Goal: Transaction & Acquisition: Purchase product/service

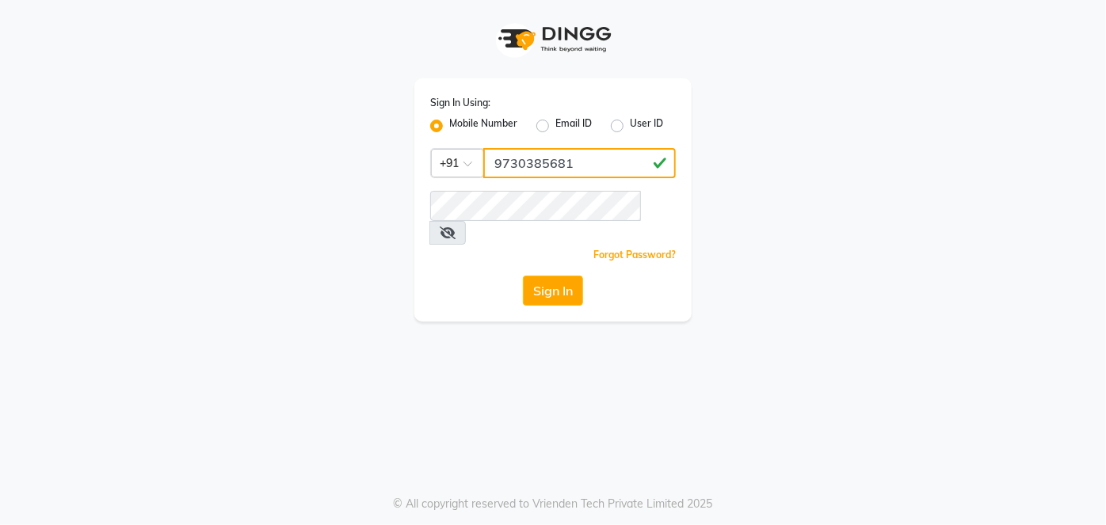
click at [525, 159] on input "9730385681" at bounding box center [579, 163] width 193 height 30
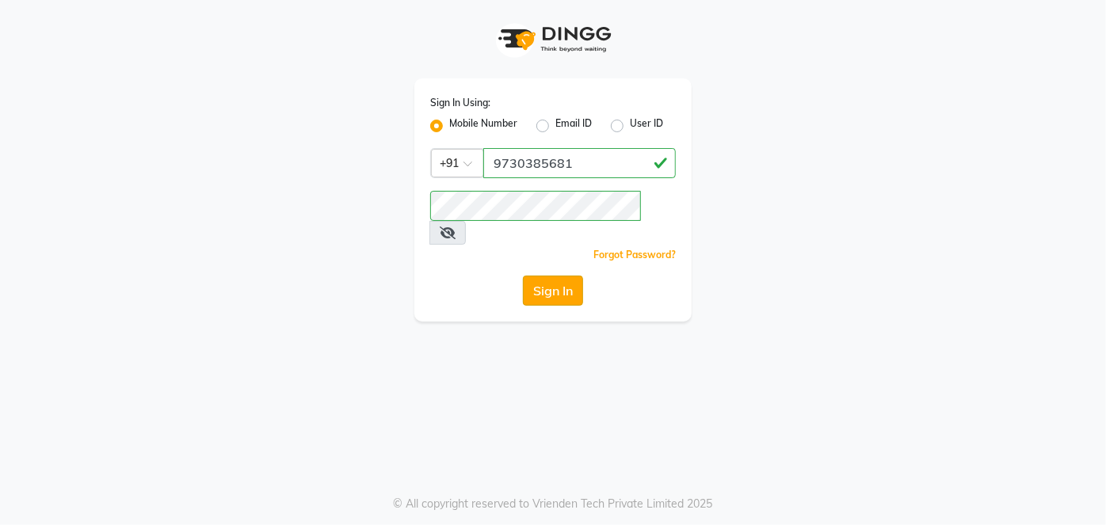
click at [541, 276] on button "Sign In" at bounding box center [553, 291] width 60 height 30
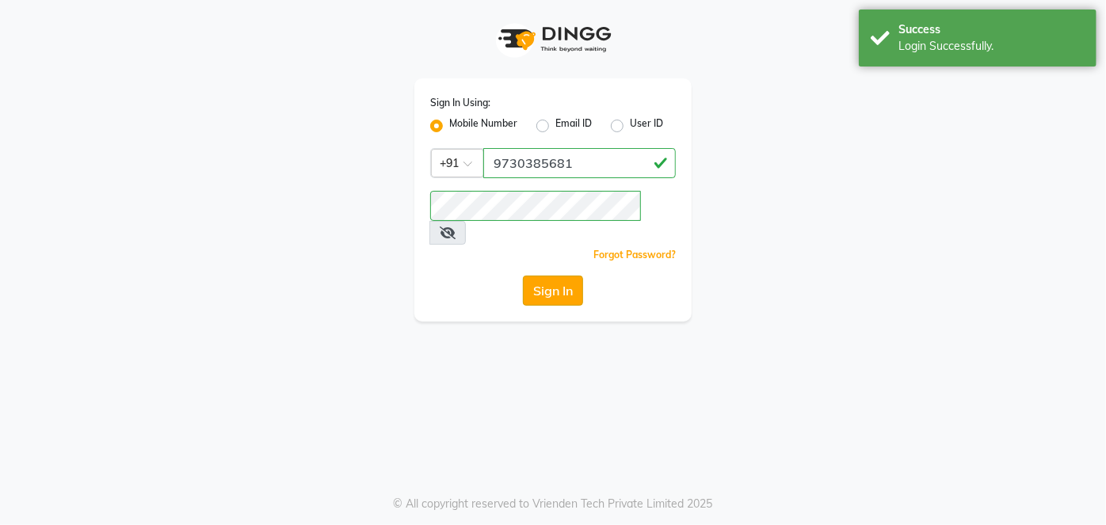
select select "service"
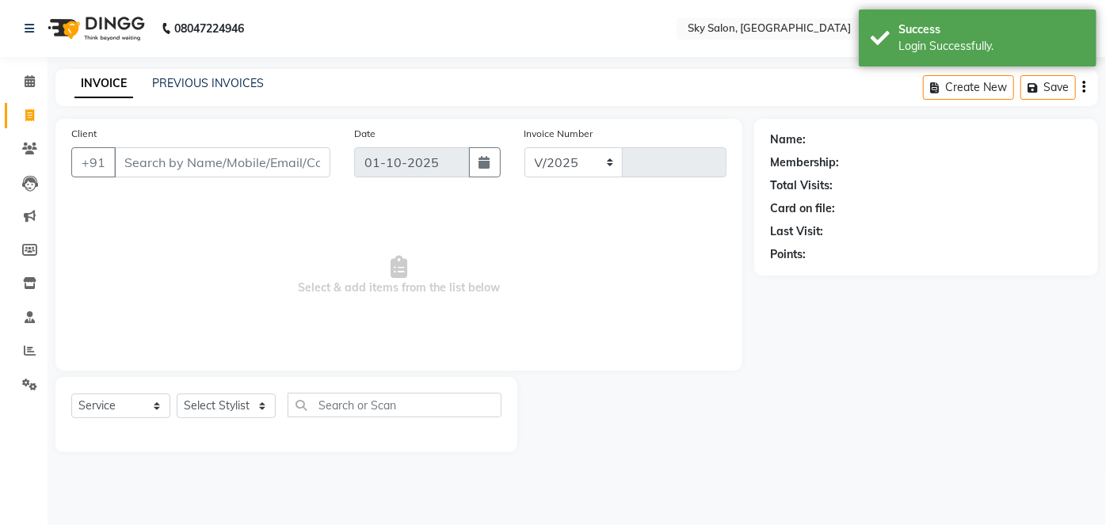
select select "3537"
type input "14784"
select select "en"
click at [237, 75] on div "PREVIOUS INVOICES" at bounding box center [208, 83] width 112 height 17
click at [236, 76] on link "PREVIOUS INVOICES" at bounding box center [208, 83] width 112 height 14
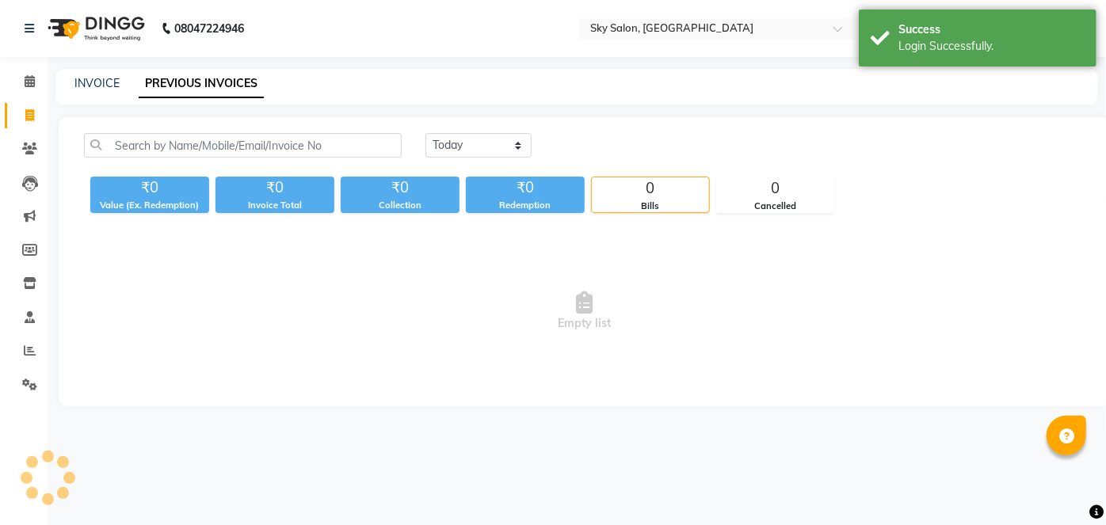
click at [236, 79] on link "PREVIOUS INVOICES" at bounding box center [201, 84] width 125 height 29
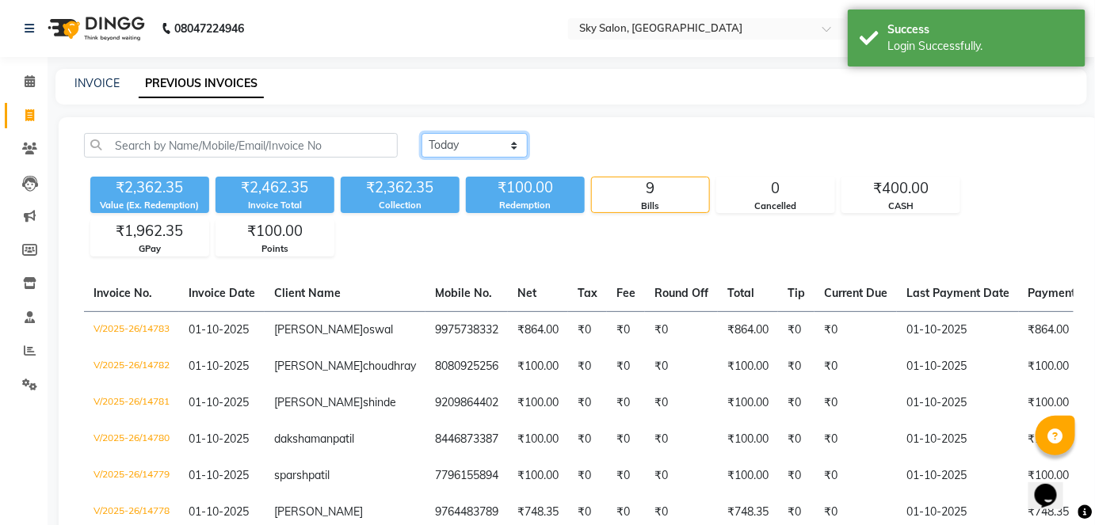
click at [489, 149] on select "Today Yesterday Custom Range" at bounding box center [475, 145] width 106 height 25
select select "yesterday"
click at [422, 133] on select "Today Yesterday Custom Range" at bounding box center [475, 145] width 106 height 25
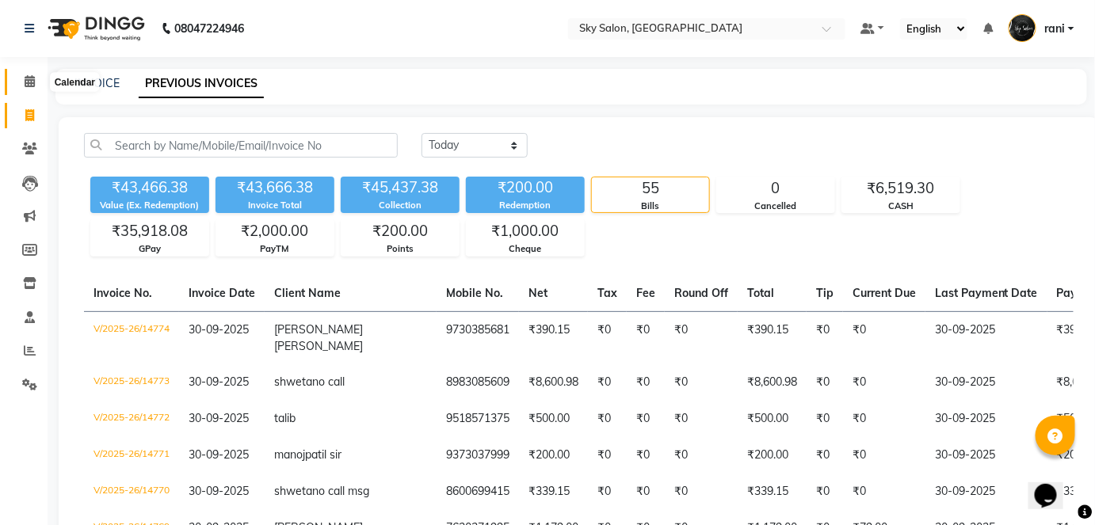
click at [31, 78] on icon at bounding box center [30, 81] width 10 height 12
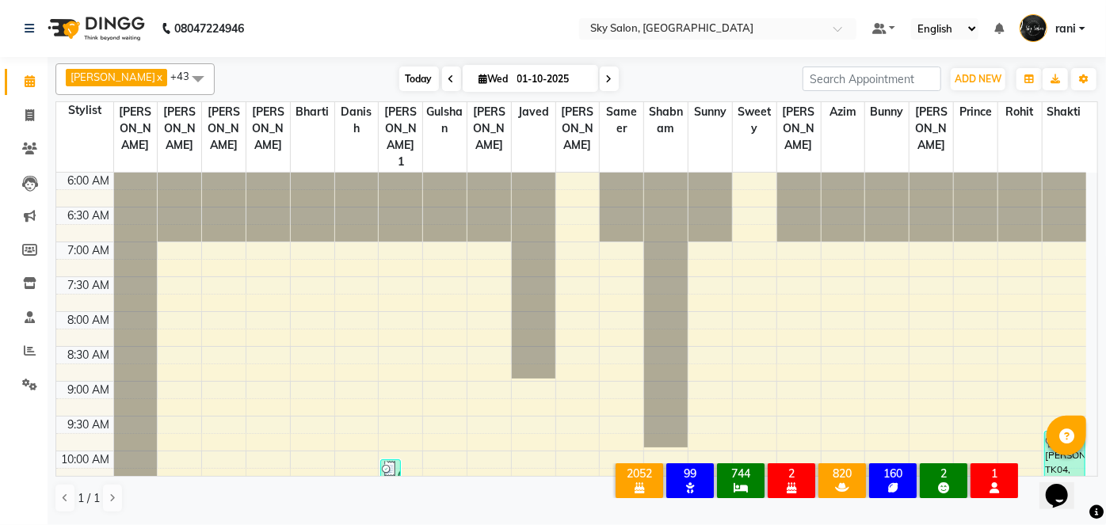
click at [399, 67] on span "Today" at bounding box center [419, 79] width 40 height 25
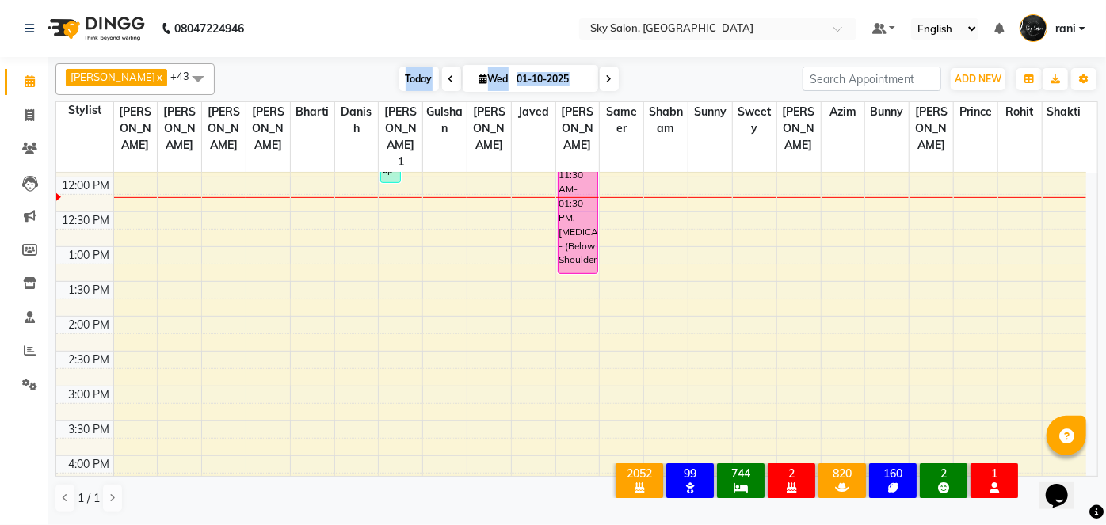
click at [399, 67] on span "Today" at bounding box center [419, 79] width 40 height 25
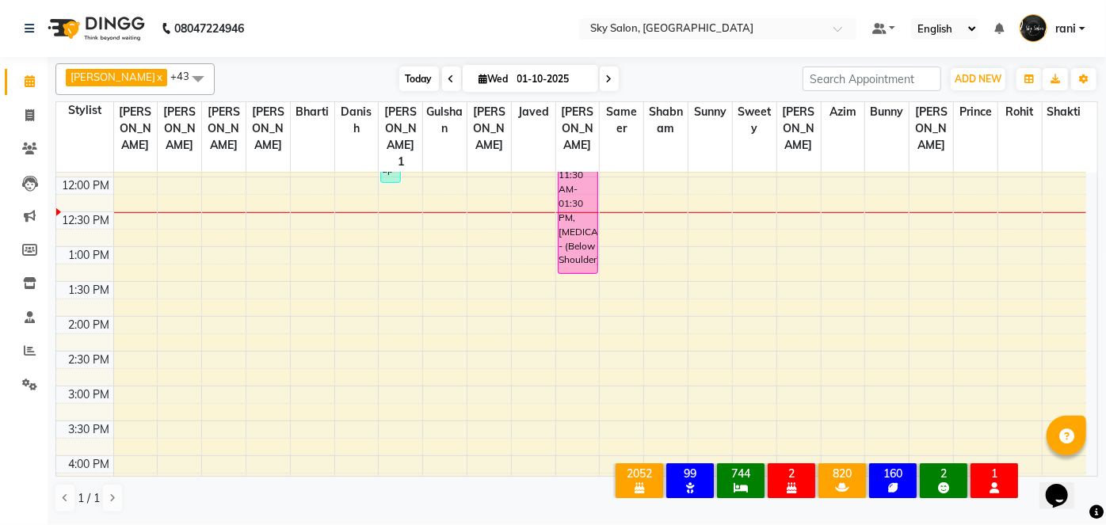
click at [399, 81] on span "Today" at bounding box center [419, 79] width 40 height 25
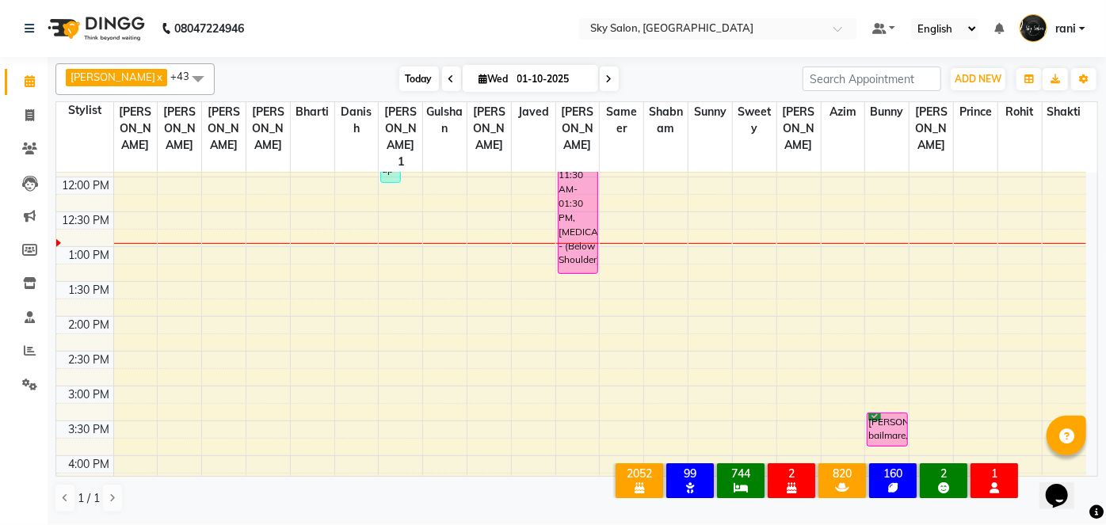
click at [399, 78] on span "Today" at bounding box center [419, 79] width 40 height 25
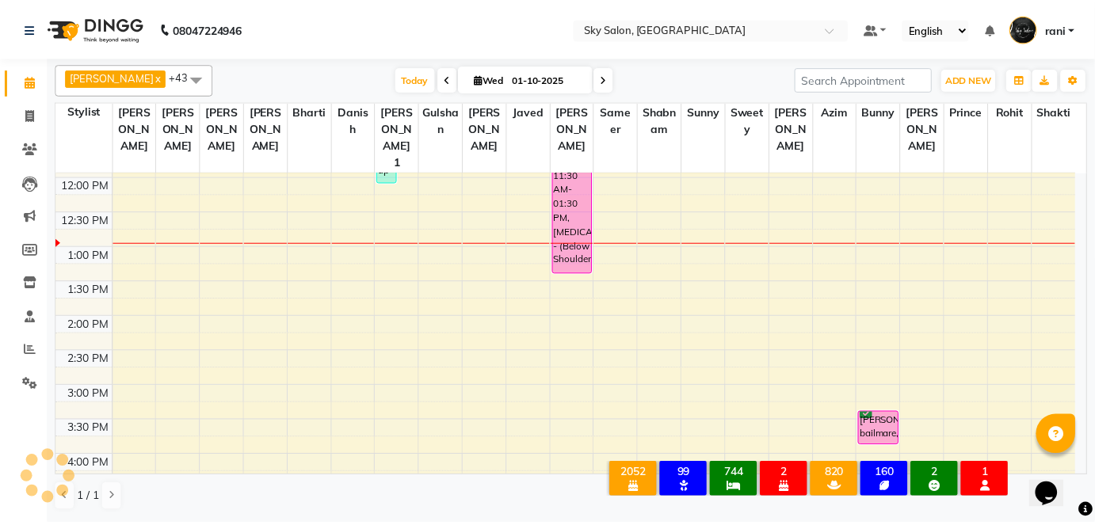
scroll to position [482, 0]
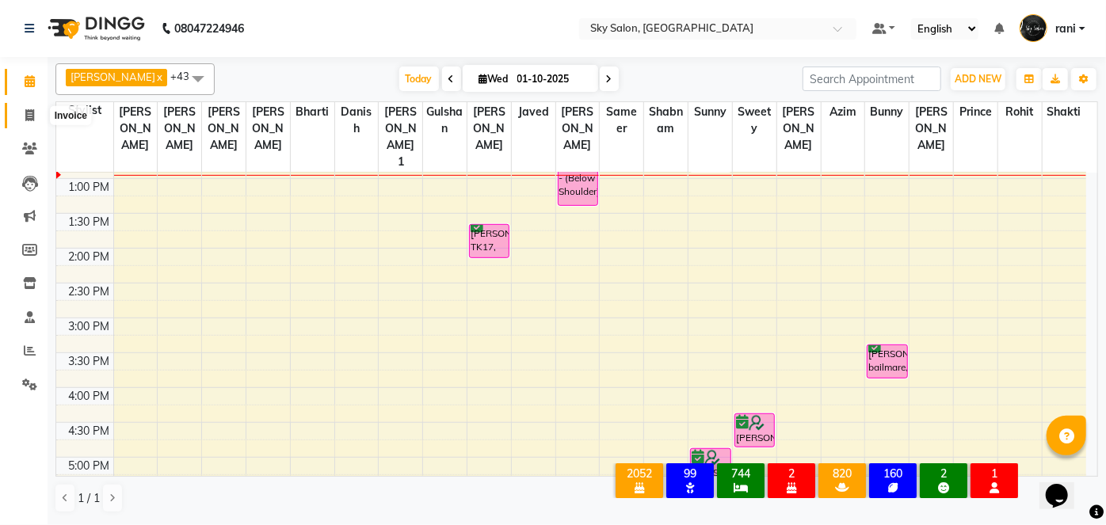
click at [21, 113] on span at bounding box center [30, 116] width 28 height 18
select select "service"
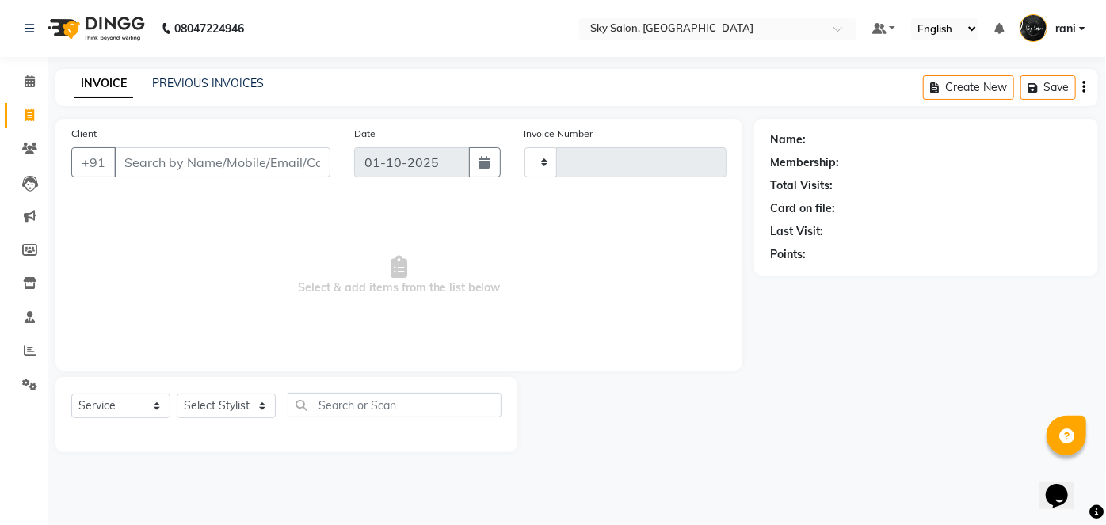
type input "14785"
select select "3537"
click at [245, 163] on input "Client" at bounding box center [222, 162] width 216 height 30
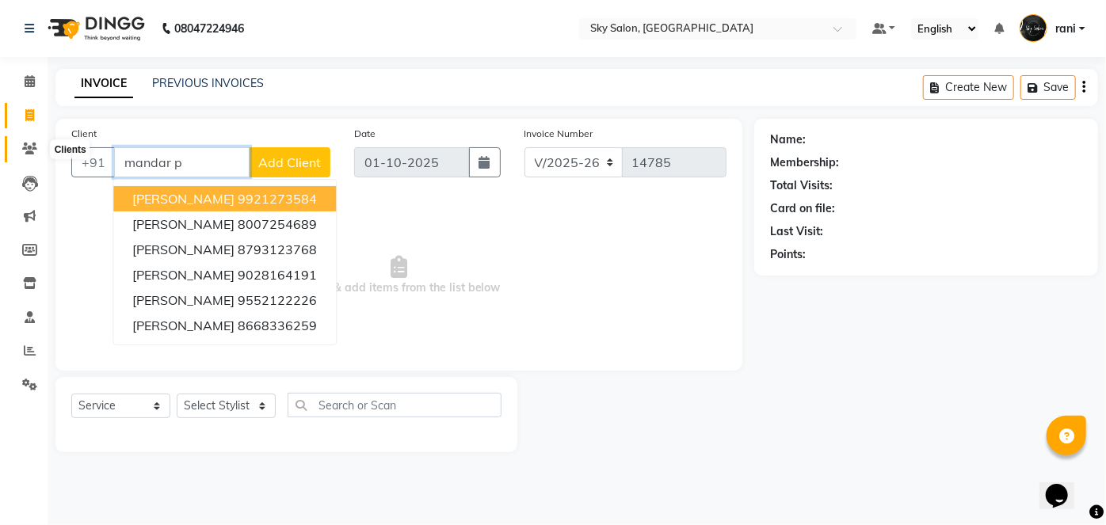
type input "mandar p"
click at [32, 147] on icon at bounding box center [29, 149] width 15 height 12
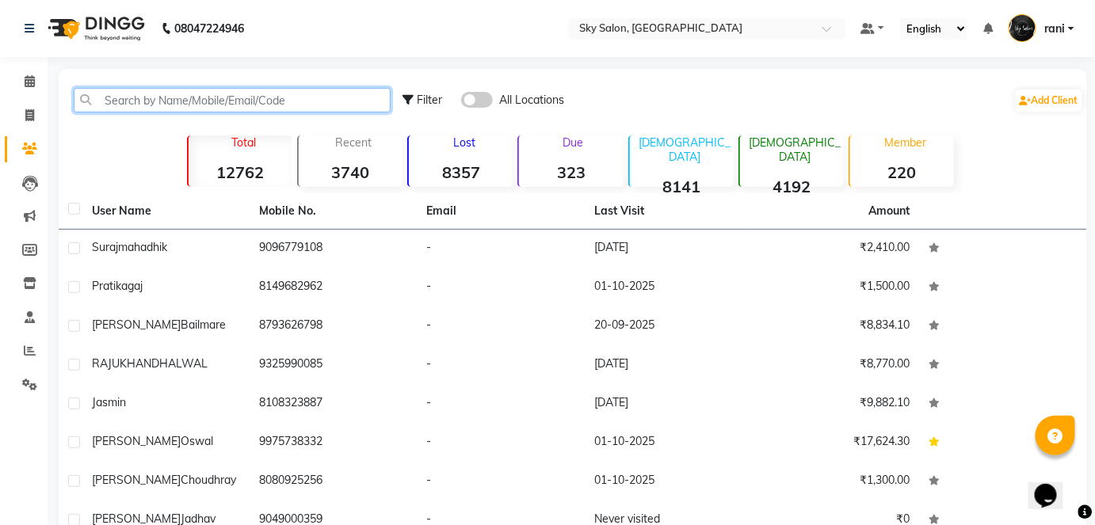
click at [258, 93] on input "text" at bounding box center [232, 100] width 317 height 25
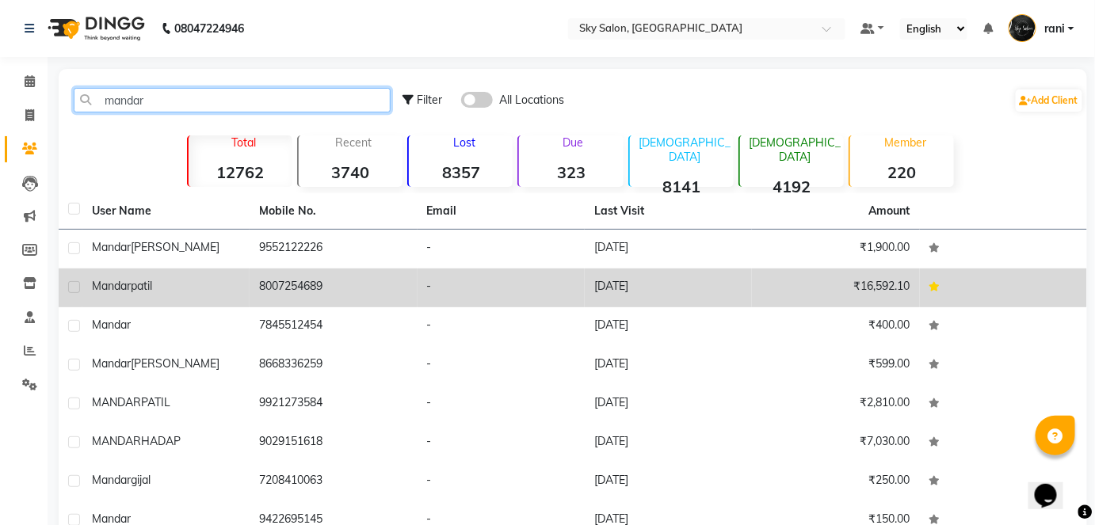
type input "mandar"
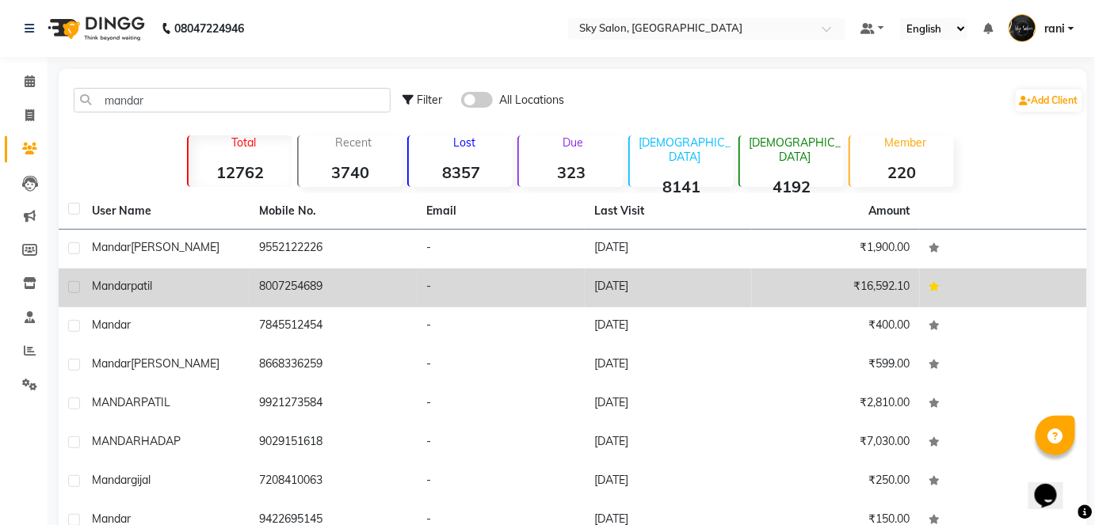
click at [268, 269] on td "8007254689" at bounding box center [333, 288] width 167 height 39
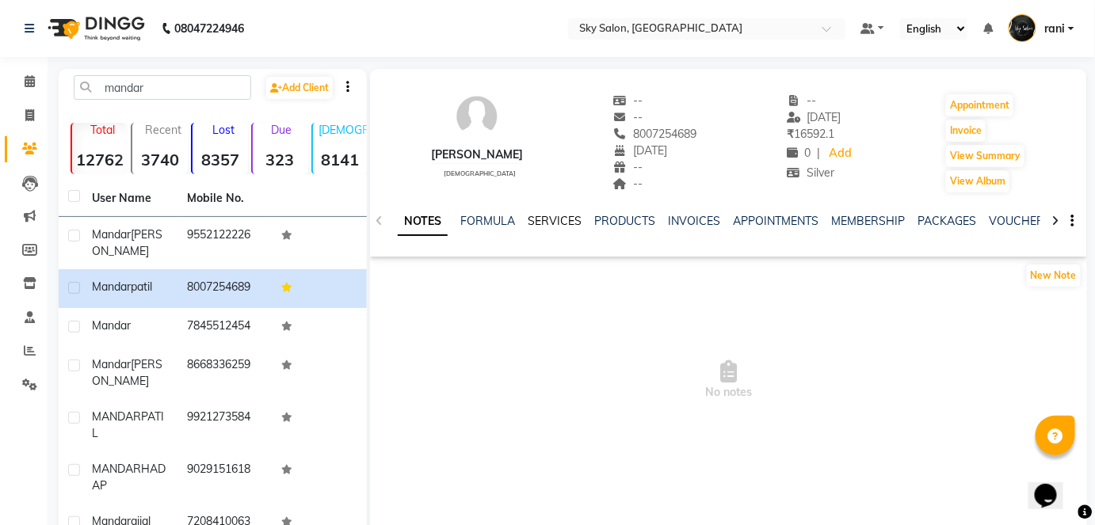
drag, startPoint x: 558, startPoint y: 210, endPoint x: 559, endPoint y: 225, distance: 15.1
click at [559, 225] on div "NOTES FORMULA SERVICES PRODUCTS INVOICES APPOINTMENTS MEMBERSHIP PACKAGES VOUCH…" at bounding box center [728, 221] width 717 height 55
click at [559, 225] on link "SERVICES" at bounding box center [555, 221] width 54 height 14
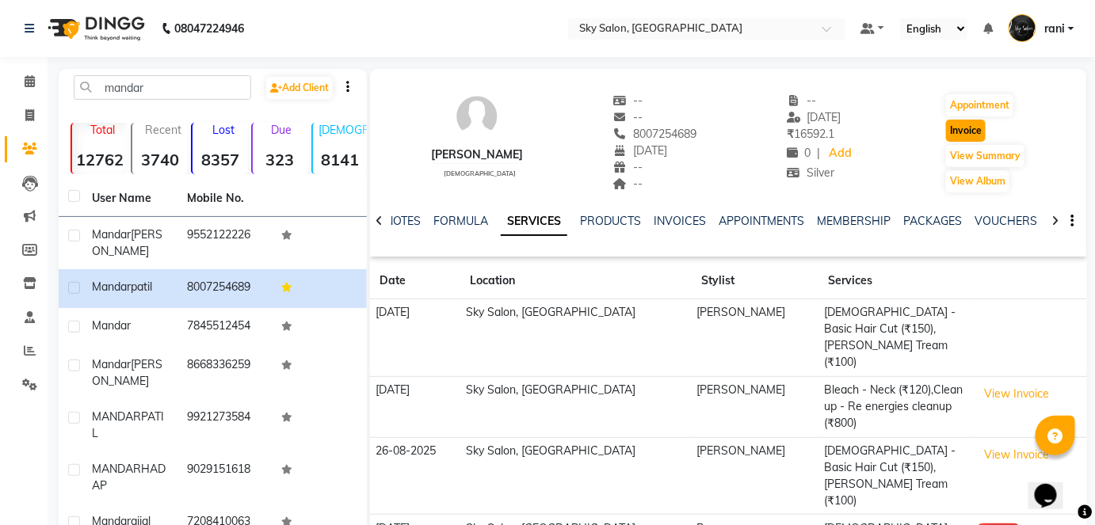
click at [974, 136] on button "Invoice" at bounding box center [966, 131] width 40 height 22
select select "3537"
select select "service"
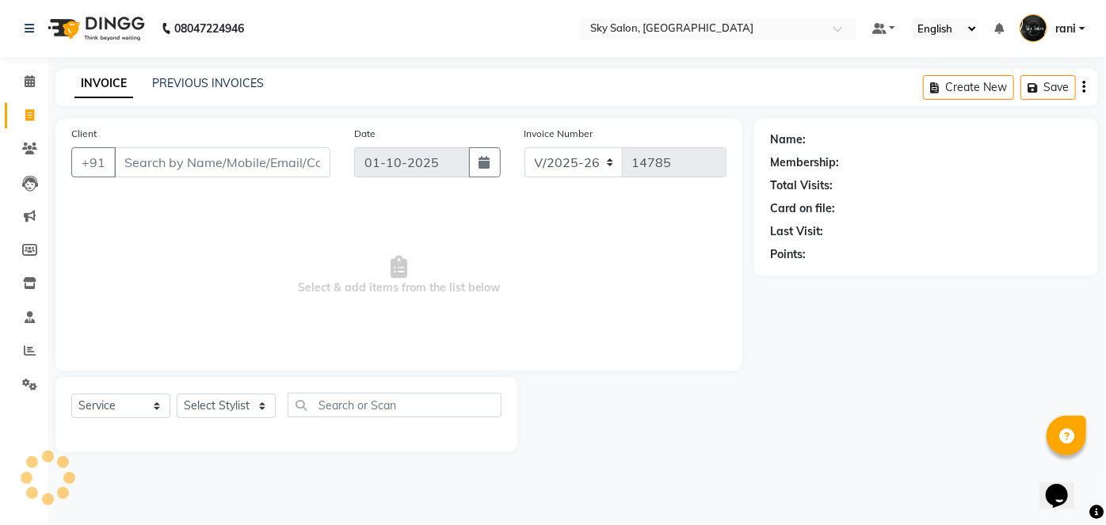
type input "8007254689"
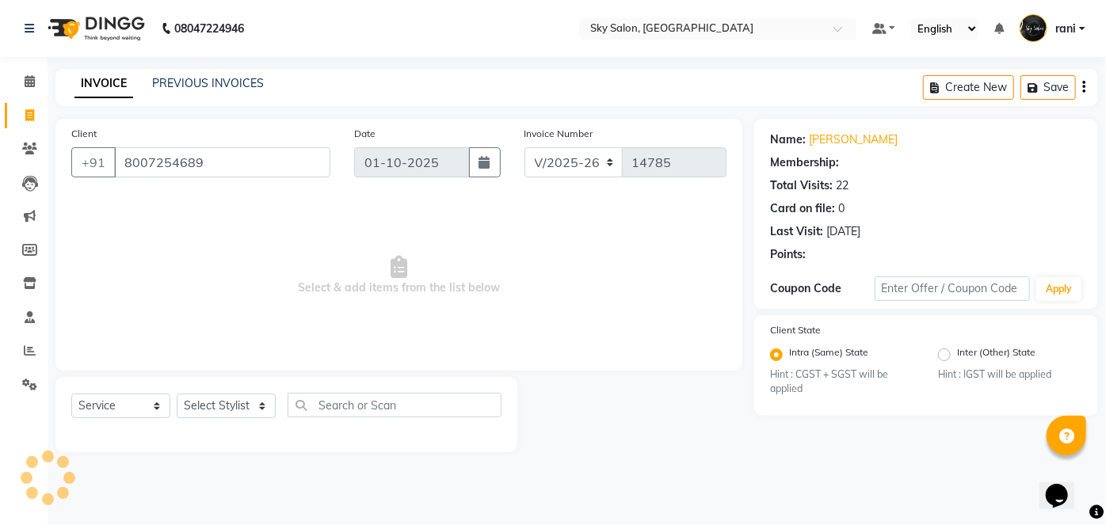
select select "1: Object"
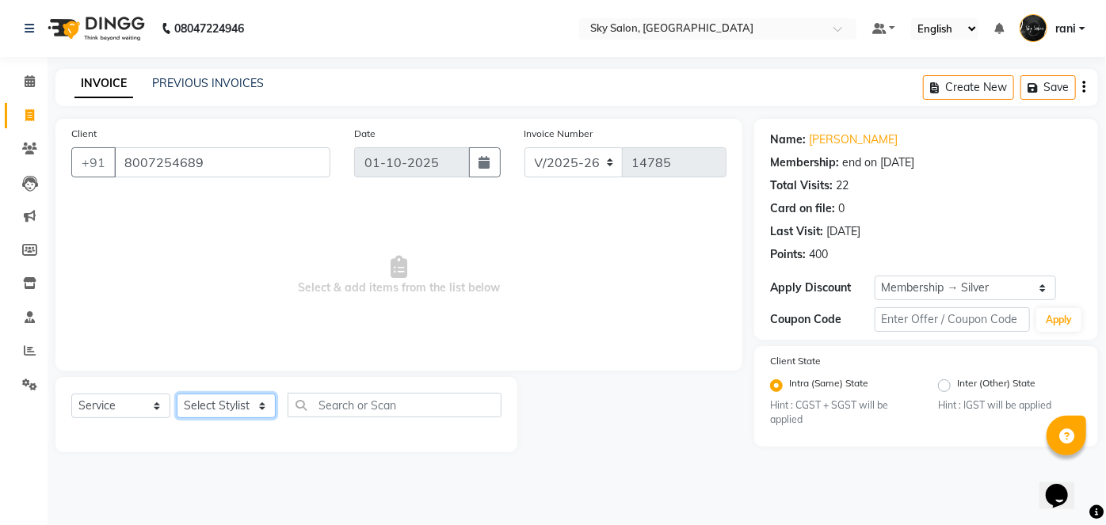
click at [247, 399] on select "Select Stylist afreen akshata aman saha ameer Anagha anisa arbaj azim bharti Bu…" at bounding box center [226, 406] width 99 height 25
select select "57500"
click at [177, 394] on select "Select Stylist afreen akshata aman saha ameer Anagha anisa arbaj azim bharti Bu…" at bounding box center [226, 406] width 99 height 25
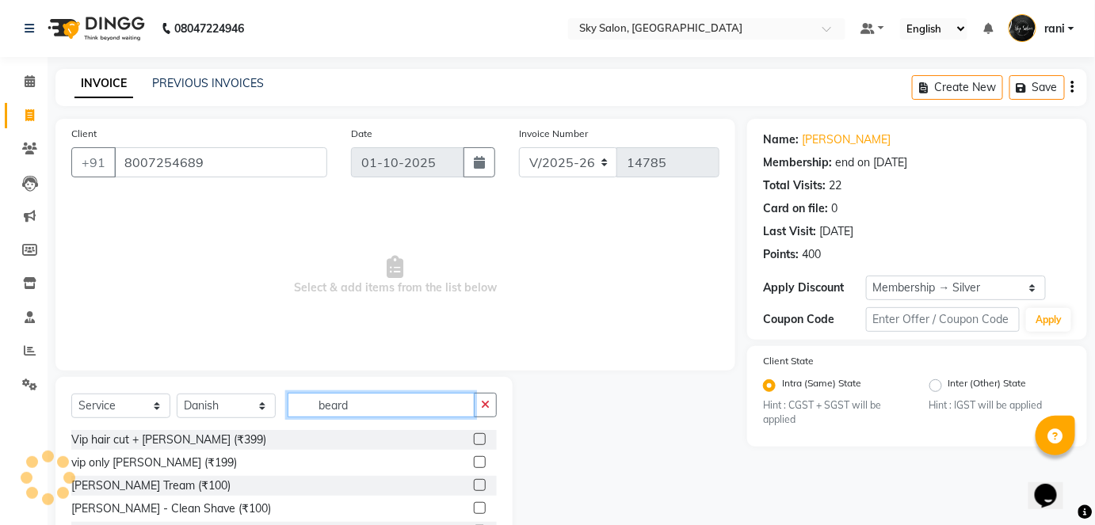
scroll to position [78, 0]
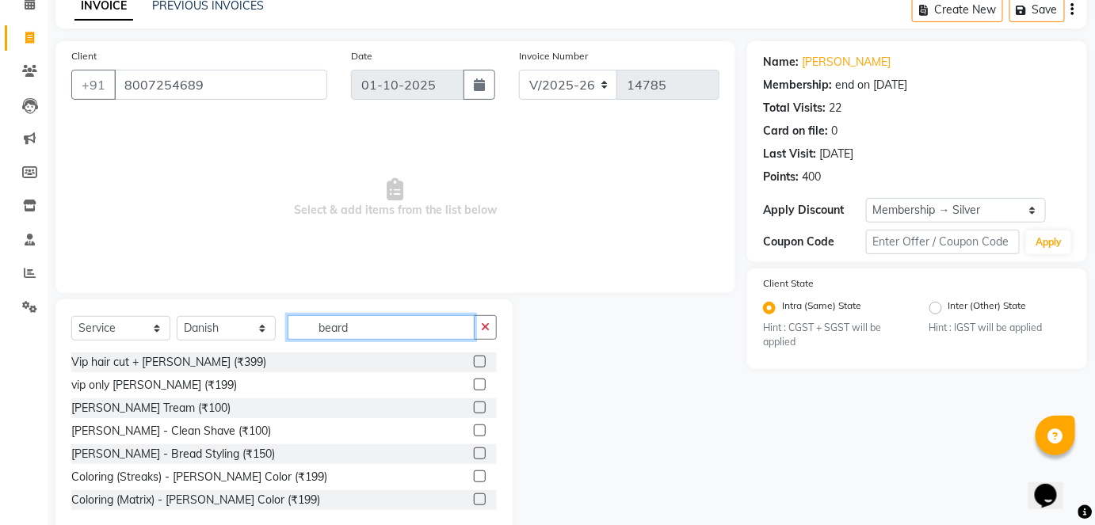
type input "beard"
click at [474, 406] on label at bounding box center [480, 408] width 12 height 12
click at [474, 406] on input "checkbox" at bounding box center [479, 408] width 10 height 10
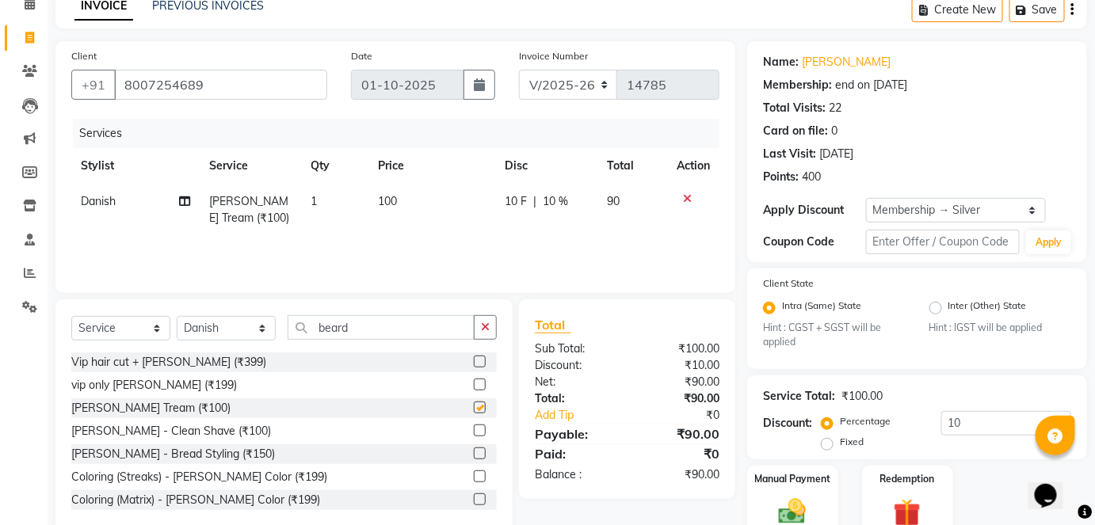
checkbox input "false"
click at [147, 338] on select "Select Service Product Membership Package Voucher Prepaid Gift Card" at bounding box center [120, 328] width 99 height 25
select select "product"
click at [71, 316] on select "Select Service Product Membership Package Voucher Prepaid Gift Card" at bounding box center [120, 328] width 99 height 25
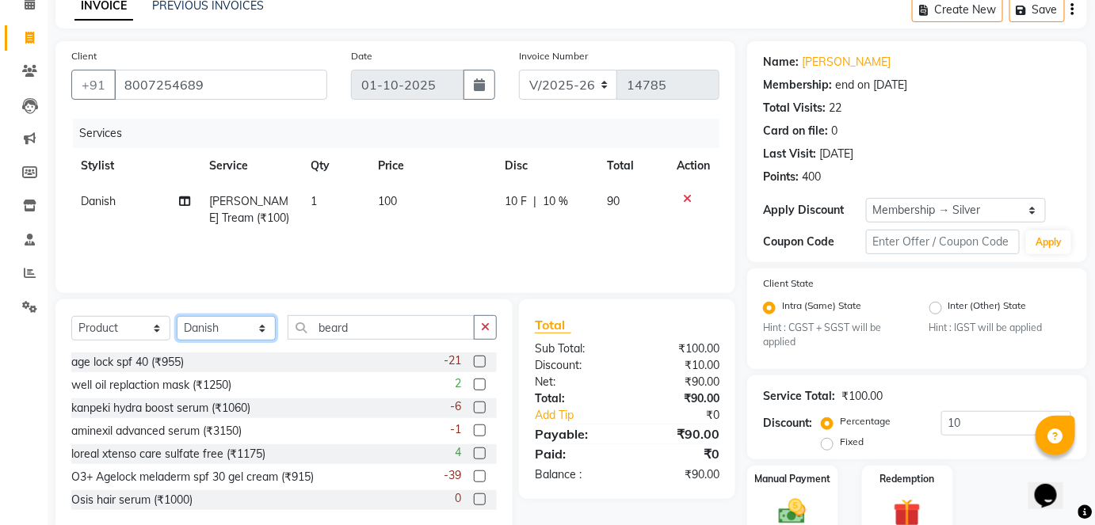
click at [259, 322] on select "Select Stylist afreen akshata aman saha ameer Anagha anisa arbaj azim bharti Bu…" at bounding box center [226, 328] width 99 height 25
click at [177, 316] on select "Select Stylist afreen akshata aman saha ameer Anagha anisa arbaj azim bharti Bu…" at bounding box center [226, 328] width 99 height 25
select select "16687"
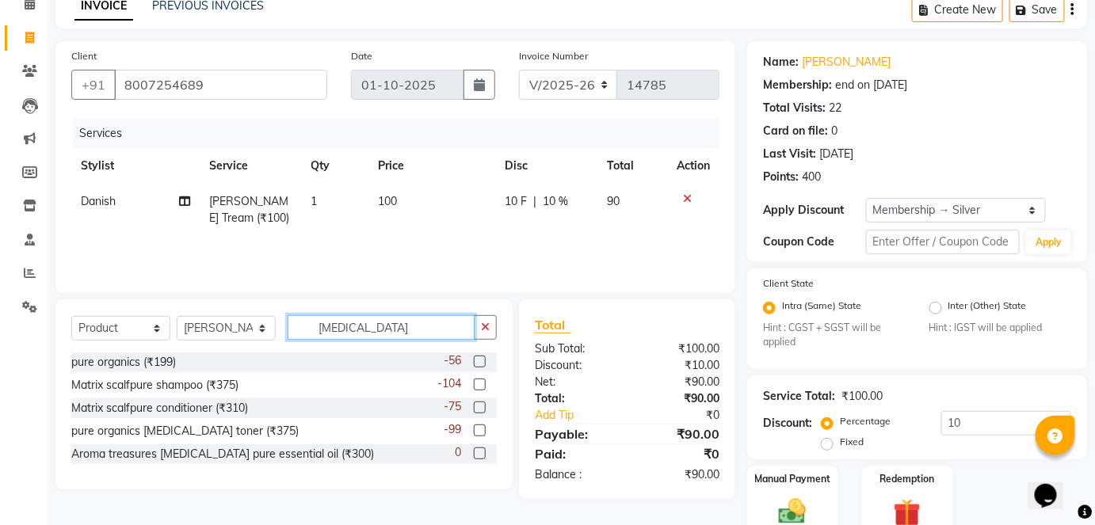
type input "pure o"
click at [479, 430] on label at bounding box center [480, 431] width 12 height 12
click at [479, 430] on input "checkbox" at bounding box center [479, 431] width 10 height 10
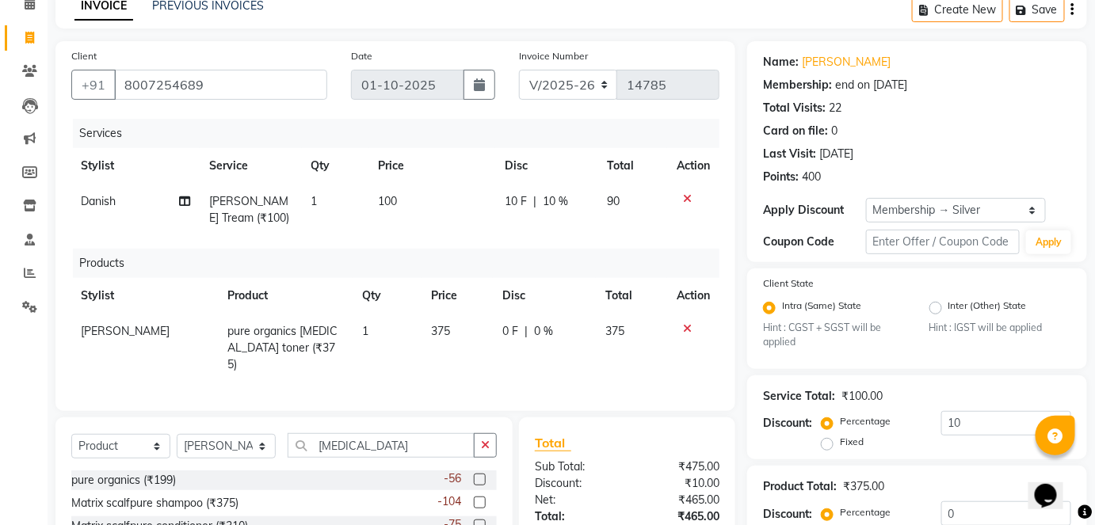
checkbox input "false"
click at [441, 328] on span "375" at bounding box center [441, 331] width 19 height 14
select select "16687"
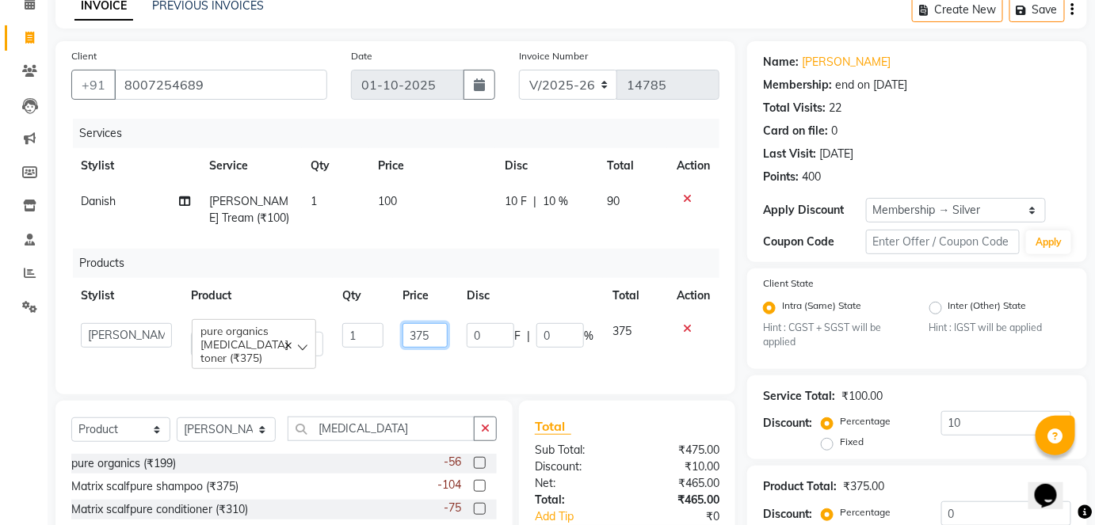
click at [418, 329] on input "375" at bounding box center [425, 335] width 45 height 25
type input "225"
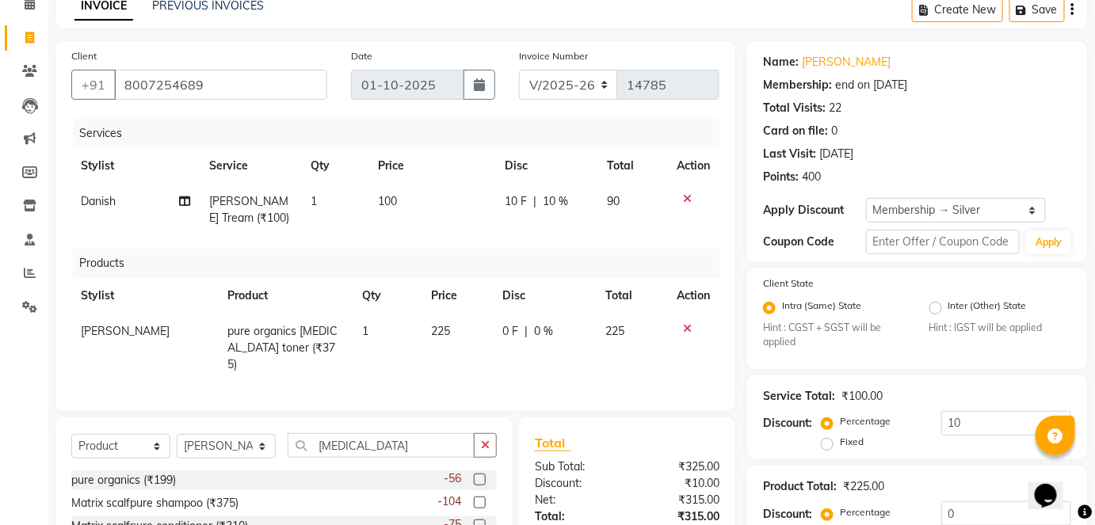
click at [437, 235] on div "Services Stylist Service Qty Price Disc Total Action Danish Beard - Beard Tream…" at bounding box center [395, 257] width 648 height 277
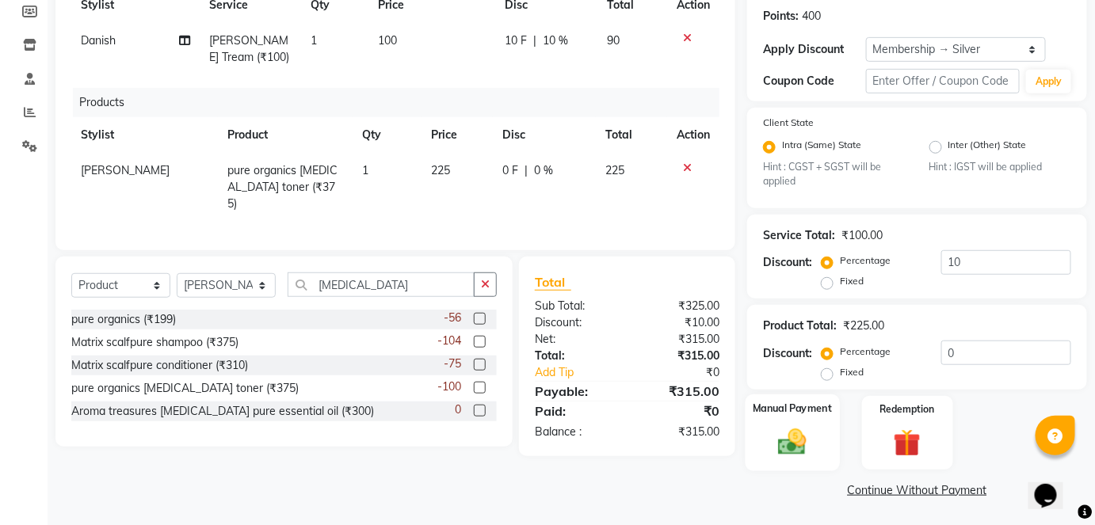
click at [804, 433] on img at bounding box center [793, 442] width 46 height 32
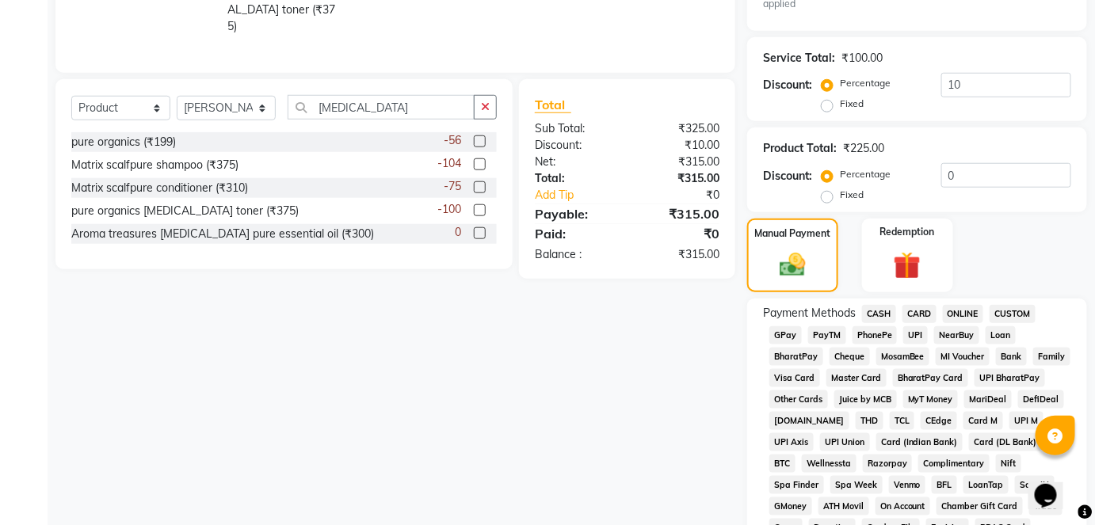
scroll to position [418, 0]
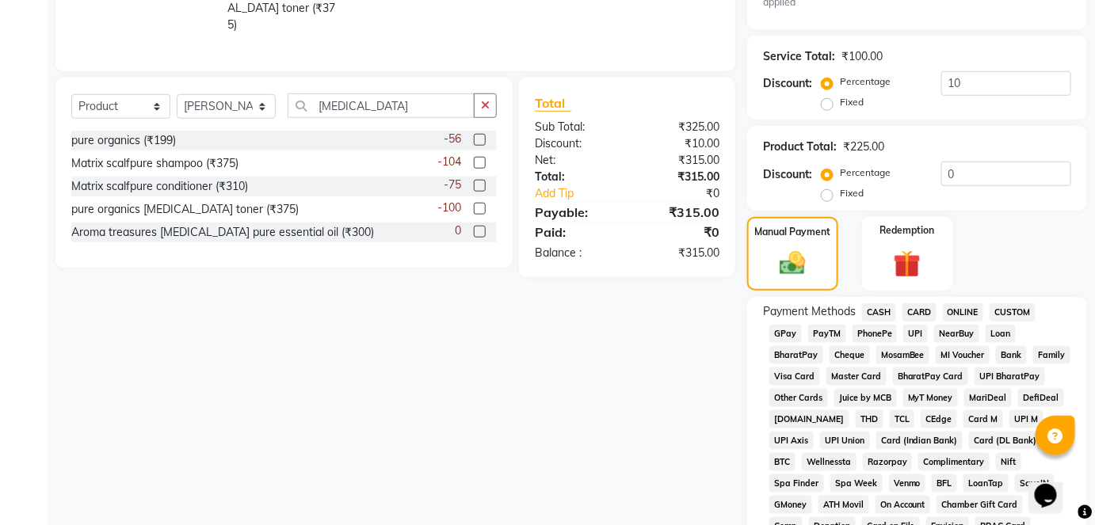
click at [782, 328] on span "GPay" at bounding box center [786, 334] width 32 height 18
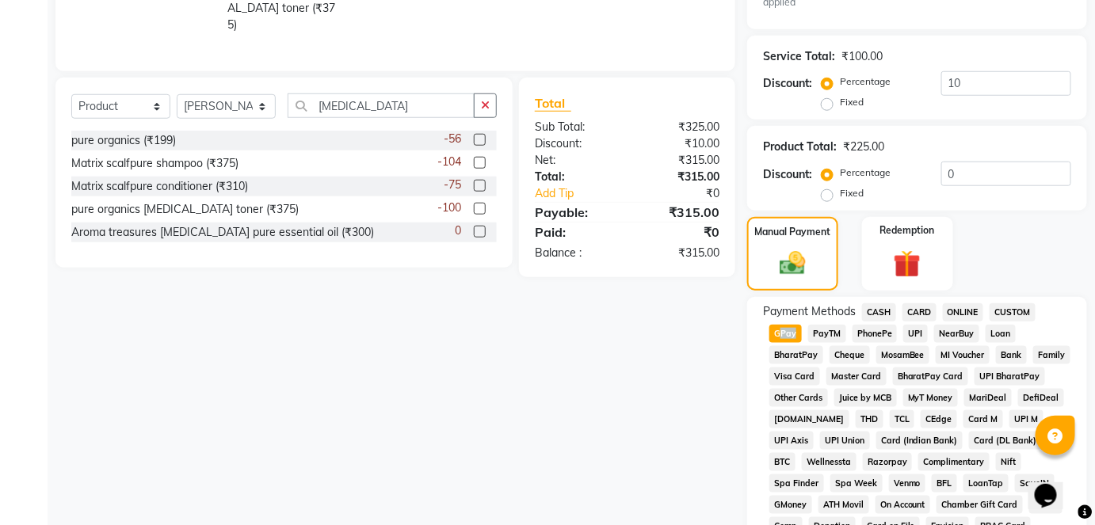
click at [782, 328] on span "GPay" at bounding box center [786, 334] width 32 height 18
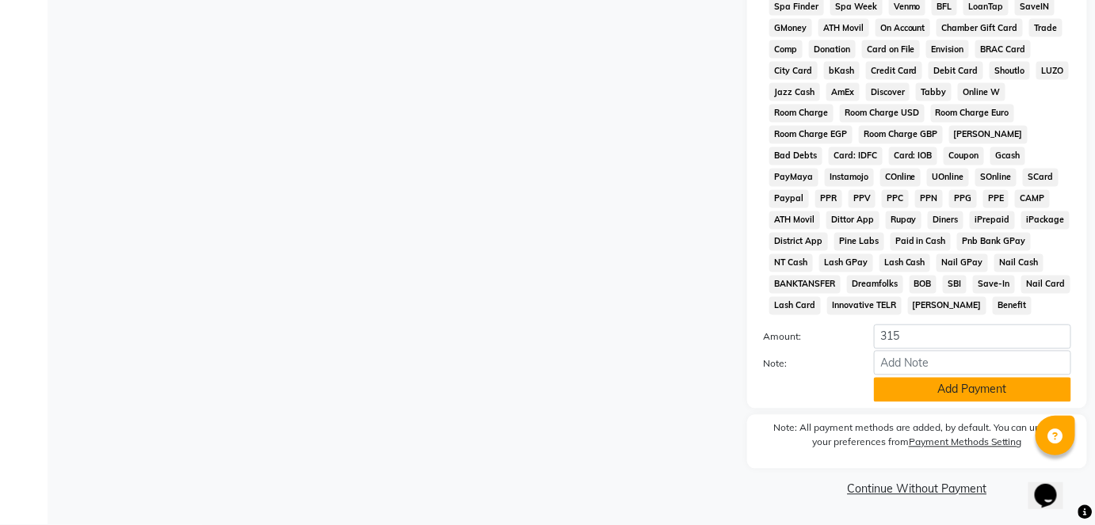
click at [944, 395] on button "Add Payment" at bounding box center [972, 390] width 197 height 25
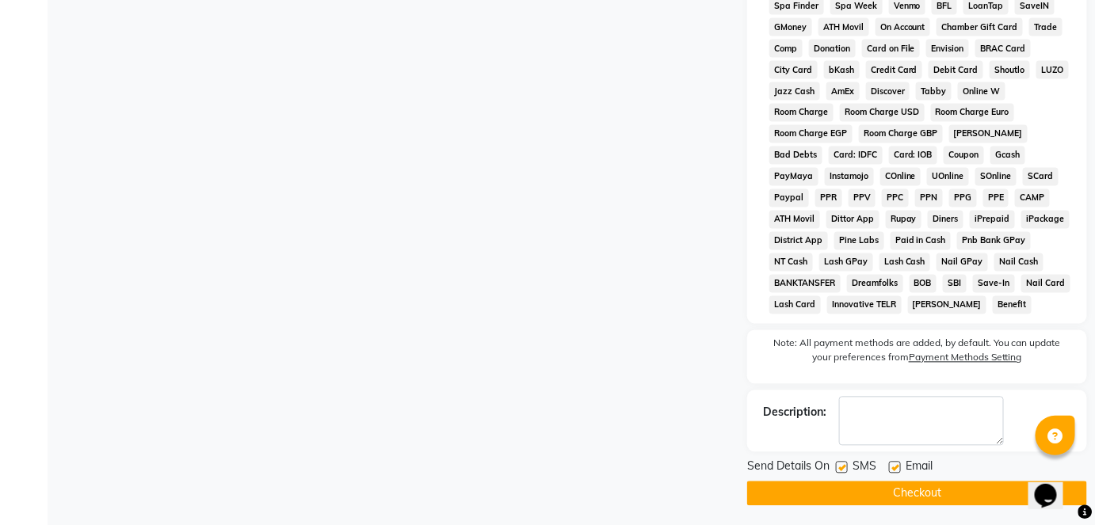
click at [847, 472] on label at bounding box center [842, 468] width 12 height 12
click at [846, 472] on input "checkbox" at bounding box center [841, 469] width 10 height 10
checkbox input "false"
click at [862, 491] on button "Checkout" at bounding box center [917, 494] width 340 height 25
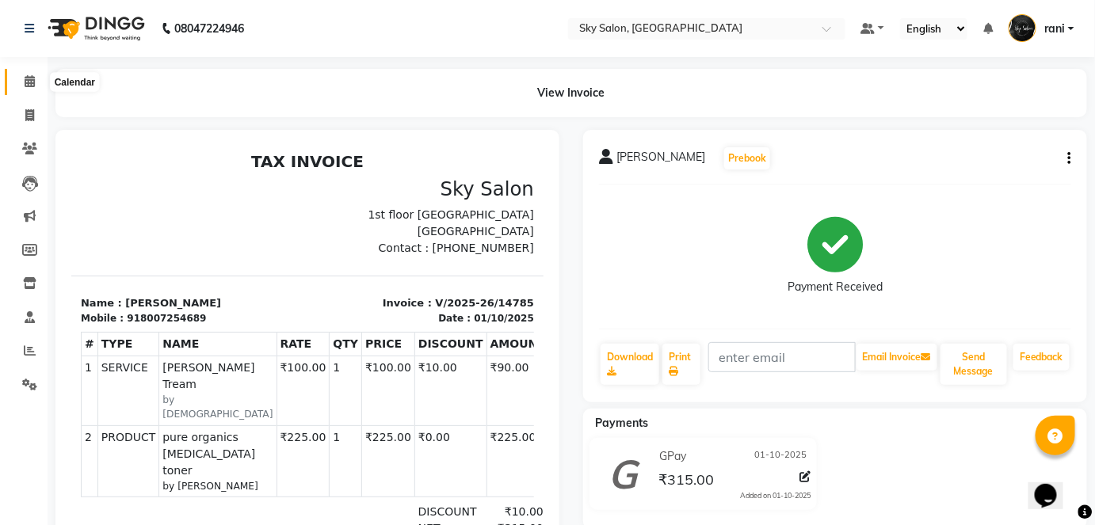
click at [27, 88] on span at bounding box center [30, 82] width 28 height 18
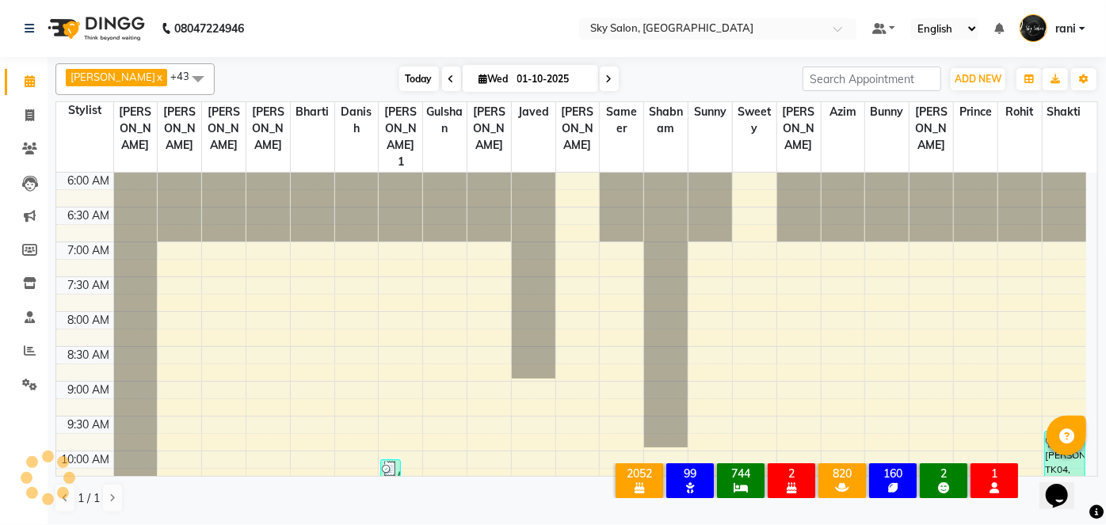
click at [399, 72] on span "Today" at bounding box center [419, 79] width 40 height 25
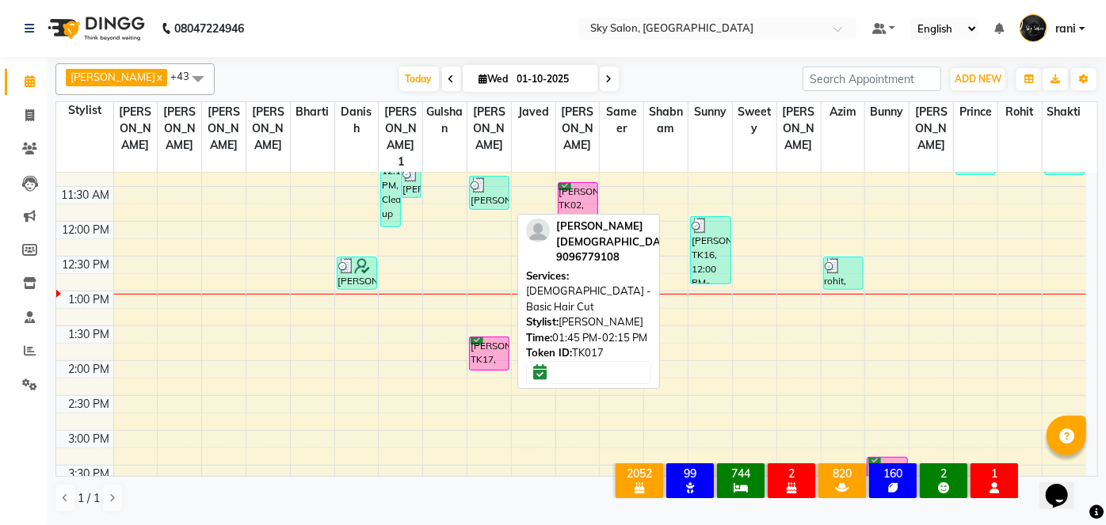
scroll to position [368, 0]
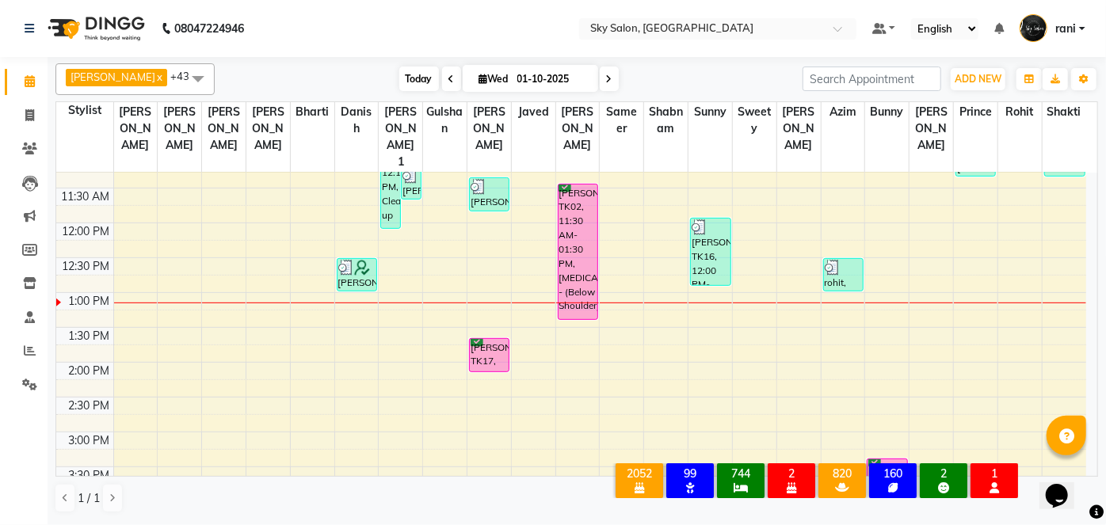
click at [399, 78] on span "Today" at bounding box center [419, 79] width 40 height 25
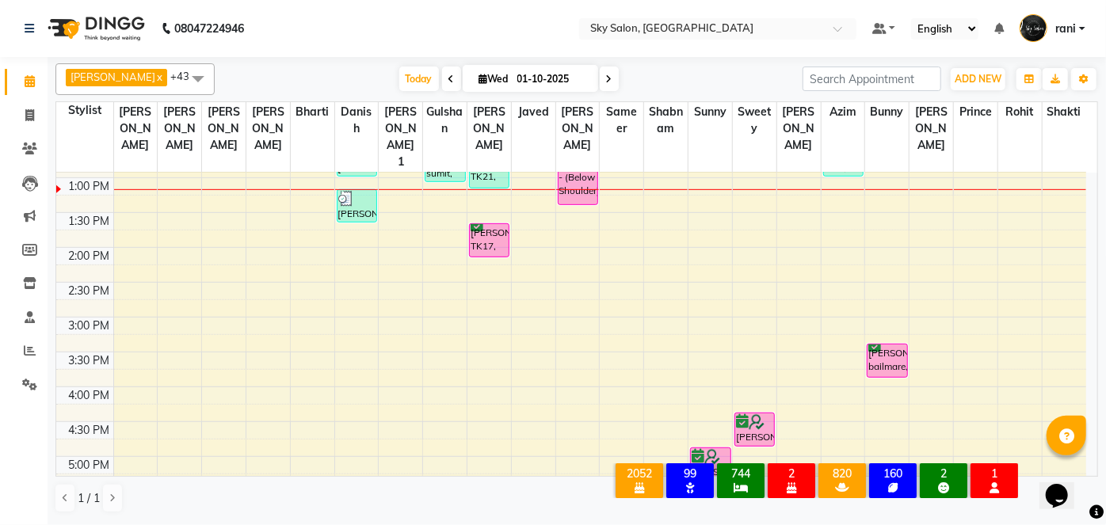
scroll to position [478, 0]
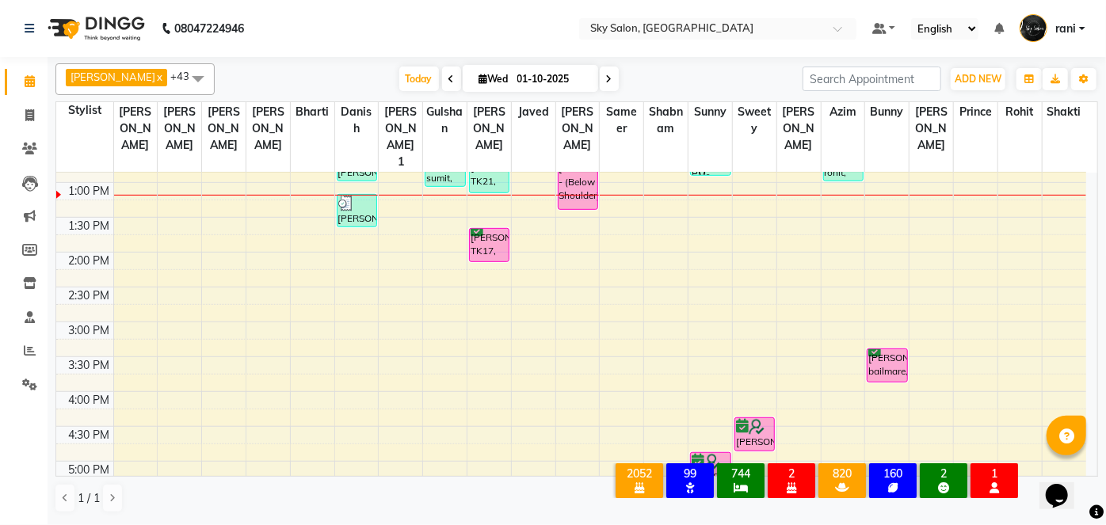
click at [399, 53] on nav "08047224946 Select Location × Sky Salon, Khopoli Default Panel My Panel English…" at bounding box center [553, 28] width 1106 height 57
click at [406, 70] on span "Today" at bounding box center [419, 79] width 40 height 25
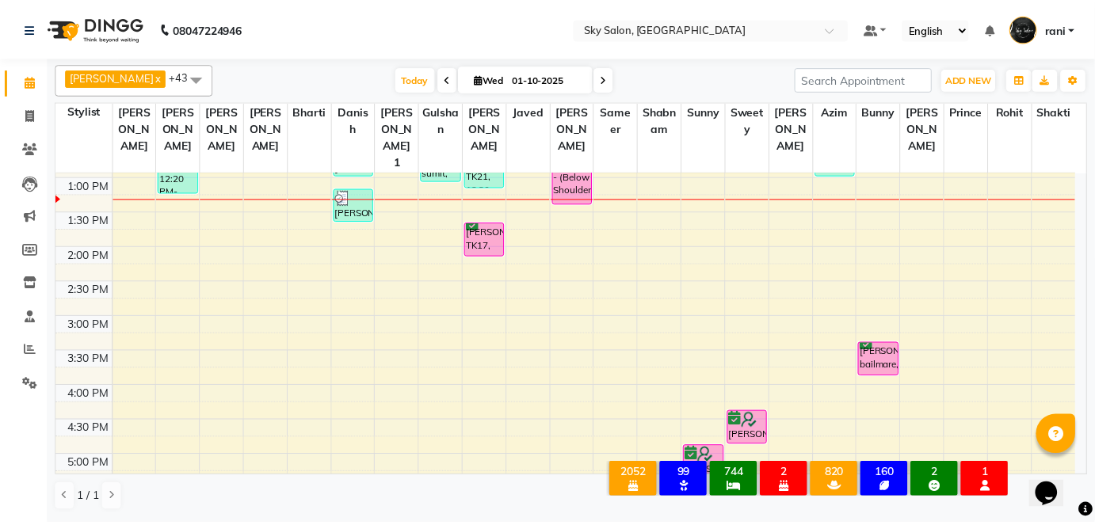
scroll to position [420, 0]
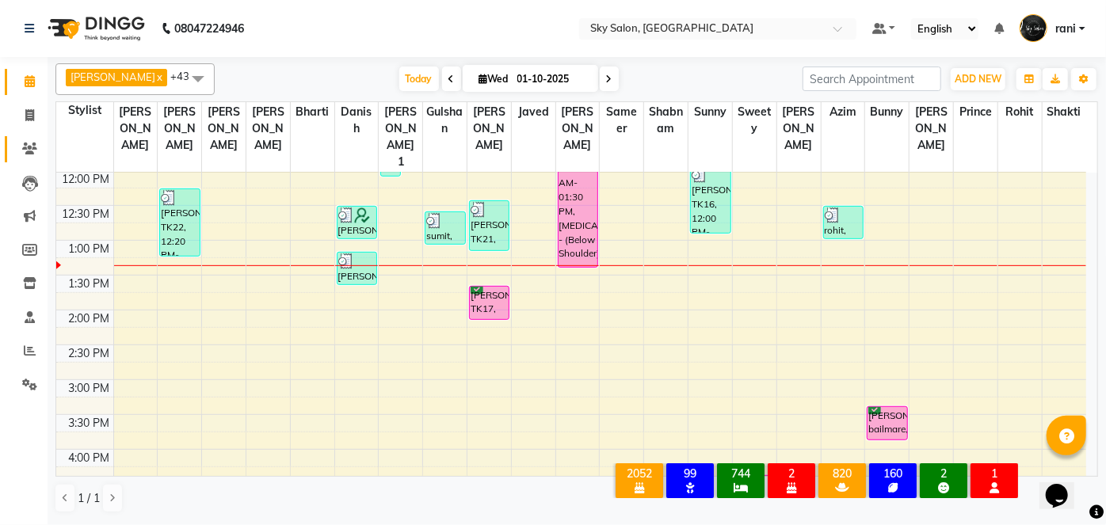
click at [32, 139] on link "Clients" at bounding box center [24, 149] width 38 height 26
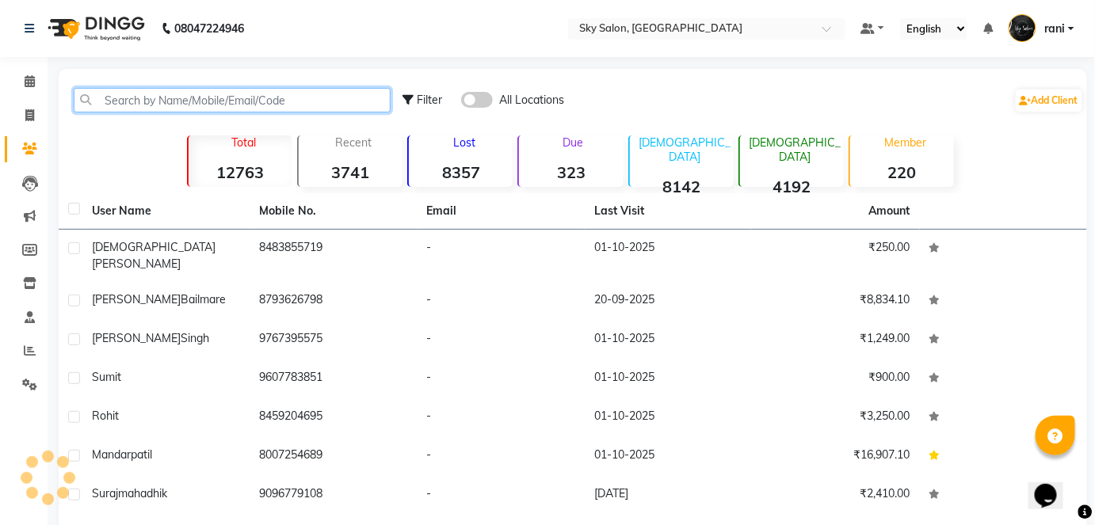
click at [247, 91] on input "text" at bounding box center [232, 100] width 317 height 25
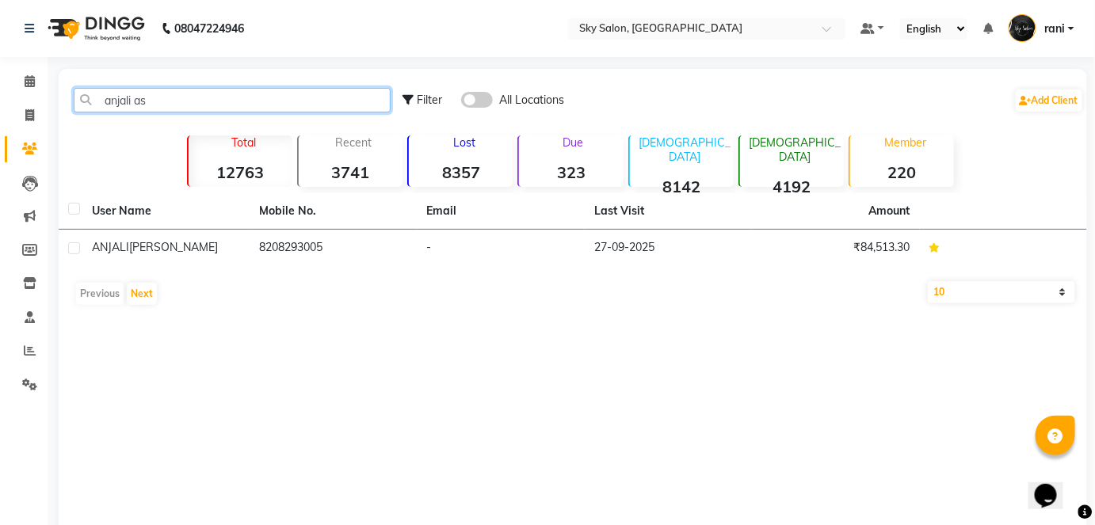
type input "anjali as"
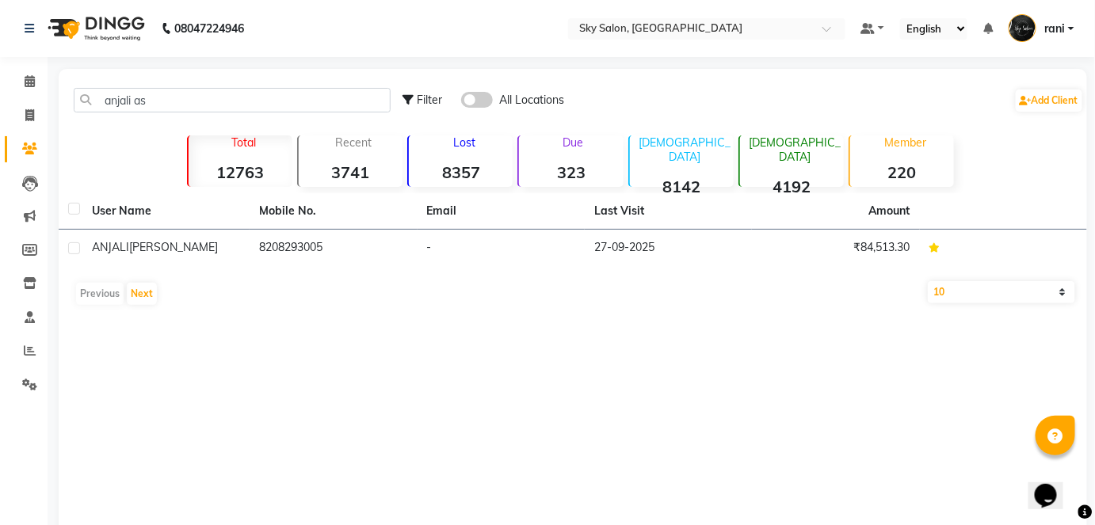
click at [439, 273] on div "User Name Mobile No. Email Last Visit Amount ANJALI aswale 8208293005 - 27-09-2…" at bounding box center [573, 253] width 1029 height 120
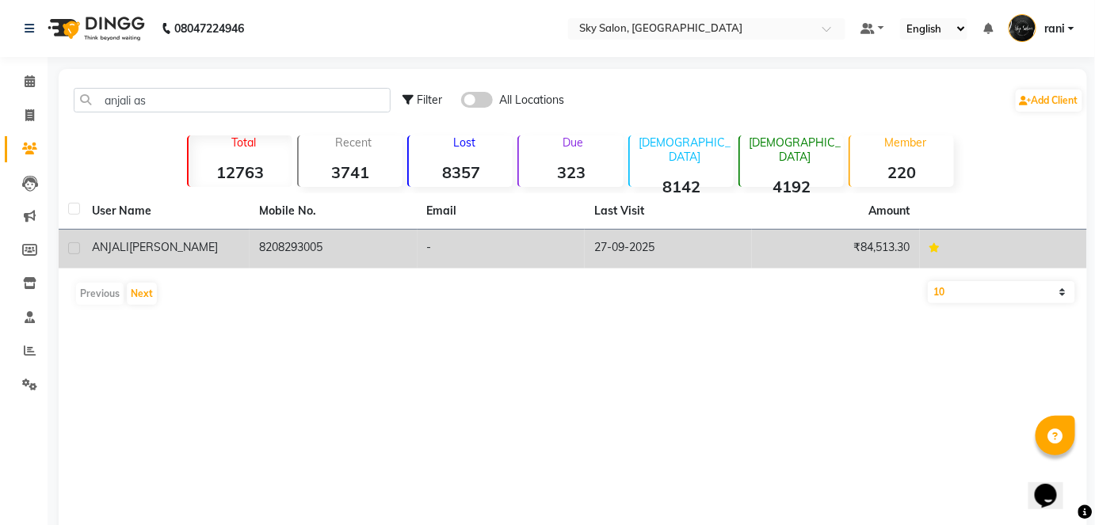
click at [421, 254] on td "-" at bounding box center [501, 249] width 167 height 39
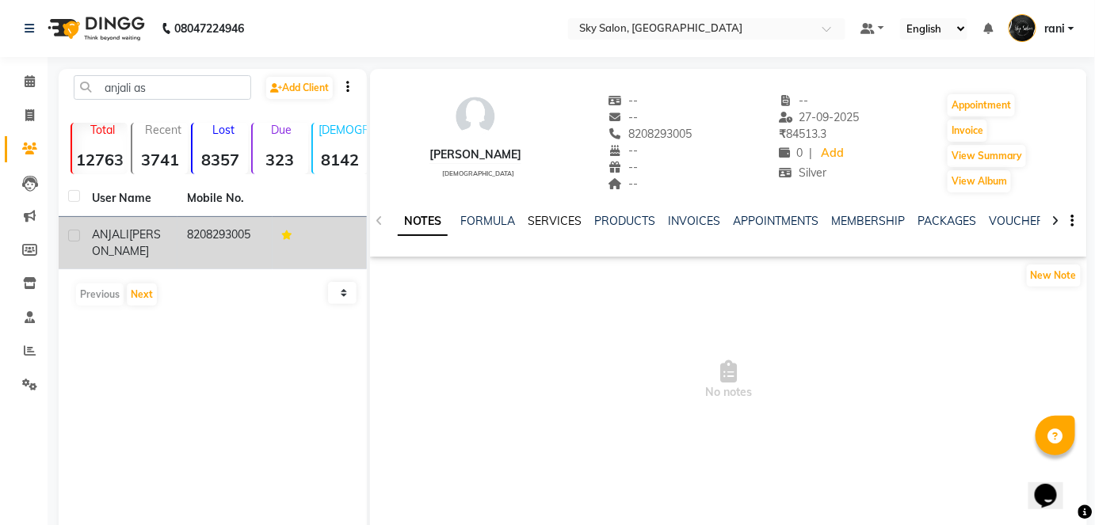
click at [548, 220] on link "SERVICES" at bounding box center [555, 221] width 54 height 14
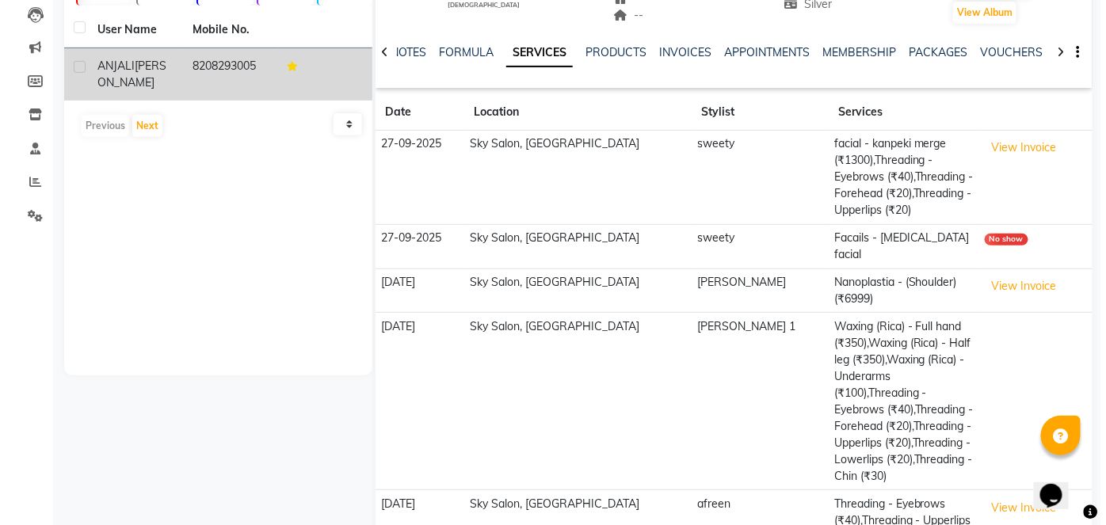
scroll to position [169, 0]
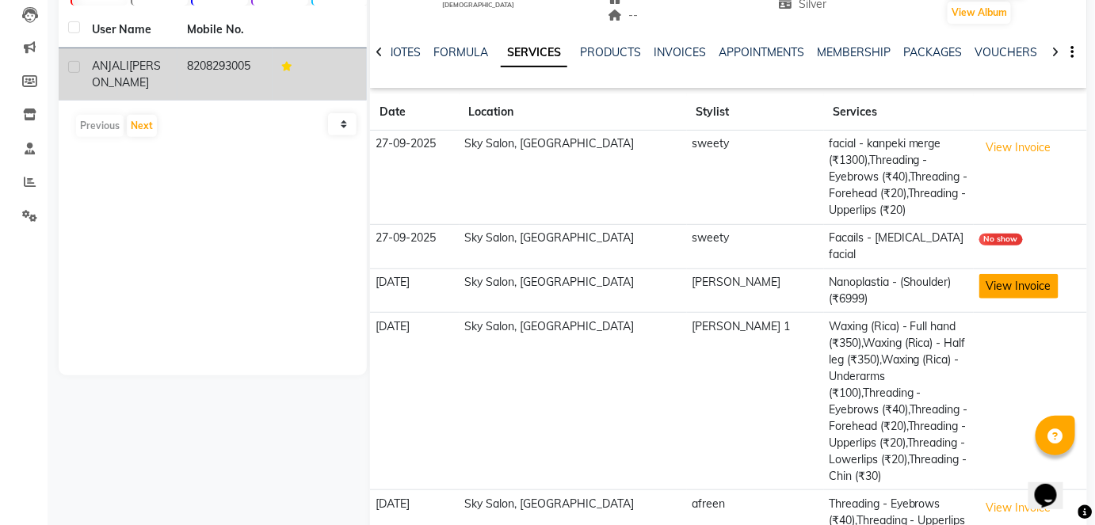
click at [989, 274] on button "View Invoice" at bounding box center [1019, 286] width 79 height 25
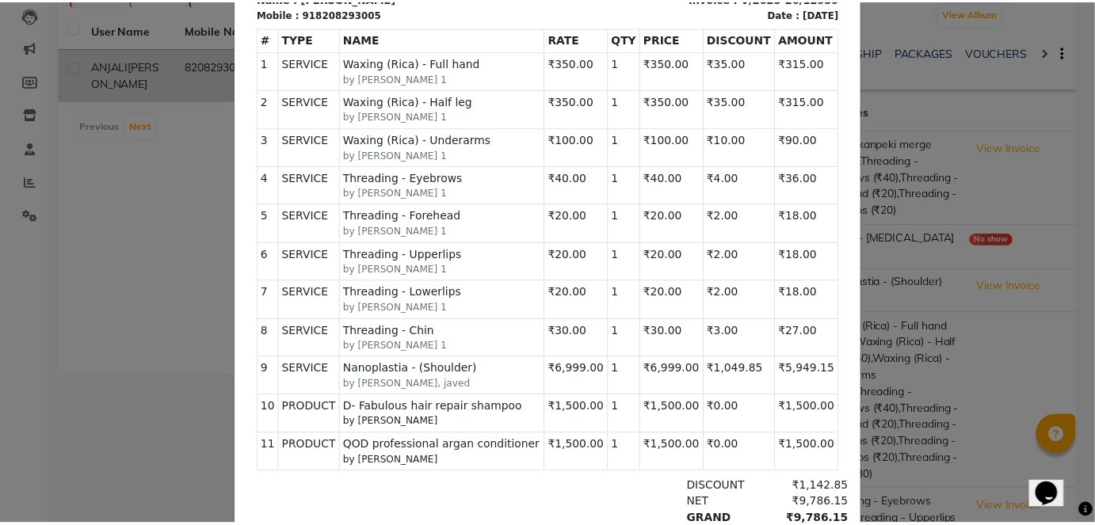
scroll to position [0, 0]
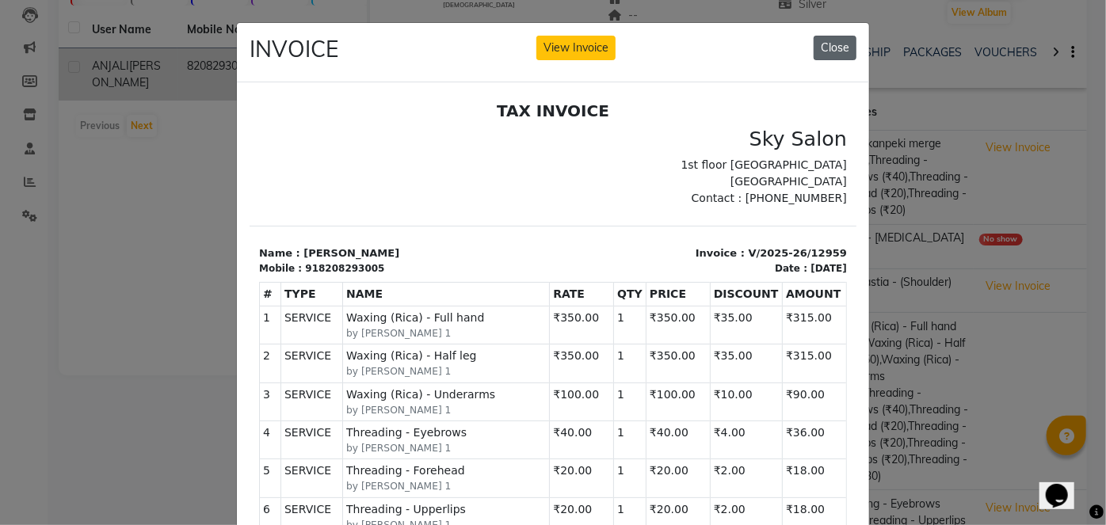
click at [848, 55] on button "Close" at bounding box center [835, 48] width 43 height 25
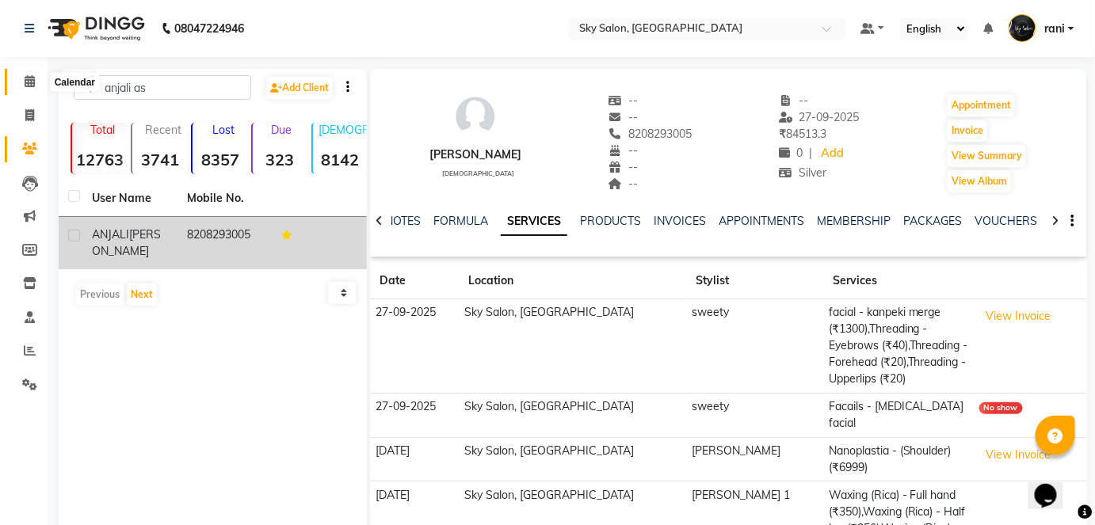
click at [29, 87] on icon at bounding box center [30, 81] width 10 height 12
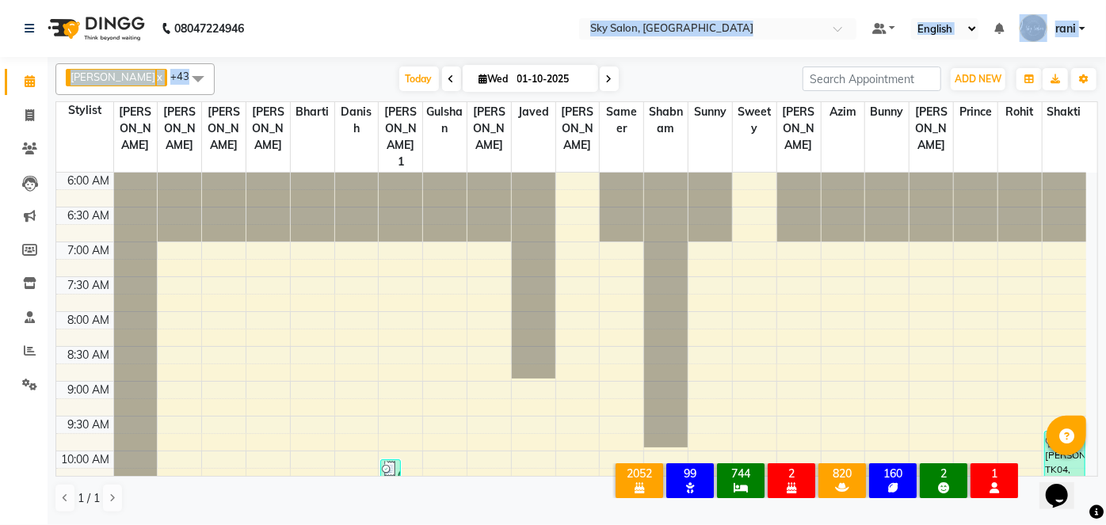
drag, startPoint x: 356, startPoint y: 48, endPoint x: 383, endPoint y: 64, distance: 31.7
click at [383, 64] on app-home "08047224946 Select Location × Sky Salon, Khopoli Default Panel My Panel English…" at bounding box center [553, 262] width 1106 height 524
click at [399, 67] on span "Today" at bounding box center [419, 79] width 40 height 25
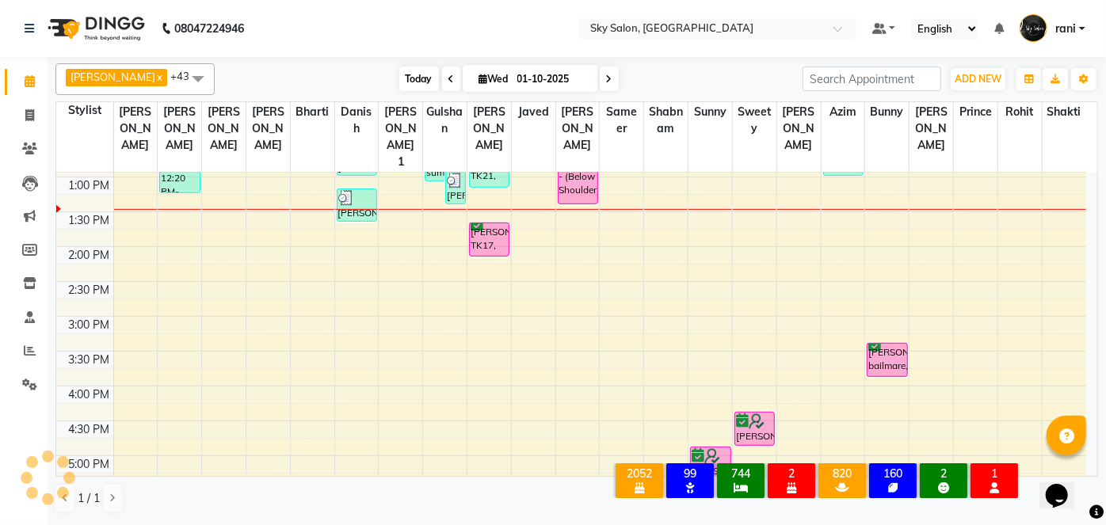
click at [399, 67] on span "Today" at bounding box center [419, 79] width 40 height 25
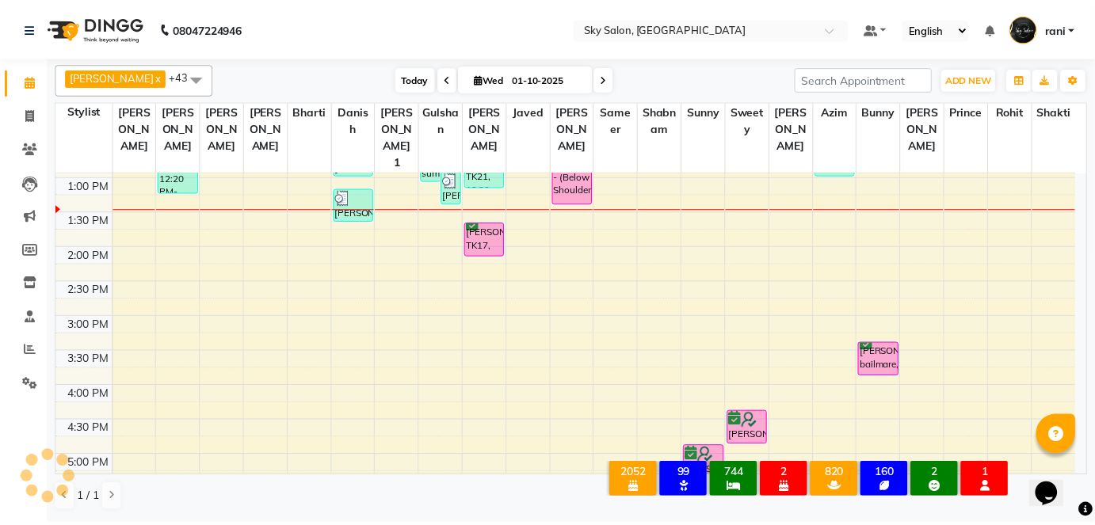
scroll to position [483, 0]
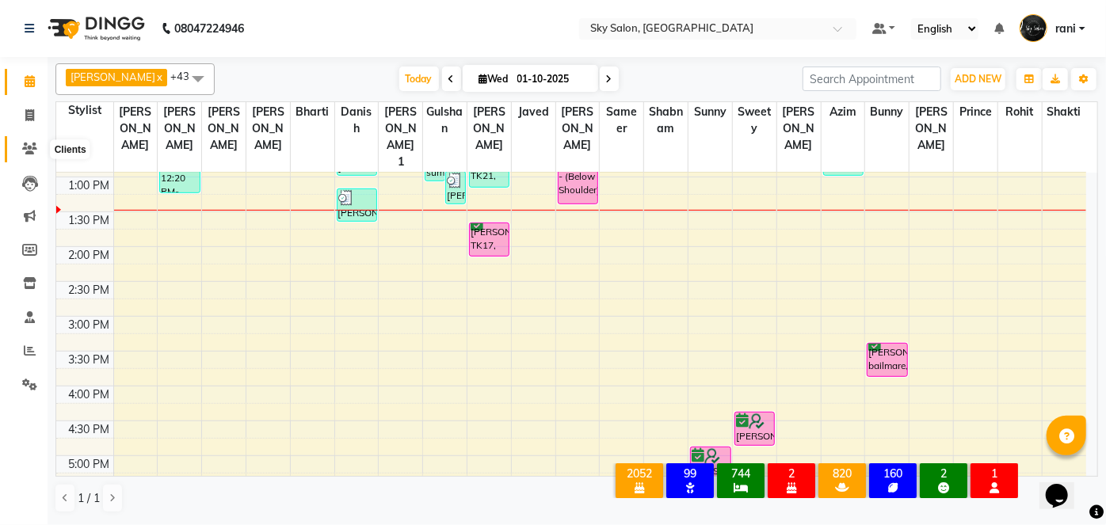
click at [25, 143] on icon at bounding box center [29, 149] width 15 height 12
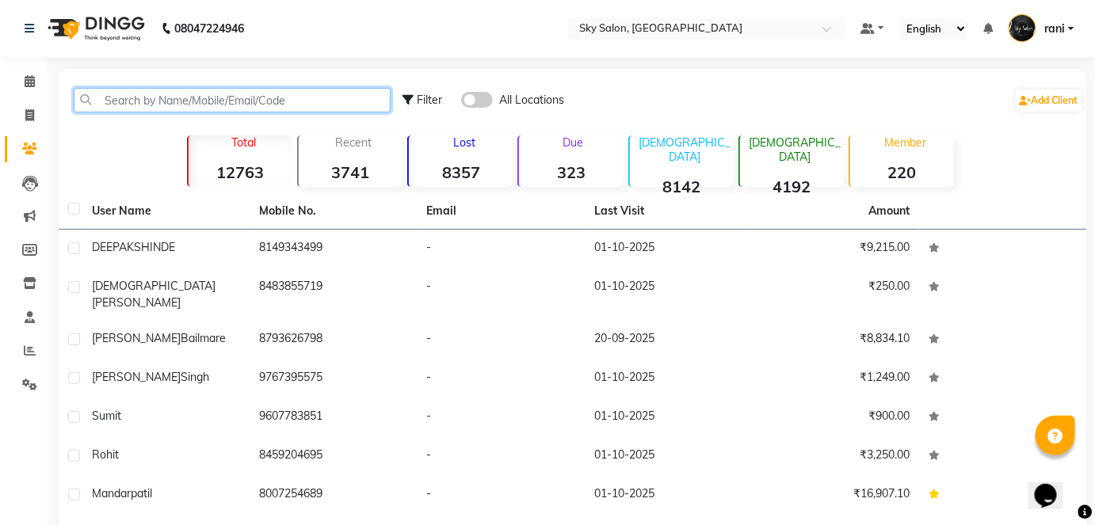
click at [128, 100] on input "text" at bounding box center [232, 100] width 317 height 25
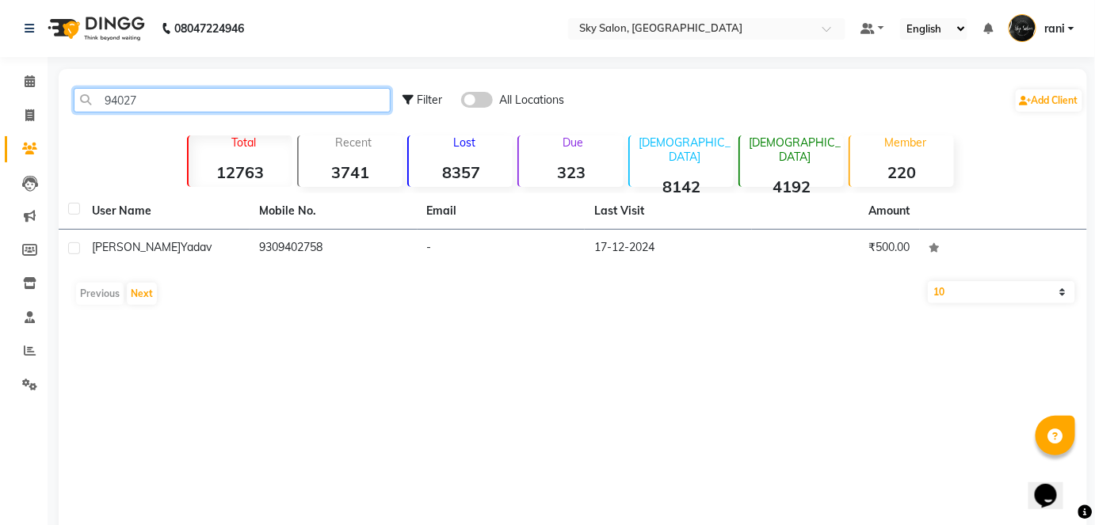
click at [220, 105] on input "94027" at bounding box center [232, 100] width 317 height 25
type input "9404788"
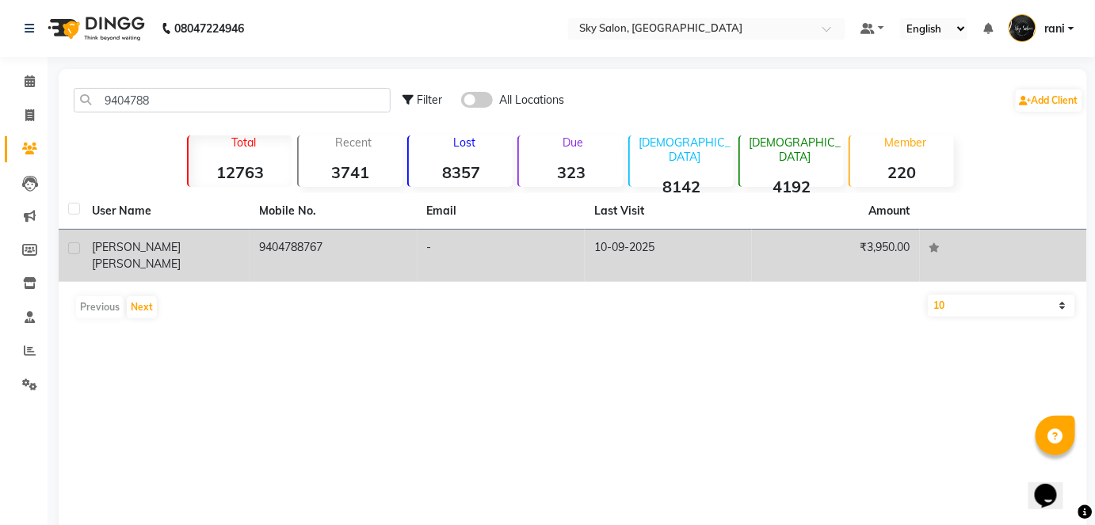
drag, startPoint x: 414, startPoint y: 274, endPoint x: 413, endPoint y: 257, distance: 17.5
click at [413, 257] on div "User Name Mobile No. Email Last Visit Amount jayesh mhase 9404788767 - 10-09-20…" at bounding box center [573, 259] width 1029 height 133
click at [413, 257] on td "9404788767" at bounding box center [333, 256] width 167 height 52
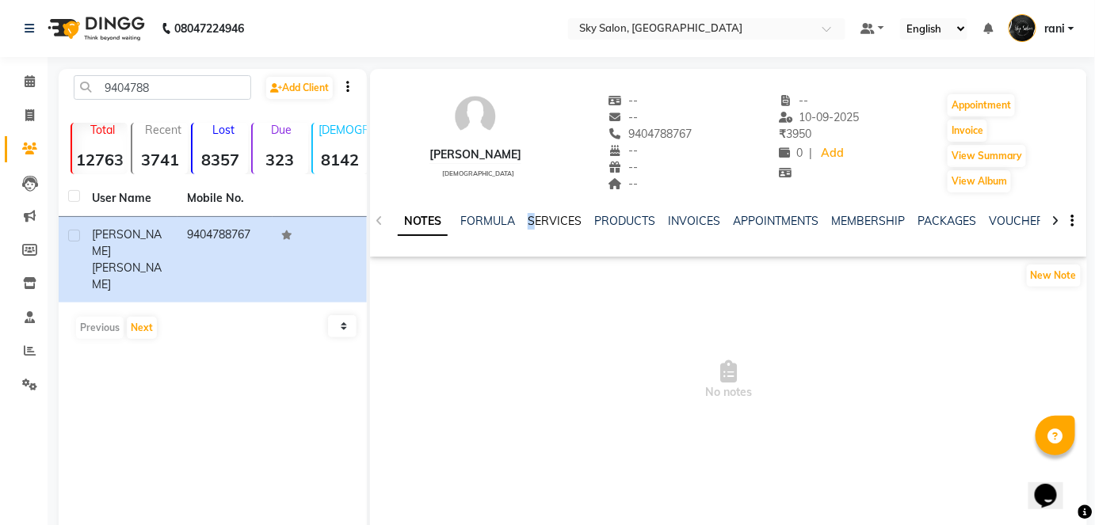
drag, startPoint x: 529, startPoint y: 239, endPoint x: 537, endPoint y: 227, distance: 14.5
click at [537, 227] on div "NOTES FORMULA SERVICES PRODUCTS INVOICES APPOINTMENTS MEMBERSHIP PACKAGES VOUCH…" at bounding box center [710, 227] width 624 height 29
click at [537, 227] on link "SERVICES" at bounding box center [555, 221] width 54 height 14
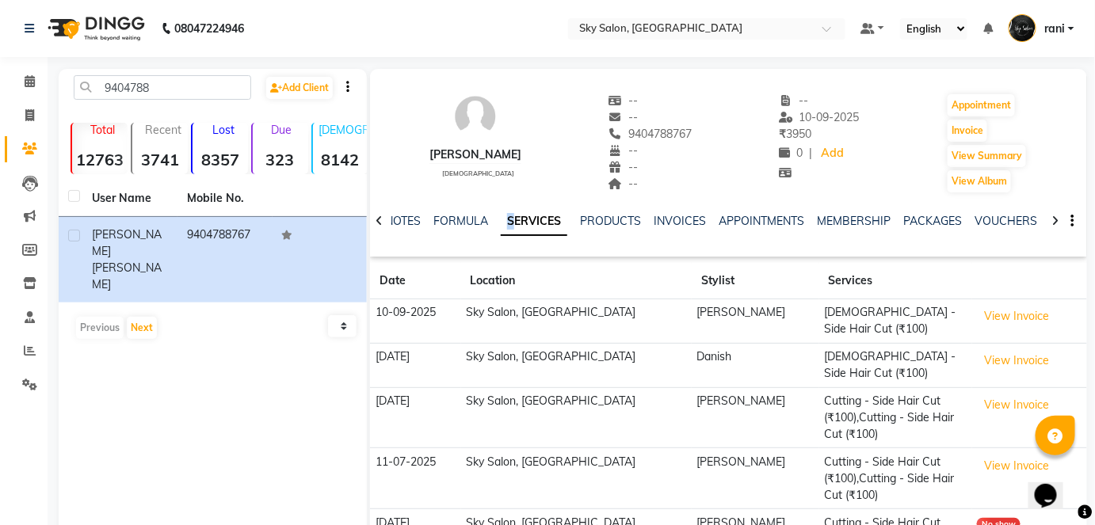
click at [537, 227] on link "SERVICES" at bounding box center [534, 222] width 67 height 29
click at [981, 133] on button "Invoice" at bounding box center [968, 131] width 40 height 22
select select "3537"
select select "service"
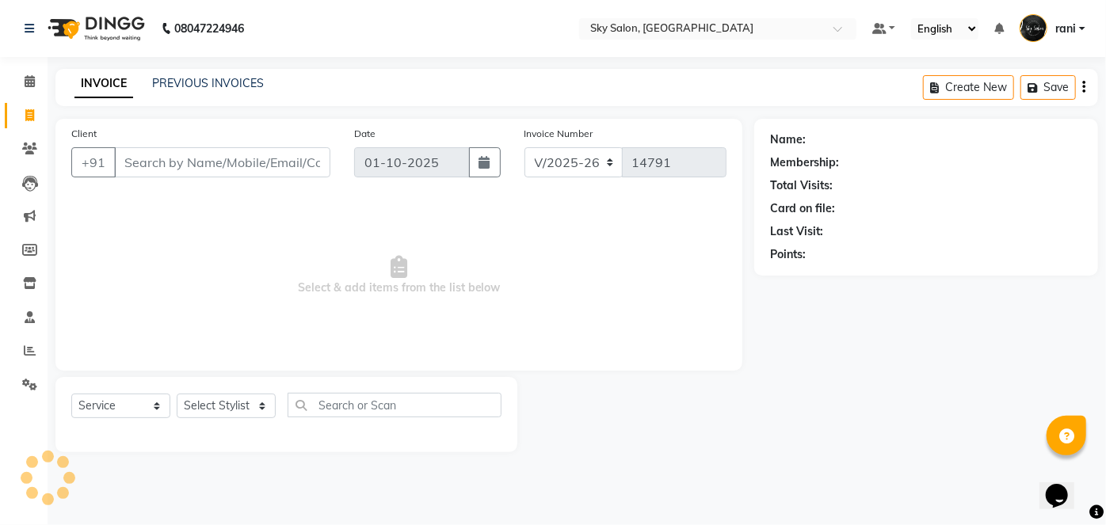
type input "9404788767"
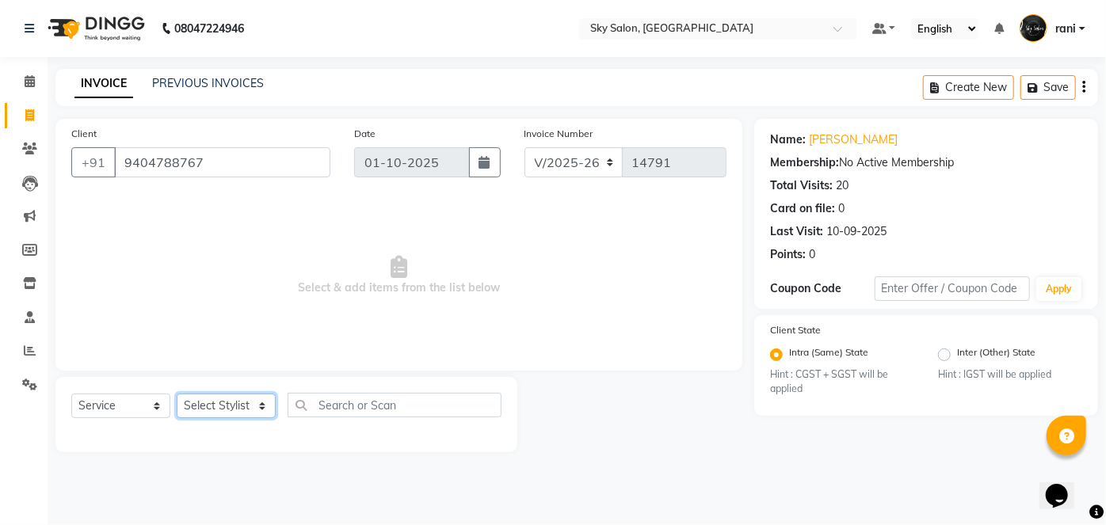
click at [246, 395] on select "Select Stylist afreen akshata aman saha ameer Anagha anisa arbaj azim bharti Bu…" at bounding box center [226, 406] width 99 height 25
select select "57852"
click at [177, 394] on select "Select Stylist afreen akshata aman saha ameer Anagha anisa arbaj azim bharti Bu…" at bounding box center [226, 406] width 99 height 25
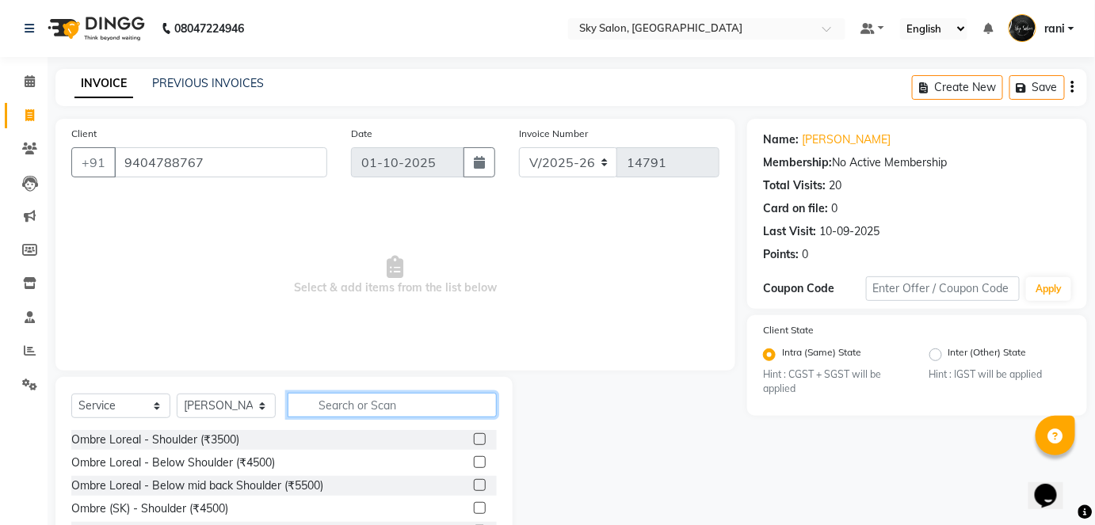
type input "d"
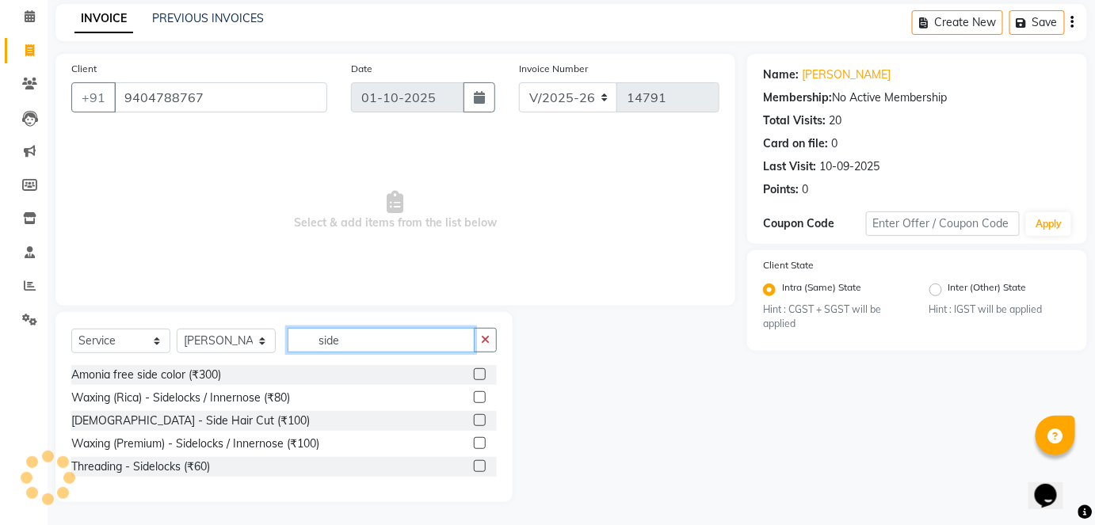
type input "side"
click at [483, 418] on label at bounding box center [480, 420] width 12 height 12
click at [483, 418] on input "checkbox" at bounding box center [479, 421] width 10 height 10
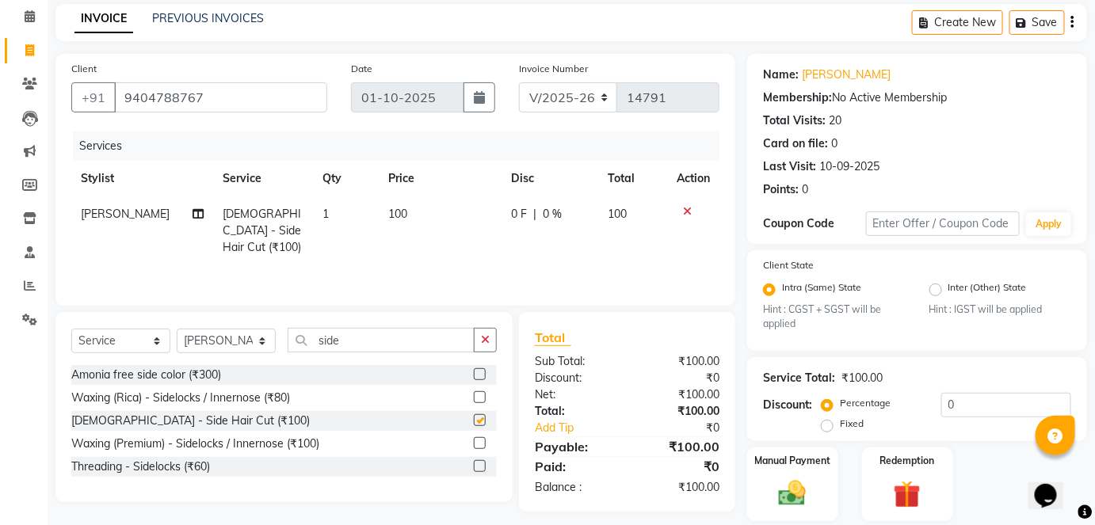
scroll to position [116, 0]
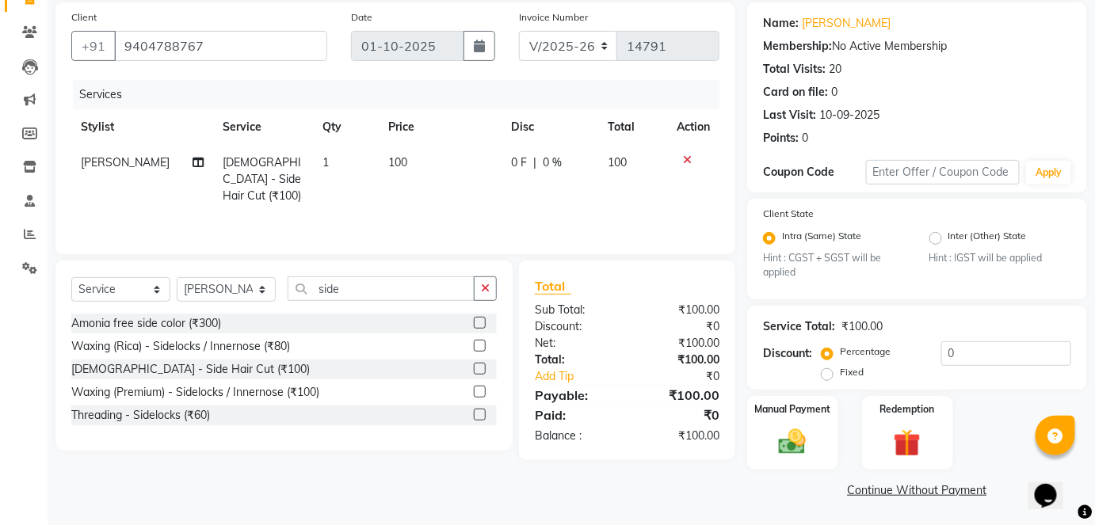
checkbox input "false"
click at [793, 445] on img at bounding box center [793, 442] width 46 height 32
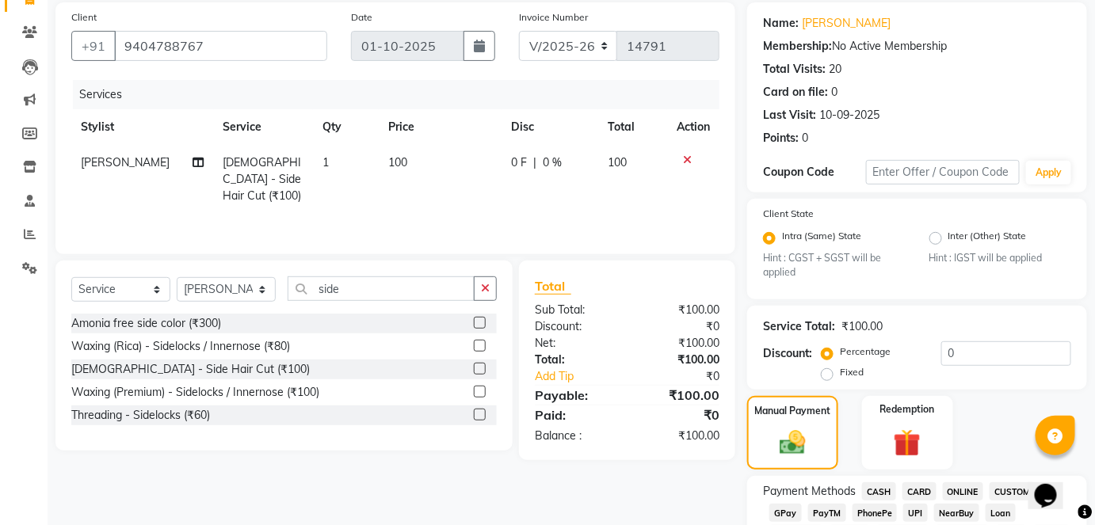
scroll to position [359, 0]
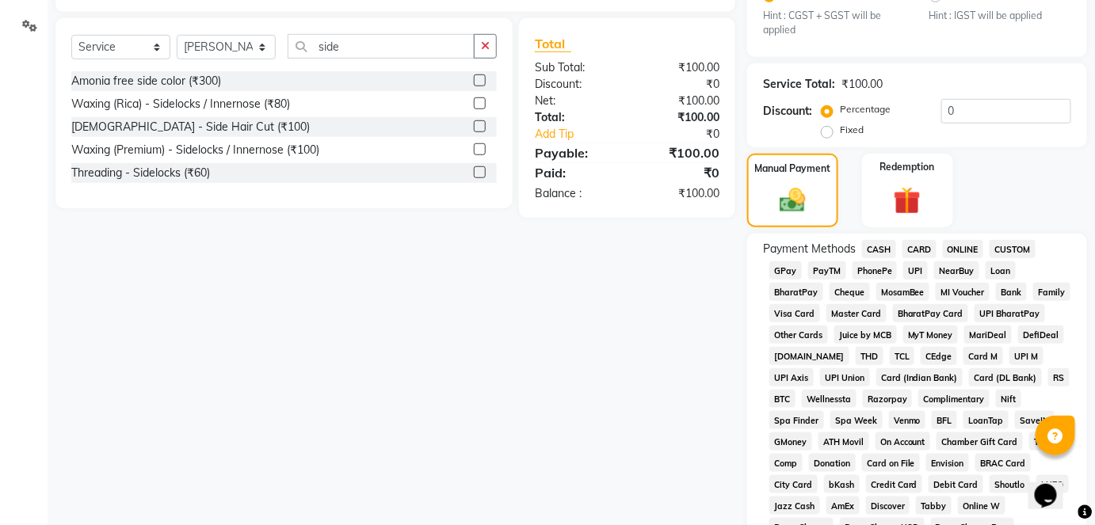
click at [885, 245] on span "CASH" at bounding box center [879, 249] width 34 height 18
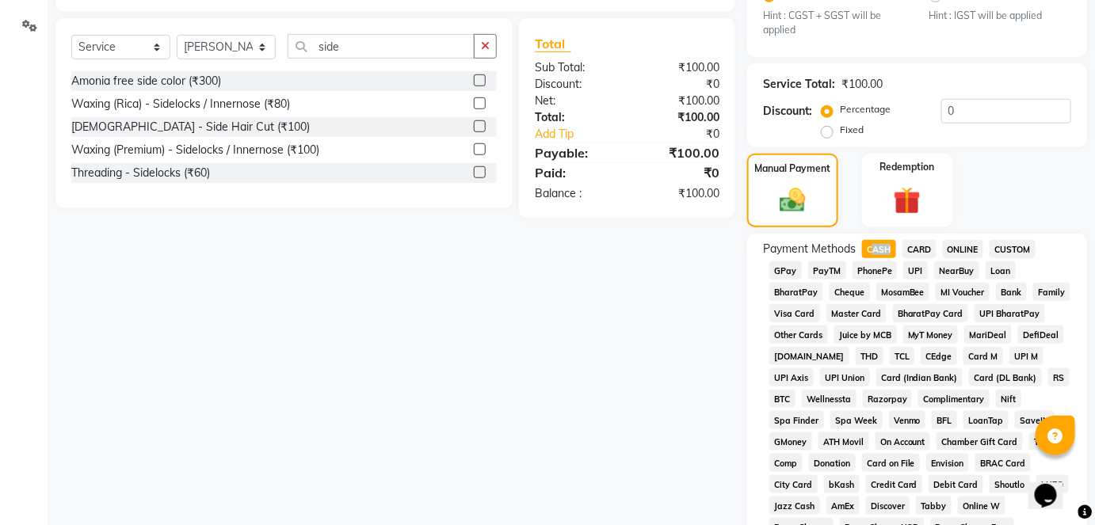
click at [885, 245] on span "CASH" at bounding box center [879, 249] width 34 height 18
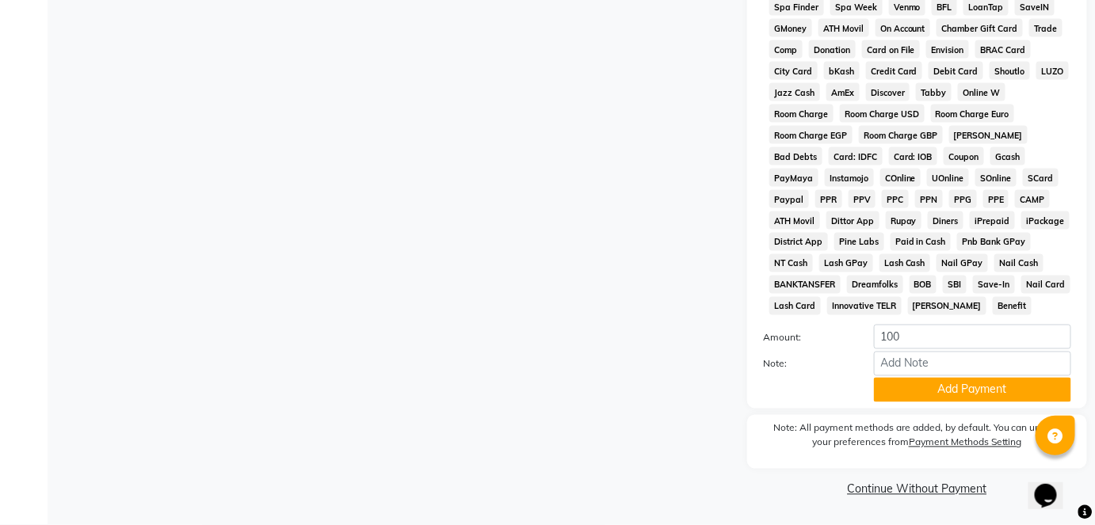
scroll to position [773, 0]
click at [953, 388] on button "Add Payment" at bounding box center [972, 390] width 197 height 25
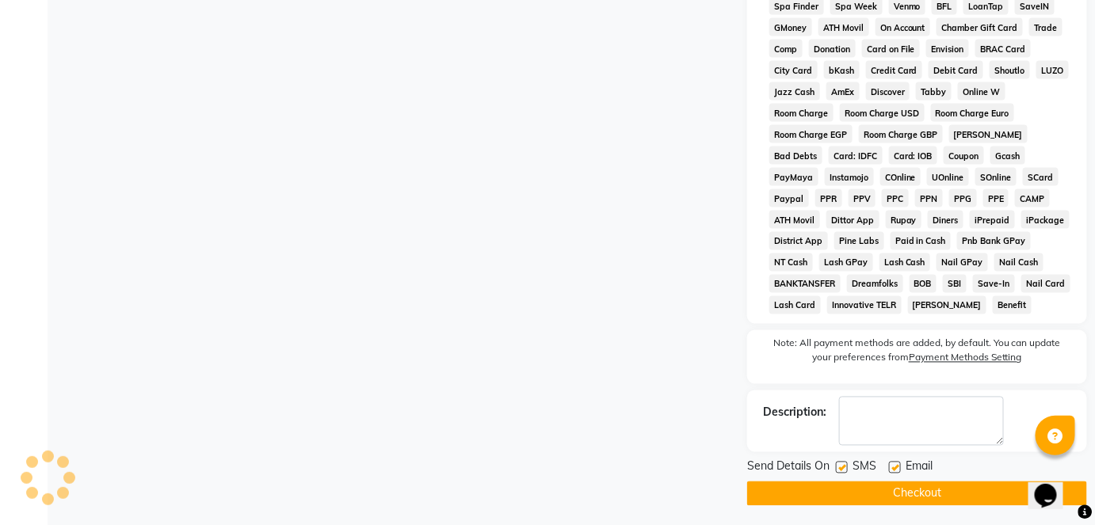
click at [851, 495] on button "Checkout" at bounding box center [917, 494] width 340 height 25
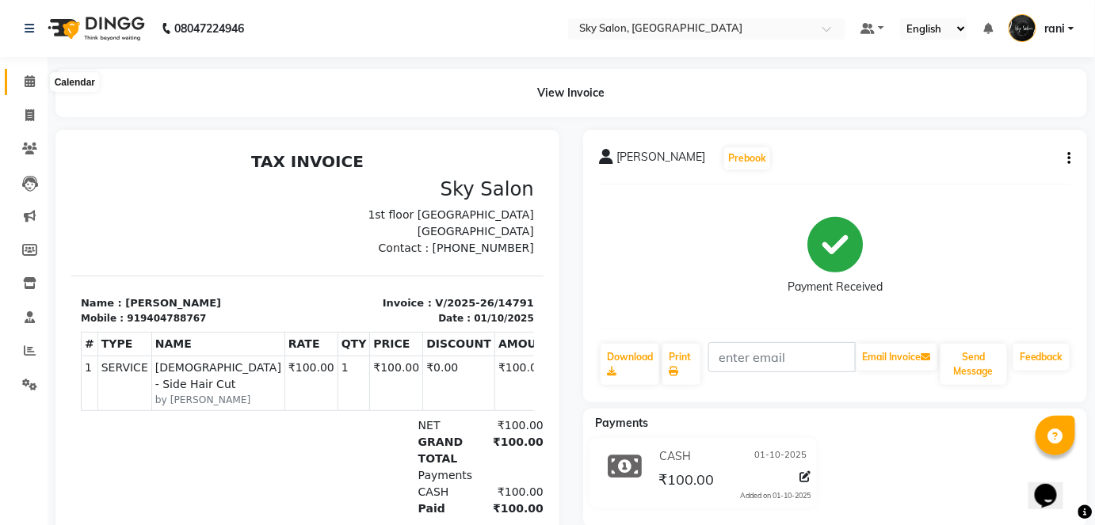
click at [25, 84] on icon at bounding box center [30, 81] width 10 height 12
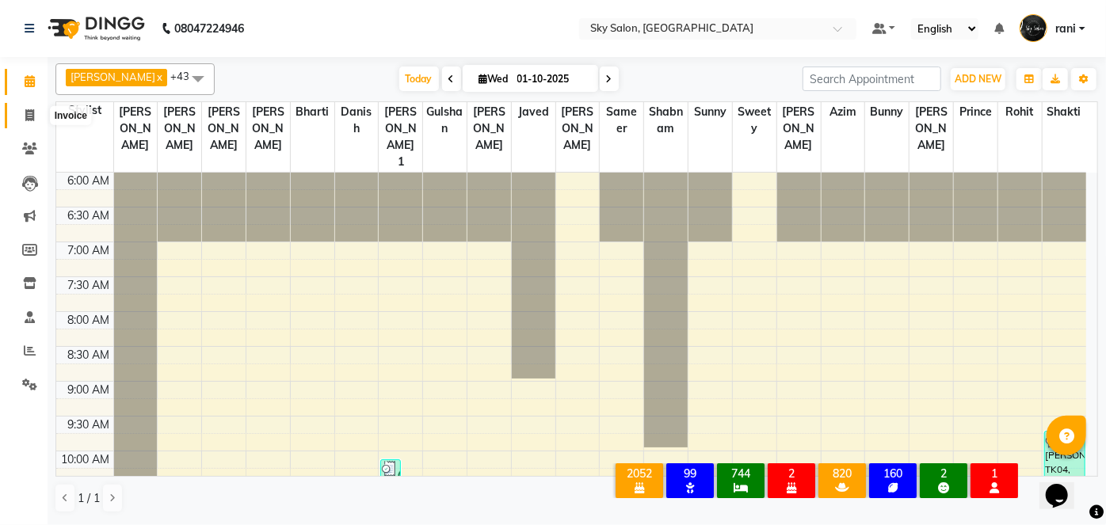
click at [24, 121] on span at bounding box center [30, 116] width 28 height 18
select select "3537"
select select "service"
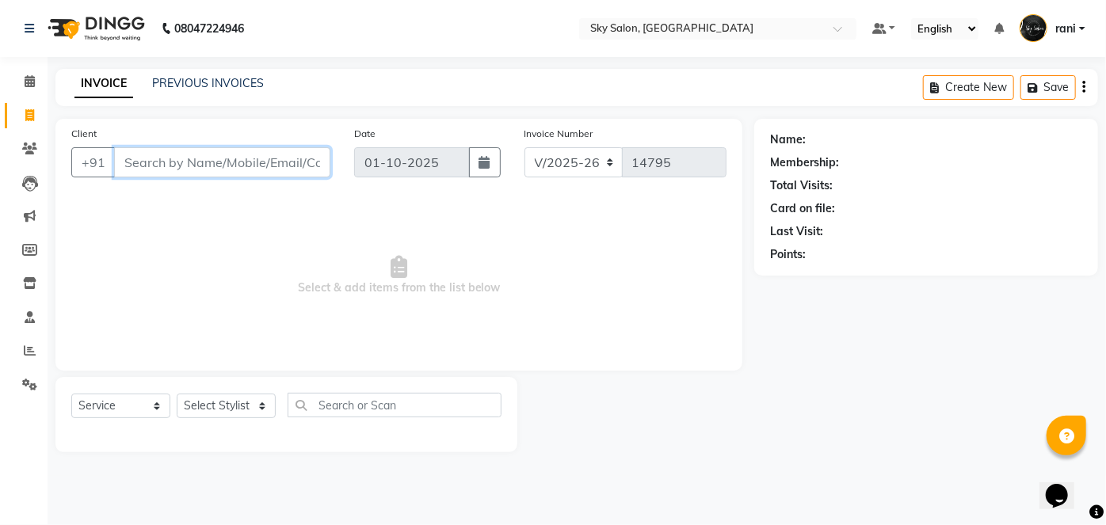
click at [161, 154] on input "Client" at bounding box center [222, 162] width 216 height 30
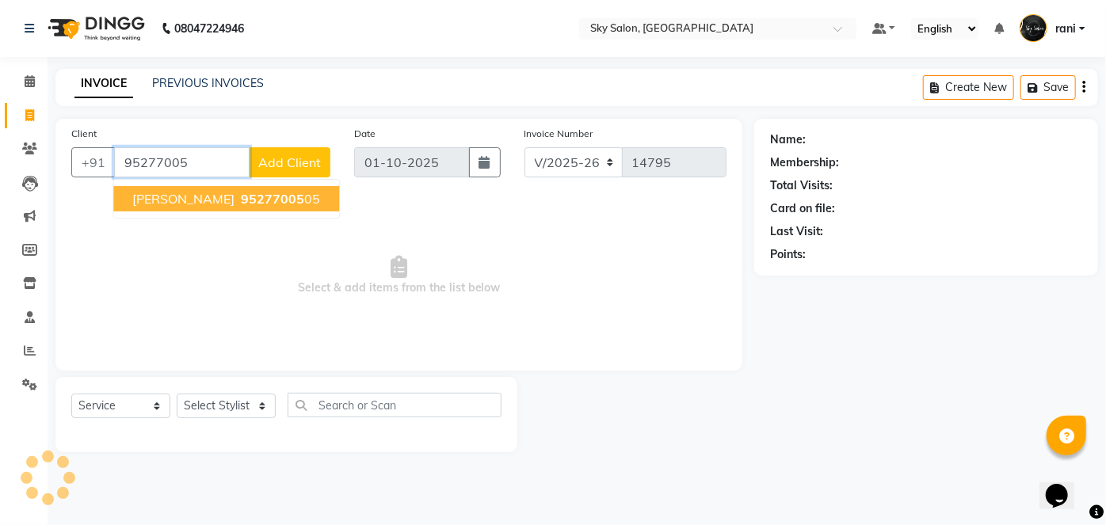
click at [170, 204] on span "prasad surve" at bounding box center [183, 199] width 102 height 16
type input "9527700505"
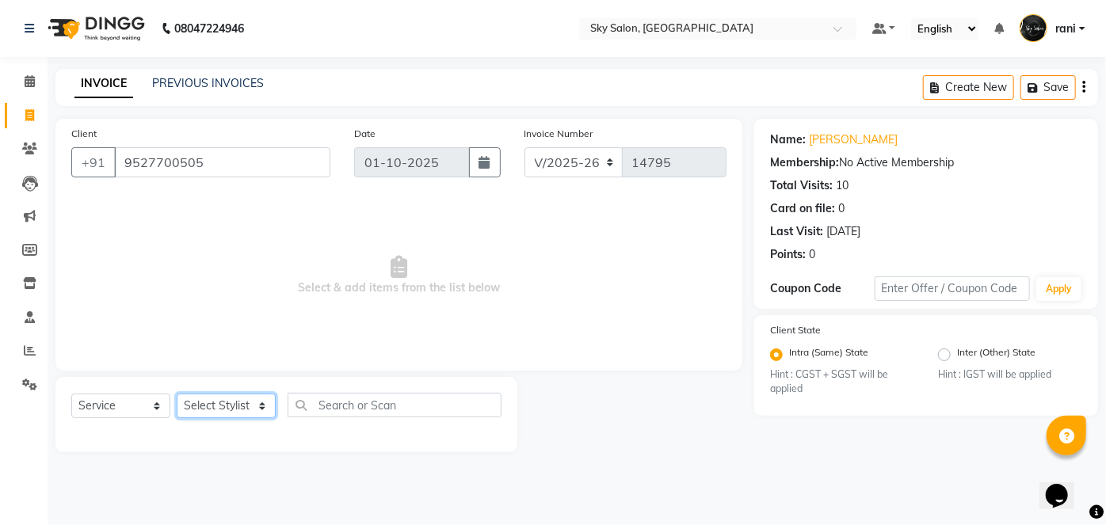
click at [213, 404] on select "Select Stylist afreen akshata aman saha ameer Anagha anisa arbaj azim bharti Bu…" at bounding box center [226, 406] width 99 height 25
select select "43486"
click at [177, 394] on select "Select Stylist afreen akshata aman saha ameer Anagha anisa arbaj azim bharti Bu…" at bounding box center [226, 406] width 99 height 25
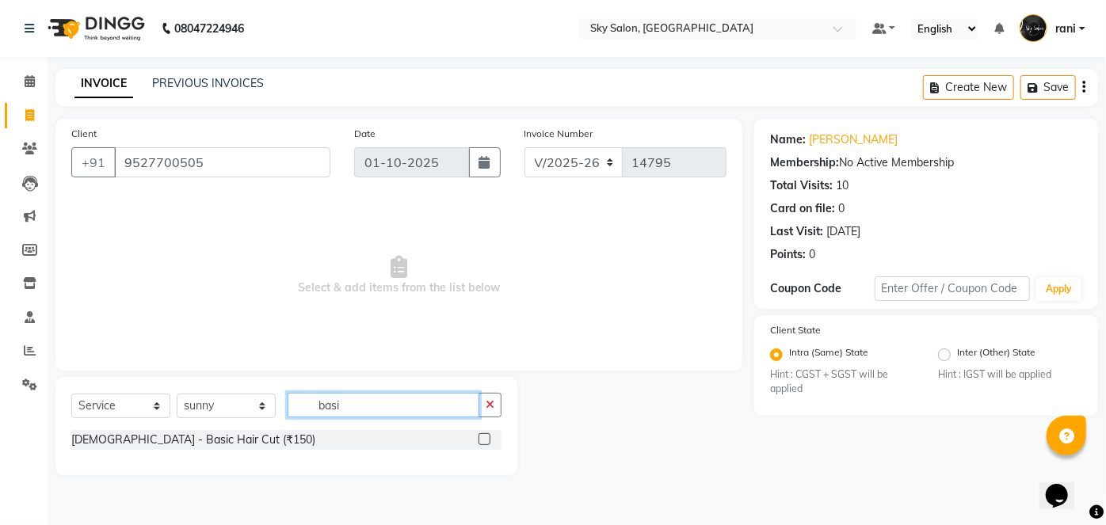
type input "basi"
click at [481, 439] on label at bounding box center [485, 439] width 12 height 12
click at [481, 439] on input "checkbox" at bounding box center [484, 440] width 10 height 10
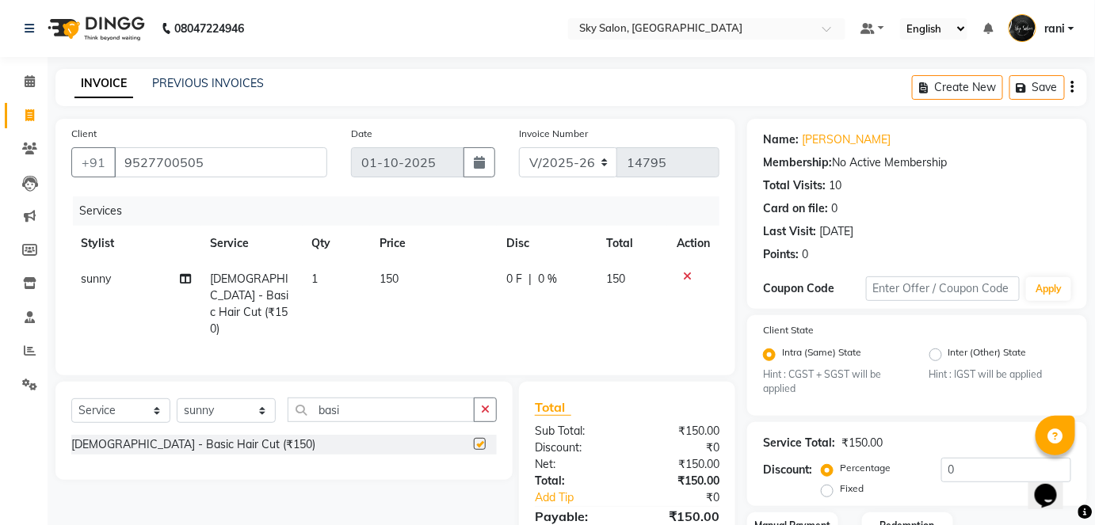
checkbox input "false"
click at [246, 406] on select "Select Stylist afreen akshata aman saha ameer Anagha anisa arbaj azim bharti Bu…" at bounding box center [226, 411] width 99 height 25
select select "83682"
click at [177, 399] on select "Select Stylist afreen akshata aman saha ameer Anagha anisa arbaj azim bharti Bu…" at bounding box center [226, 411] width 99 height 25
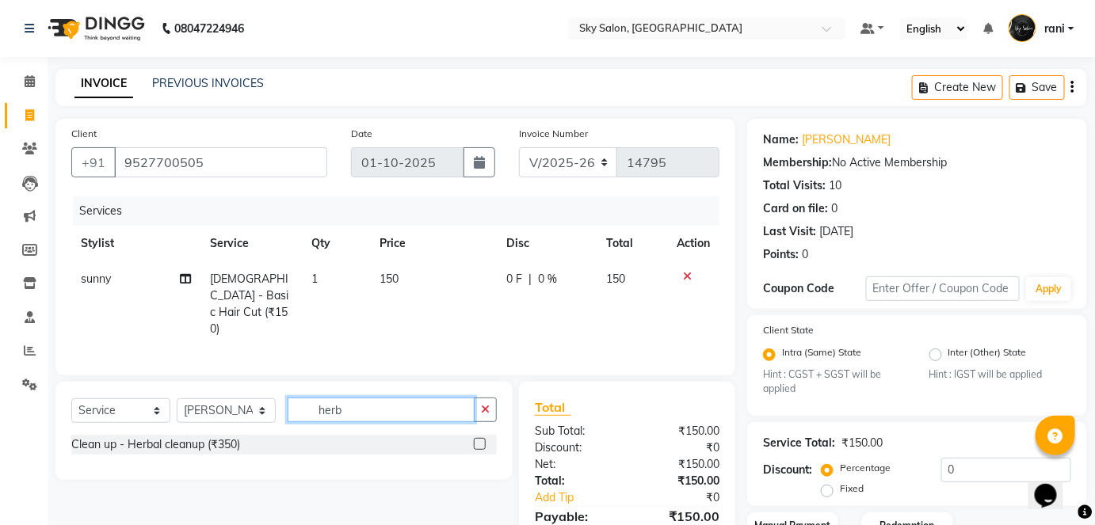
type input "herb"
click at [477, 438] on label at bounding box center [480, 444] width 12 height 12
click at [477, 440] on input "checkbox" at bounding box center [479, 445] width 10 height 10
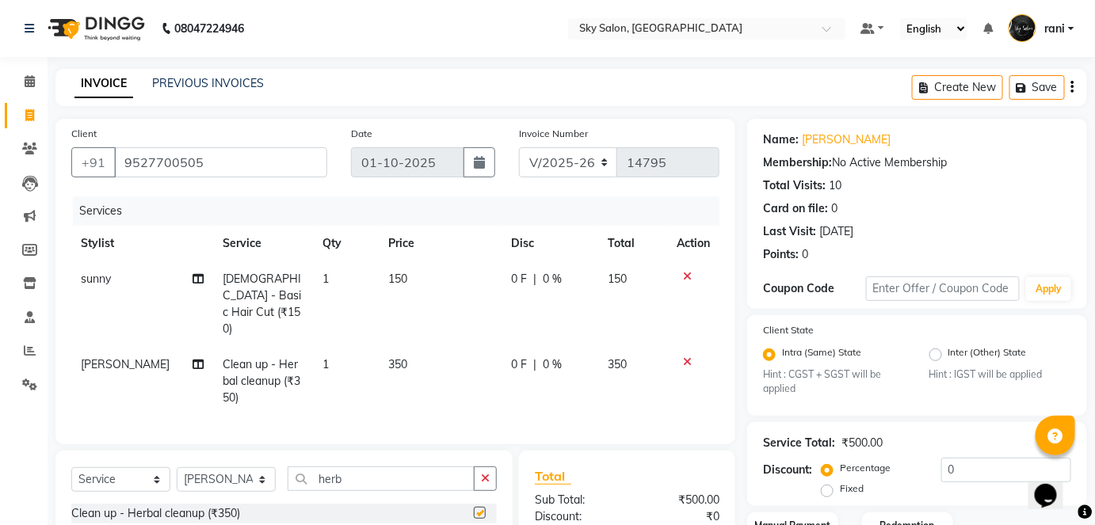
checkbox input "false"
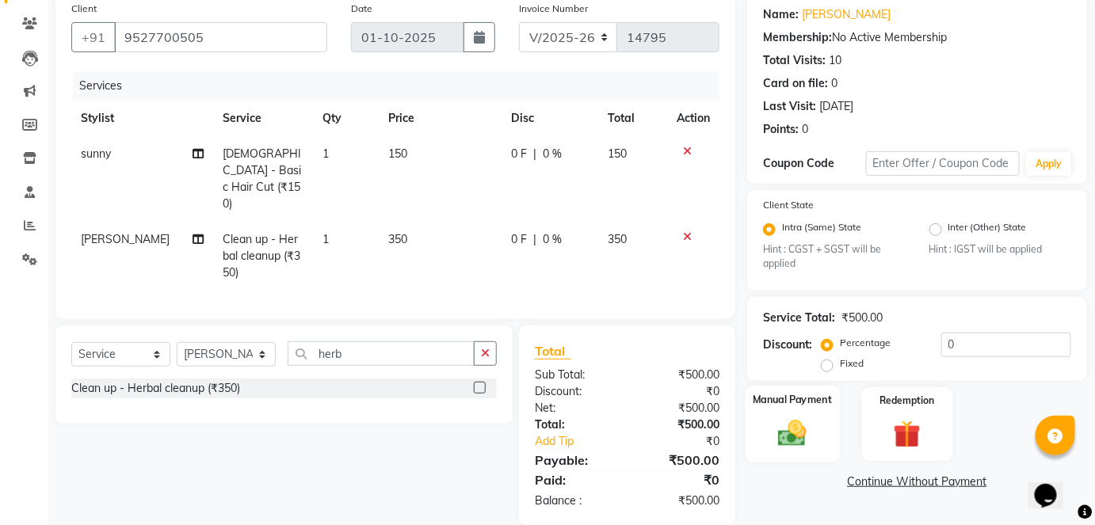
click at [784, 427] on img at bounding box center [793, 434] width 46 height 32
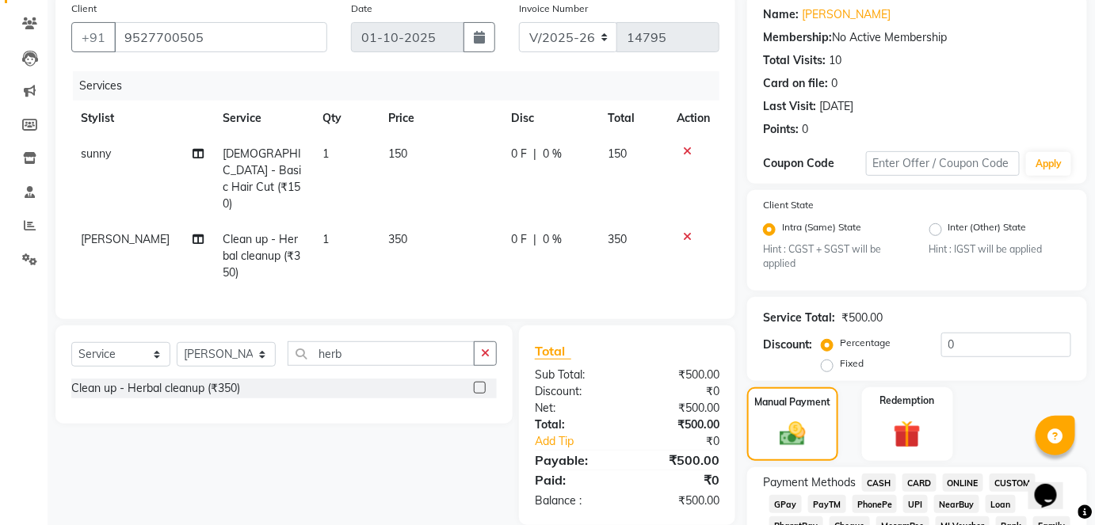
scroll to position [461, 0]
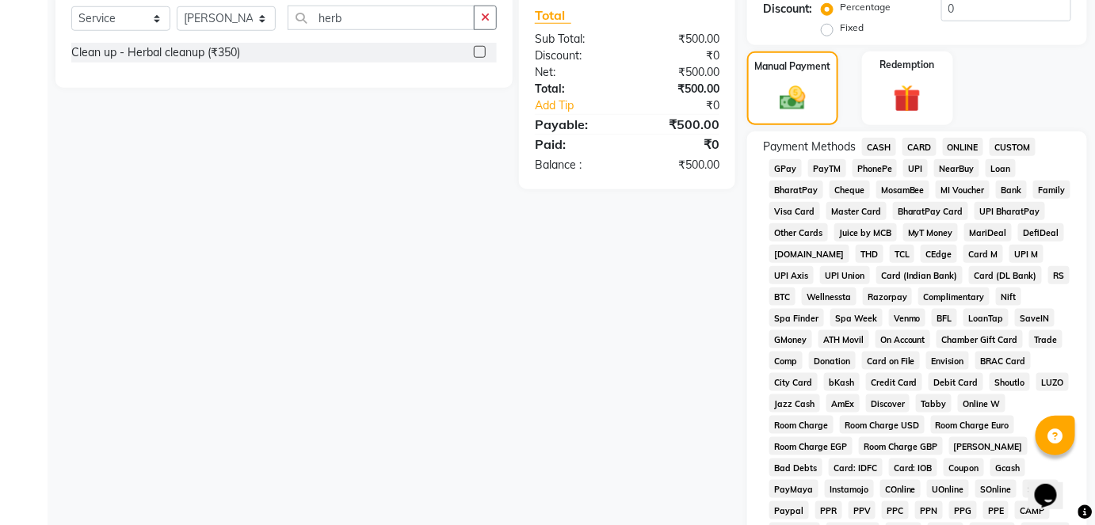
click at [793, 170] on span "GPay" at bounding box center [786, 168] width 32 height 18
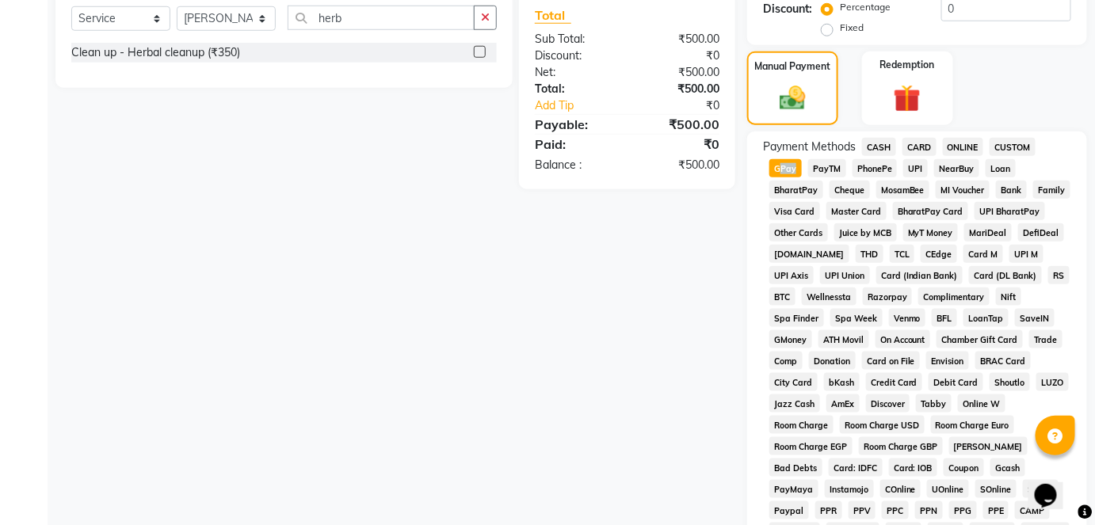
click at [793, 170] on span "GPay" at bounding box center [786, 168] width 32 height 18
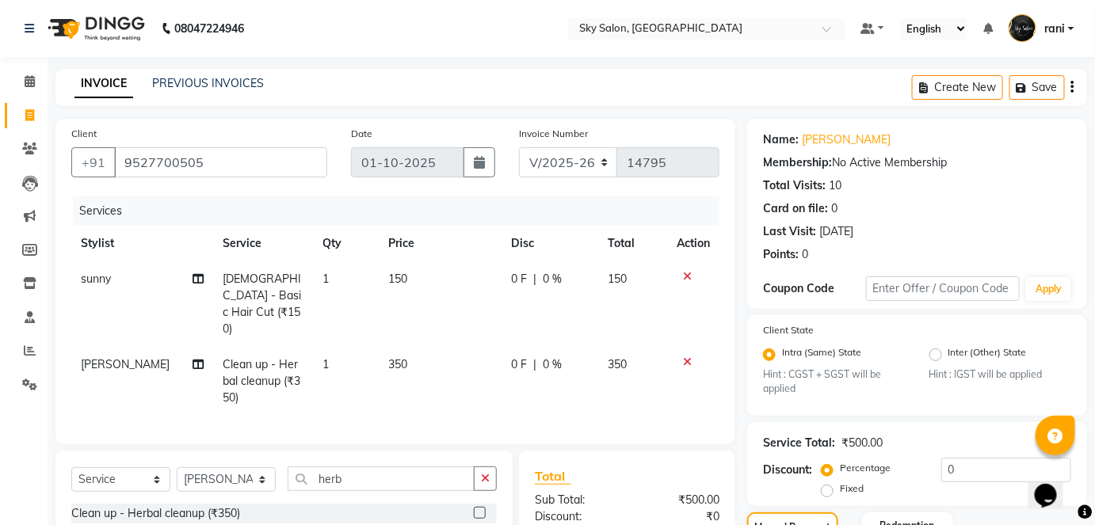
scroll to position [774, 0]
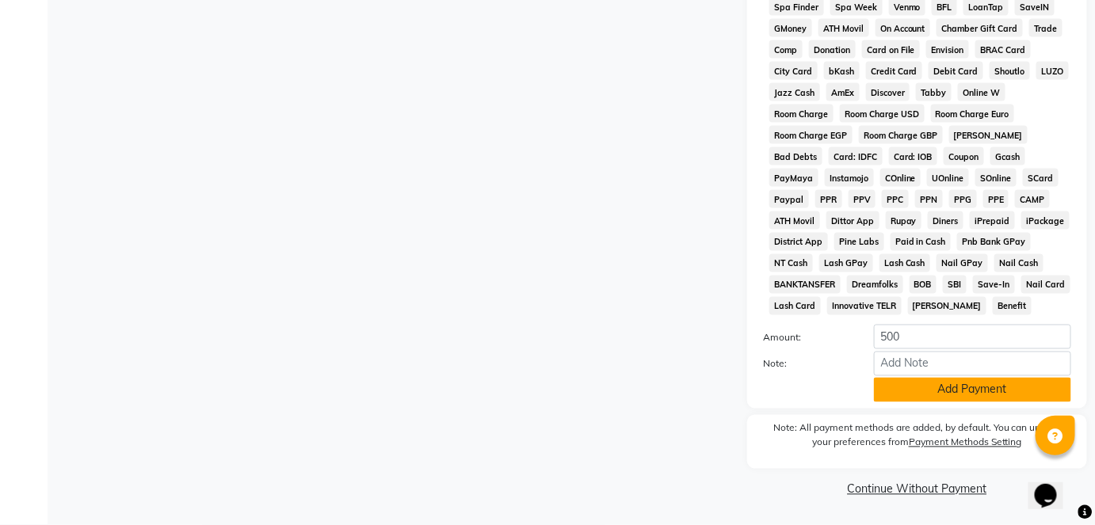
click at [913, 389] on button "Add Payment" at bounding box center [972, 390] width 197 height 25
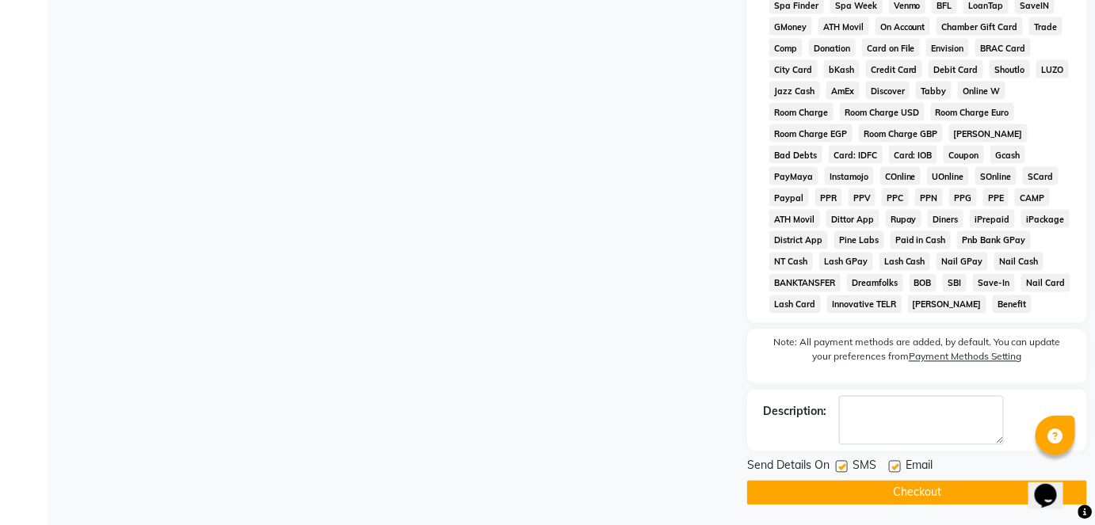
click at [838, 487] on button "Checkout" at bounding box center [917, 493] width 340 height 25
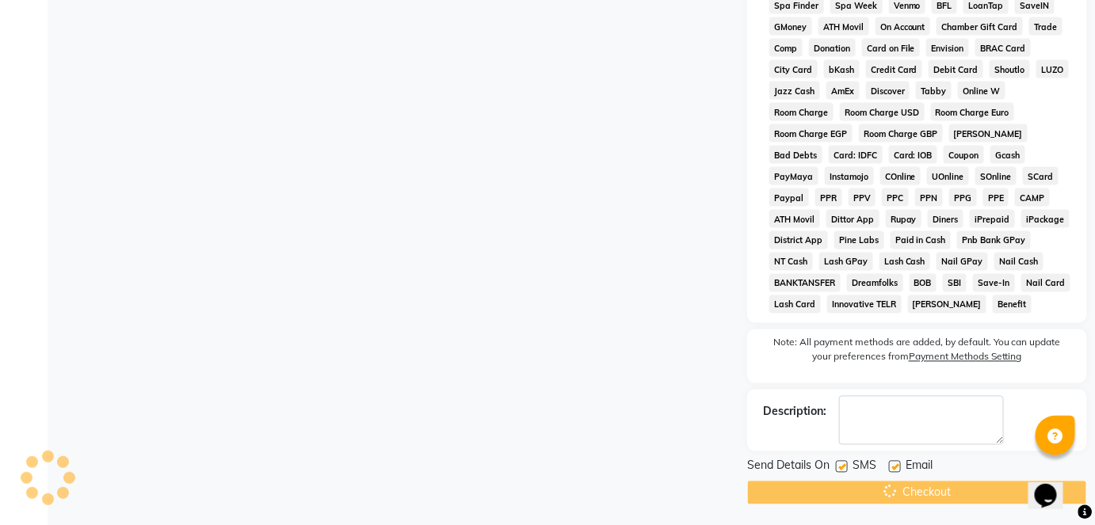
click at [843, 471] on label at bounding box center [842, 467] width 12 height 12
click at [843, 471] on input "checkbox" at bounding box center [841, 468] width 10 height 10
checkbox input "false"
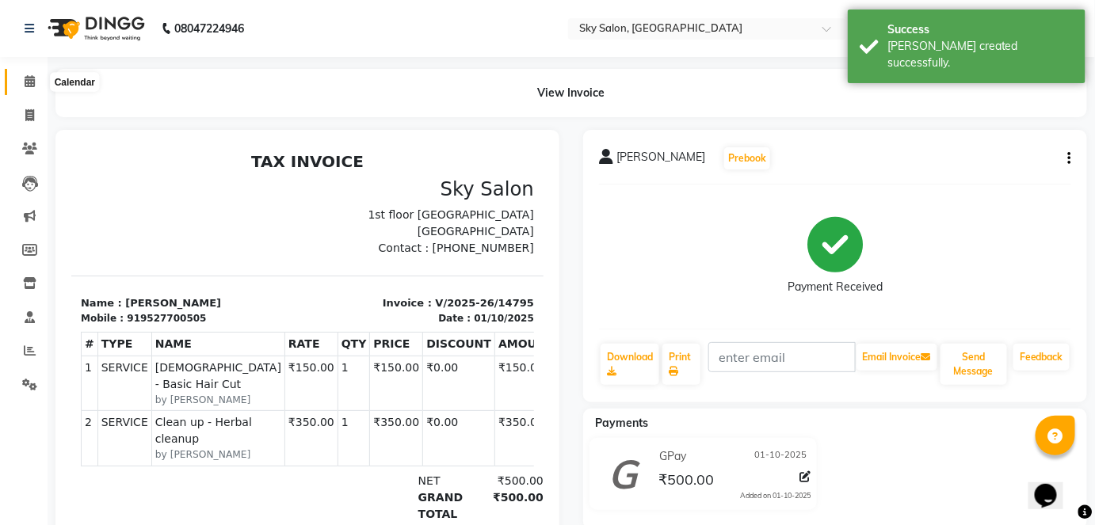
click at [21, 86] on span at bounding box center [30, 82] width 28 height 18
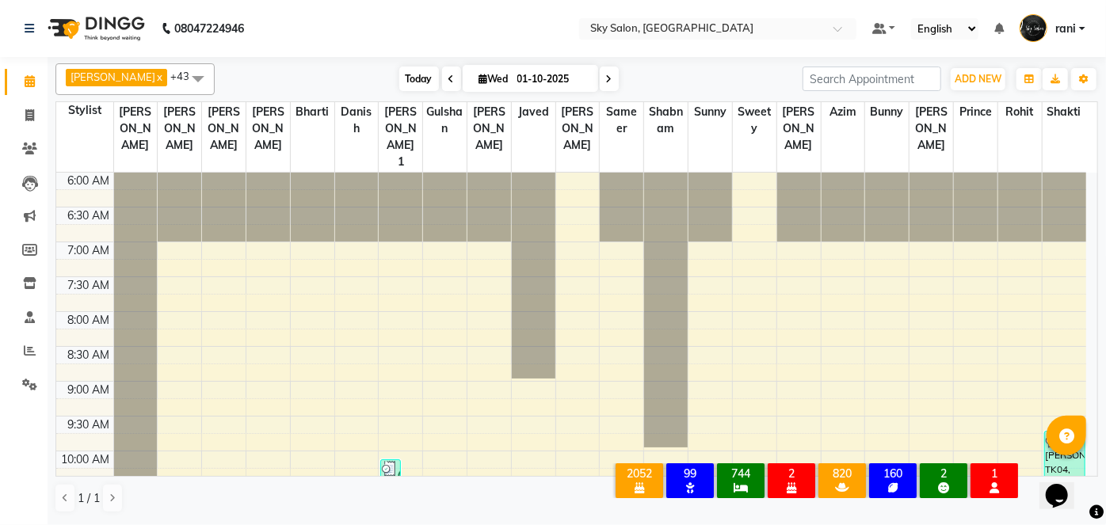
click at [399, 89] on span "Today" at bounding box center [419, 79] width 40 height 25
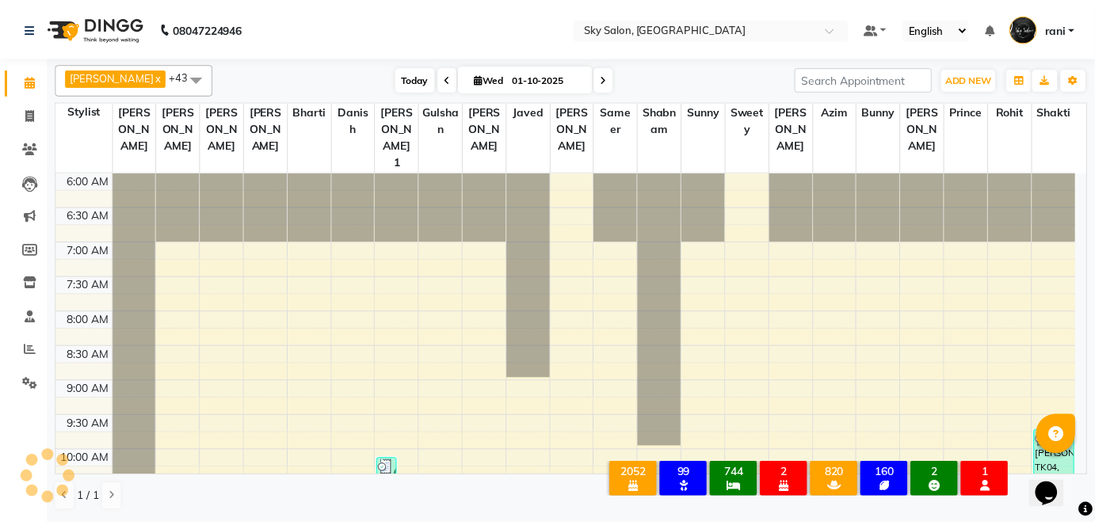
scroll to position [552, 0]
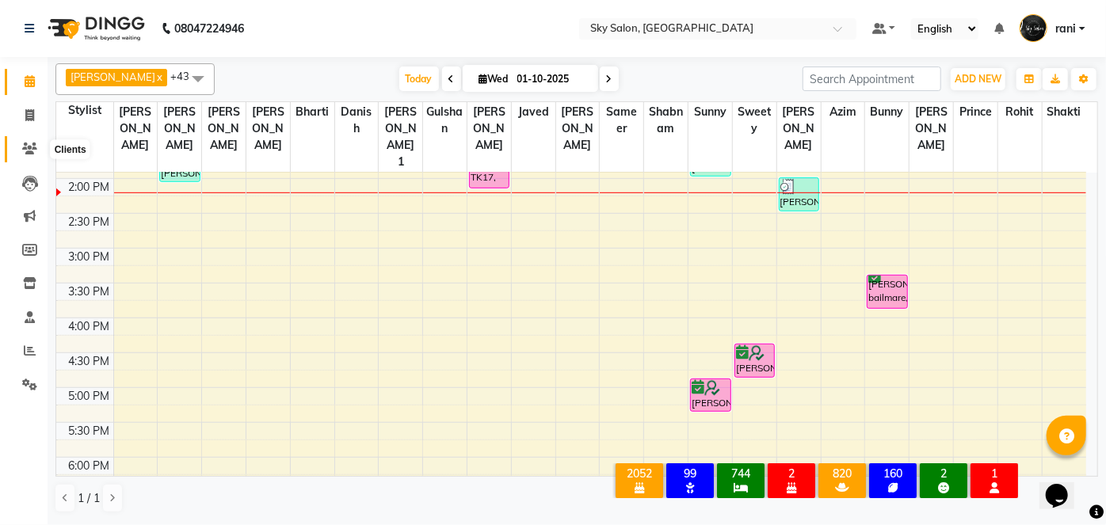
click at [17, 149] on span at bounding box center [30, 149] width 28 height 18
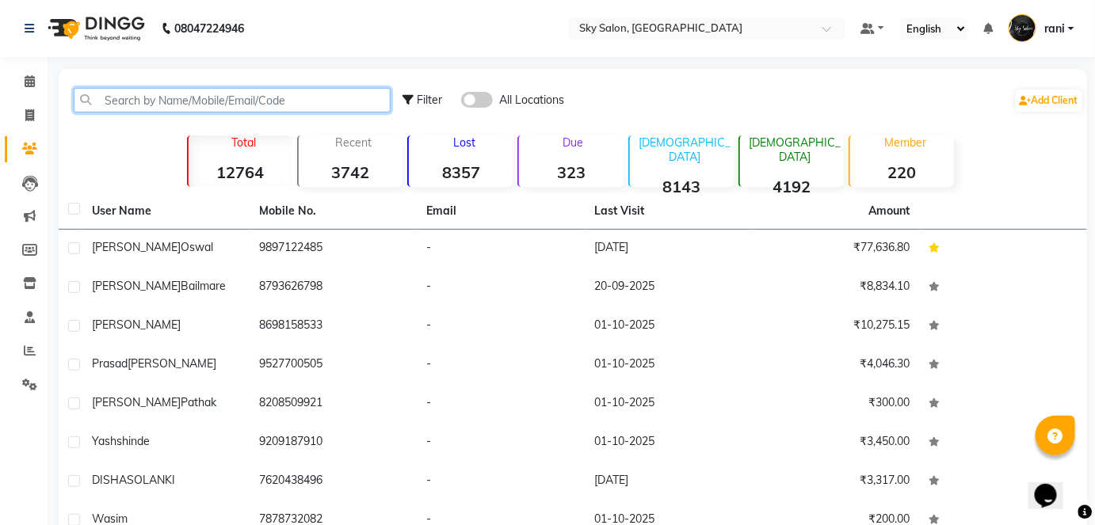
click at [201, 89] on input "text" at bounding box center [232, 100] width 317 height 25
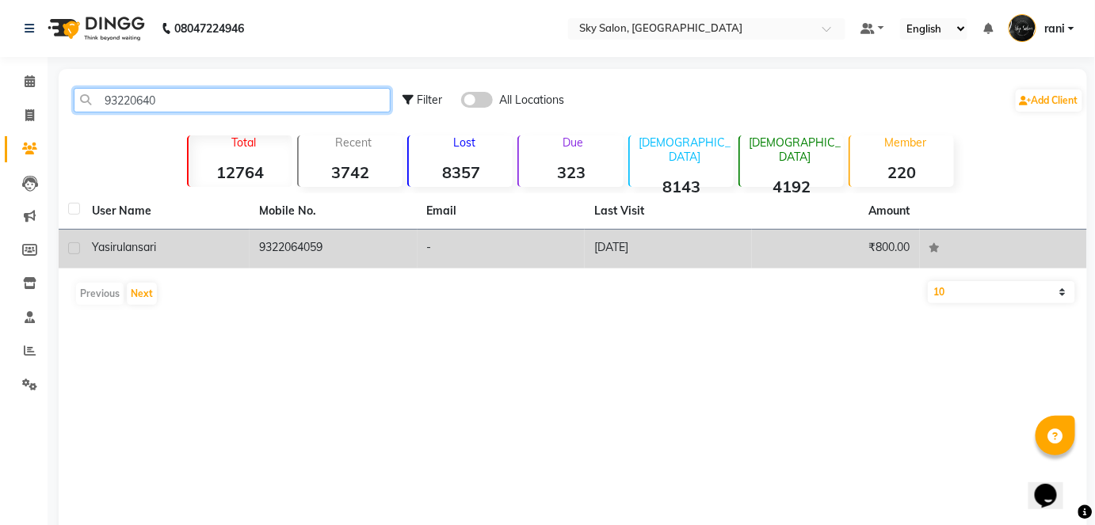
type input "93220640"
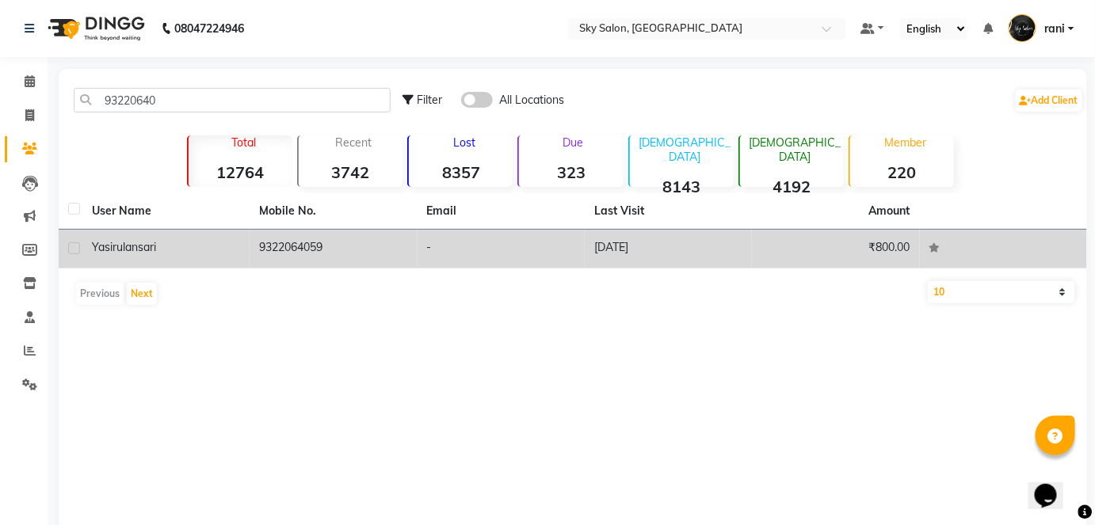
click at [290, 243] on td "9322064059" at bounding box center [333, 249] width 167 height 39
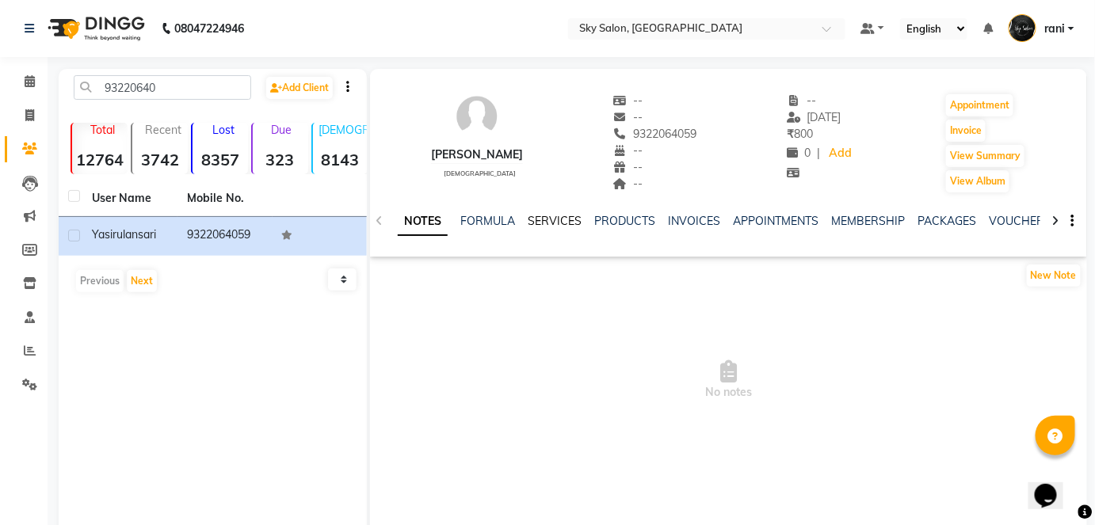
click at [544, 222] on link "SERVICES" at bounding box center [555, 221] width 54 height 14
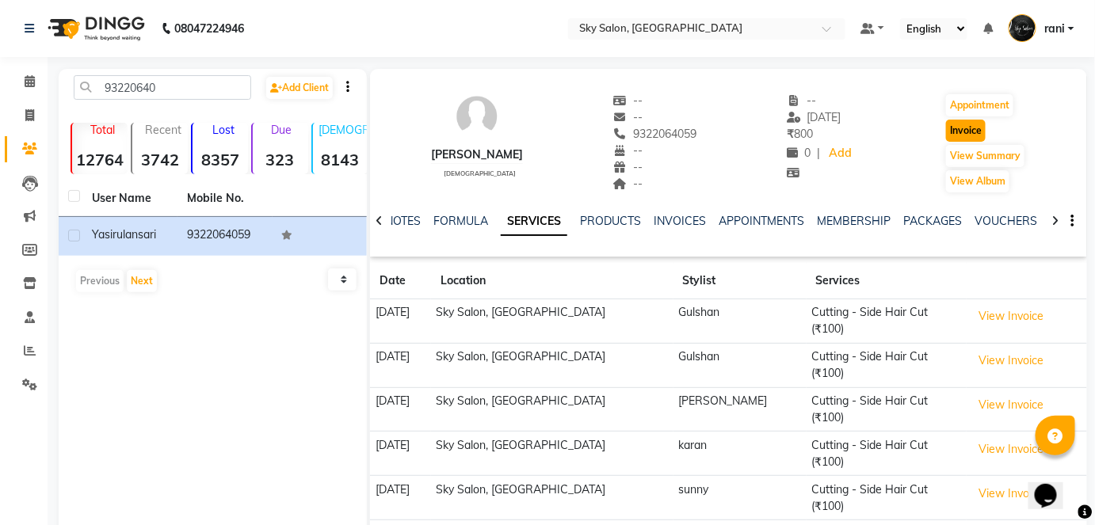
click at [974, 126] on button "Invoice" at bounding box center [966, 131] width 40 height 22
select select "service"
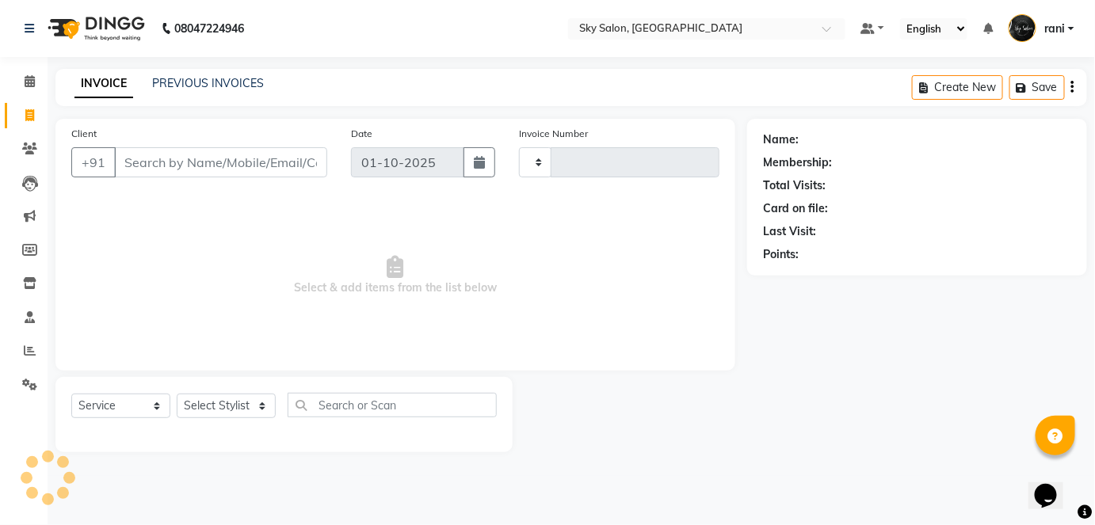
type input "14797"
select select "3537"
type input "9322064059"
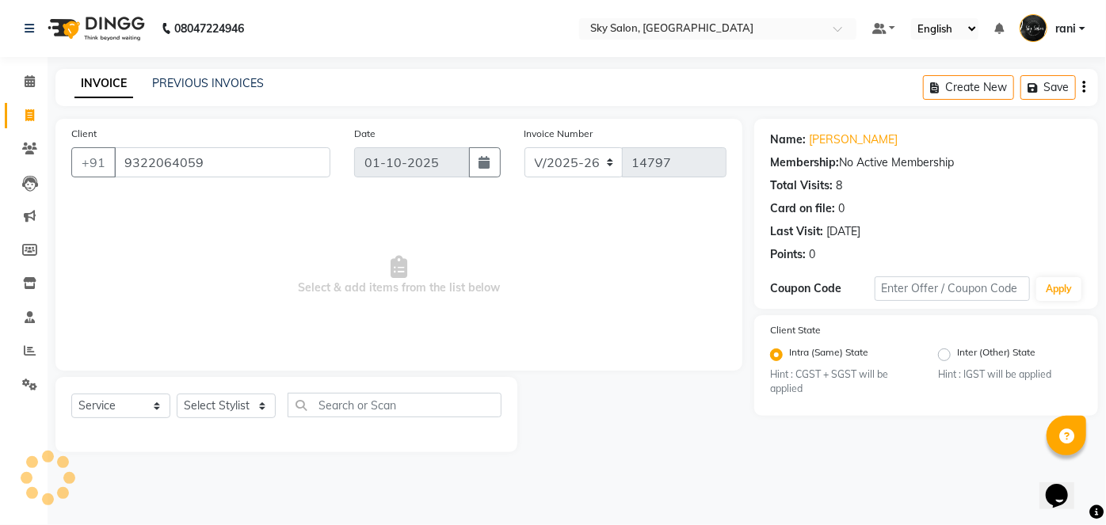
click at [235, 421] on div "Select Service Product Membership Package Voucher Prepaid Gift Card Select Styl…" at bounding box center [286, 411] width 430 height 37
click at [225, 407] on select "Select Stylist afreen akshata aman saha ameer Anagha anisa arbaj azim bharti Bu…" at bounding box center [226, 406] width 99 height 25
select select "84591"
click at [177, 394] on select "Select Stylist afreen akshata aman saha ameer Anagha anisa arbaj azim bharti Bu…" at bounding box center [226, 406] width 99 height 25
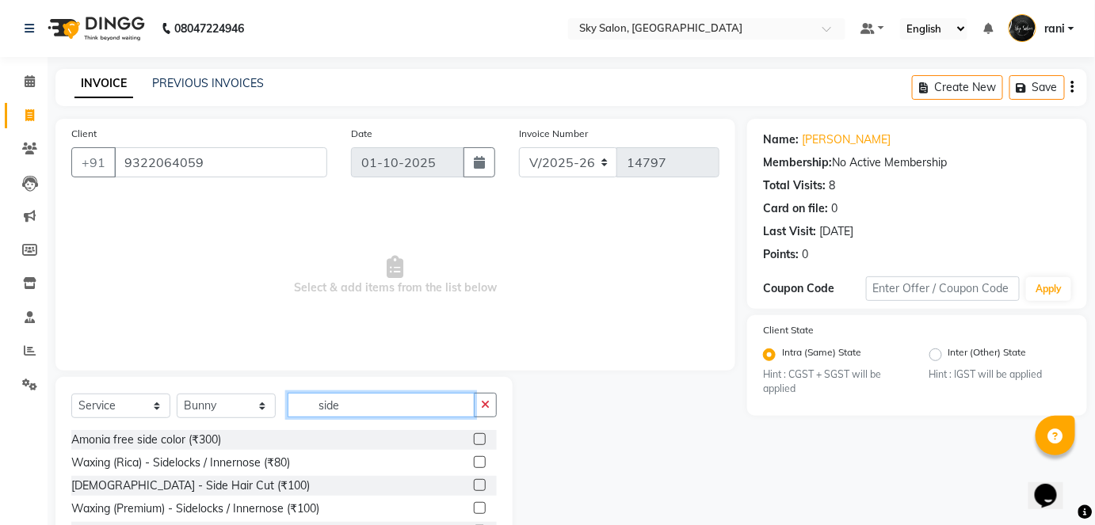
scroll to position [65, 0]
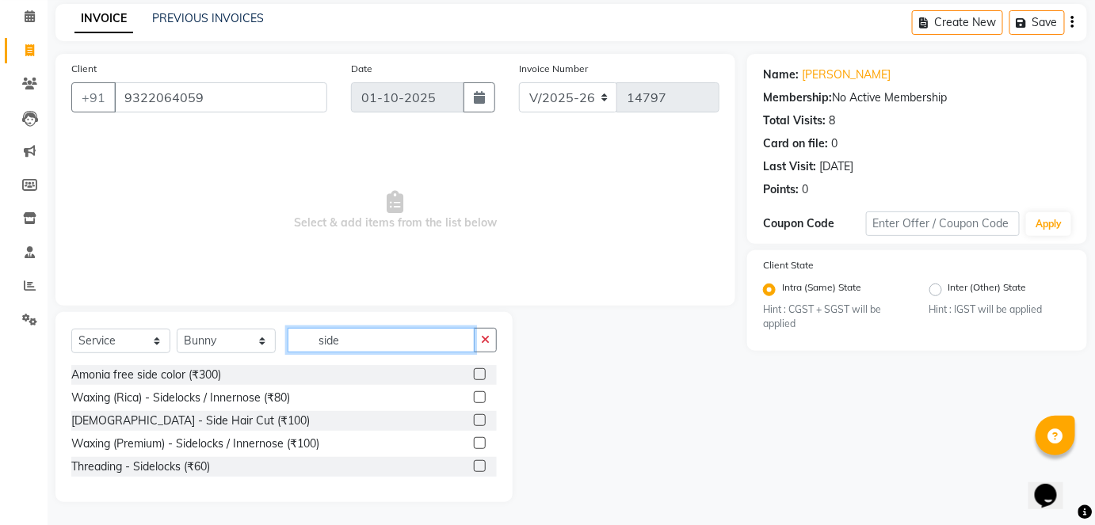
type input "side"
click at [477, 417] on label at bounding box center [480, 420] width 12 height 12
click at [477, 417] on input "checkbox" at bounding box center [479, 421] width 10 height 10
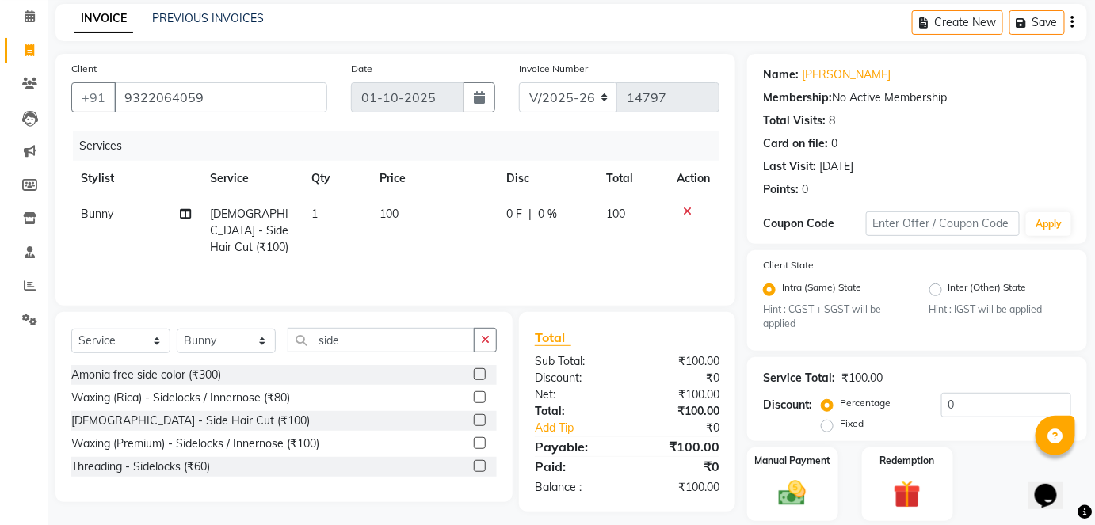
click at [477, 417] on label at bounding box center [480, 420] width 12 height 12
click at [477, 417] on input "checkbox" at bounding box center [479, 421] width 10 height 10
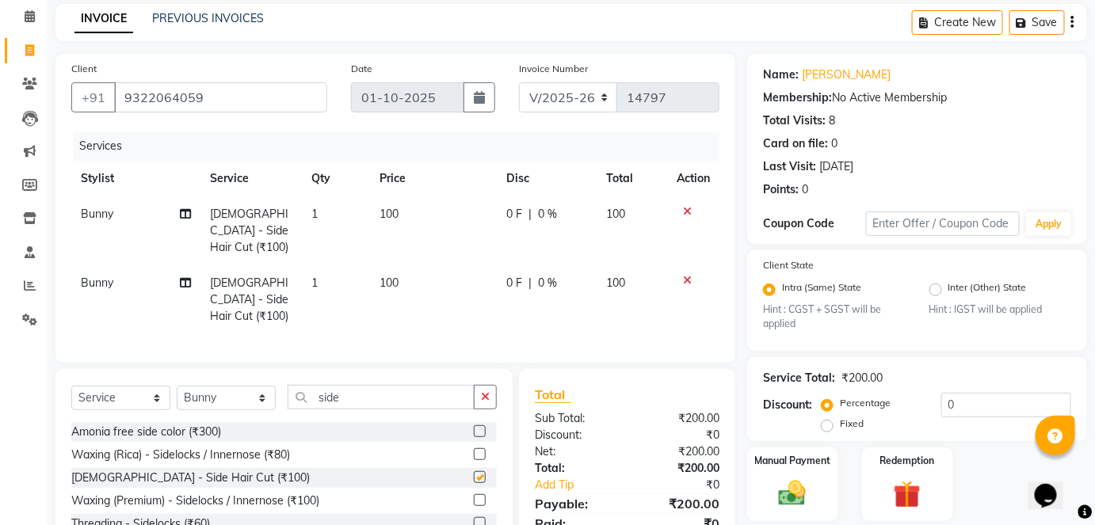
checkbox input "false"
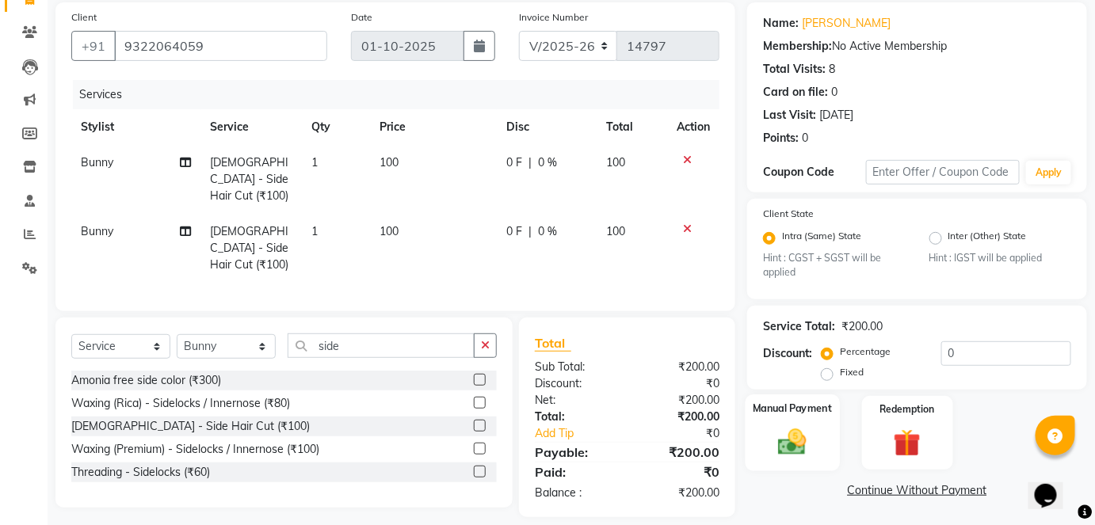
click at [805, 449] on img at bounding box center [793, 442] width 46 height 32
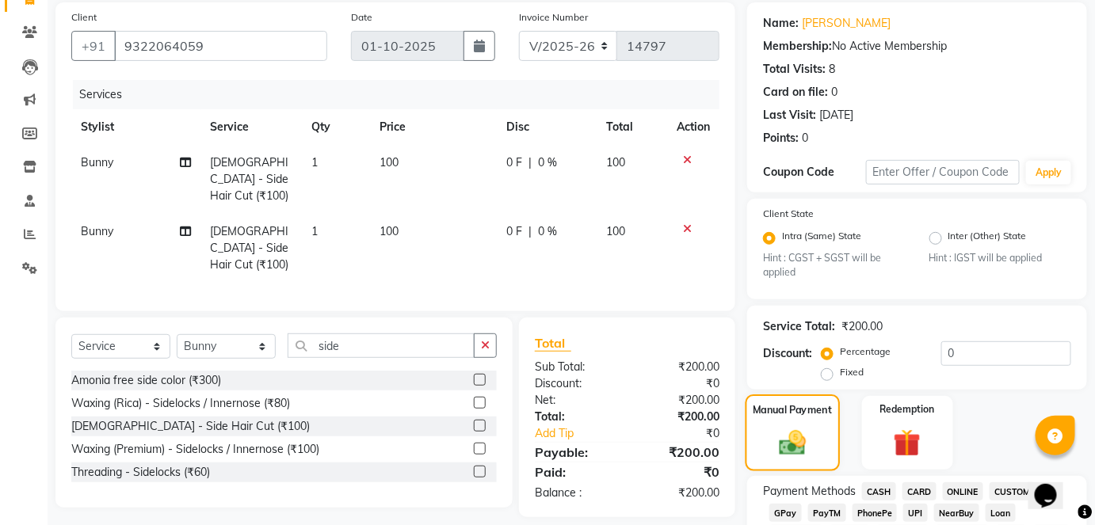
scroll to position [275, 0]
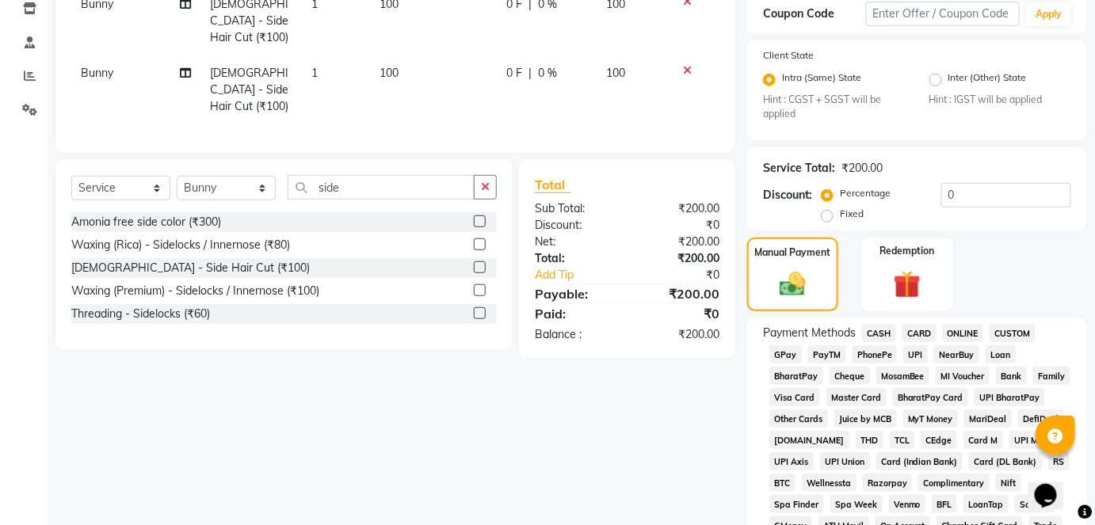
click at [866, 336] on span "CASH" at bounding box center [879, 333] width 34 height 18
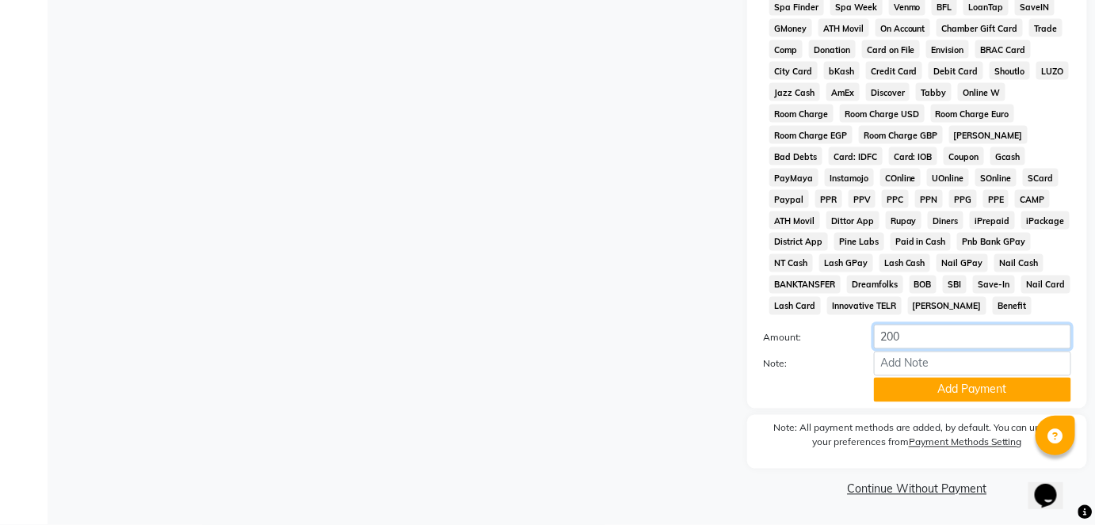
click at [884, 325] on input "200" at bounding box center [972, 337] width 197 height 25
type input "100"
click at [932, 391] on button "Add Payment" at bounding box center [972, 390] width 197 height 25
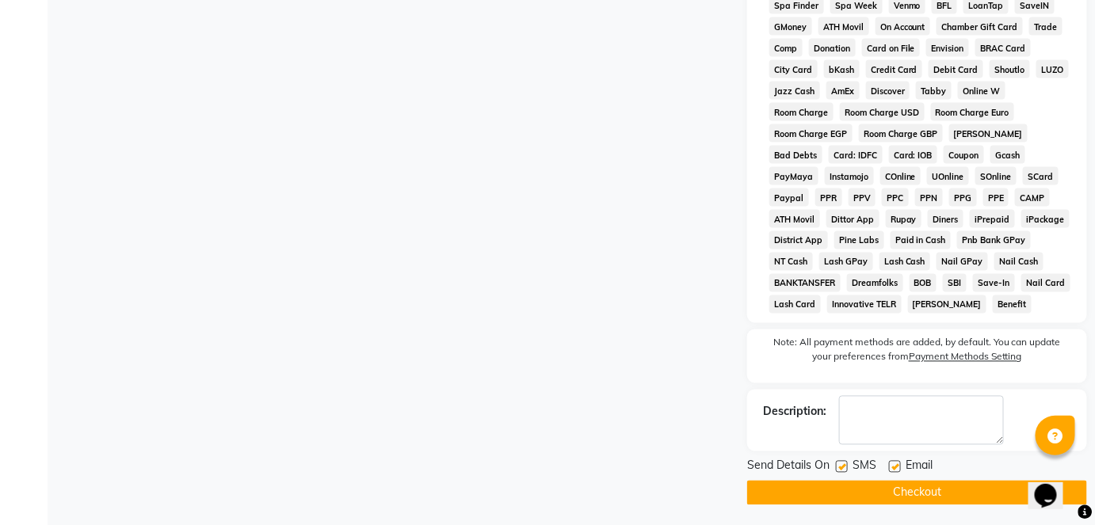
scroll to position [560, 0]
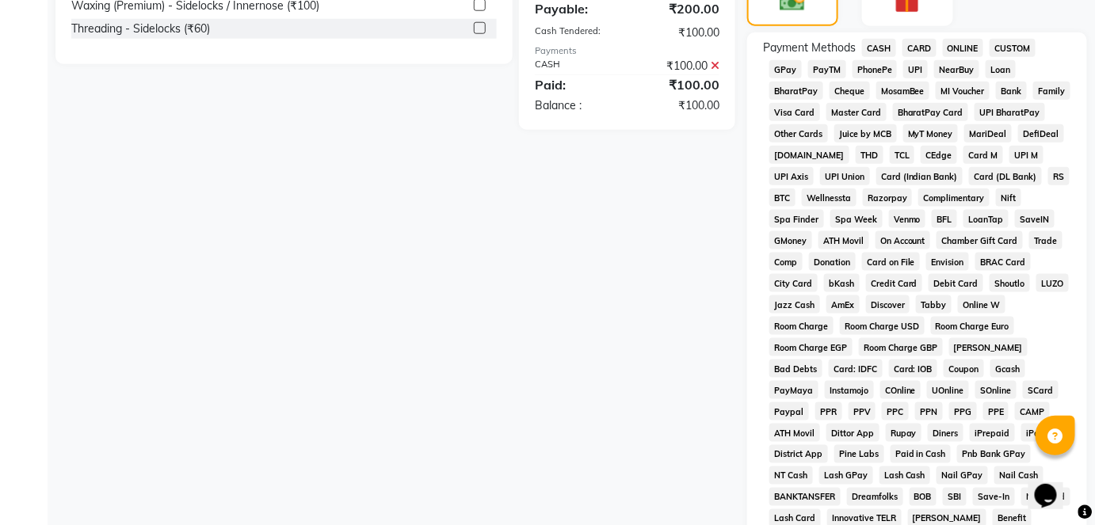
click at [788, 64] on span "GPay" at bounding box center [786, 69] width 32 height 18
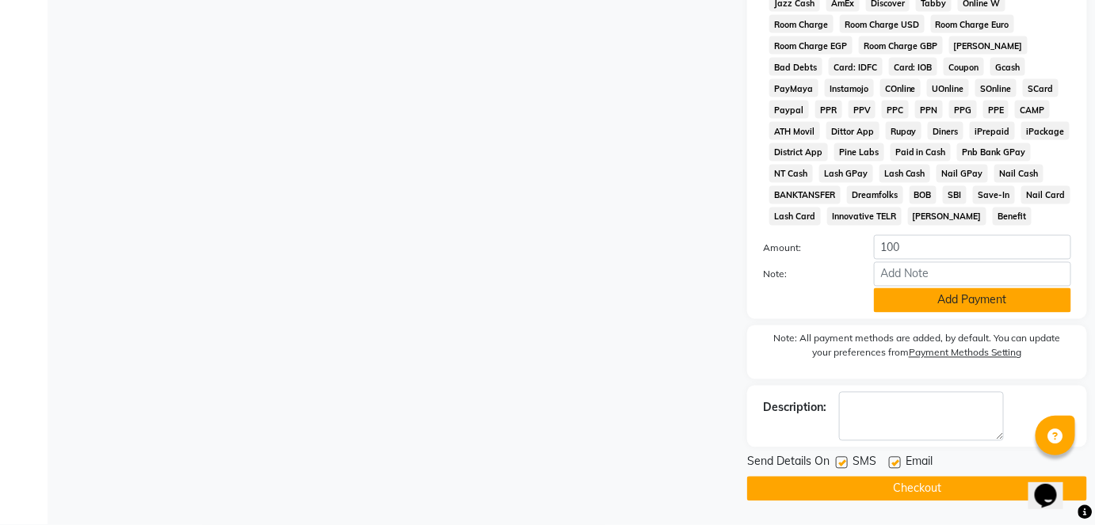
click at [913, 298] on button "Add Payment" at bounding box center [972, 300] width 197 height 25
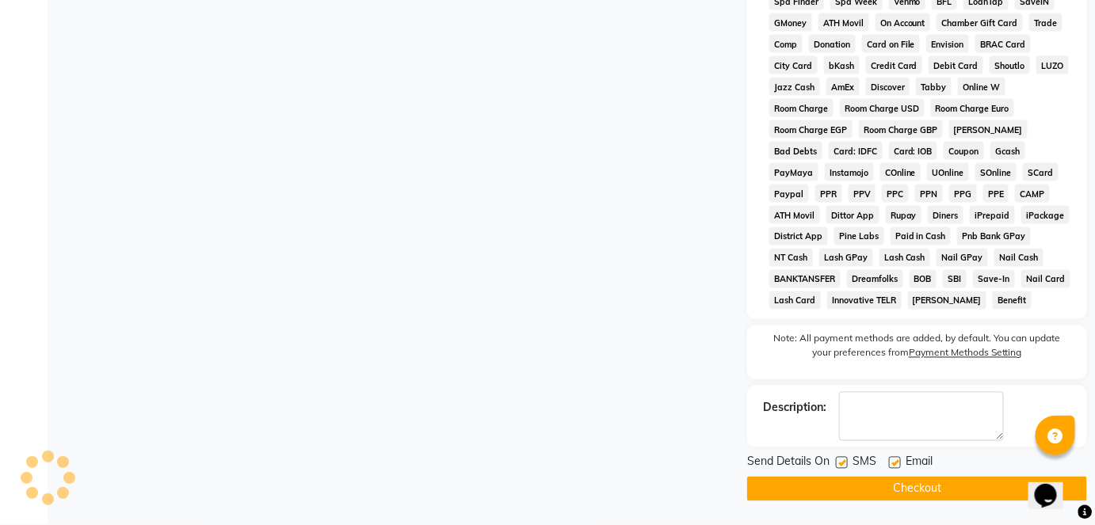
click at [842, 464] on label at bounding box center [842, 463] width 12 height 12
click at [842, 464] on input "checkbox" at bounding box center [841, 464] width 10 height 10
checkbox input "false"
click at [843, 478] on button "Checkout" at bounding box center [917, 489] width 340 height 25
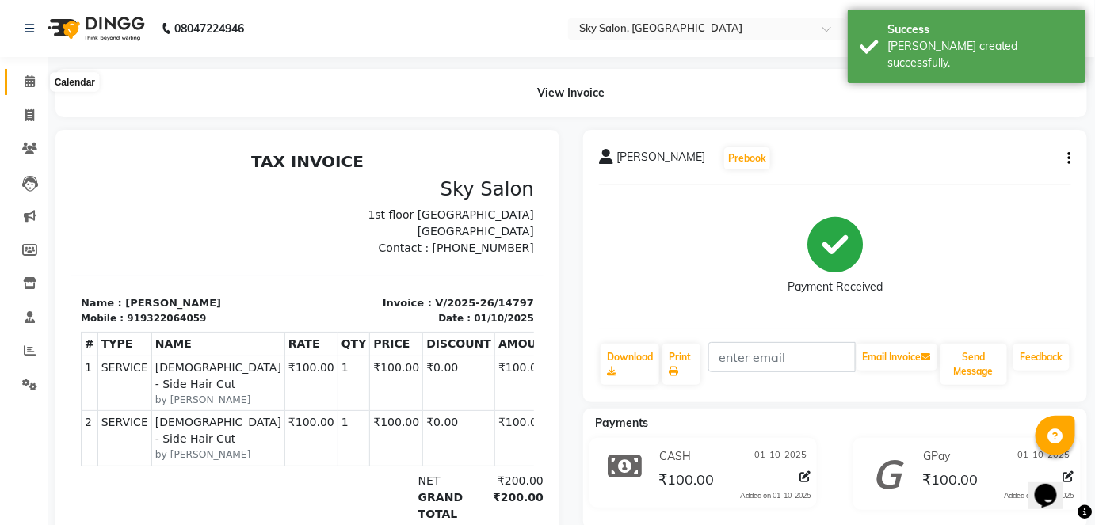
click at [28, 82] on icon at bounding box center [30, 81] width 10 height 12
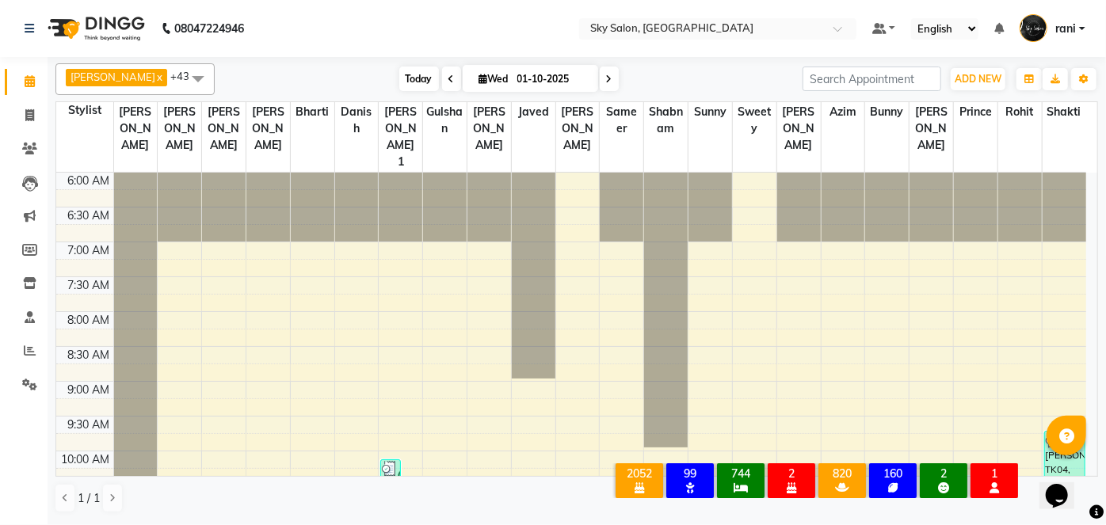
click at [408, 73] on span "Today" at bounding box center [419, 79] width 40 height 25
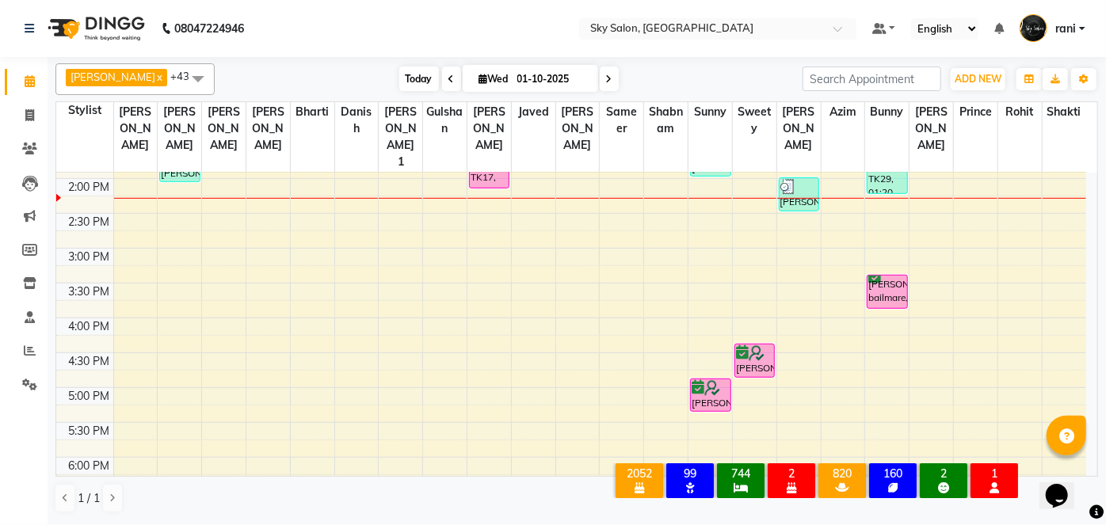
click at [399, 76] on span "Today" at bounding box center [419, 79] width 40 height 25
click at [406, 81] on span "Today" at bounding box center [419, 79] width 40 height 25
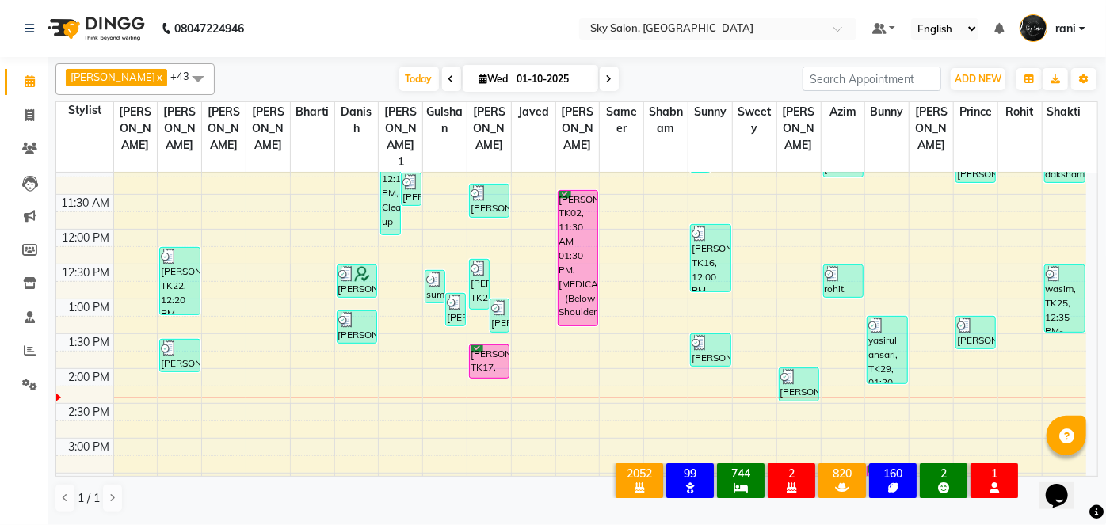
scroll to position [361, 0]
click at [399, 77] on span "Today" at bounding box center [419, 79] width 40 height 25
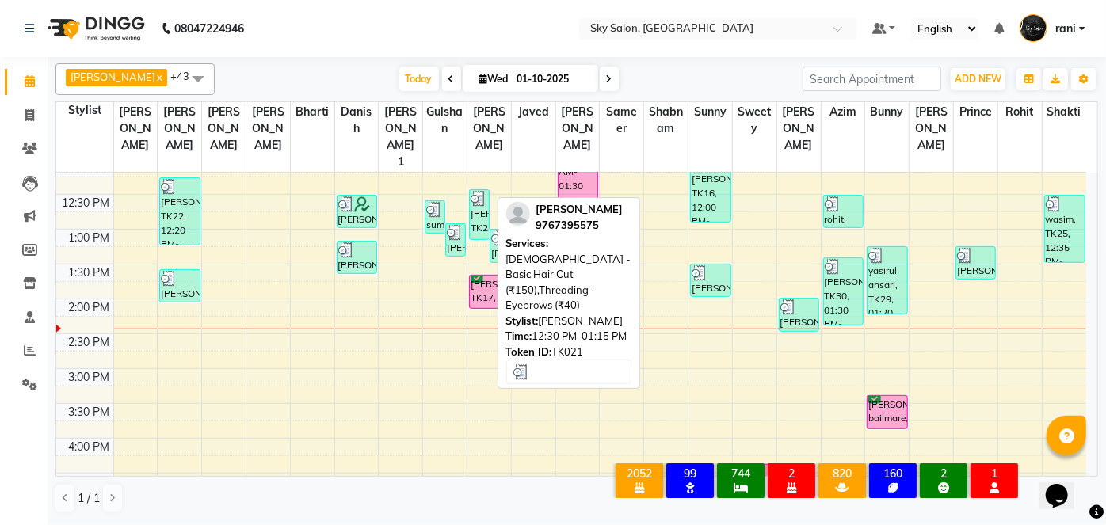
scroll to position [425, 0]
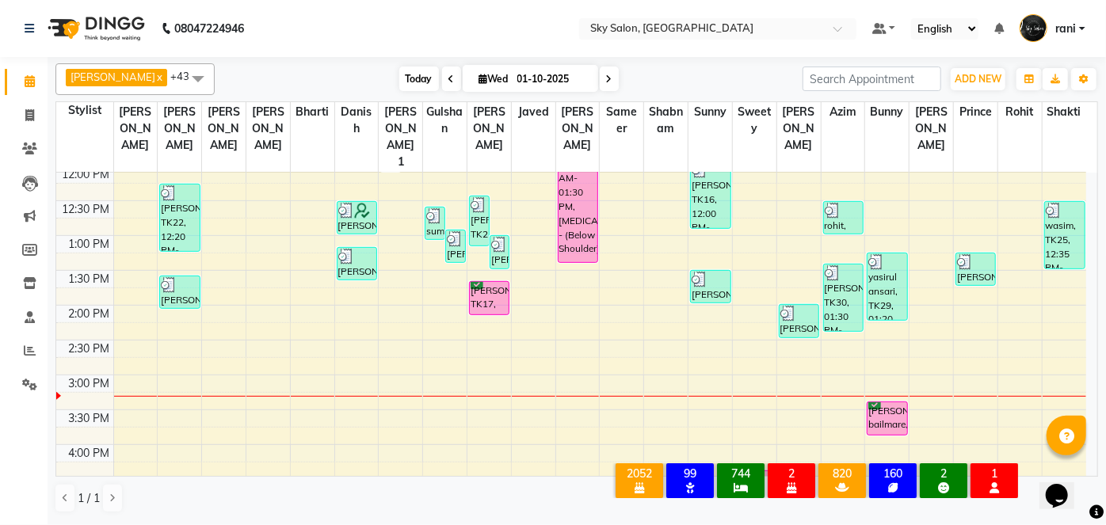
click at [399, 80] on span "Today" at bounding box center [419, 79] width 40 height 25
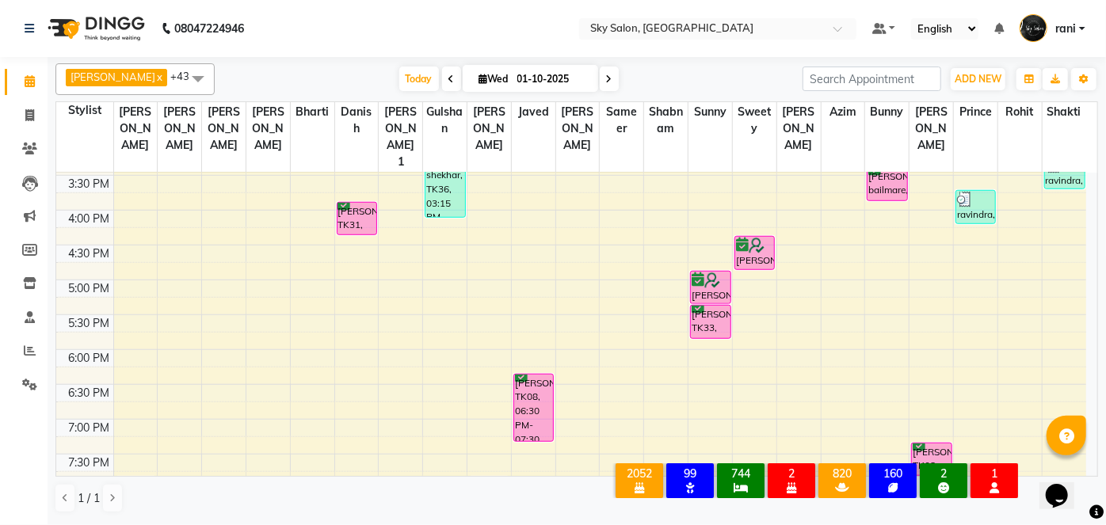
scroll to position [657, 0]
click at [399, 79] on span "Today" at bounding box center [419, 79] width 40 height 25
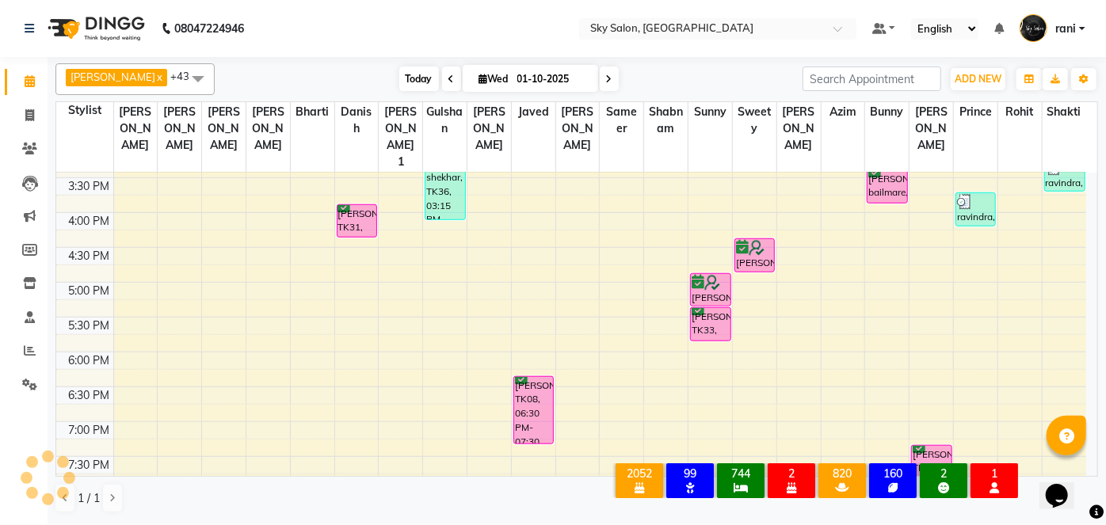
scroll to position [621, 0]
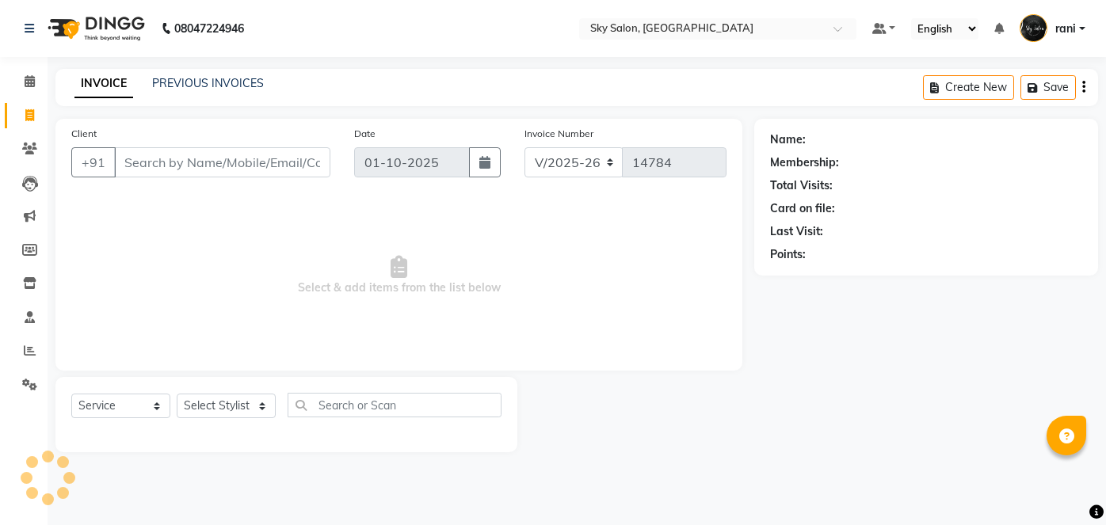
select select "3537"
select select "service"
click at [32, 85] on icon at bounding box center [30, 81] width 10 height 12
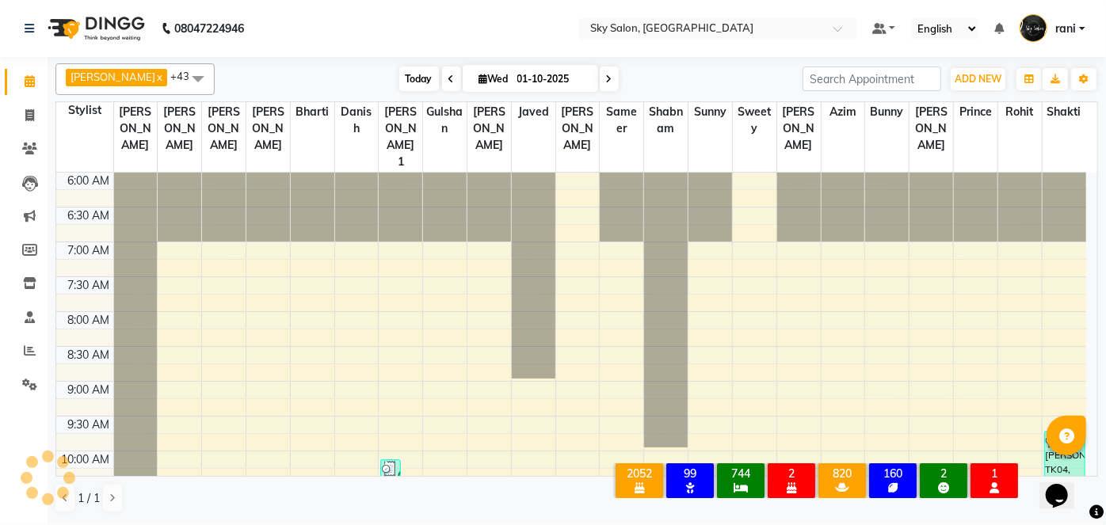
click at [399, 82] on span "Today" at bounding box center [419, 79] width 40 height 25
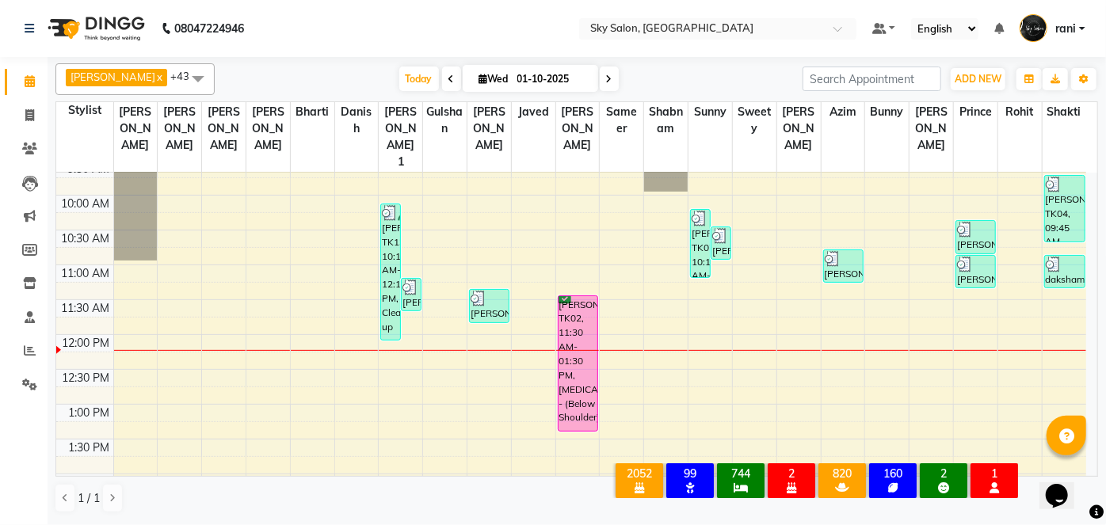
scroll to position [255, 0]
click at [606, 76] on icon at bounding box center [609, 79] width 6 height 10
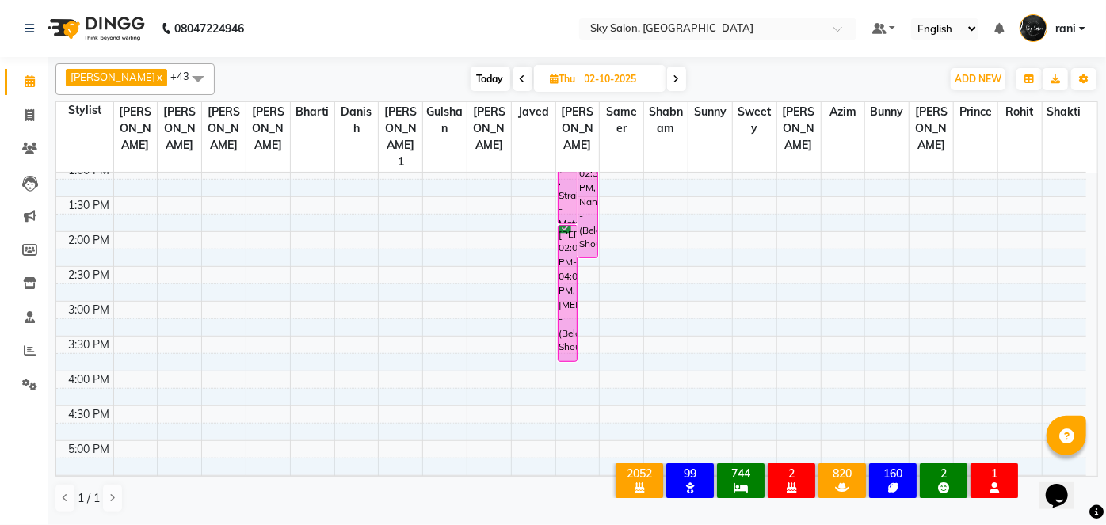
scroll to position [491, 0]
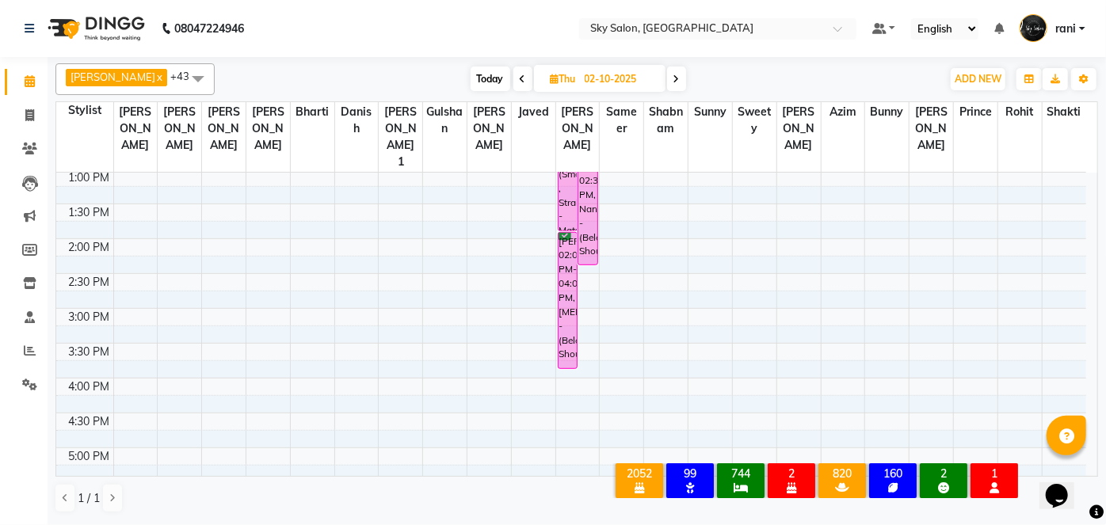
click at [475, 82] on span "Today" at bounding box center [491, 79] width 40 height 25
type input "01-10-2025"
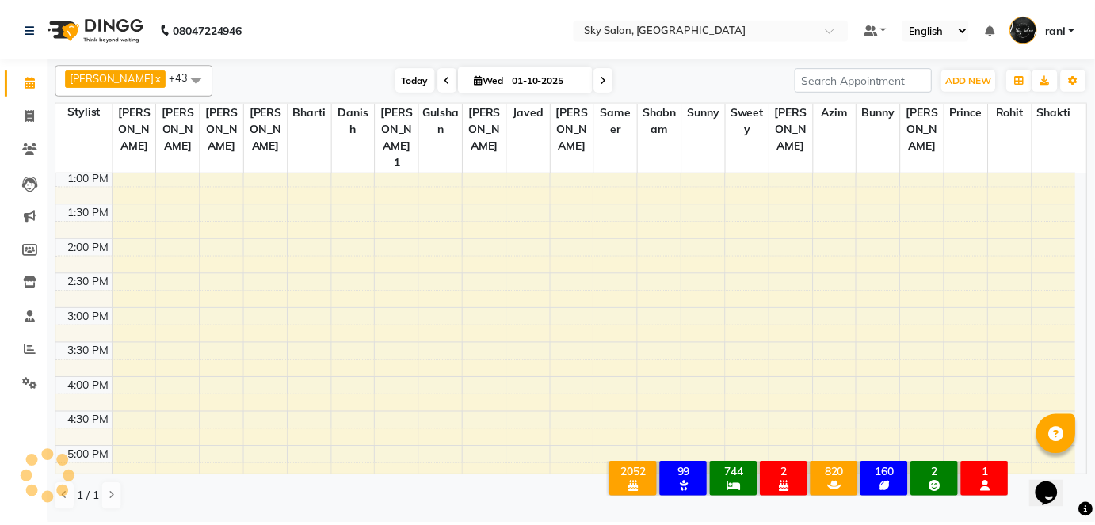
scroll to position [414, 0]
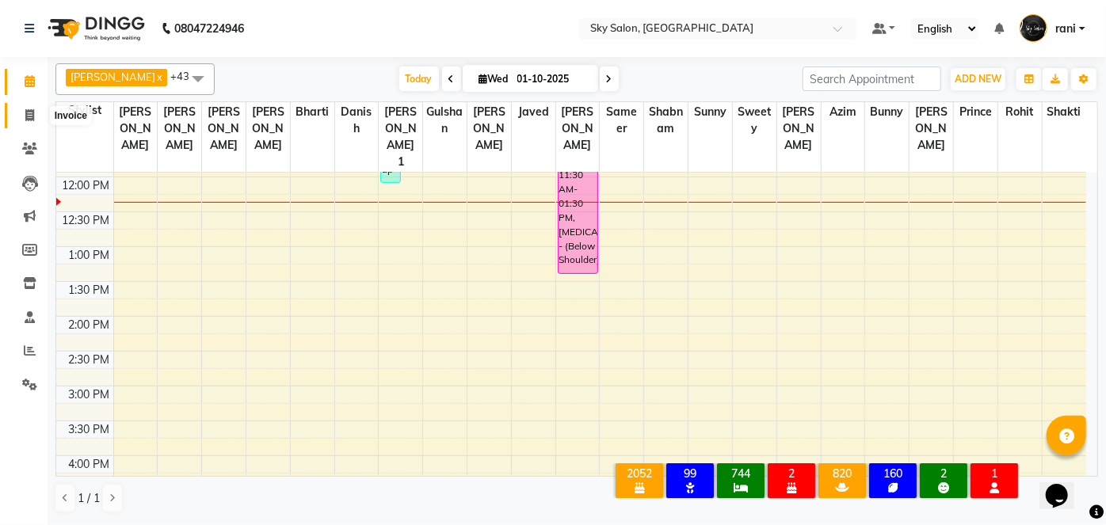
click at [32, 116] on icon at bounding box center [29, 115] width 9 height 12
select select "service"
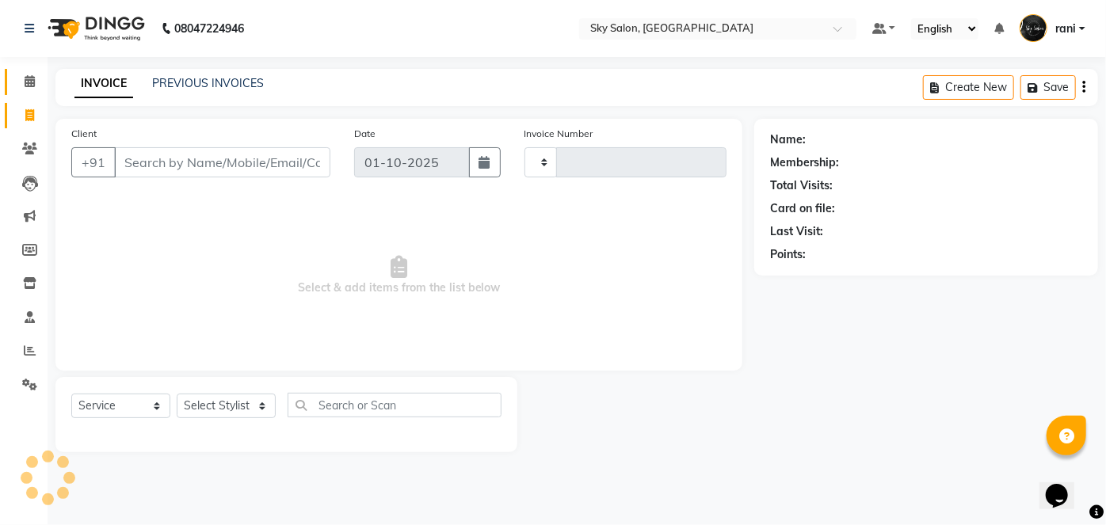
type input "14784"
select select "3537"
click at [218, 71] on div "INVOICE PREVIOUS INVOICES Create New Save" at bounding box center [576, 87] width 1043 height 37
click at [216, 86] on link "PREVIOUS INVOICES" at bounding box center [208, 83] width 112 height 14
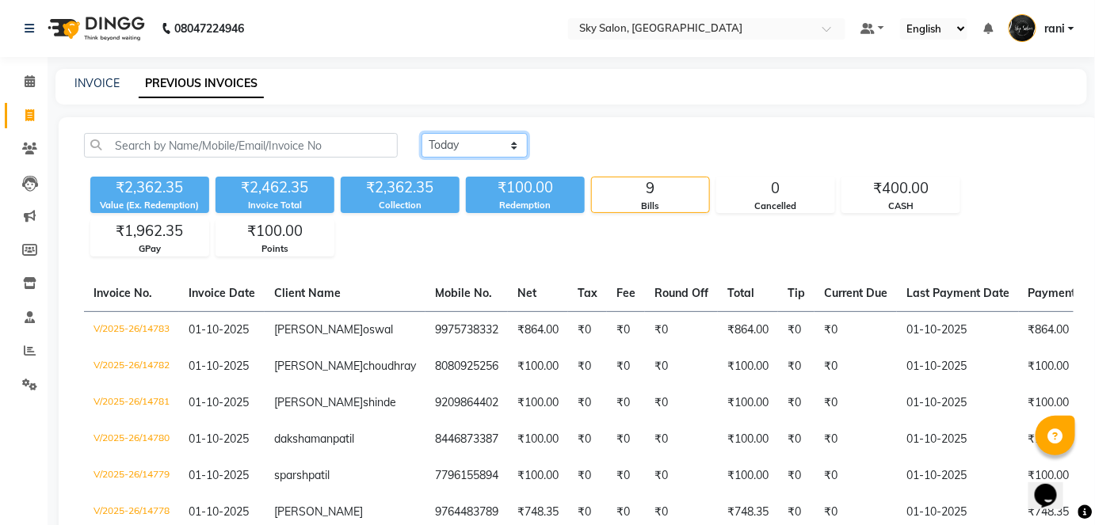
click at [451, 146] on select "Today Yesterday Custom Range" at bounding box center [475, 145] width 106 height 25
click at [422, 133] on select "Today Yesterday Custom Range" at bounding box center [475, 145] width 106 height 25
click at [489, 147] on select "Today Yesterday Custom Range" at bounding box center [475, 145] width 106 height 25
select select "yesterday"
click at [422, 133] on select "Today Yesterday Custom Range" at bounding box center [475, 145] width 106 height 25
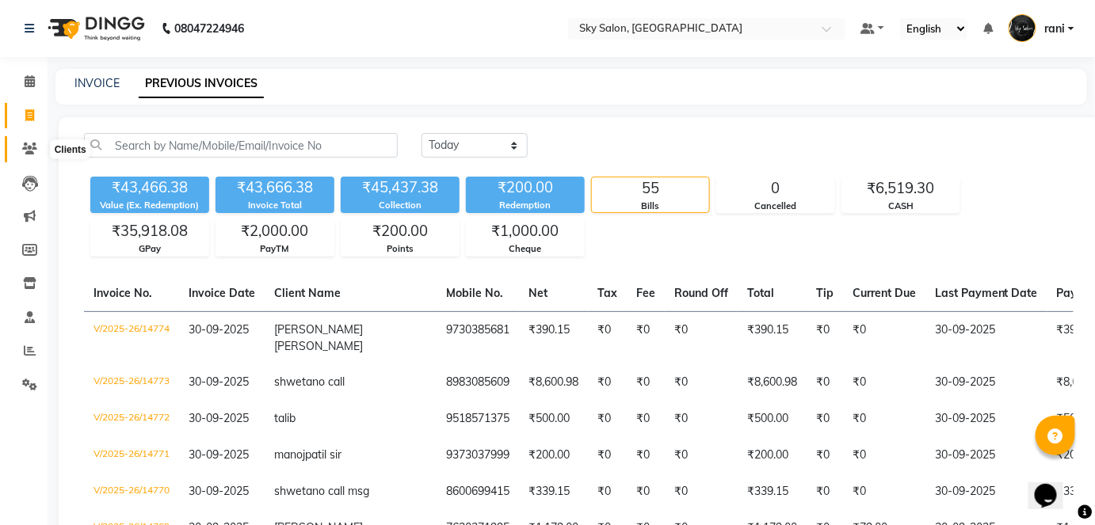
click at [36, 145] on icon at bounding box center [29, 149] width 15 height 12
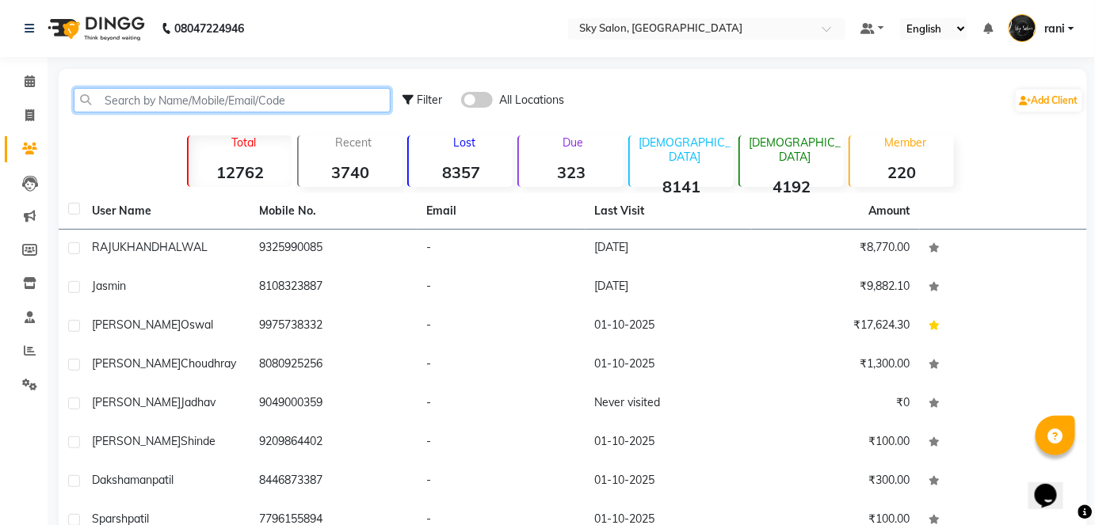
click at [187, 104] on input "text" at bounding box center [232, 100] width 317 height 25
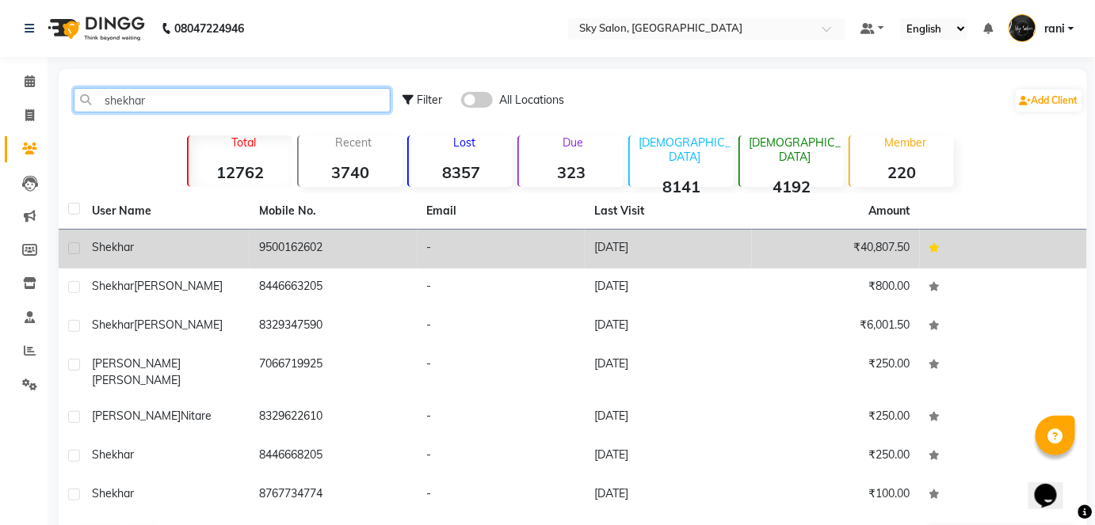
type input "shekhar"
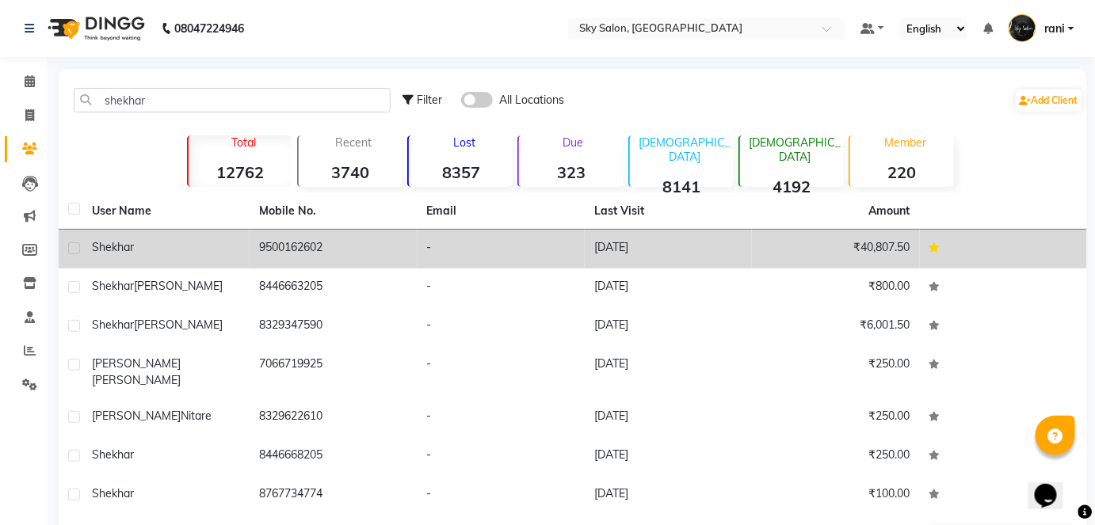
click at [341, 248] on td "9500162602" at bounding box center [333, 249] width 167 height 39
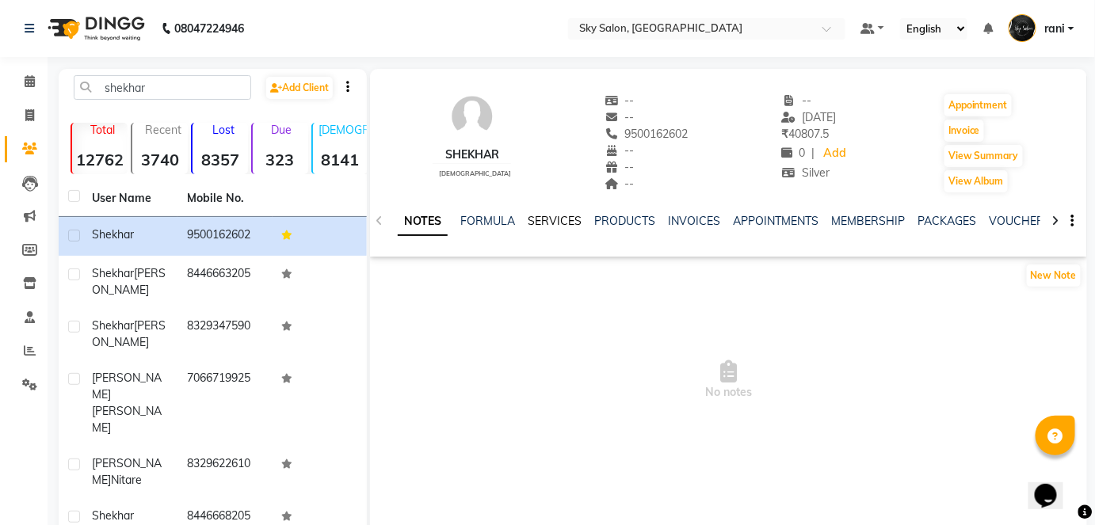
click at [536, 225] on link "SERVICES" at bounding box center [555, 221] width 54 height 14
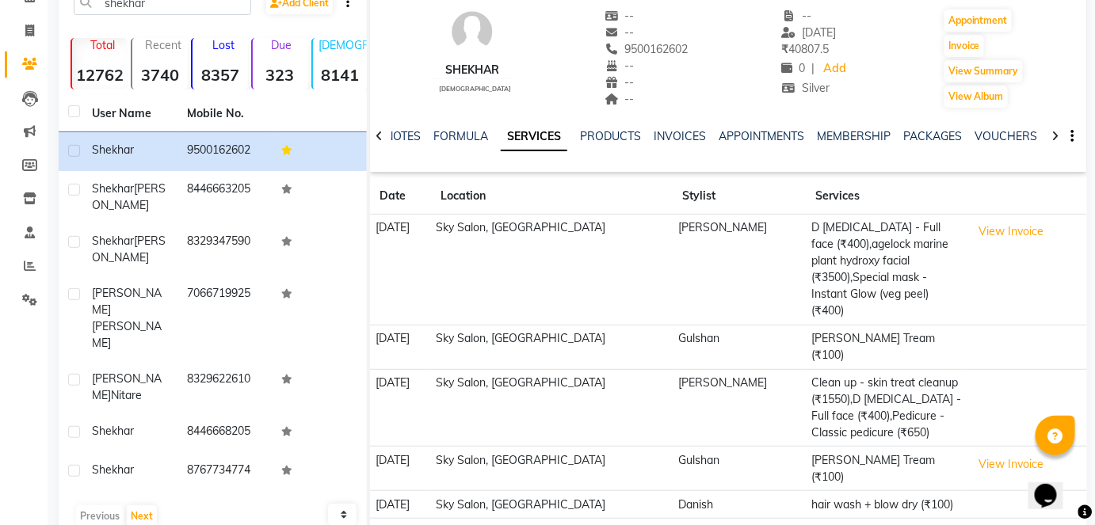
scroll to position [101, 0]
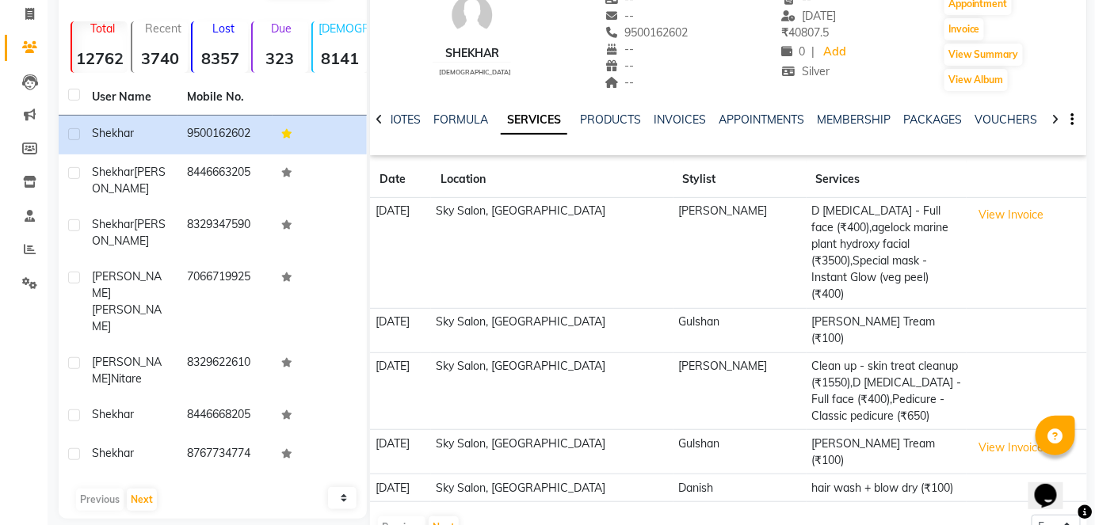
click at [819, 353] on td "Clean up - skin treat cleanup (₹1550),D [MEDICAL_DATA] - Full face (₹400),Pedic…" at bounding box center [887, 392] width 160 height 78
click at [838, 353] on td "Clean up - skin treat cleanup (₹1550),D [MEDICAL_DATA] - Full face (₹400),Pedic…" at bounding box center [887, 392] width 160 height 78
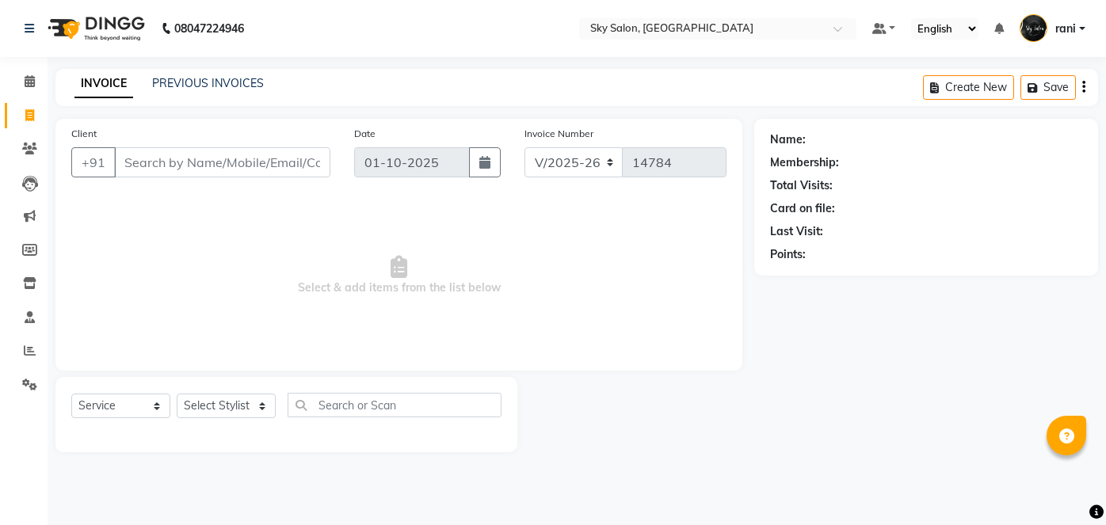
select select "3537"
select select "service"
click at [249, 81] on div "INVOICE PREVIOUS INVOICES Create New Save" at bounding box center [576, 87] width 1043 height 37
click at [249, 81] on link "PREVIOUS INVOICES" at bounding box center [208, 83] width 112 height 14
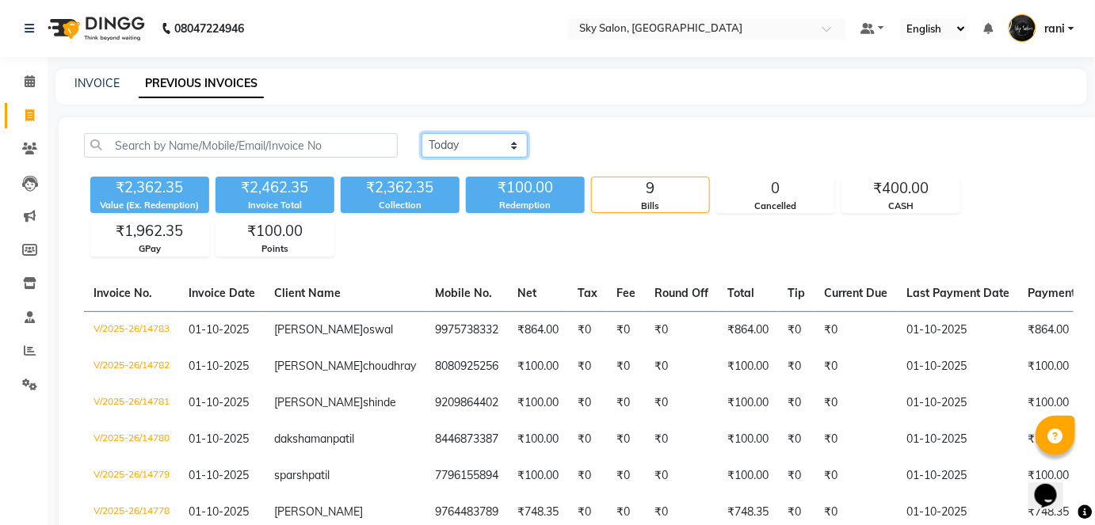
drag, startPoint x: 518, startPoint y: 141, endPoint x: 454, endPoint y: 194, distance: 83.3
click at [454, 194] on div "Today Yesterday Custom Range ₹2,362.35 Value (Ex. Redemption) ₹2,462.35 Invoice…" at bounding box center [578, 195] width 1009 height 124
select select "[DATE]"
click at [422, 133] on select "[DATE] [DATE] Custom Range" at bounding box center [475, 145] width 106 height 25
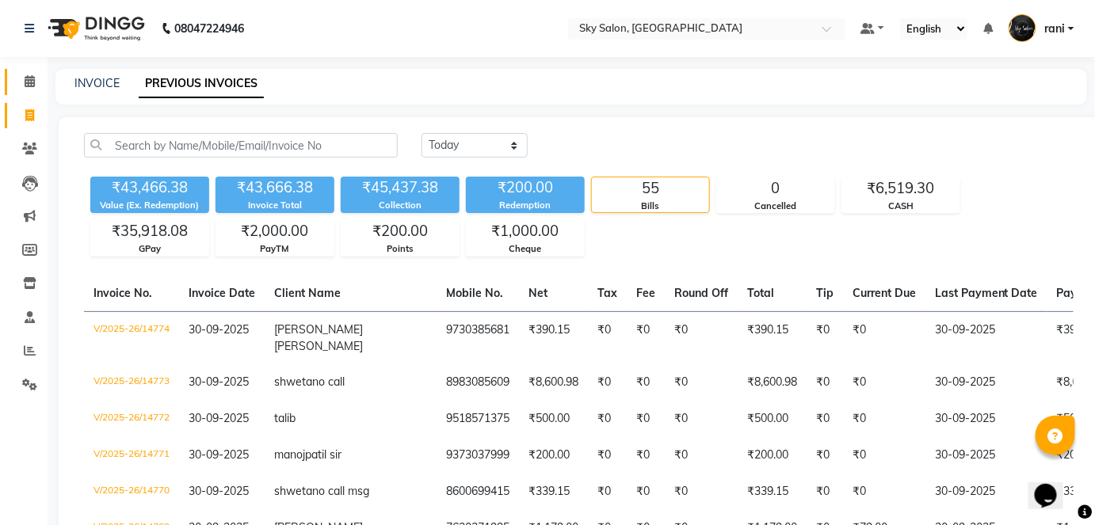
click at [30, 71] on link "Calendar" at bounding box center [24, 82] width 38 height 26
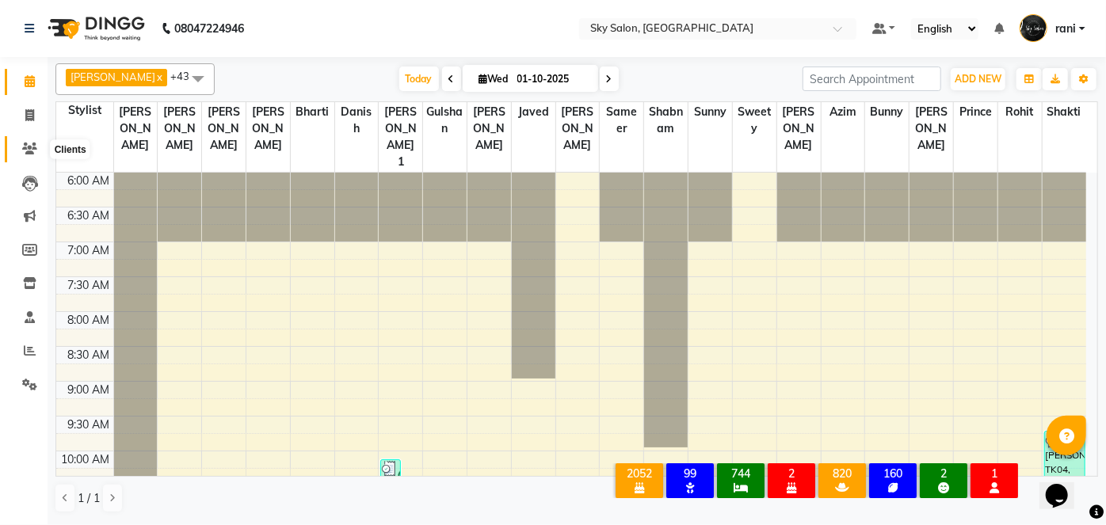
drag, startPoint x: 0, startPoint y: 0, endPoint x: 25, endPoint y: 150, distance: 151.9
click at [25, 150] on icon at bounding box center [29, 149] width 15 height 12
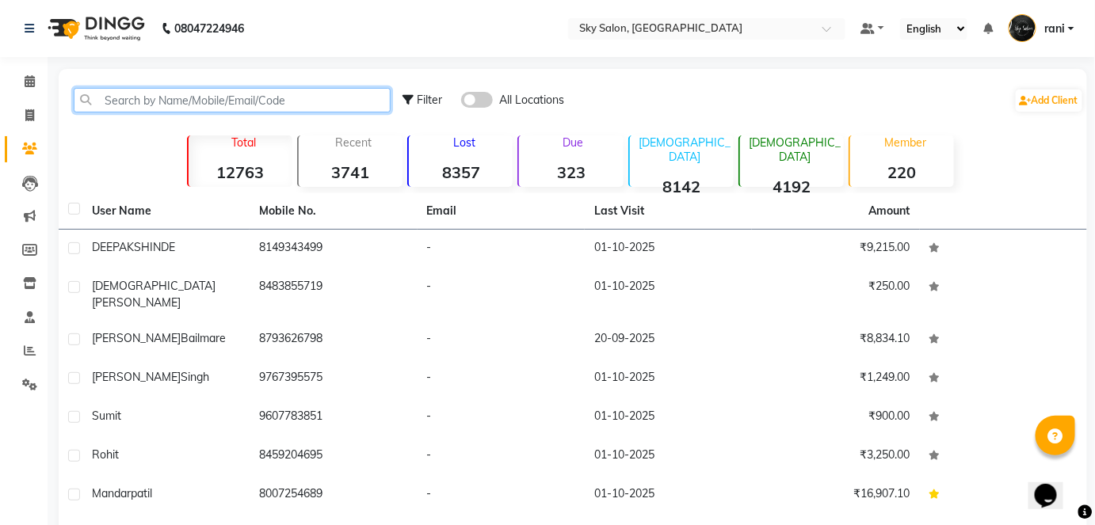
click at [188, 101] on input "text" at bounding box center [232, 100] width 317 height 25
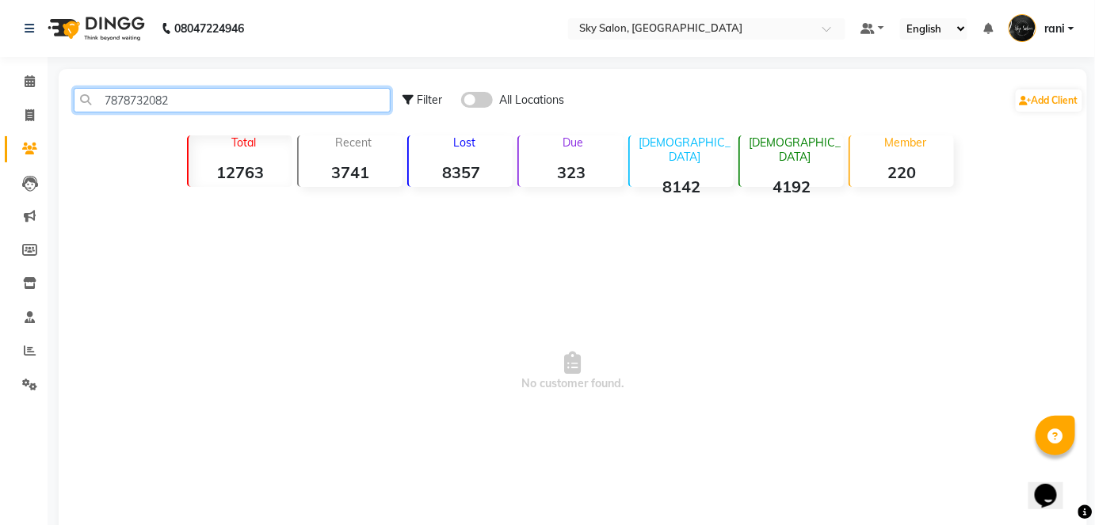
click at [186, 101] on input "7878732082" at bounding box center [232, 100] width 317 height 25
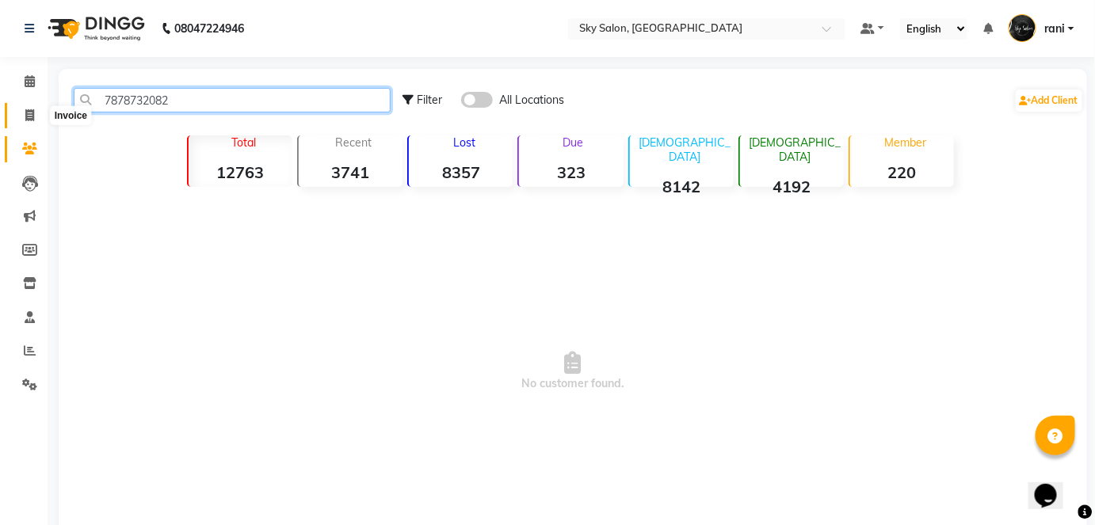
type input "7878732082"
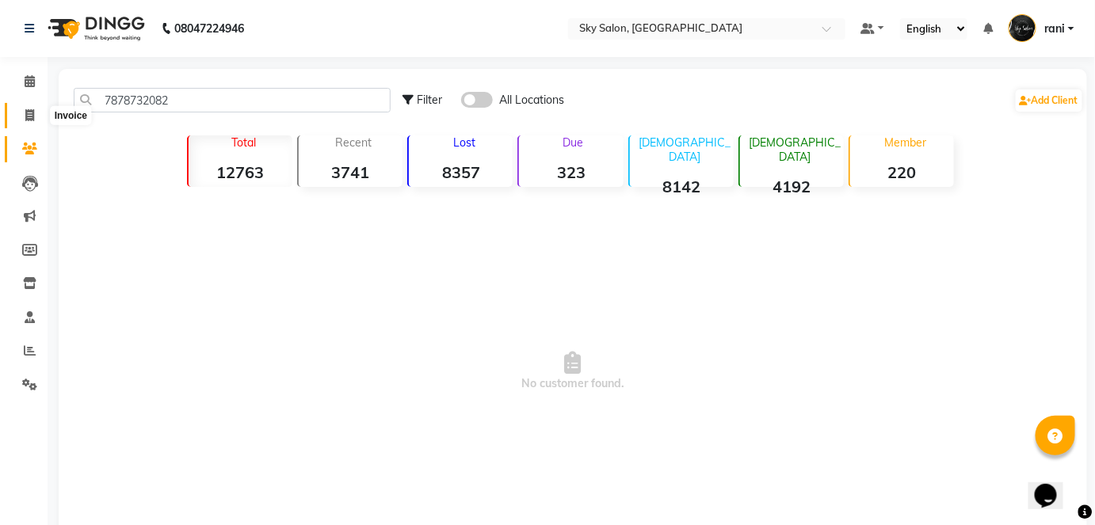
click at [26, 123] on span at bounding box center [30, 116] width 28 height 18
select select "service"
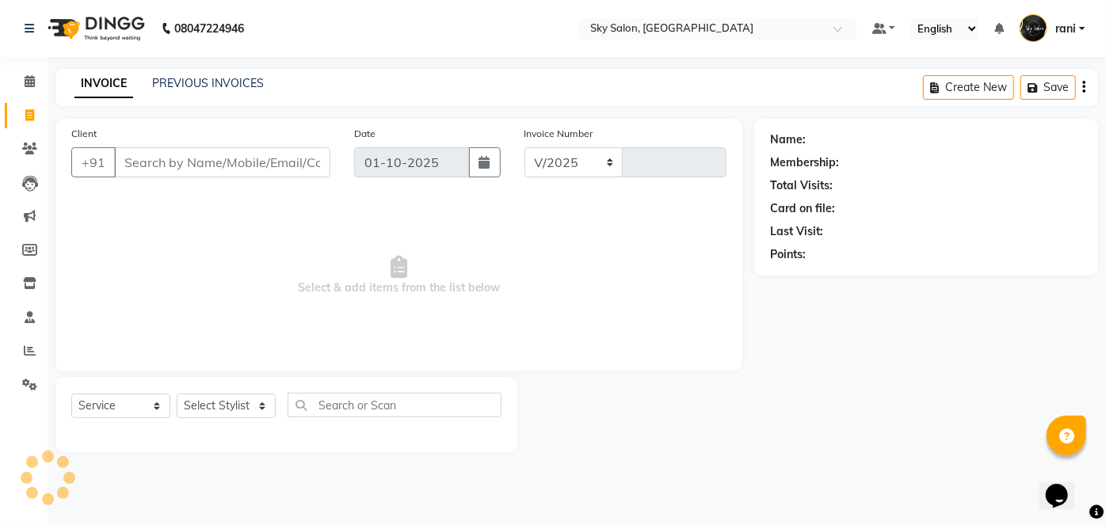
select select "3537"
type input "14791"
click at [198, 151] on input "Client" at bounding box center [222, 162] width 216 height 30
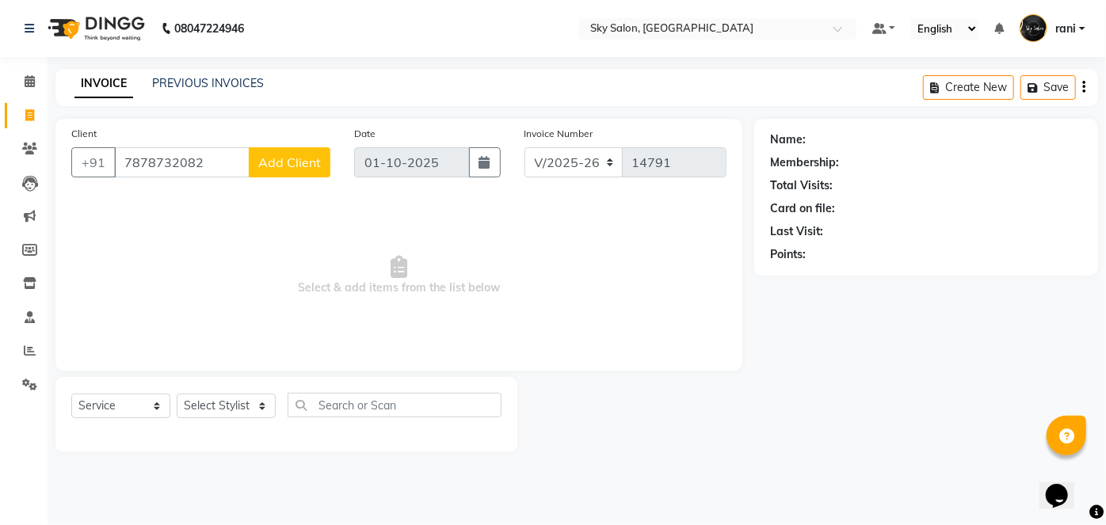
type input "7878732082"
click at [288, 171] on button "Add Client" at bounding box center [290, 162] width 82 height 30
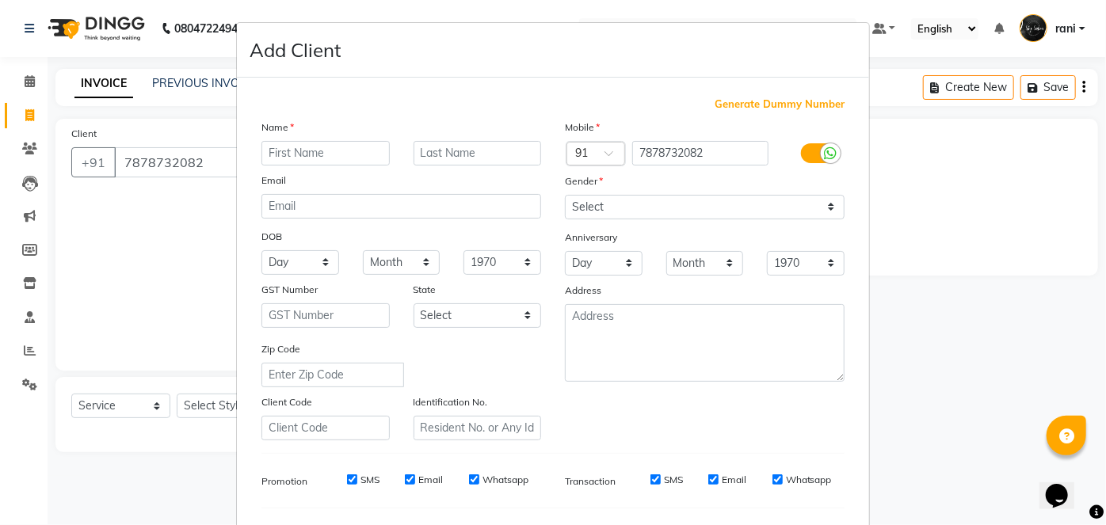
click at [277, 150] on input "text" at bounding box center [326, 153] width 128 height 25
type input "wasim"
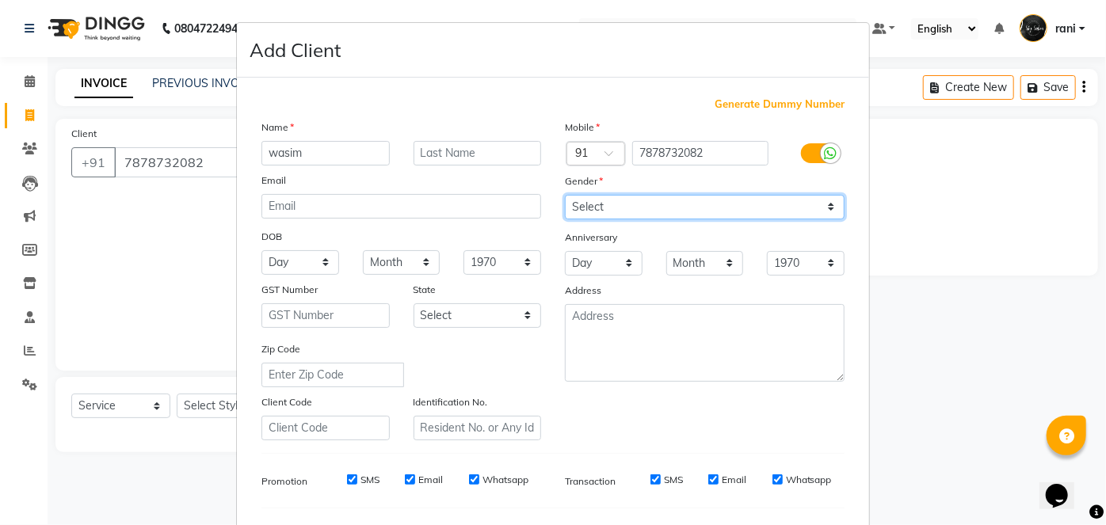
click at [644, 206] on select "Select Male Female Other Prefer Not To Say" at bounding box center [705, 207] width 280 height 25
select select "[DEMOGRAPHIC_DATA]"
click at [565, 195] on select "Select Male Female Other Prefer Not To Say" at bounding box center [705, 207] width 280 height 25
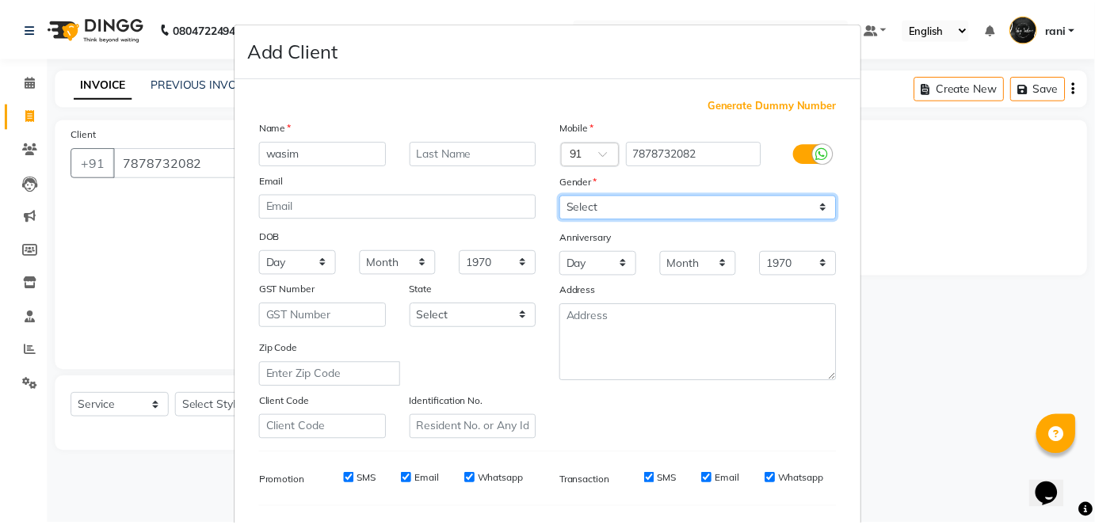
scroll to position [204, 0]
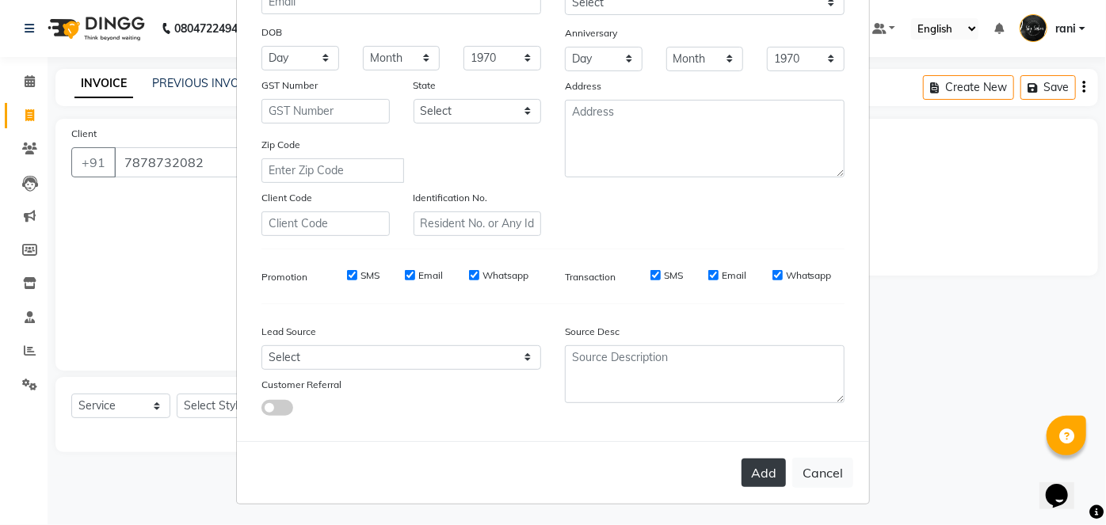
drag, startPoint x: 756, startPoint y: 491, endPoint x: 755, endPoint y: 483, distance: 8.0
click at [755, 483] on div "Add Cancel" at bounding box center [553, 472] width 632 height 63
click at [755, 483] on button "Add" at bounding box center [764, 473] width 44 height 29
select select
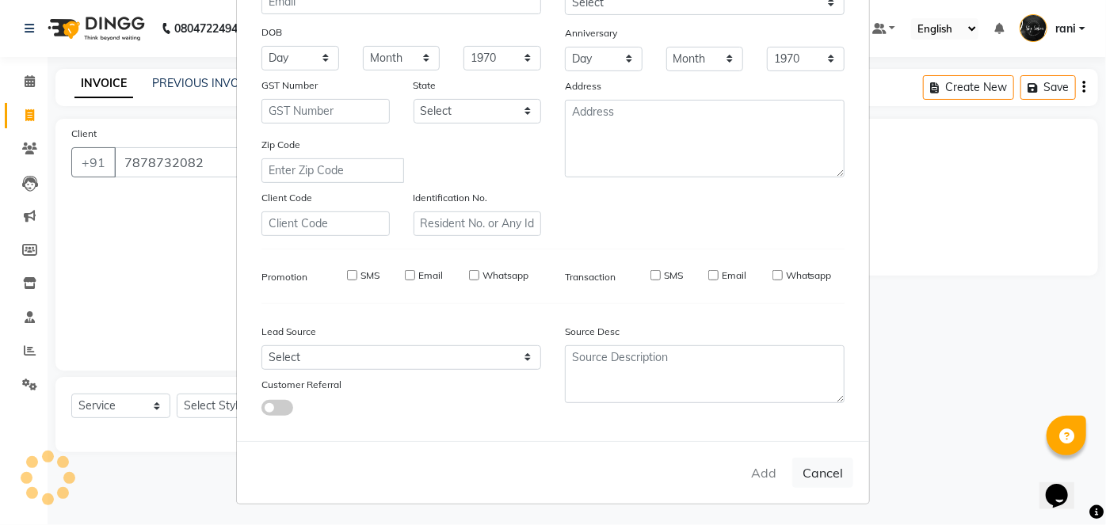
select select
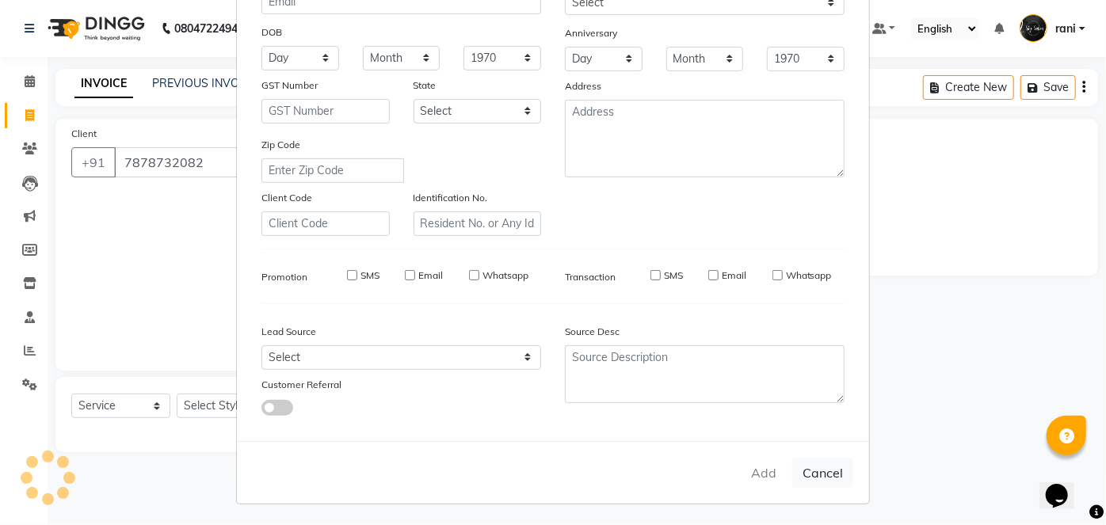
checkbox input "false"
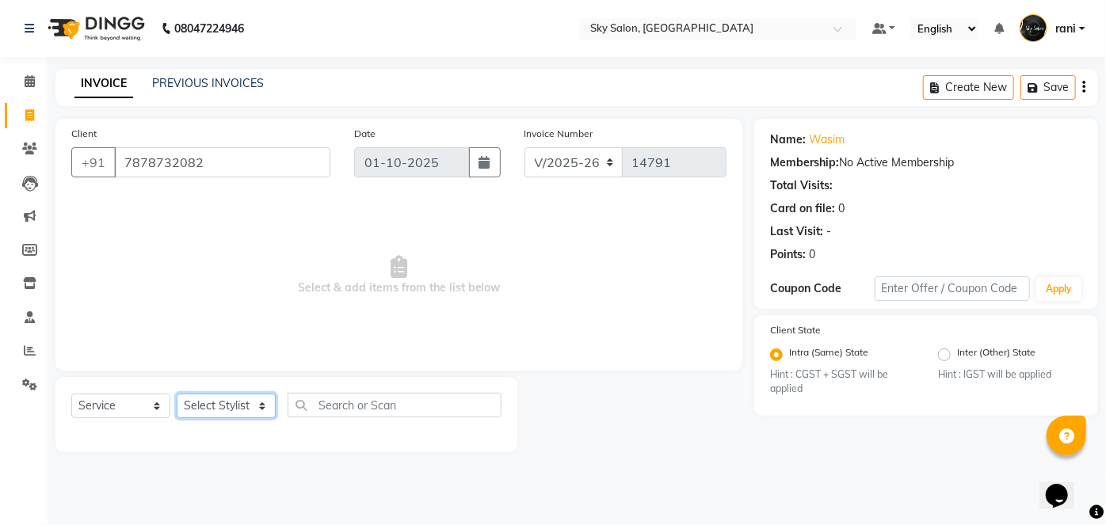
click at [223, 404] on select "Select Stylist afreen akshata aman saha ameer Anagha anisa arbaj azim bharti Bu…" at bounding box center [226, 406] width 99 height 25
click at [177, 394] on select "Select Stylist afreen akshata aman saha ameer Anagha anisa arbaj azim bharti Bu…" at bounding box center [226, 406] width 99 height 25
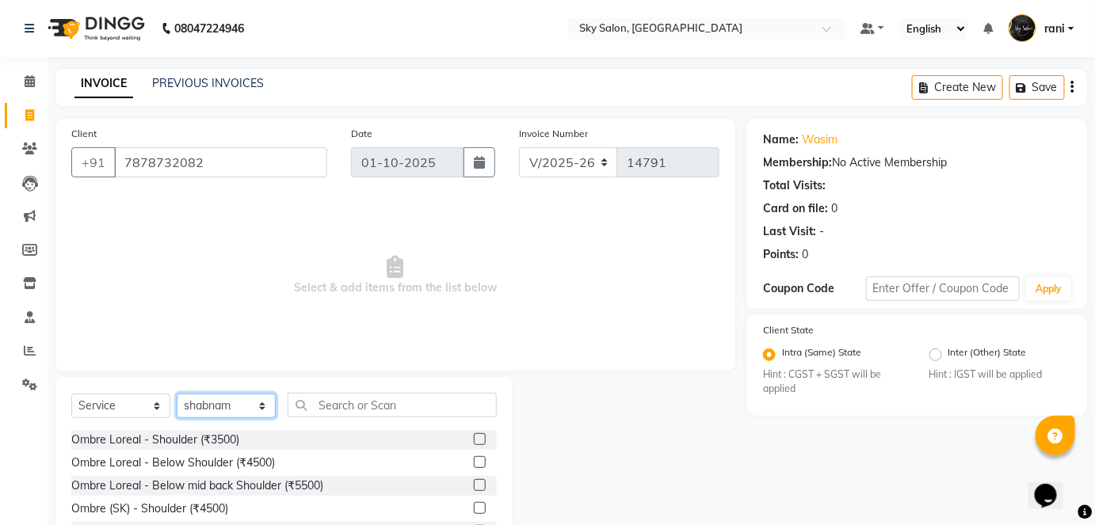
click at [223, 404] on select "Select Stylist afreen akshata aman saha ameer Anagha anisa arbaj azim bharti Bu…" at bounding box center [226, 406] width 99 height 25
select select "84353"
click at [177, 394] on select "Select Stylist afreen akshata aman saha ameer Anagha anisa arbaj azim bharti Bu…" at bounding box center [226, 406] width 99 height 25
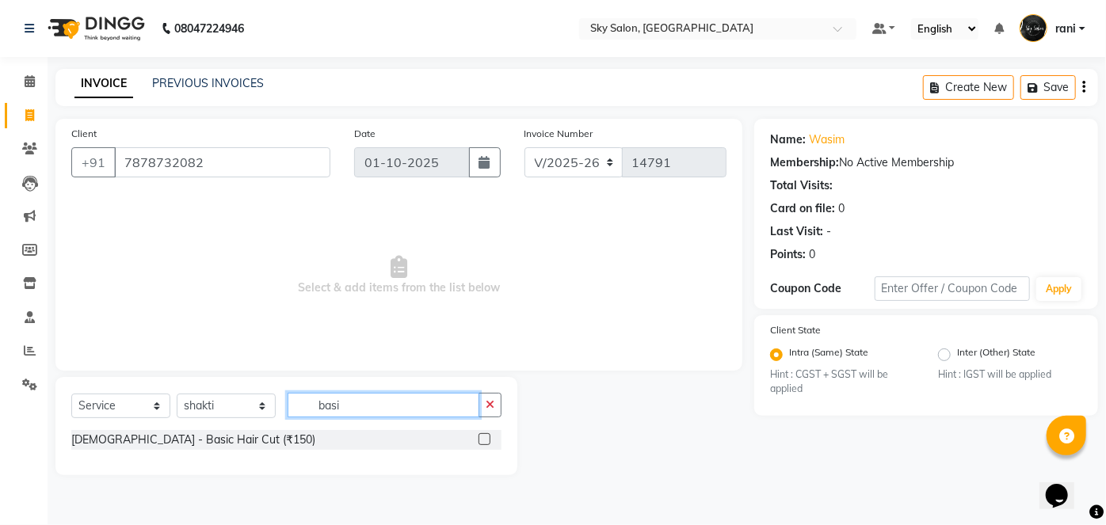
type input "basi"
click at [487, 434] on label at bounding box center [485, 439] width 12 height 12
click at [487, 435] on input "checkbox" at bounding box center [484, 440] width 10 height 10
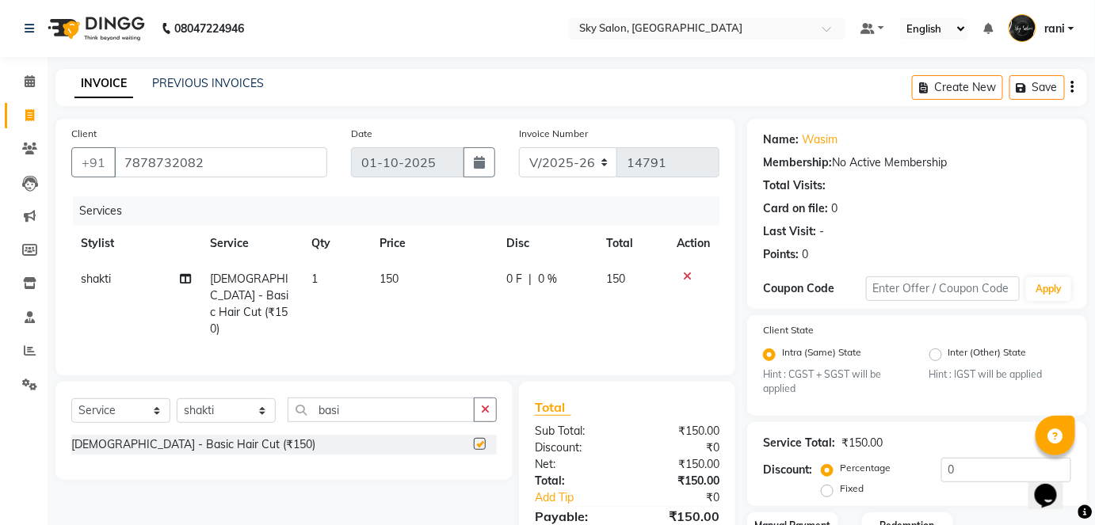
checkbox input "false"
click at [486, 406] on icon "button" at bounding box center [485, 409] width 9 height 11
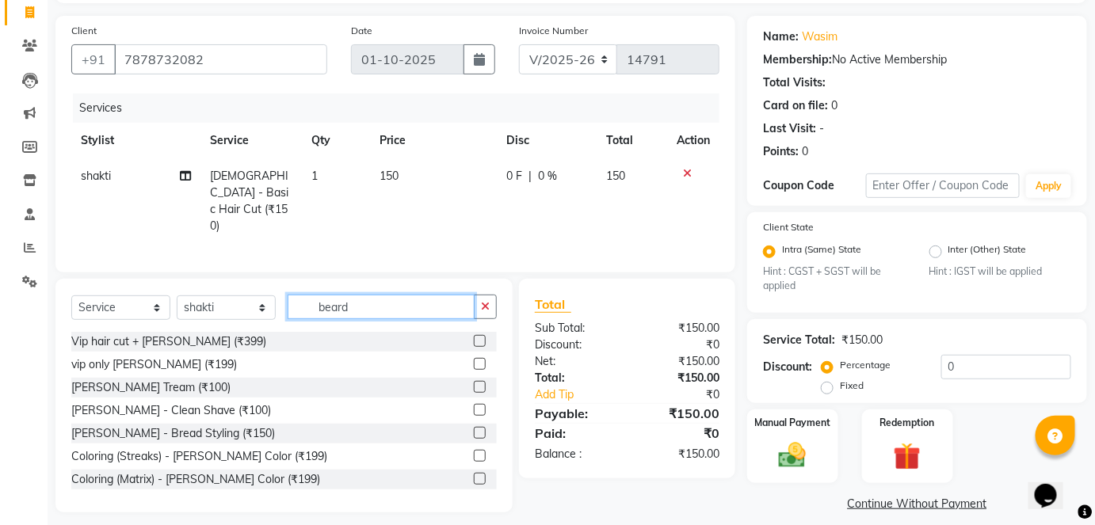
scroll to position [116, 0]
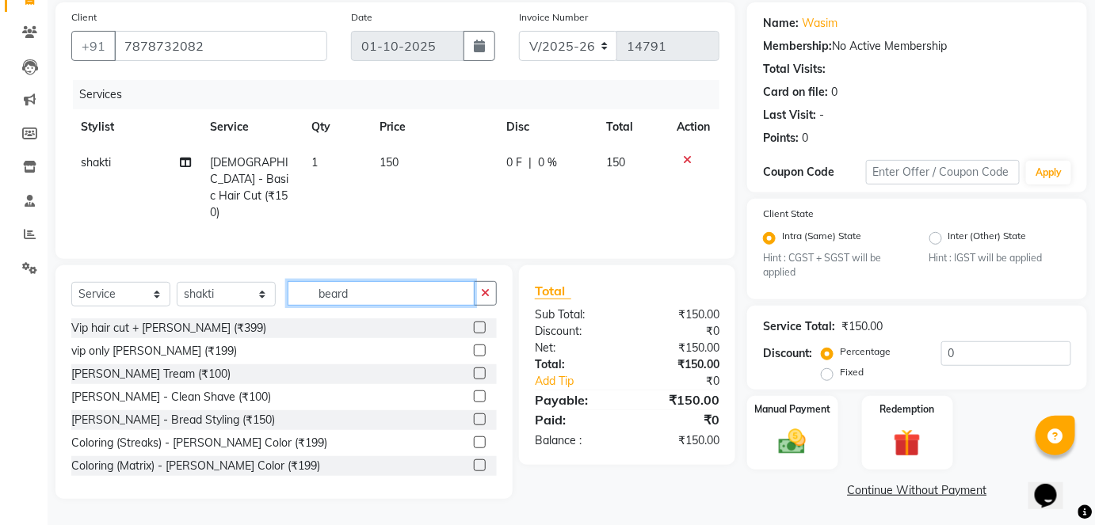
type input "beard"
click at [474, 372] on label at bounding box center [480, 374] width 12 height 12
click at [474, 372] on input "checkbox" at bounding box center [479, 374] width 10 height 10
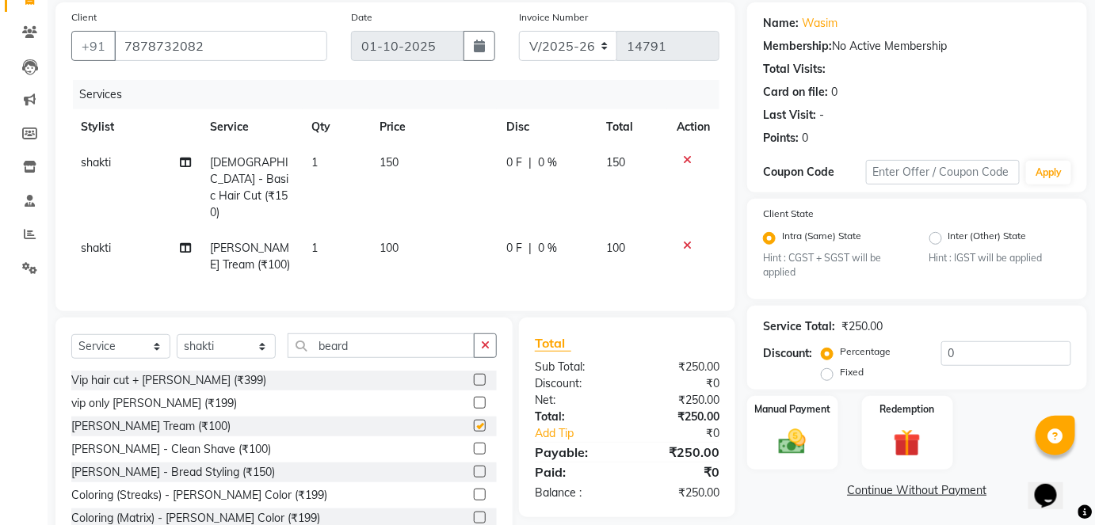
checkbox input "false"
click at [376, 231] on td "100" at bounding box center [433, 257] width 127 height 52
select select "84353"
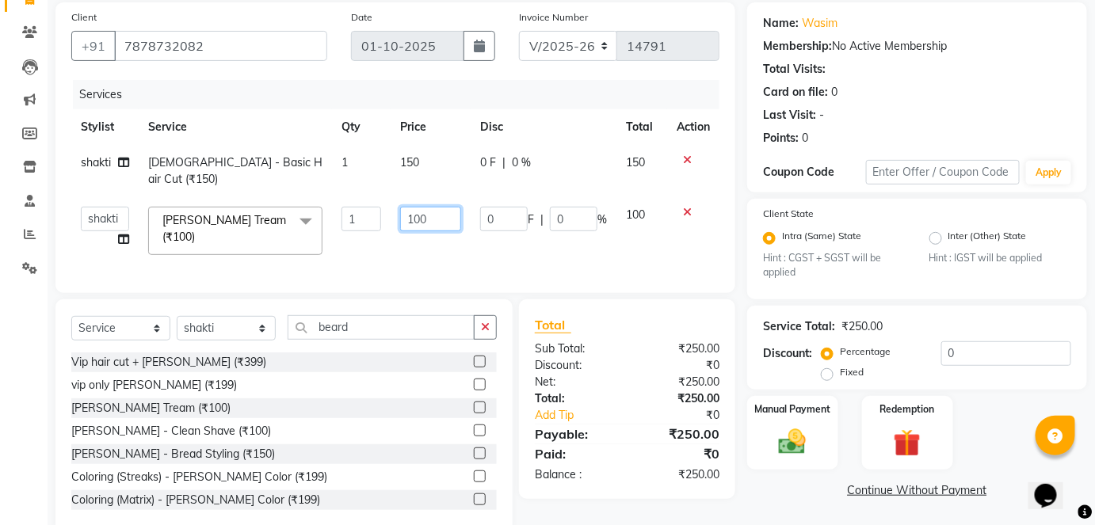
click at [432, 207] on input "100" at bounding box center [430, 219] width 61 height 25
type input "50"
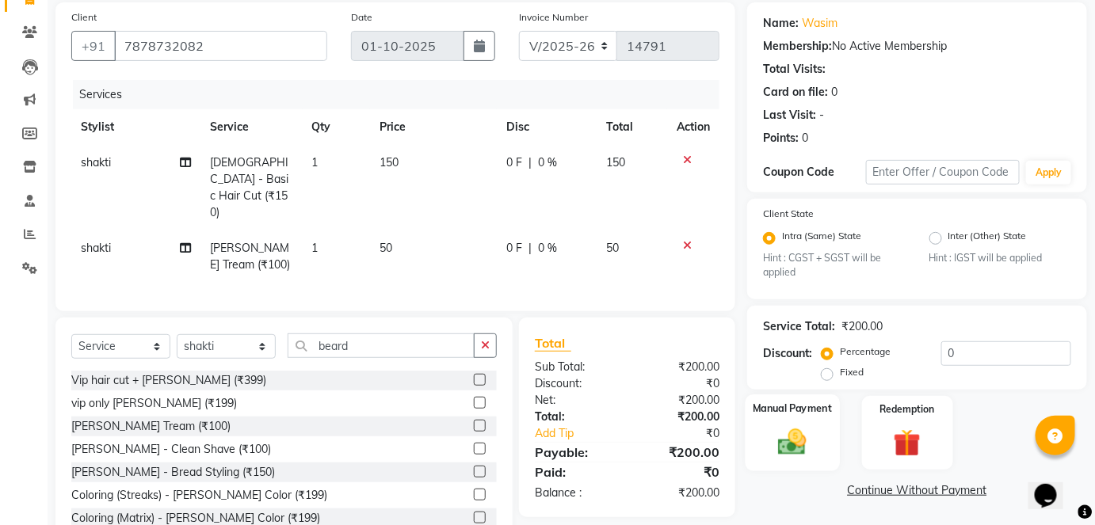
click at [781, 430] on img at bounding box center [793, 442] width 46 height 32
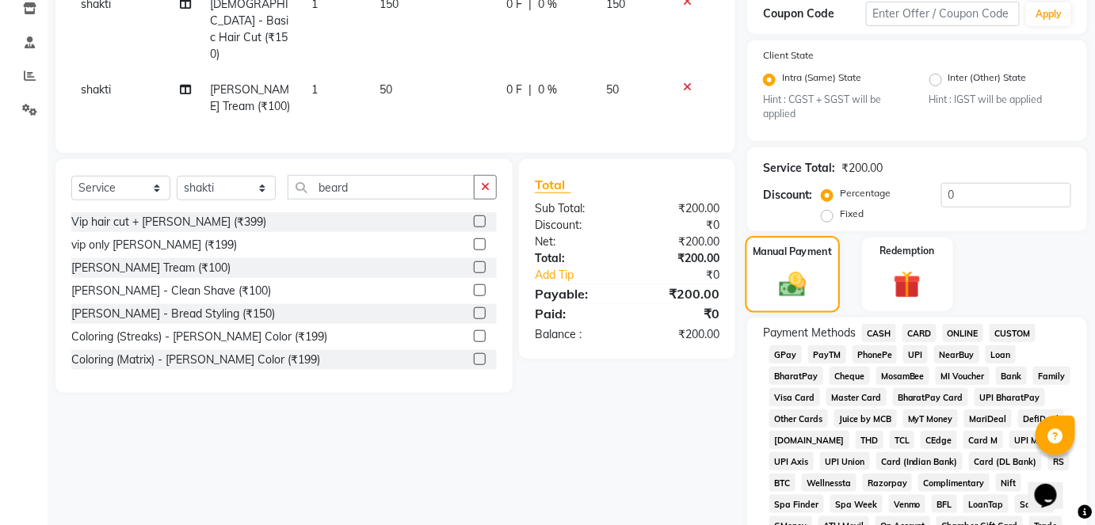
scroll to position [281, 0]
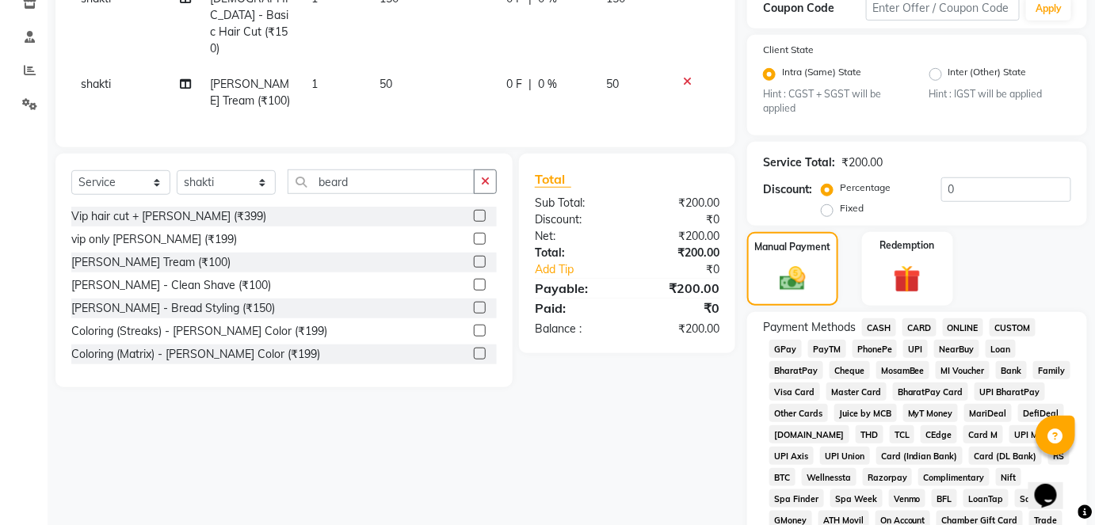
click at [873, 330] on span "CASH" at bounding box center [879, 328] width 34 height 18
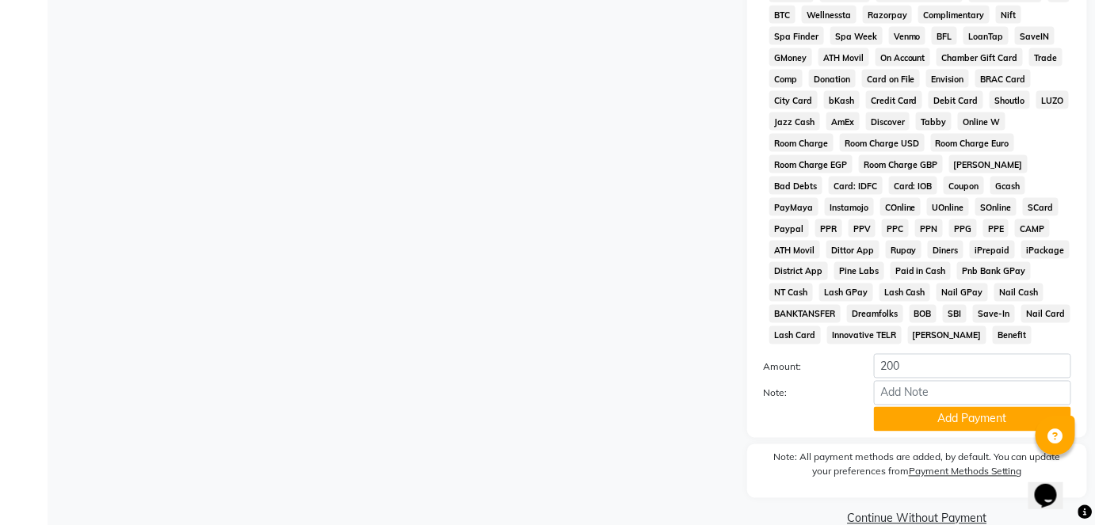
scroll to position [774, 0]
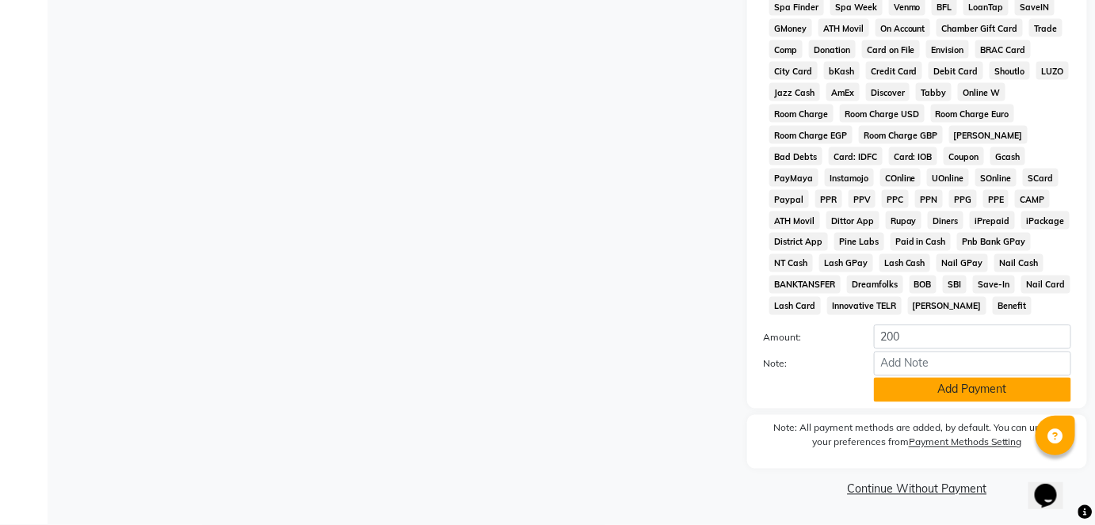
click at [963, 389] on button "Add Payment" at bounding box center [972, 390] width 197 height 25
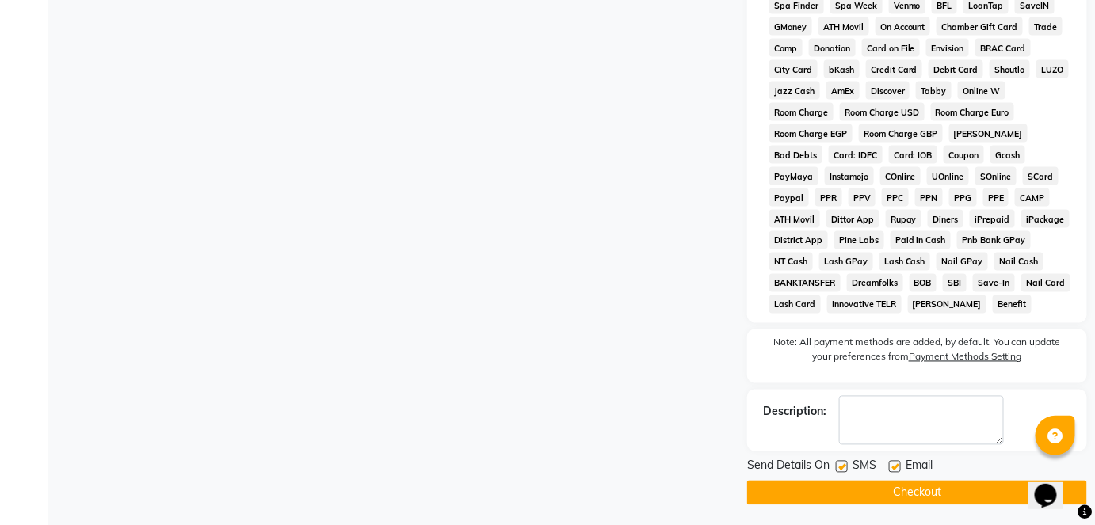
click at [839, 465] on label at bounding box center [842, 467] width 12 height 12
click at [839, 465] on input "checkbox" at bounding box center [841, 468] width 10 height 10
checkbox input "false"
click at [853, 487] on button "Checkout" at bounding box center [917, 493] width 340 height 25
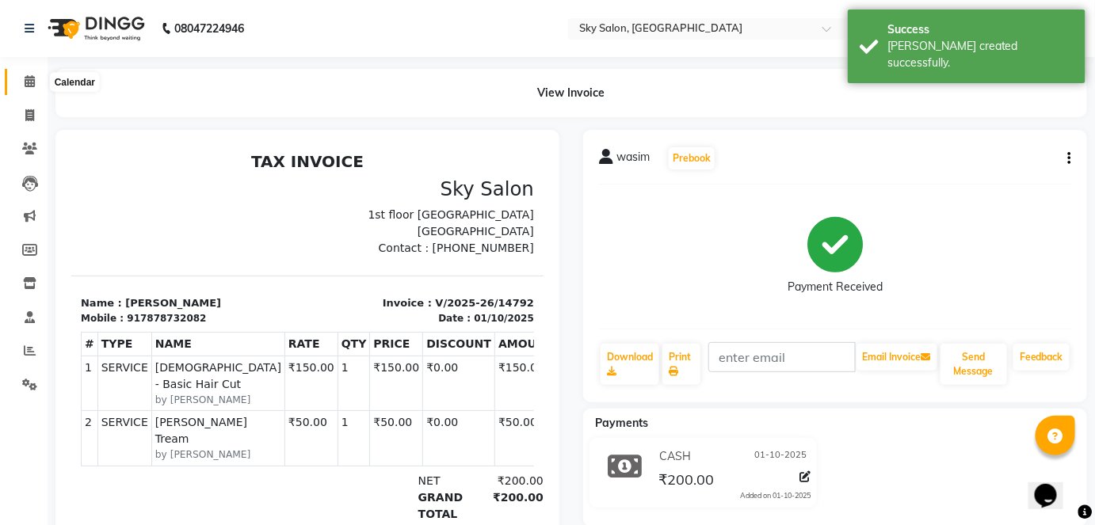
click at [32, 87] on icon at bounding box center [30, 81] width 10 height 12
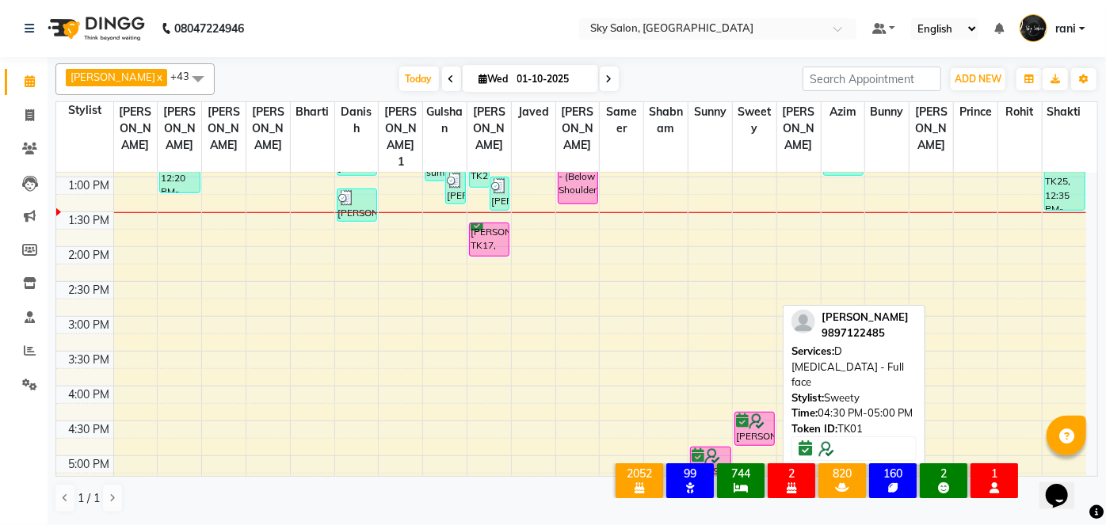
scroll to position [561, 0]
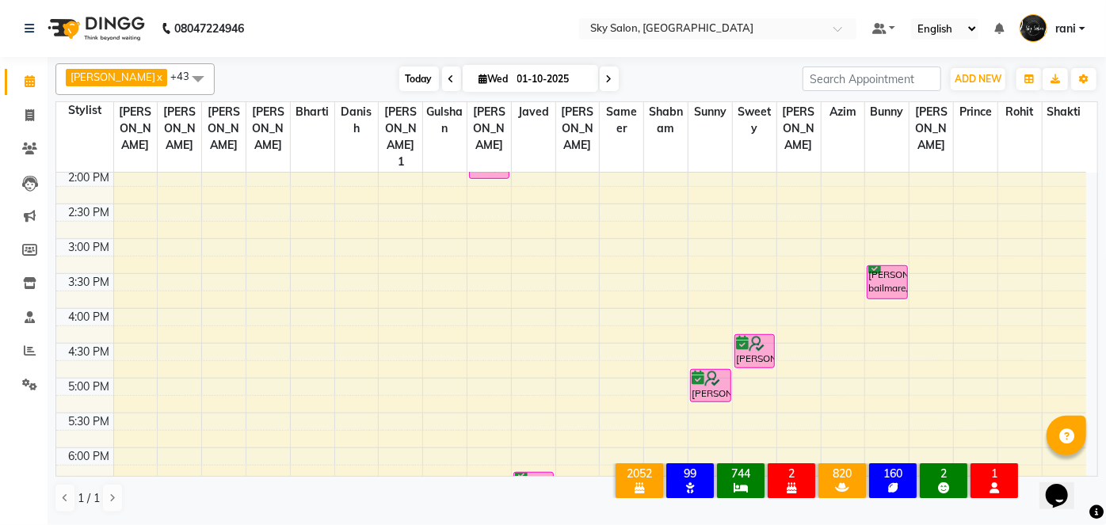
click at [399, 74] on span "Today" at bounding box center [419, 79] width 40 height 25
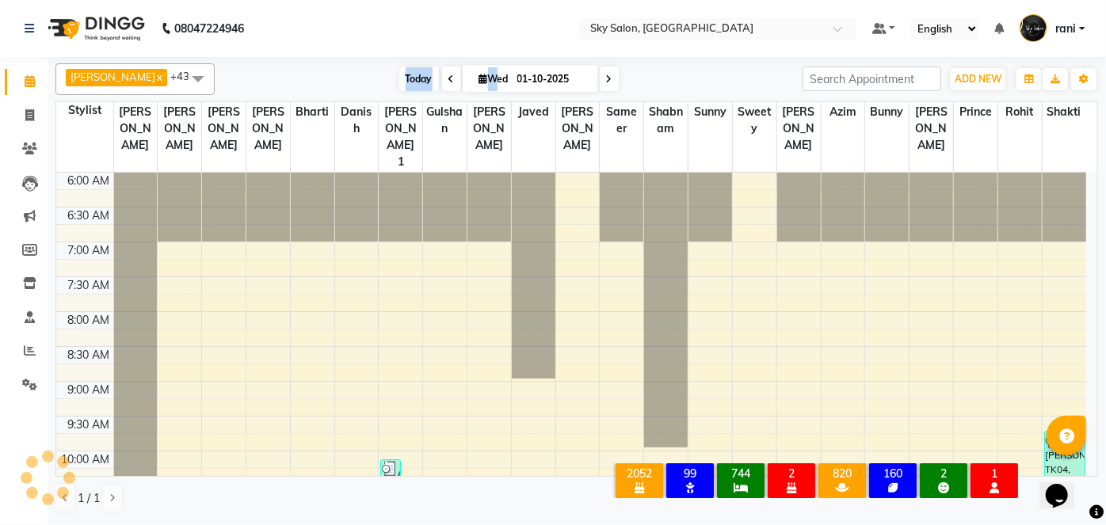
click at [399, 74] on span "Today" at bounding box center [419, 79] width 40 height 25
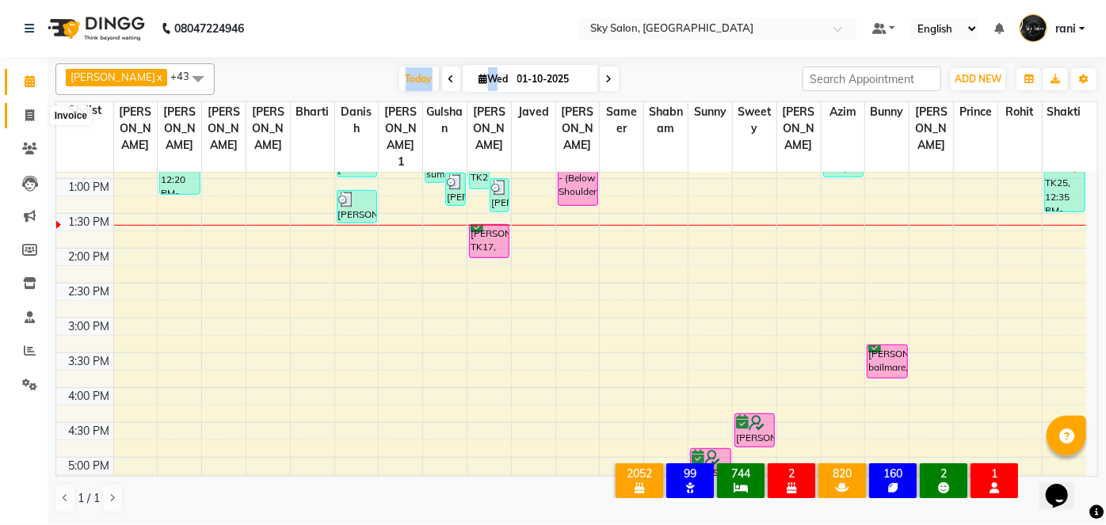
click at [27, 116] on icon at bounding box center [29, 115] width 9 height 12
select select "service"
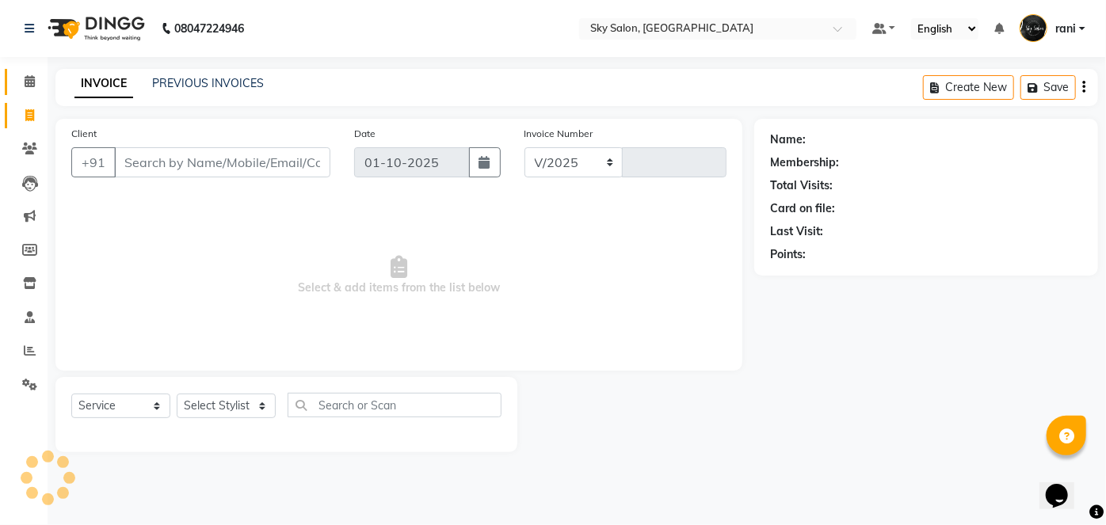
select select "3537"
type input "14793"
click at [28, 141] on span at bounding box center [30, 149] width 28 height 18
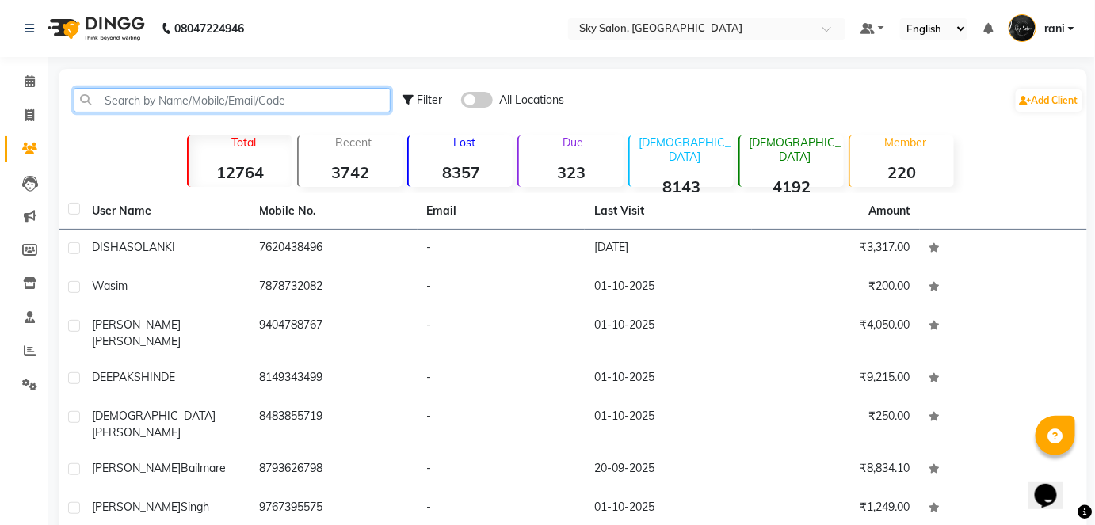
click at [144, 108] on input "text" at bounding box center [232, 100] width 317 height 25
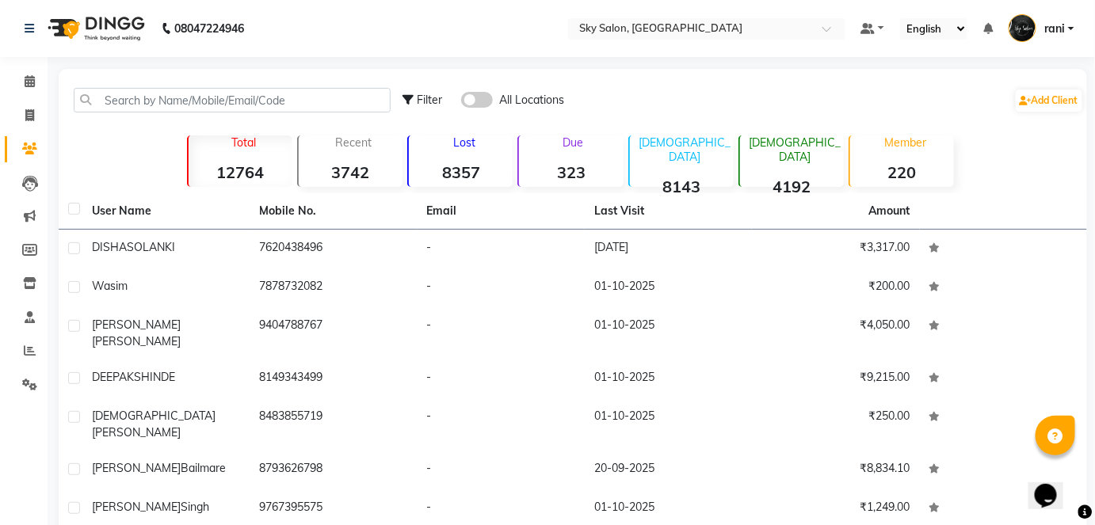
click at [26, 168] on li "Leads" at bounding box center [24, 183] width 48 height 34
click at [38, 87] on span at bounding box center [30, 82] width 28 height 18
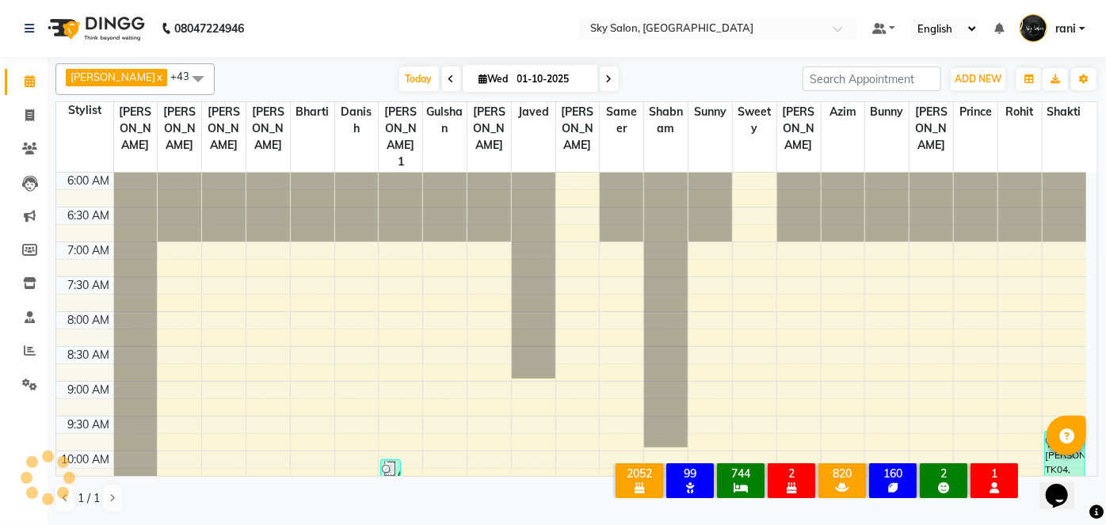
click at [372, 78] on div "Today Wed 01-10-2025" at bounding box center [509, 79] width 572 height 24
click at [27, 123] on span at bounding box center [30, 116] width 28 height 18
select select "service"
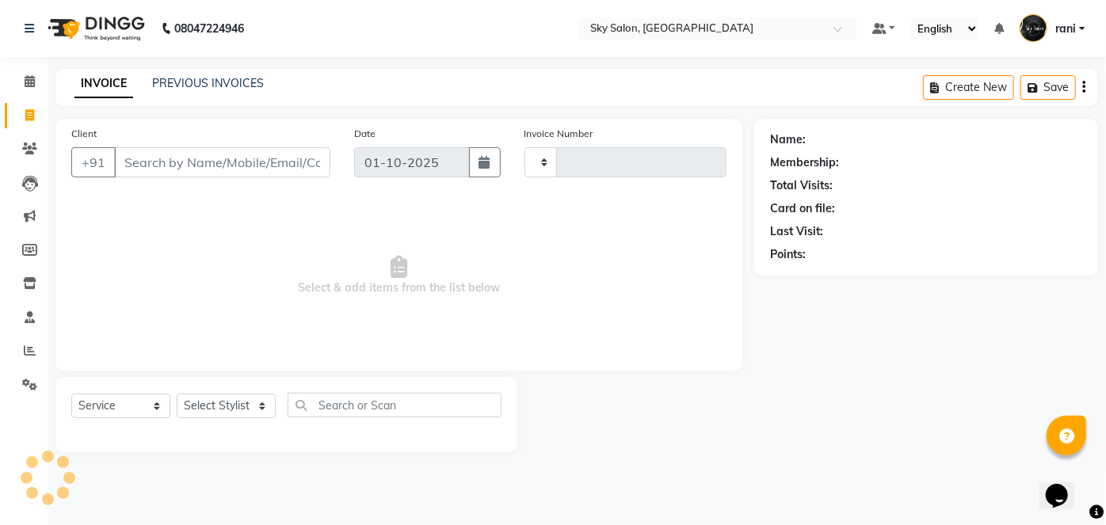
type input "14795"
select select "3537"
click at [243, 419] on div "Select Service Product Membership Package Voucher Prepaid Gift Card Select Styl…" at bounding box center [286, 411] width 430 height 37
click at [227, 404] on select "Select Stylist afreen akshata aman saha ameer Anagha anisa arbaj azim bharti Bu…" at bounding box center [226, 406] width 99 height 25
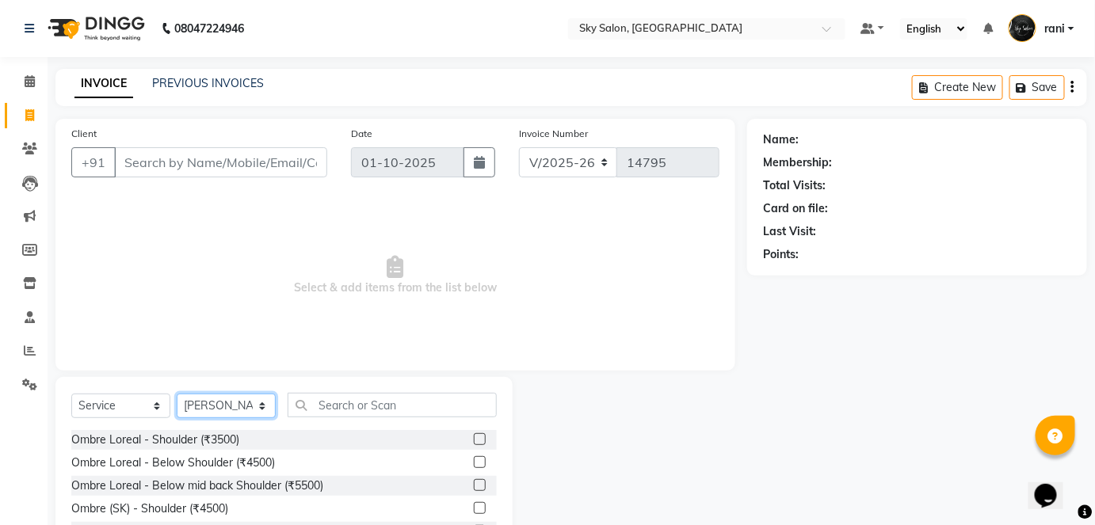
click at [227, 404] on select "Select Stylist afreen akshata aman saha ameer Anagha anisa arbaj azim bharti Bu…" at bounding box center [226, 406] width 99 height 25
select select "24052"
click at [177, 394] on select "Select Stylist afreen akshata aman saha ameer Anagha anisa arbaj azim bharti Bu…" at bounding box center [226, 406] width 99 height 25
type input "a"
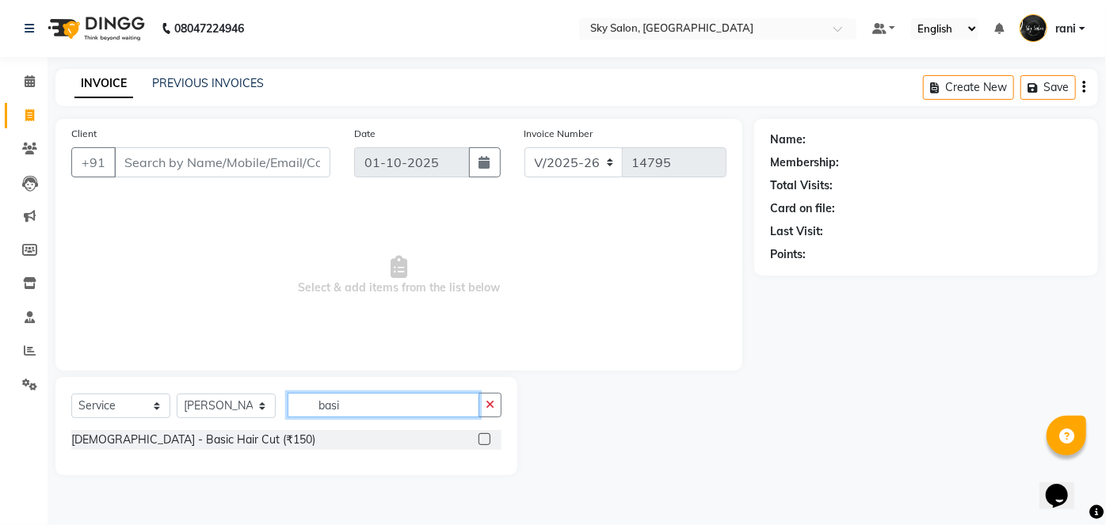
type input "basi"
click at [483, 436] on label at bounding box center [485, 439] width 12 height 12
click at [483, 436] on input "checkbox" at bounding box center [484, 440] width 10 height 10
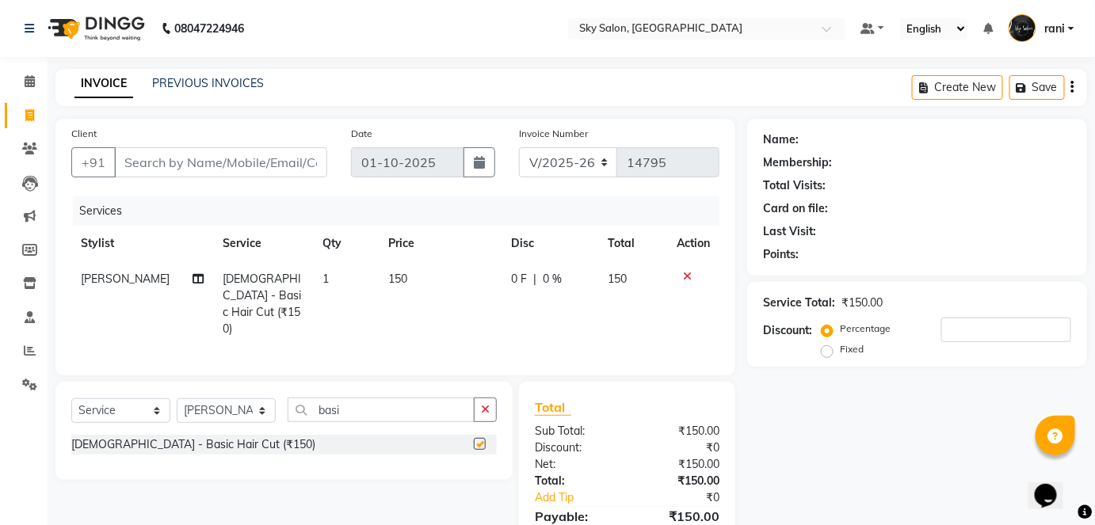
checkbox input "false"
click at [283, 162] on input "Client" at bounding box center [220, 162] width 213 height 30
type input "8"
type input "0"
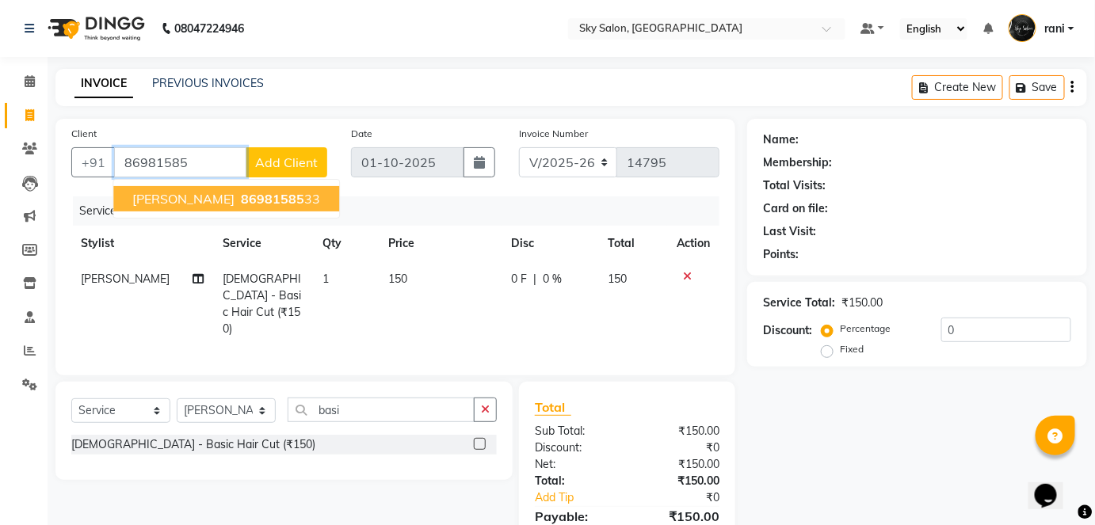
click at [265, 201] on button "saurab 86981585 33" at bounding box center [226, 198] width 226 height 25
type input "8698158533"
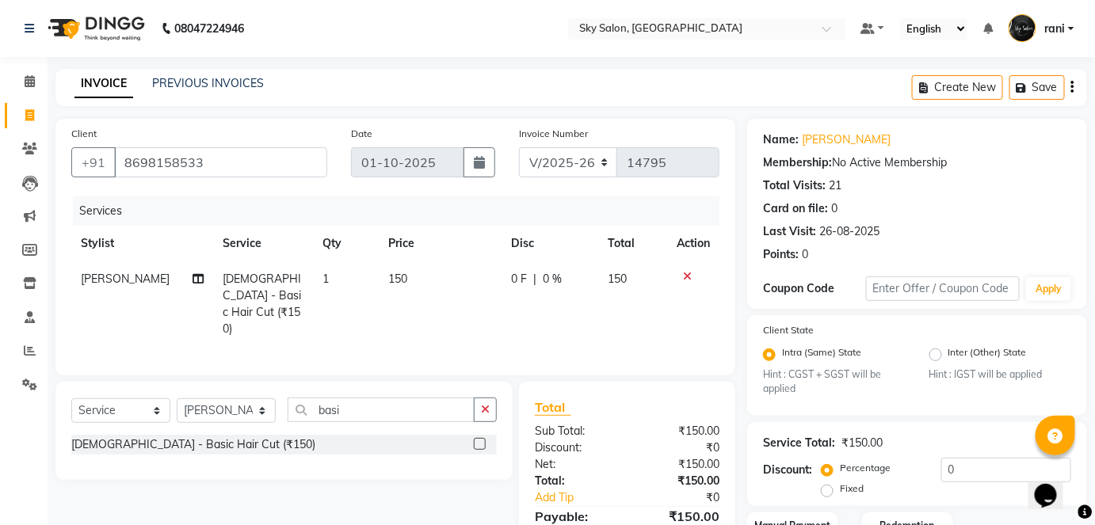
scroll to position [116, 0]
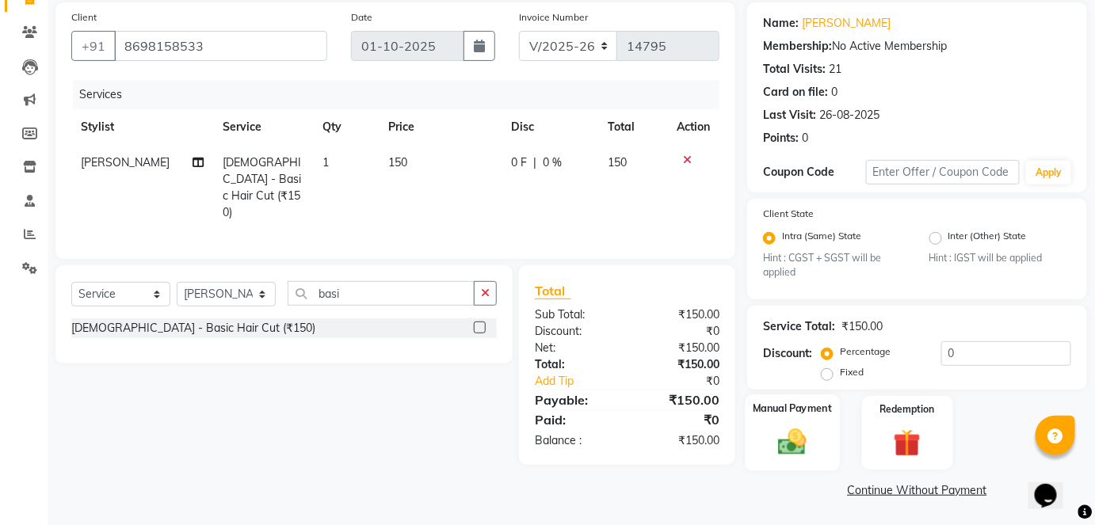
click at [811, 431] on img at bounding box center [793, 442] width 46 height 32
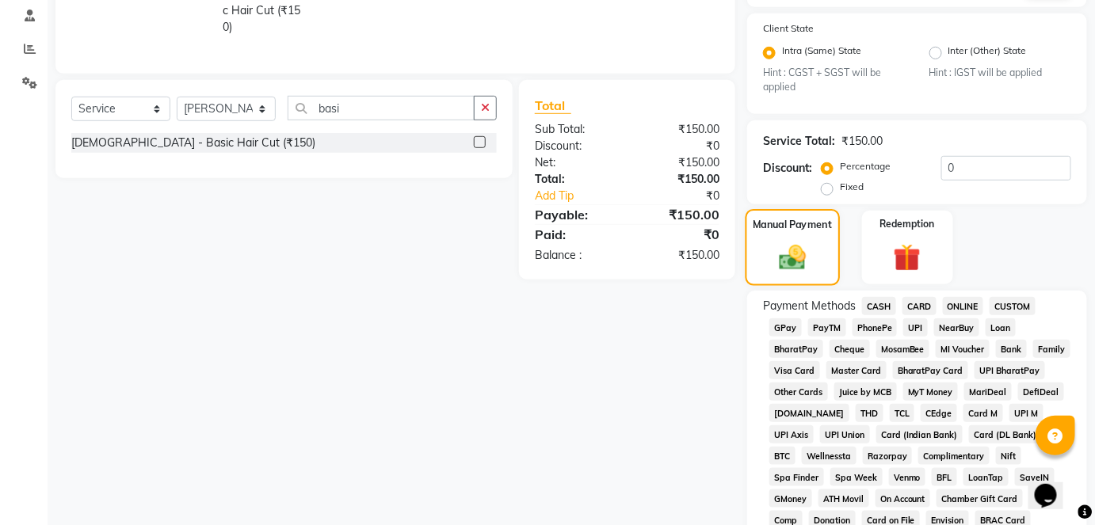
scroll to position [304, 0]
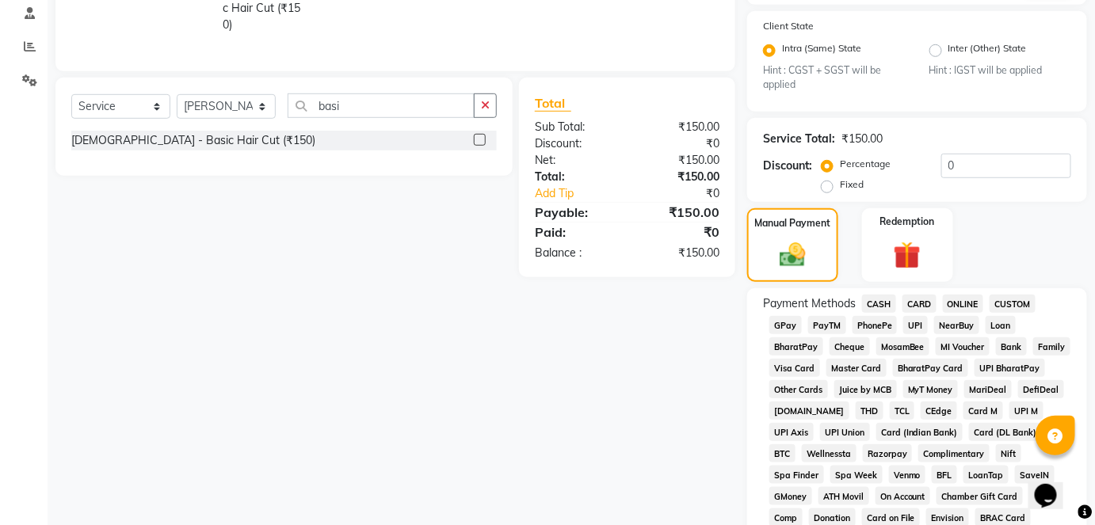
click at [788, 330] on span "GPay" at bounding box center [786, 325] width 32 height 18
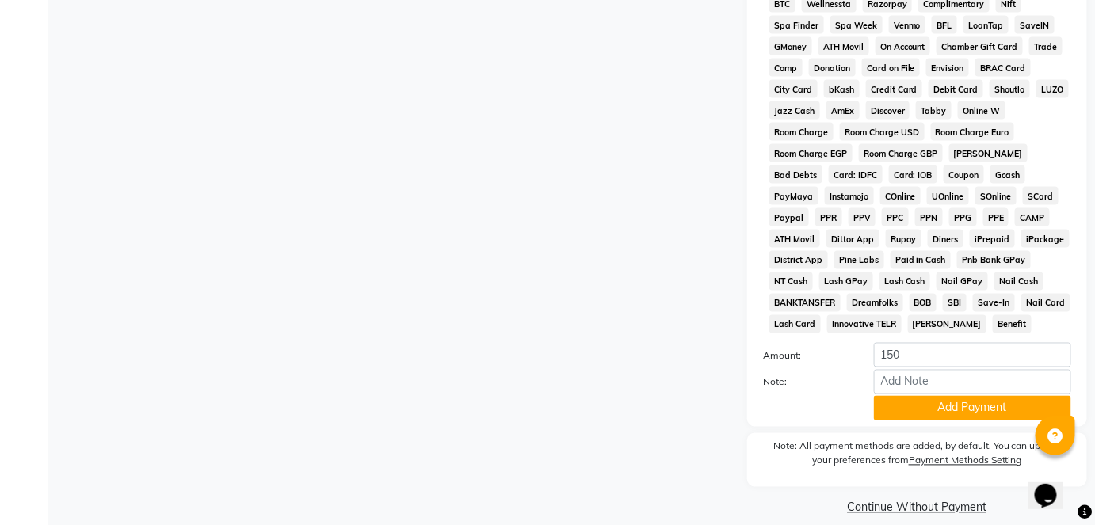
scroll to position [774, 0]
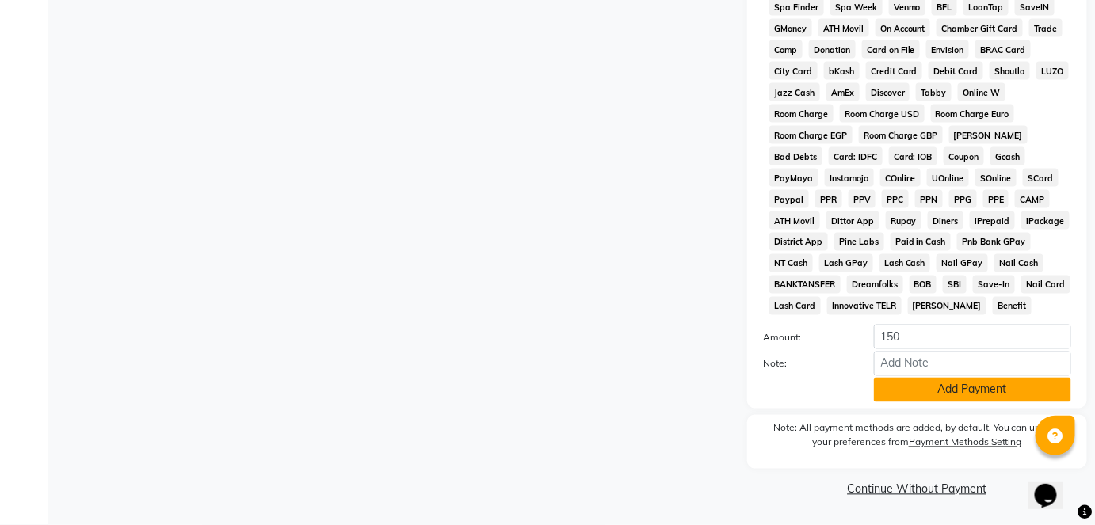
click at [941, 388] on button "Add Payment" at bounding box center [972, 390] width 197 height 25
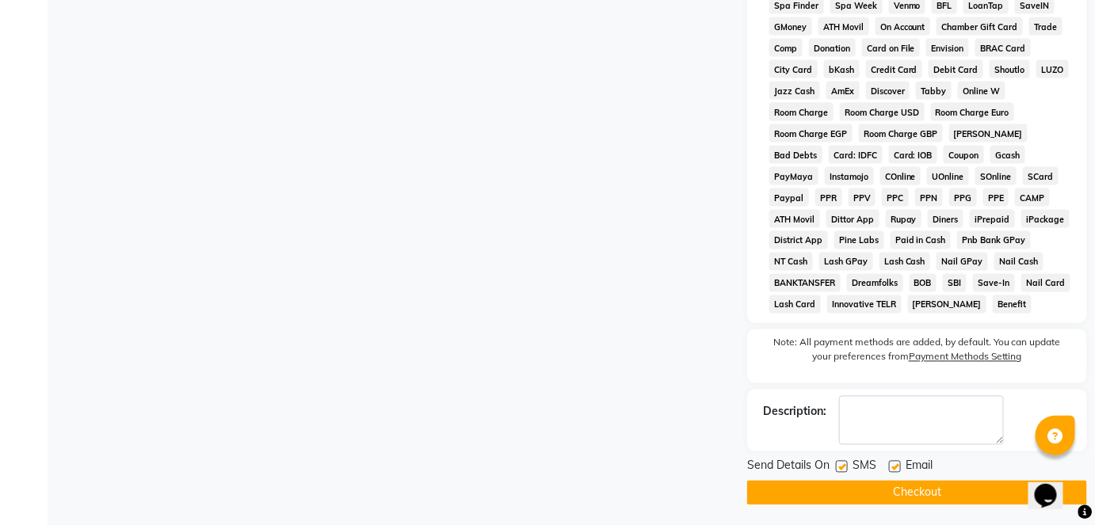
click at [847, 472] on label at bounding box center [842, 467] width 12 height 12
click at [846, 472] on input "checkbox" at bounding box center [841, 468] width 10 height 10
checkbox input "false"
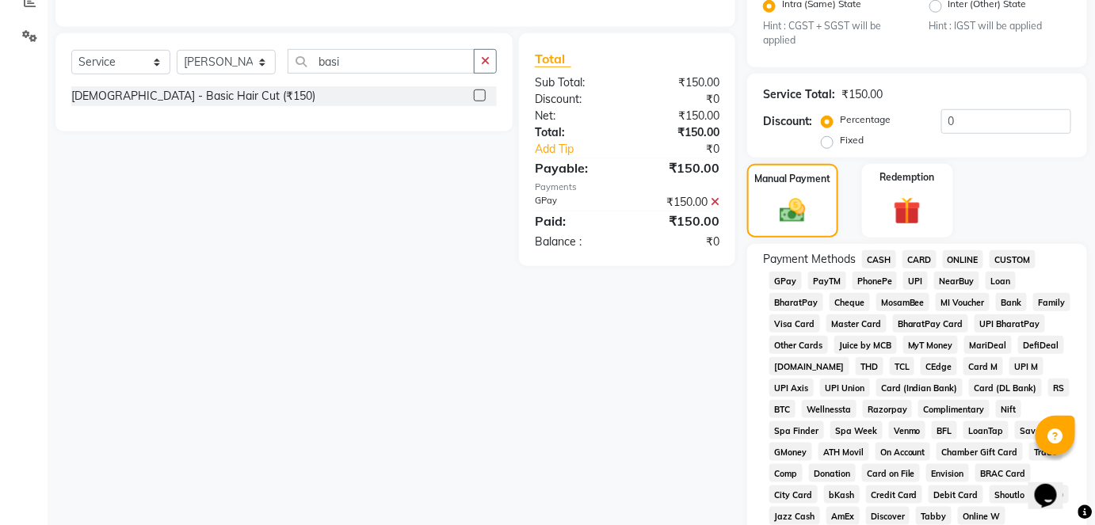
scroll to position [334, 0]
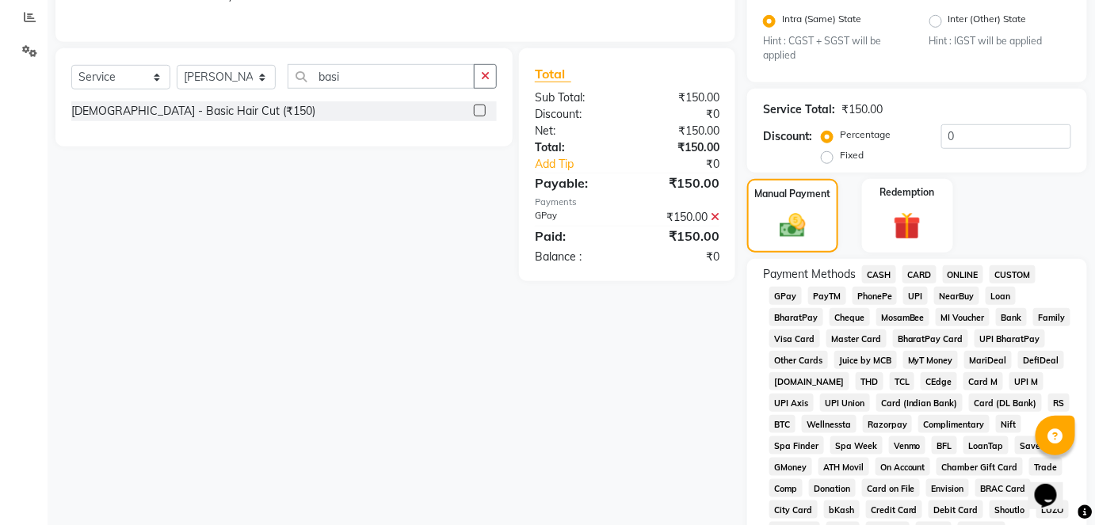
click at [716, 212] on icon at bounding box center [715, 217] width 9 height 11
click at [872, 279] on span "CASH" at bounding box center [879, 274] width 34 height 18
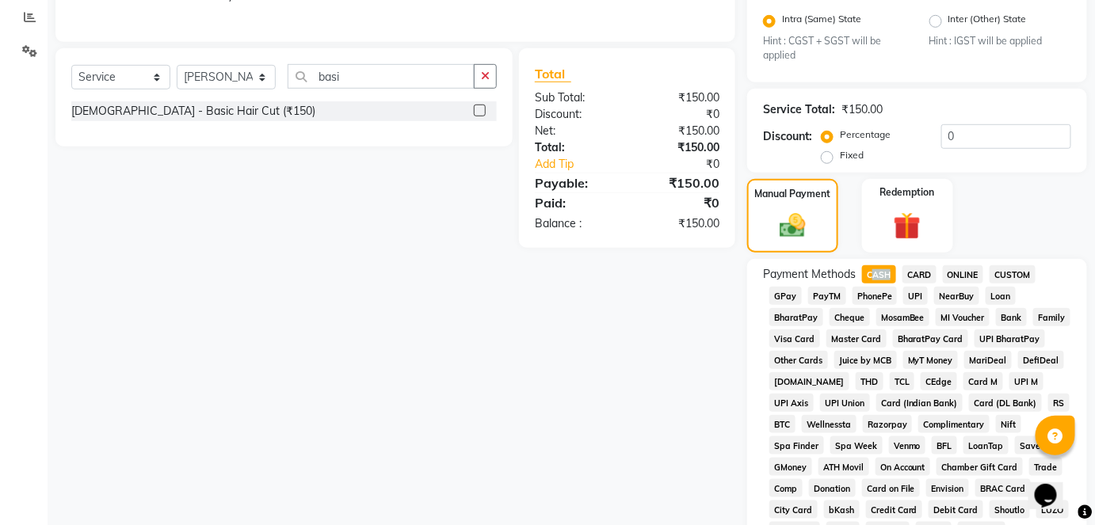
click at [872, 279] on span "CASH" at bounding box center [879, 274] width 34 height 18
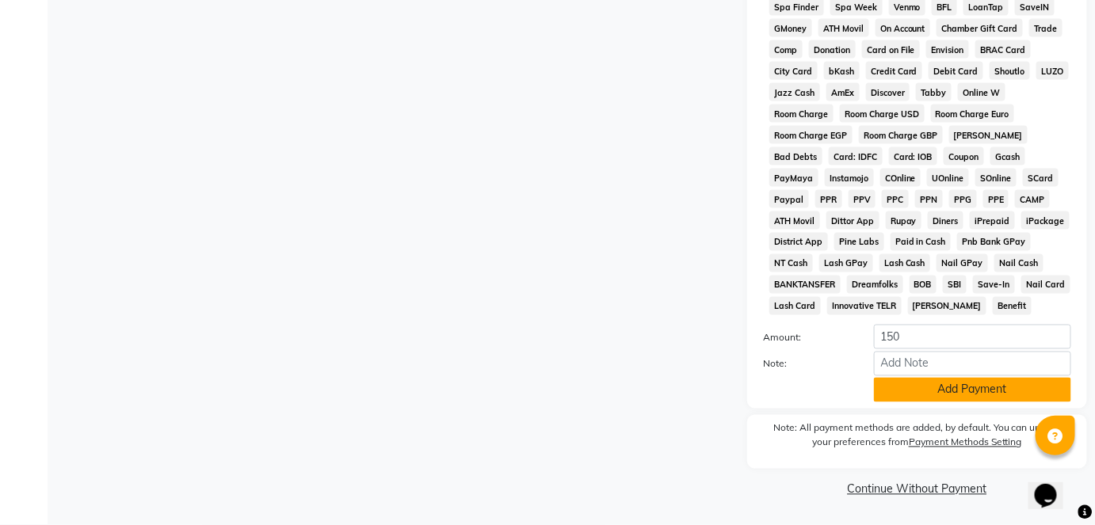
click at [955, 395] on button "Add Payment" at bounding box center [972, 390] width 197 height 25
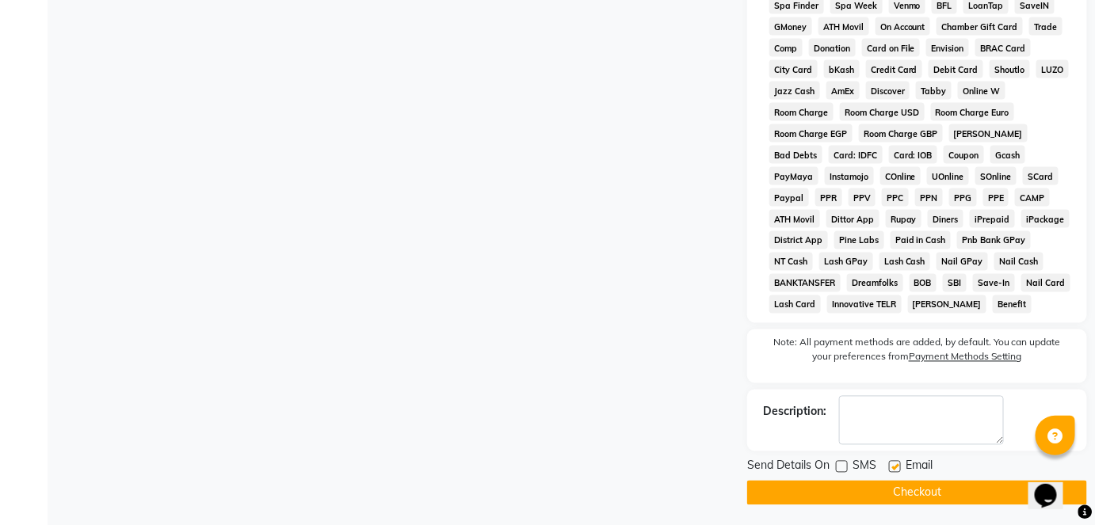
click at [828, 478] on span "Send Details On" at bounding box center [788, 468] width 82 height 20
click at [831, 503] on button "Checkout" at bounding box center [917, 493] width 340 height 25
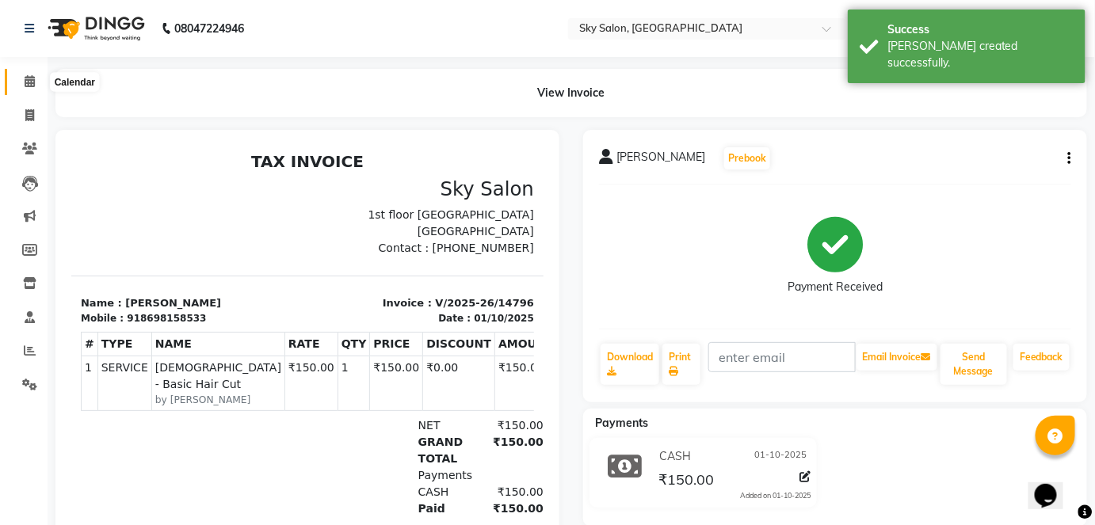
click at [29, 78] on icon at bounding box center [30, 81] width 10 height 12
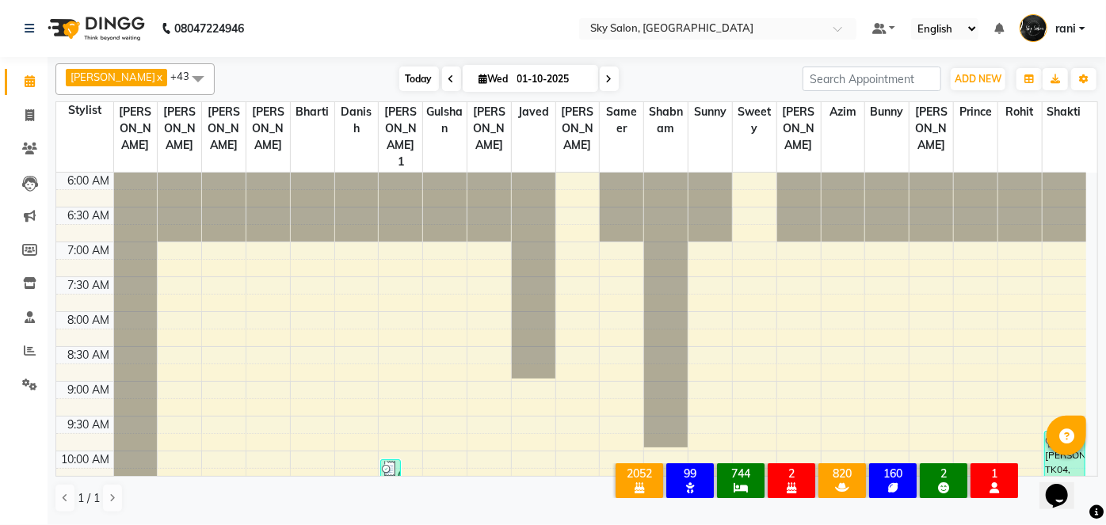
click at [405, 76] on span "Today" at bounding box center [419, 79] width 40 height 25
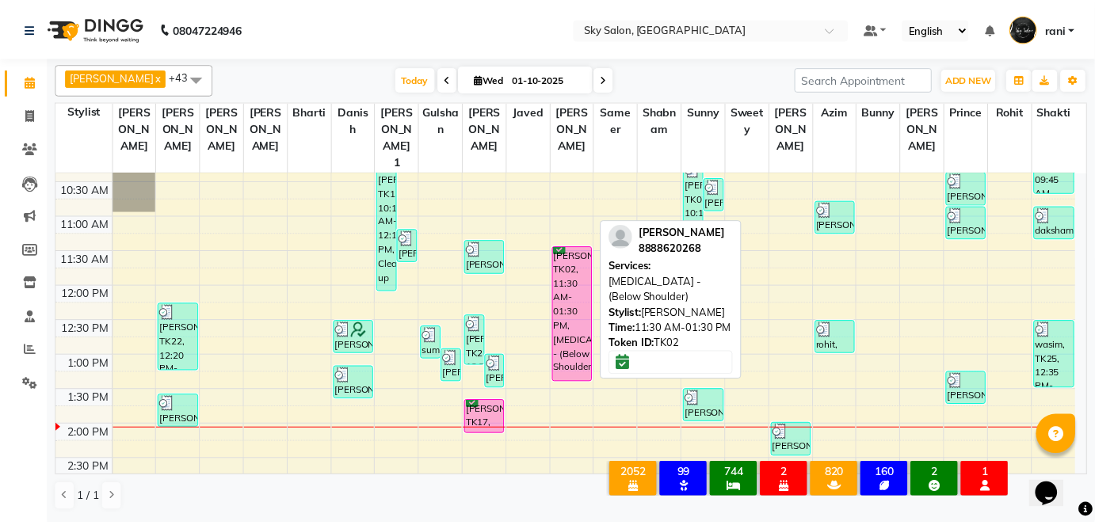
scroll to position [303, 0]
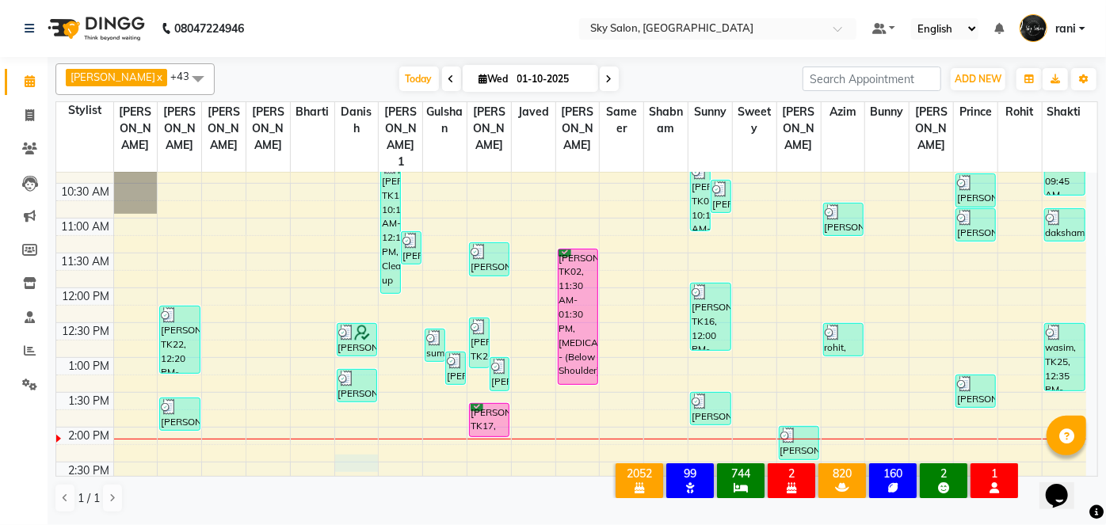
click at [374, 422] on div "6:00 AM 6:30 AM 7:00 AM 7:30 AM 8:00 AM 8:30 AM 9:00 AM 9:30 AM 10:00 AM 10:30 …" at bounding box center [571, 497] width 1030 height 1255
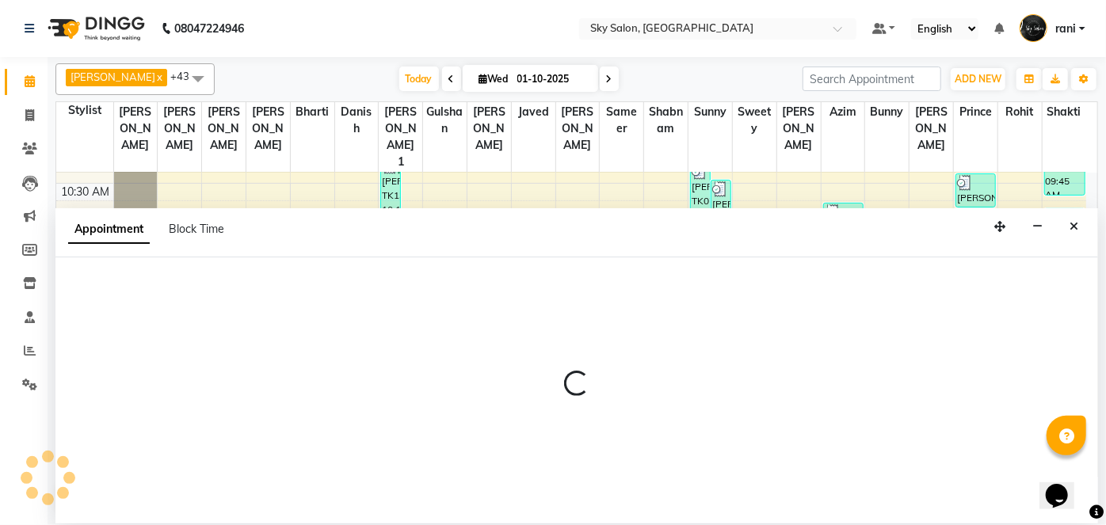
select select "57500"
select select "tentative"
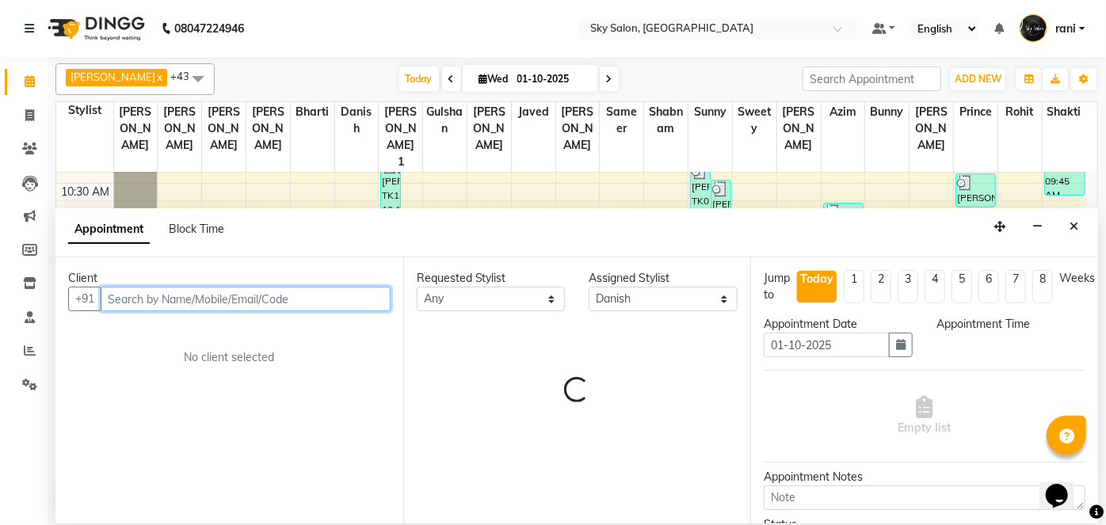
select select "870"
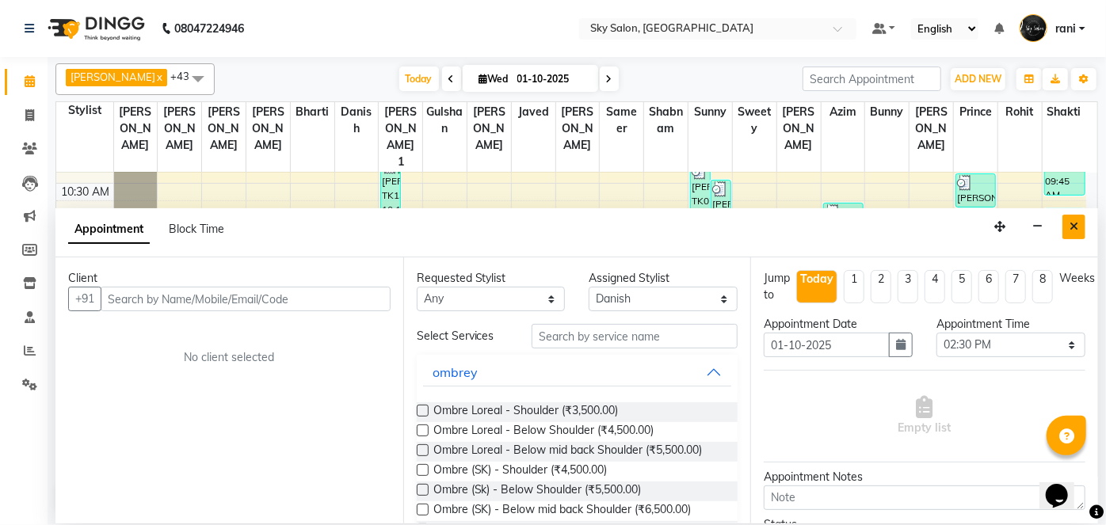
click at [1067, 234] on button "Close" at bounding box center [1074, 227] width 23 height 25
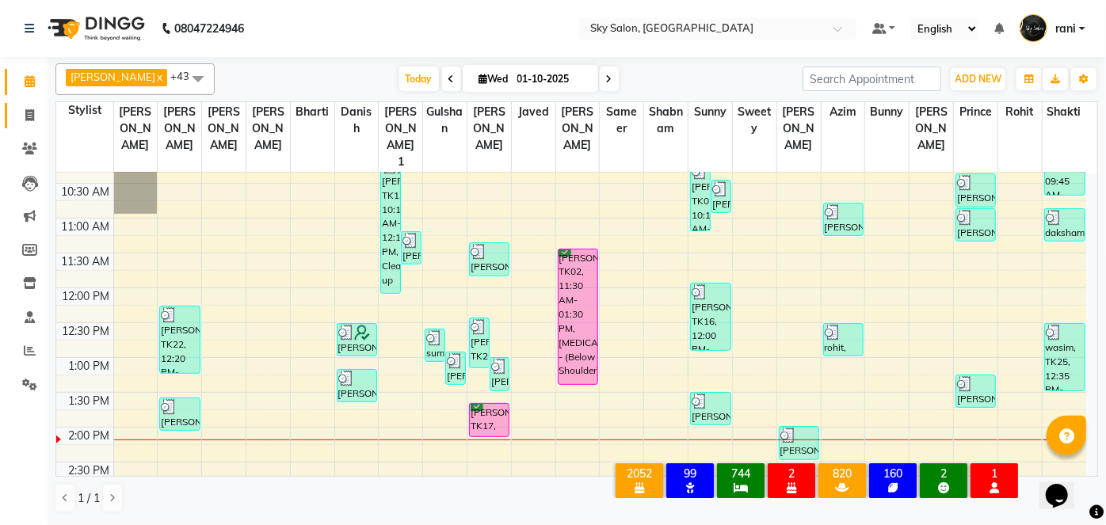
click at [28, 105] on link "Invoice" at bounding box center [24, 116] width 38 height 26
select select "service"
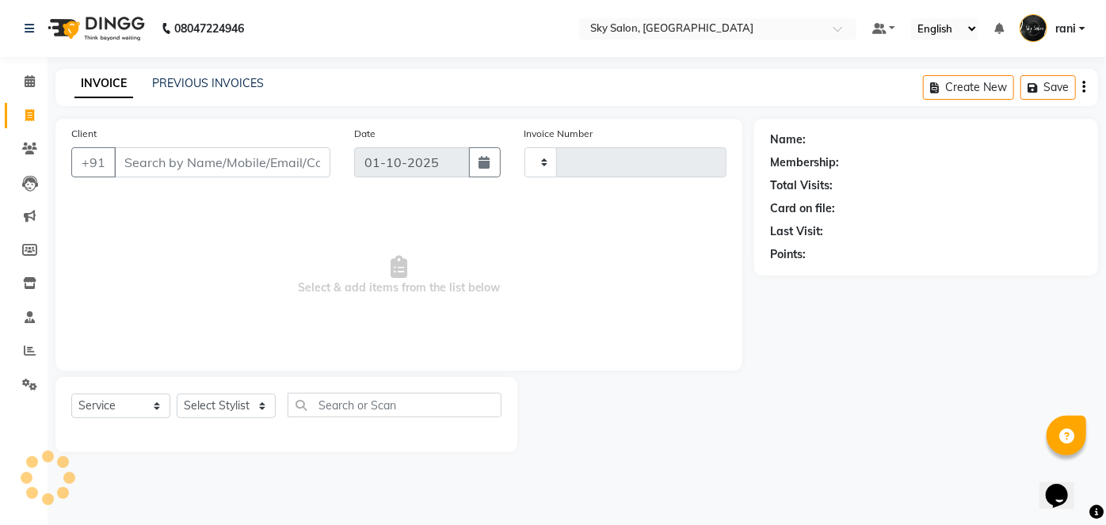
type input "14797"
select select "3537"
drag, startPoint x: 28, startPoint y: 105, endPoint x: 139, endPoint y: 173, distance: 130.5
click at [139, 173] on input "Client" at bounding box center [222, 162] width 216 height 30
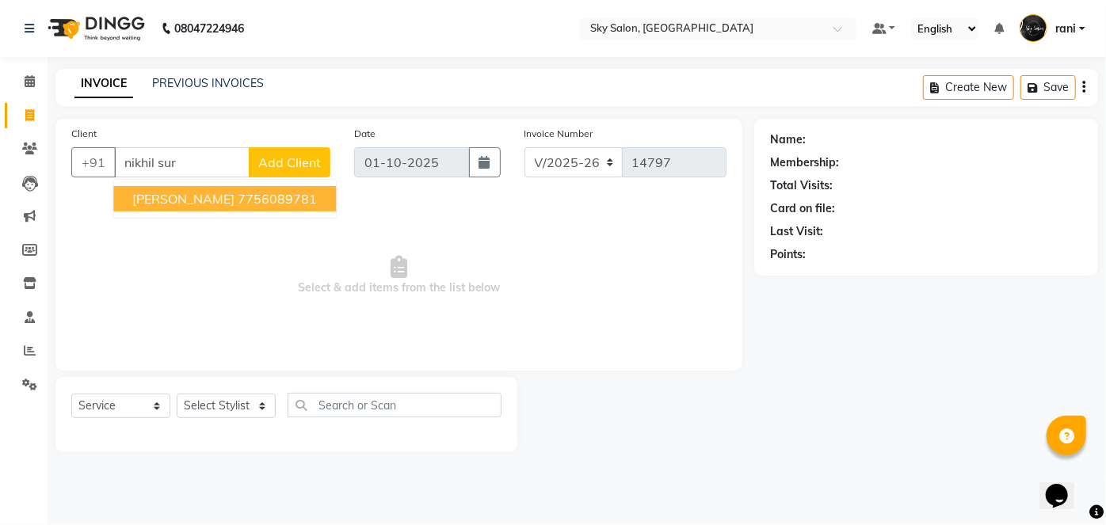
click at [183, 194] on span "nikhil surve" at bounding box center [183, 199] width 102 height 16
type input "7756089781"
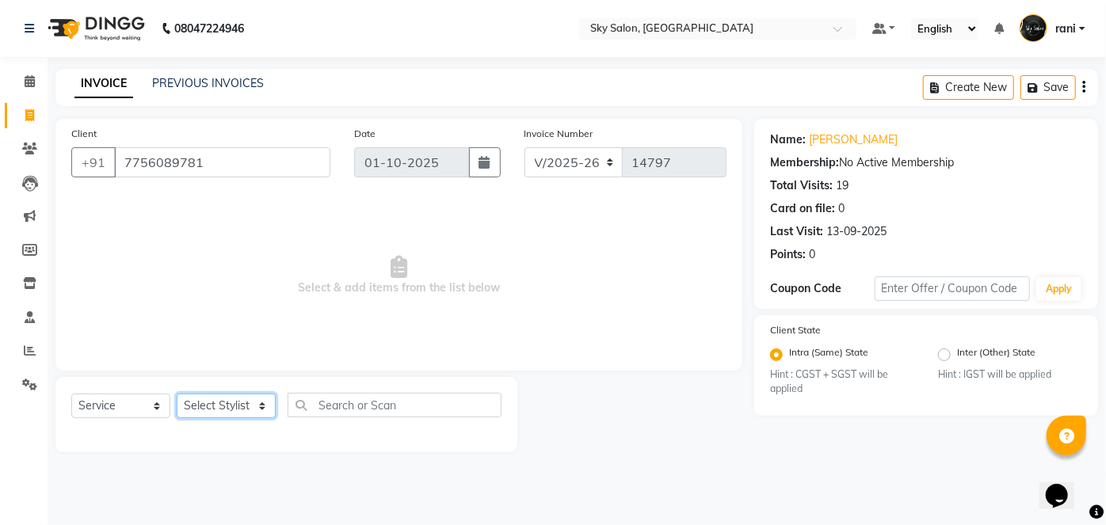
click at [235, 412] on select "Select Stylist afreen akshata aman saha ameer Anagha anisa arbaj azim bharti Bu…" at bounding box center [226, 406] width 99 height 25
select select "88414"
click at [177, 394] on select "Select Stylist afreen akshata aman saha ameer Anagha anisa arbaj azim bharti Bu…" at bounding box center [226, 406] width 99 height 25
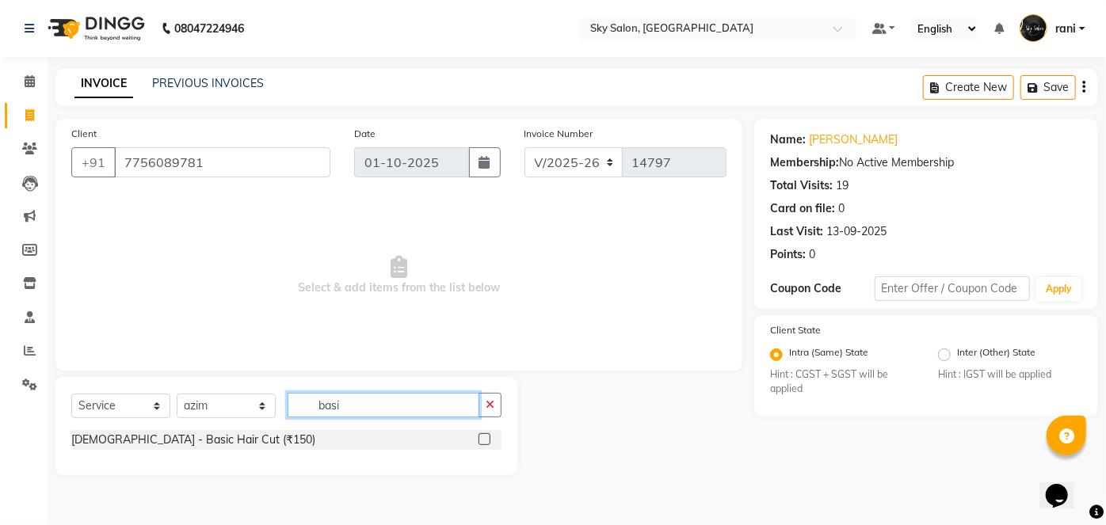
type input "basi"
click at [488, 437] on label at bounding box center [485, 439] width 12 height 12
click at [488, 437] on input "checkbox" at bounding box center [484, 440] width 10 height 10
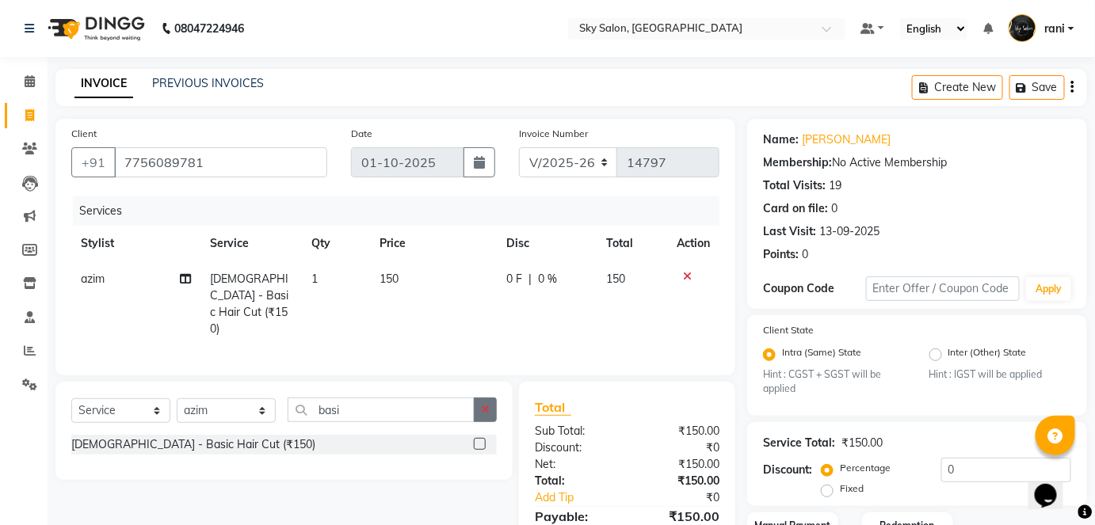
checkbox input "false"
click at [493, 406] on button "button" at bounding box center [485, 410] width 23 height 25
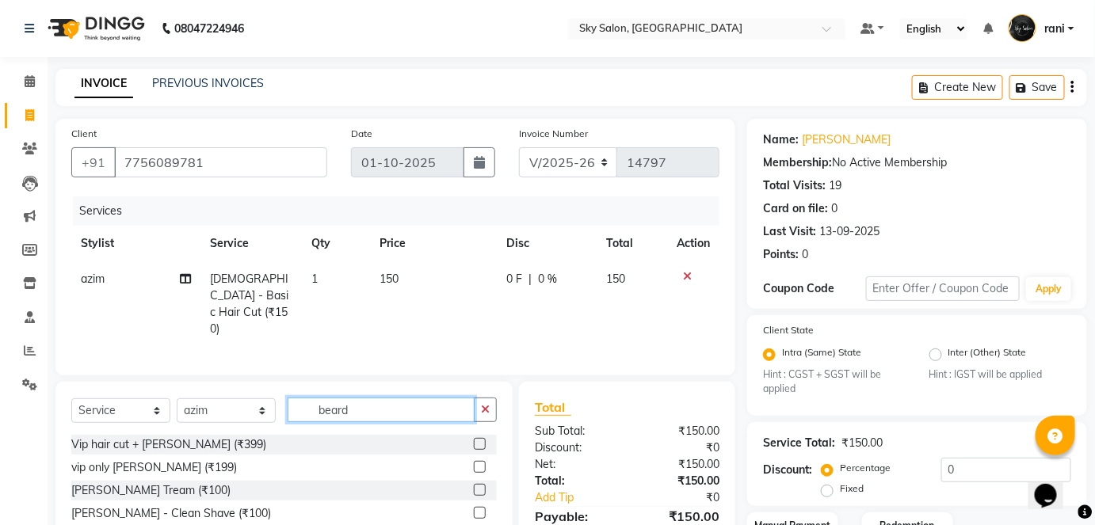
scroll to position [42, 0]
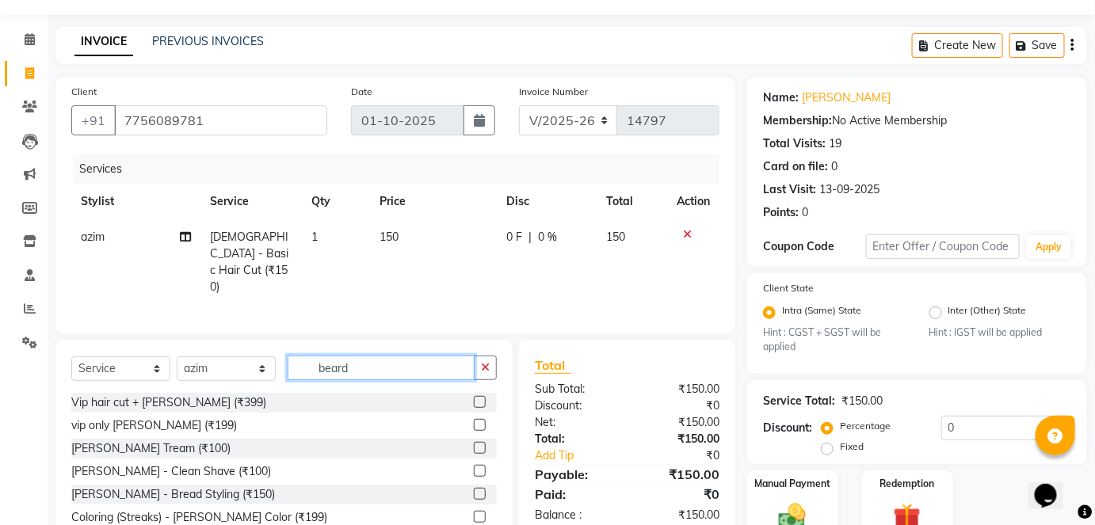
type input "beard"
click at [474, 439] on div at bounding box center [485, 449] width 23 height 20
click at [474, 442] on label at bounding box center [480, 448] width 12 height 12
click at [474, 444] on input "checkbox" at bounding box center [479, 449] width 10 height 10
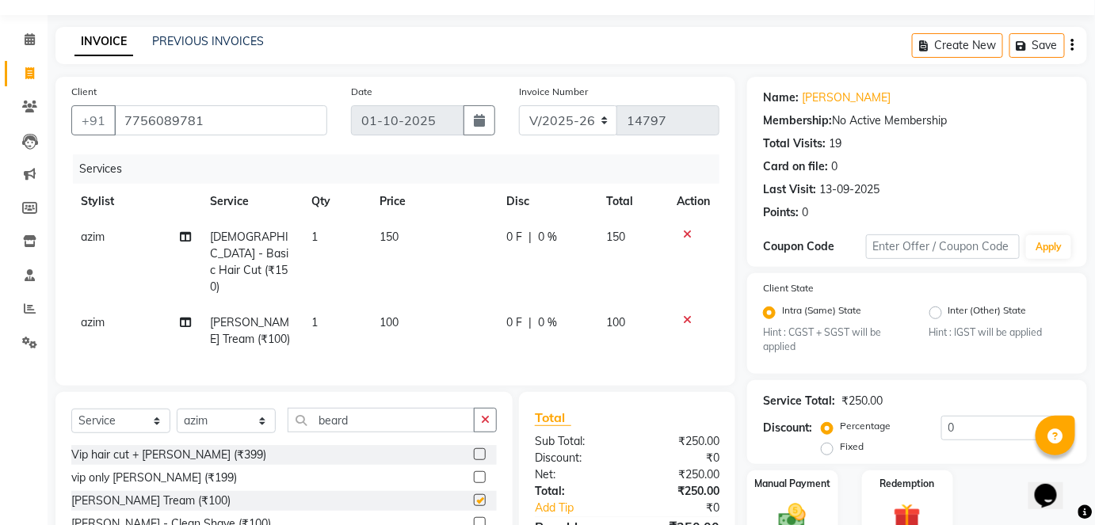
checkbox input "false"
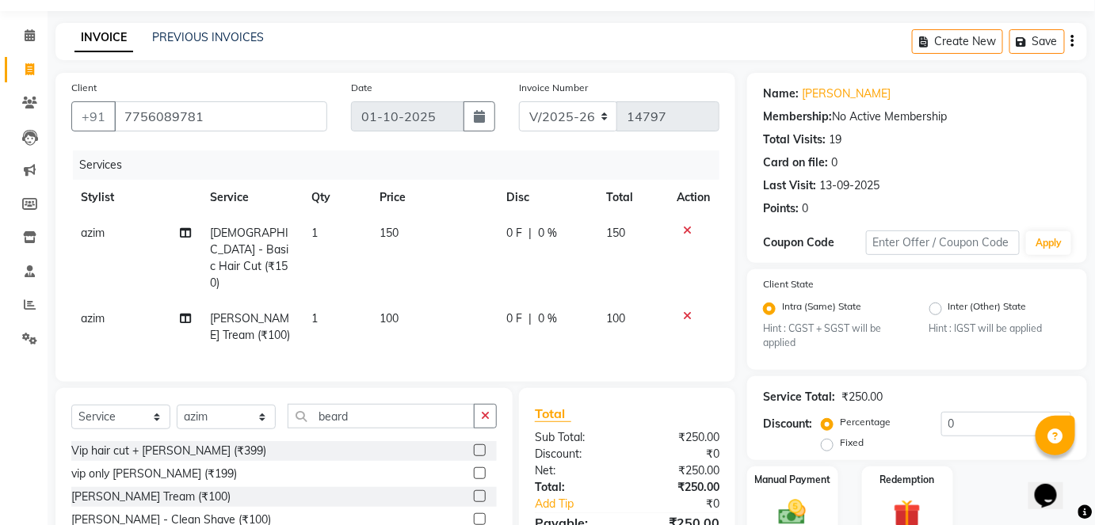
scroll to position [143, 0]
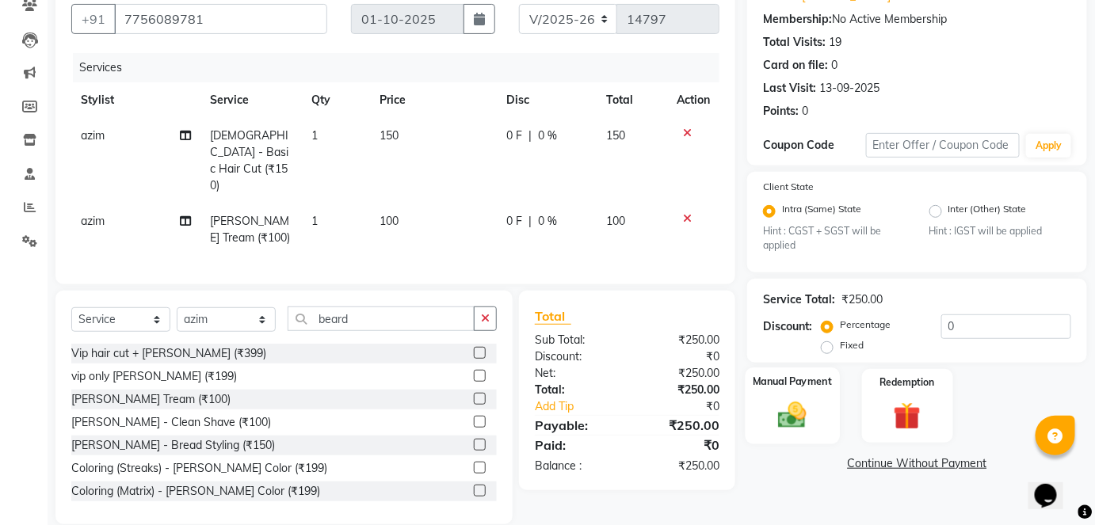
click at [796, 407] on img at bounding box center [793, 415] width 46 height 32
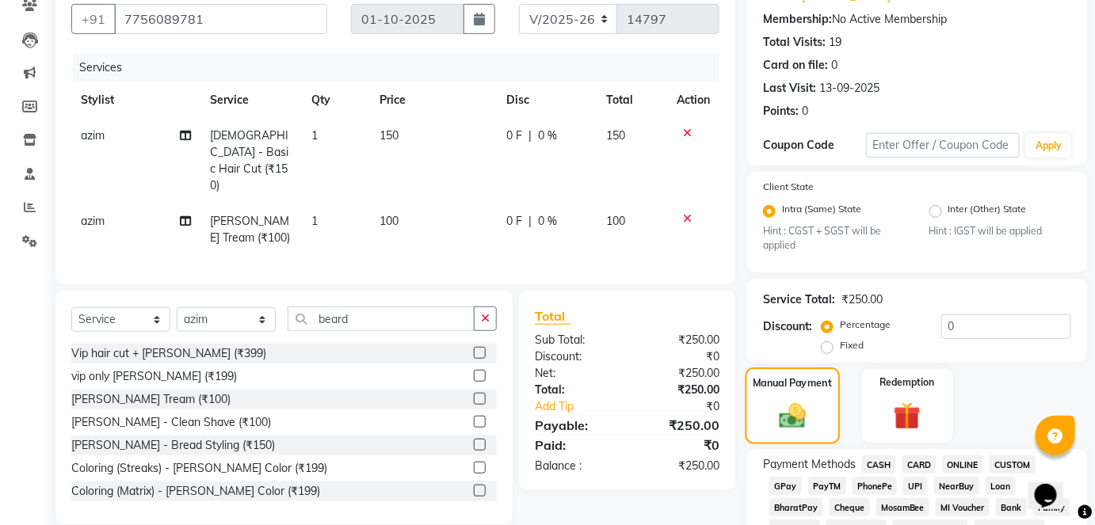
scroll to position [241, 0]
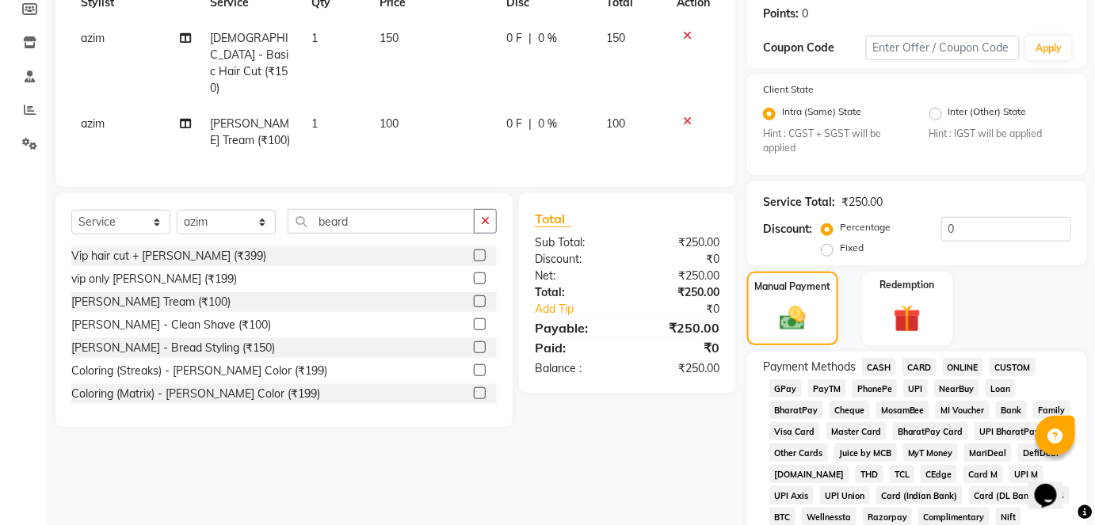
click at [781, 382] on span "GPay" at bounding box center [786, 389] width 32 height 18
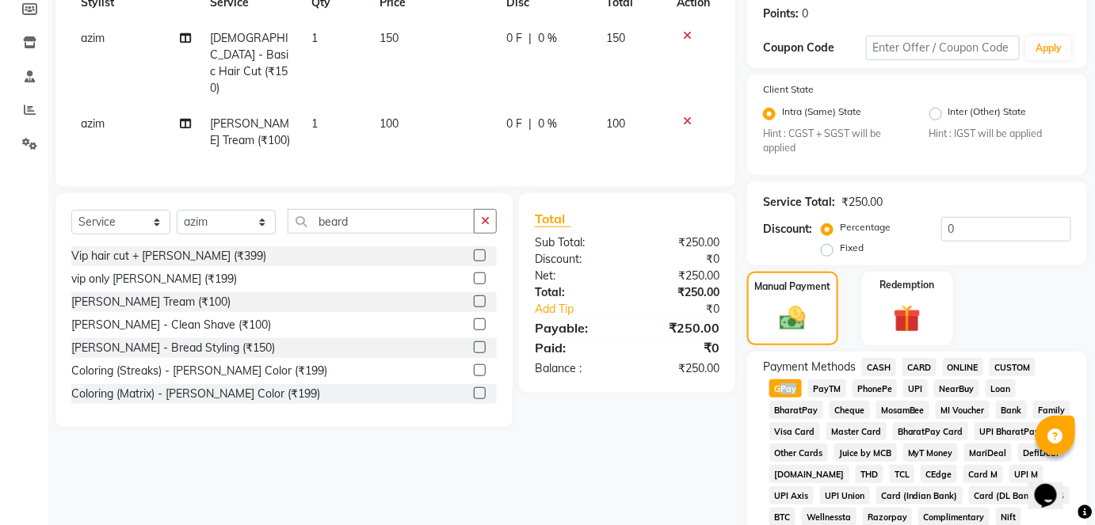
click at [781, 382] on span "GPay" at bounding box center [786, 389] width 32 height 18
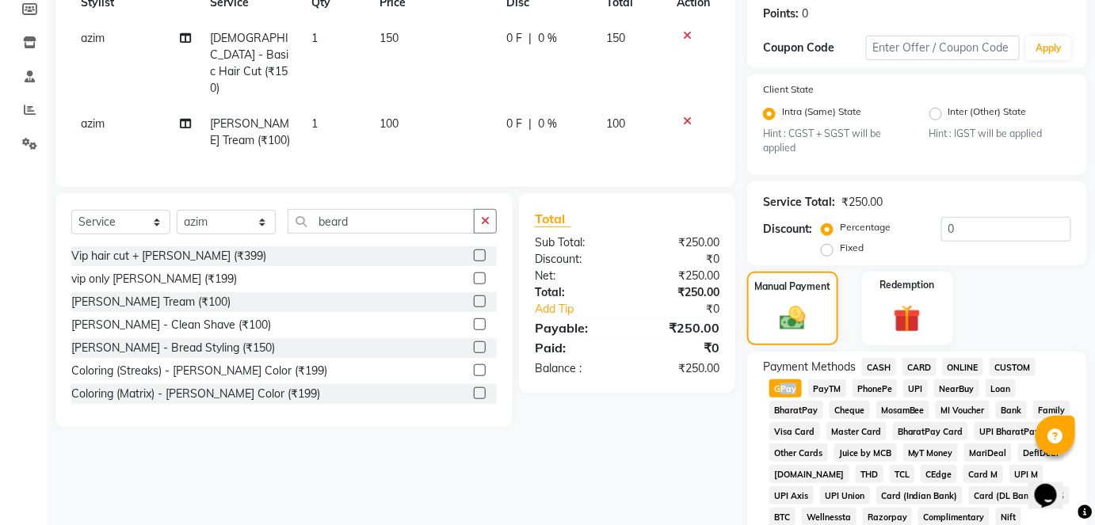
click at [781, 382] on span "GPay" at bounding box center [786, 389] width 32 height 18
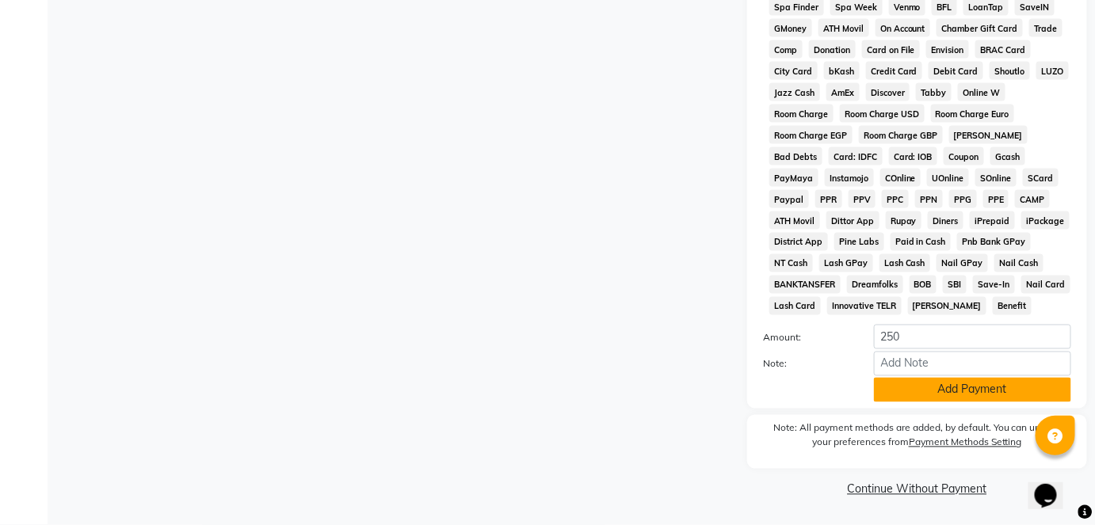
click at [962, 390] on button "Add Payment" at bounding box center [972, 390] width 197 height 25
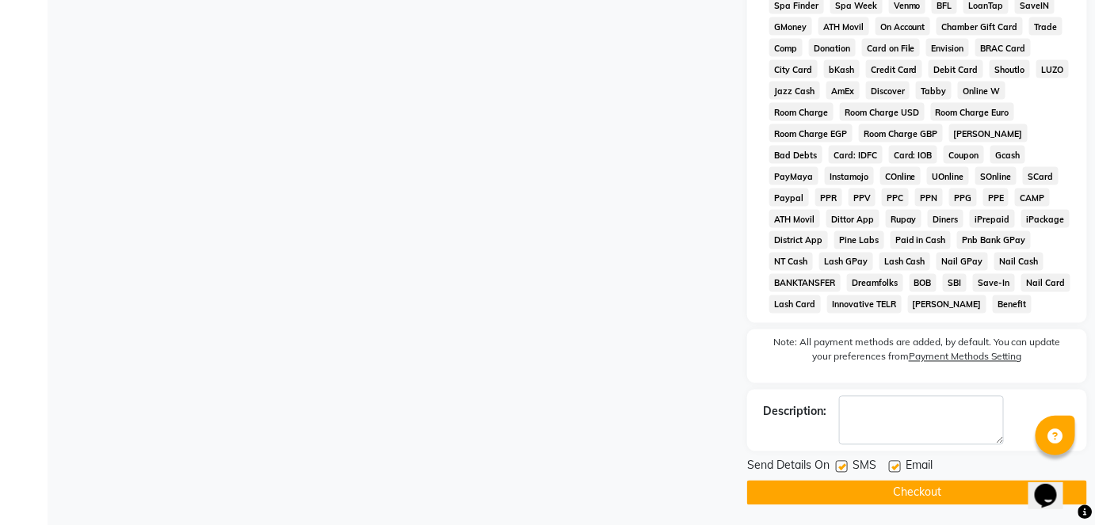
drag, startPoint x: 841, startPoint y: 460, endPoint x: 841, endPoint y: 471, distance: 10.3
click at [841, 471] on div "SMS" at bounding box center [862, 468] width 53 height 20
click at [841, 471] on label at bounding box center [842, 467] width 12 height 12
click at [841, 471] on input "checkbox" at bounding box center [841, 468] width 10 height 10
checkbox input "false"
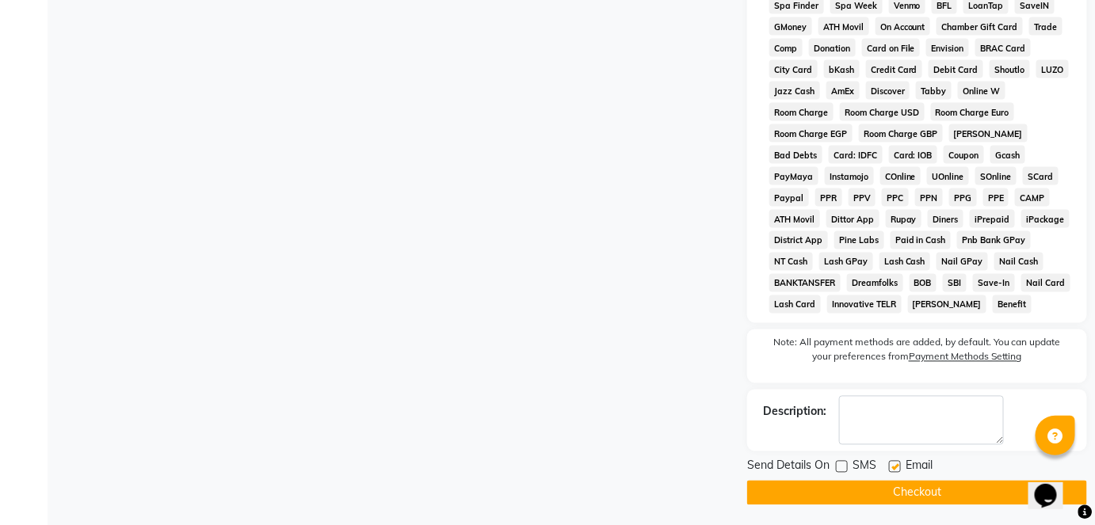
click at [869, 498] on button "Checkout" at bounding box center [917, 493] width 340 height 25
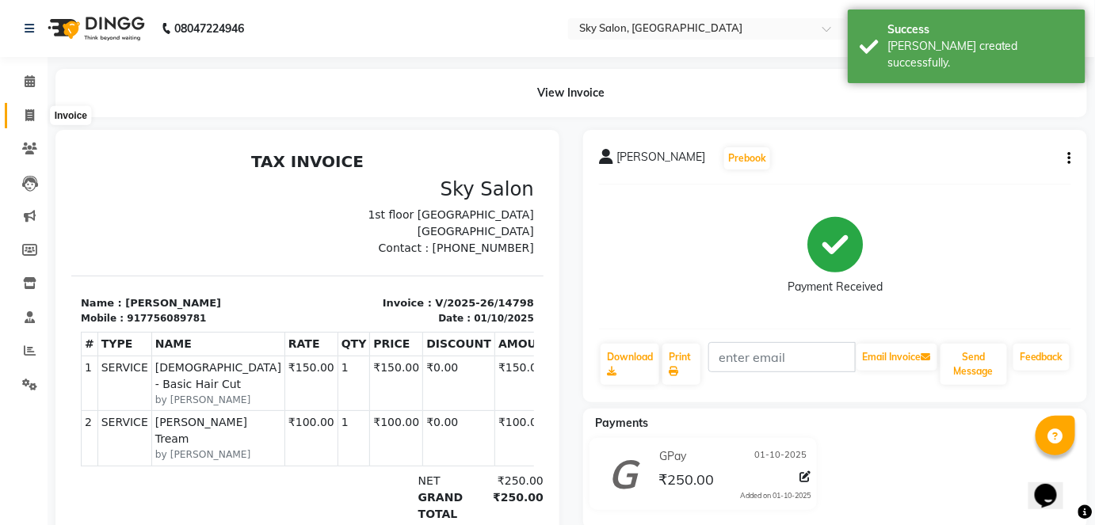
click at [33, 113] on icon at bounding box center [29, 115] width 9 height 12
select select "service"
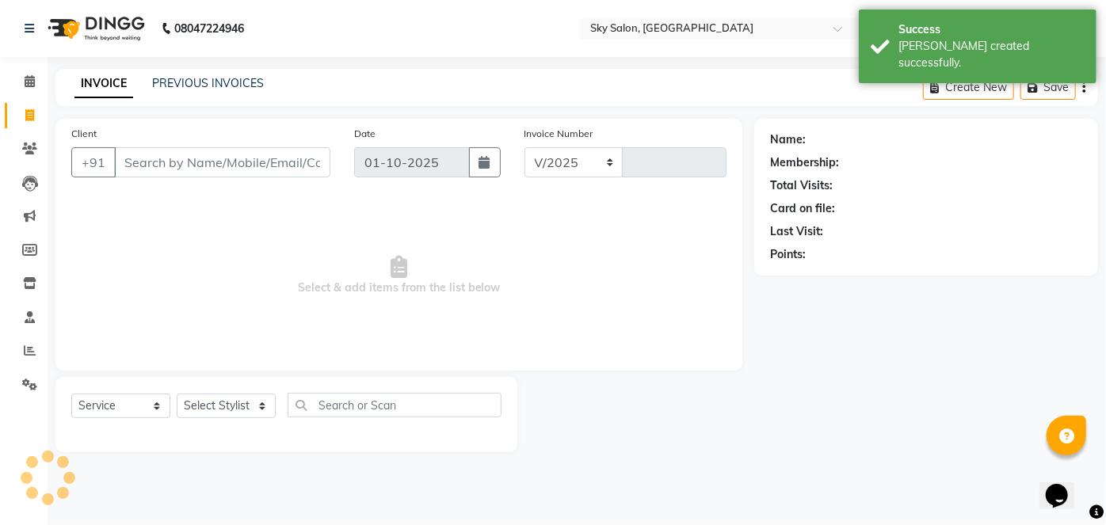
select select "3537"
type input "14799"
click at [203, 78] on link "PREVIOUS INVOICES" at bounding box center [208, 83] width 112 height 14
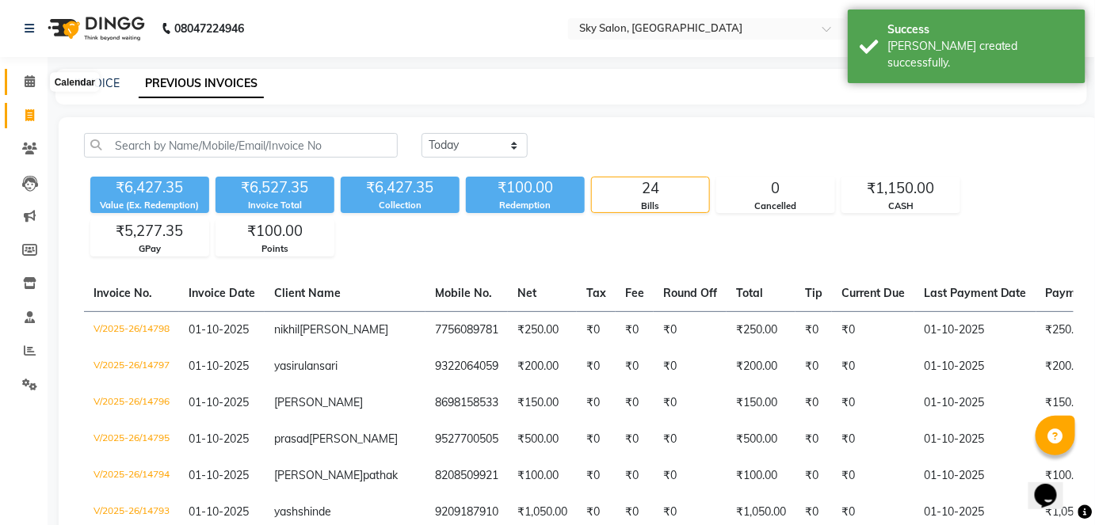
click at [31, 75] on icon at bounding box center [30, 81] width 10 height 12
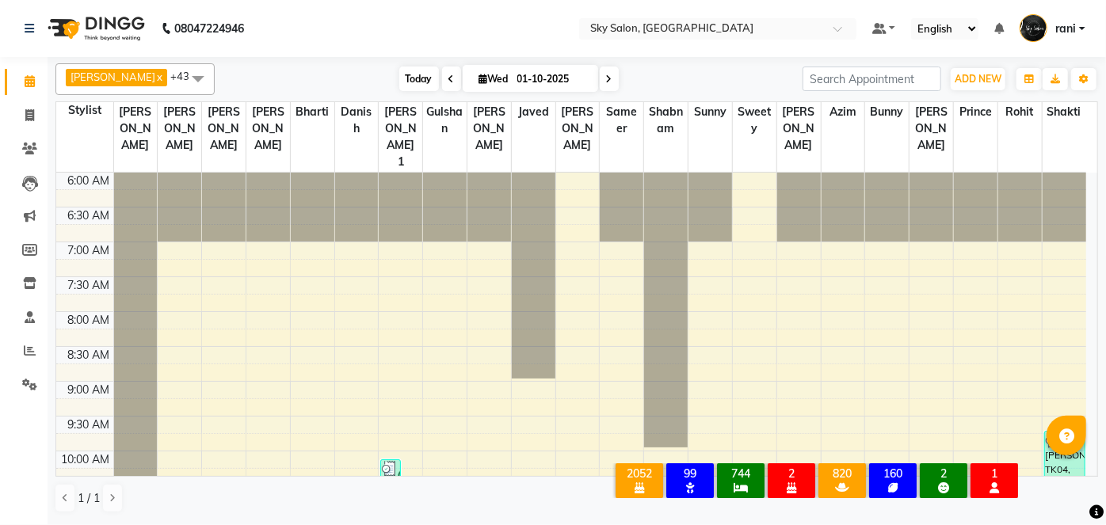
click at [404, 85] on span "Today" at bounding box center [419, 79] width 40 height 25
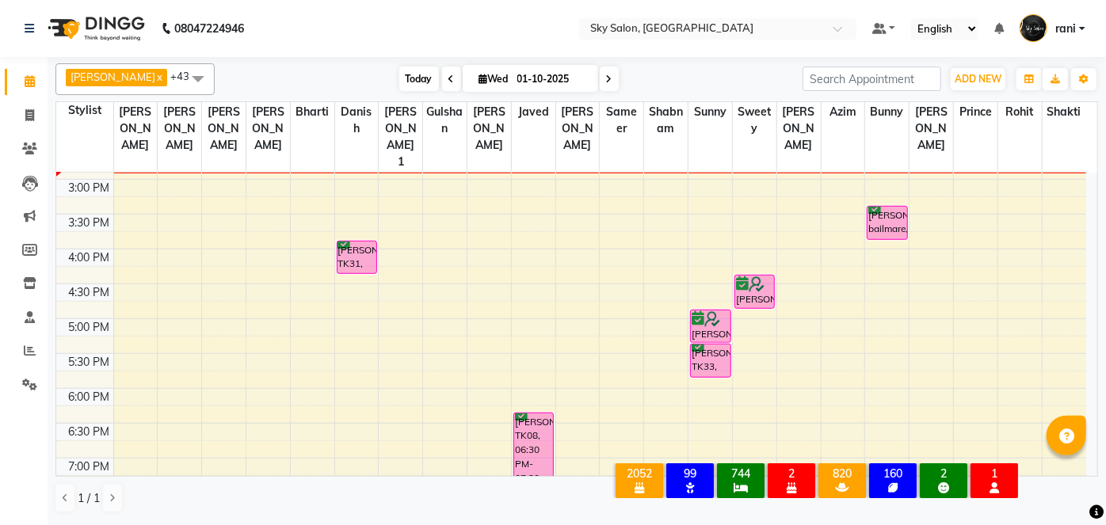
click at [404, 85] on span "Today" at bounding box center [419, 79] width 40 height 25
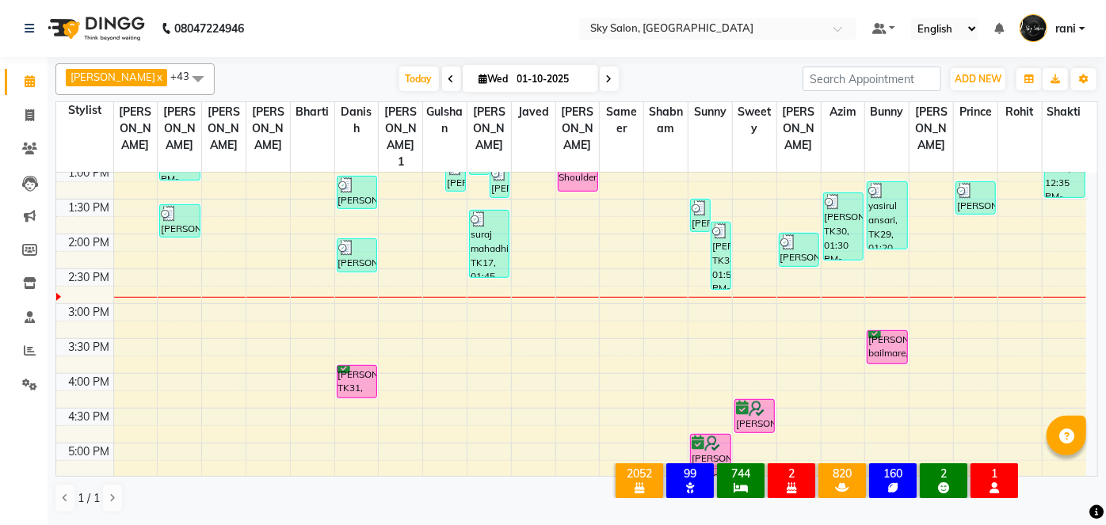
scroll to position [491, 0]
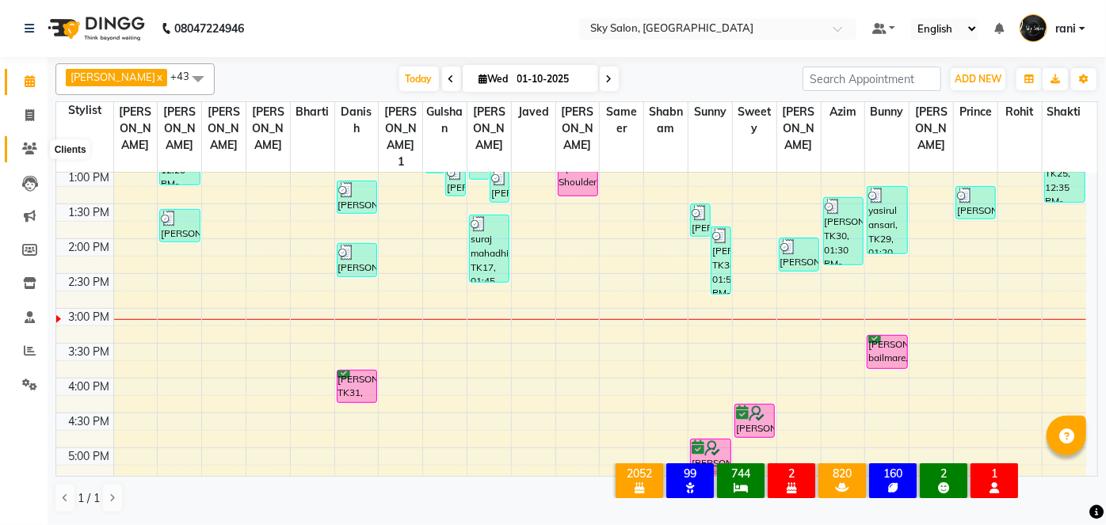
click at [29, 144] on icon at bounding box center [29, 149] width 15 height 12
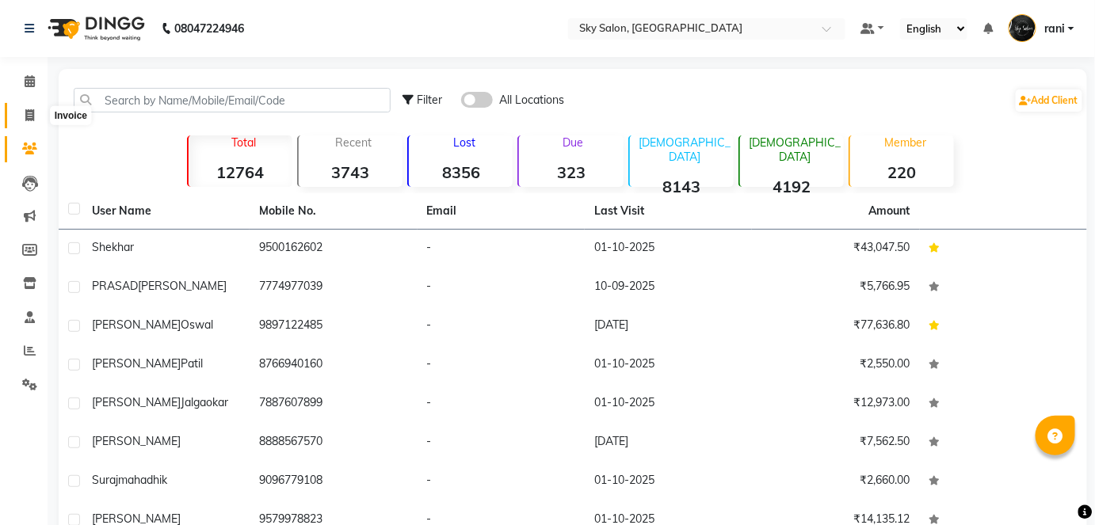
click at [36, 114] on span at bounding box center [30, 116] width 28 height 18
select select "service"
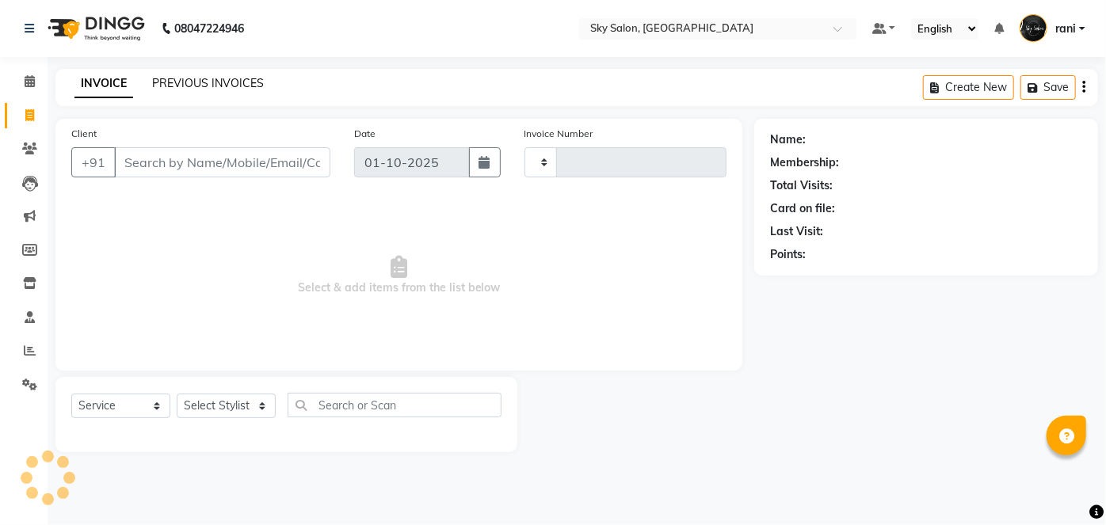
type input "14806"
select select "3537"
click at [192, 85] on link "PREVIOUS INVOICES" at bounding box center [208, 83] width 112 height 14
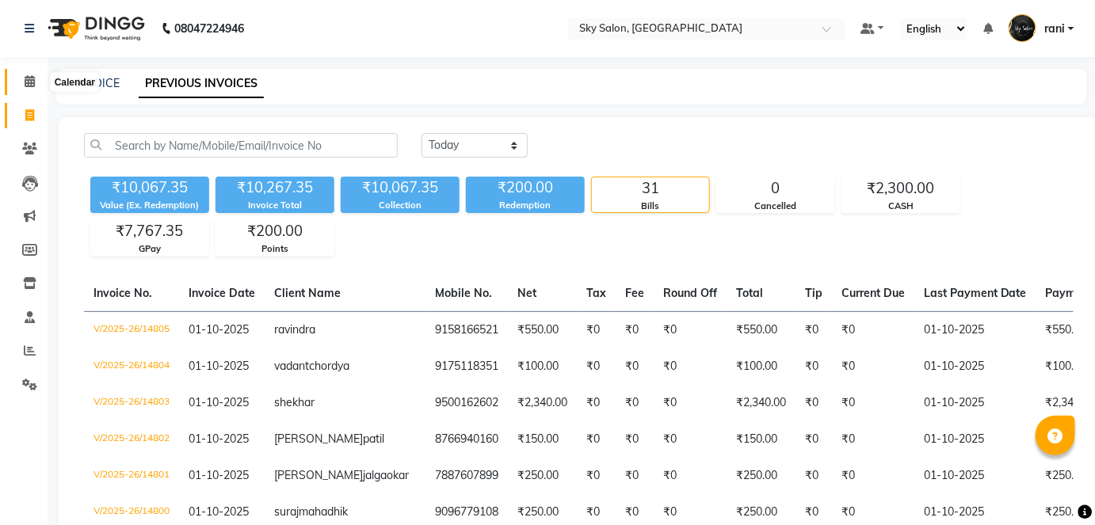
click at [32, 84] on icon at bounding box center [30, 81] width 10 height 12
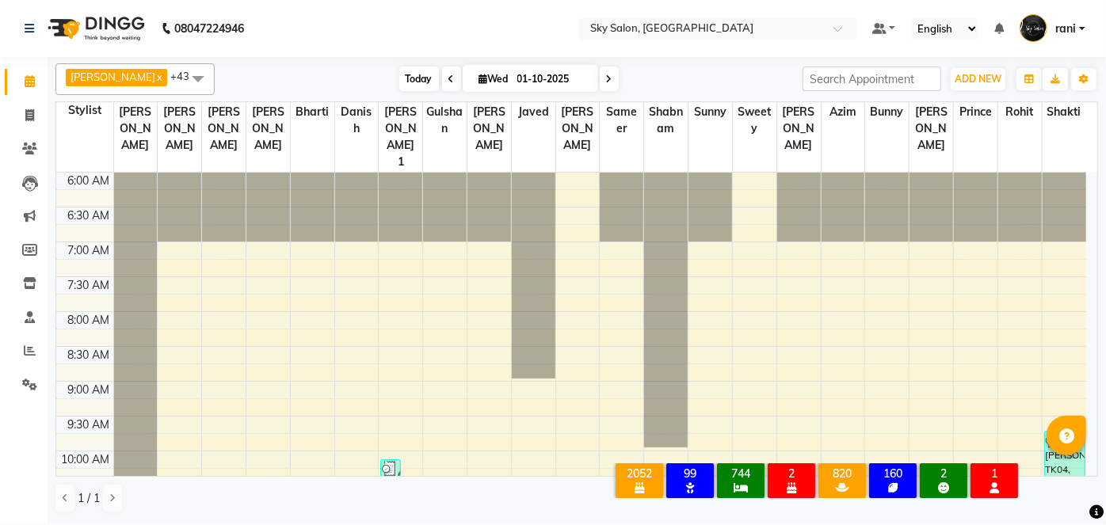
click at [399, 74] on span "Today" at bounding box center [419, 79] width 40 height 25
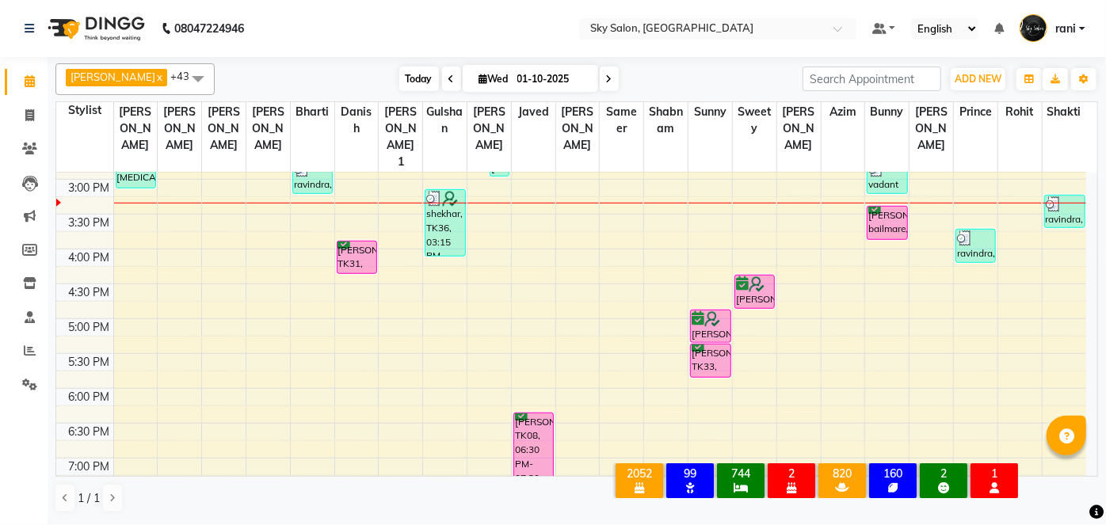
drag, startPoint x: 368, startPoint y: 97, endPoint x: 391, endPoint y: 87, distance: 25.2
click at [391, 87] on div "Anagha x anisa x arbaj x bharti x Darshana 1 x devyani x Gulshan x gurmeet x ro…" at bounding box center [576, 288] width 1043 height 463
click at [399, 87] on span "Today" at bounding box center [419, 79] width 40 height 25
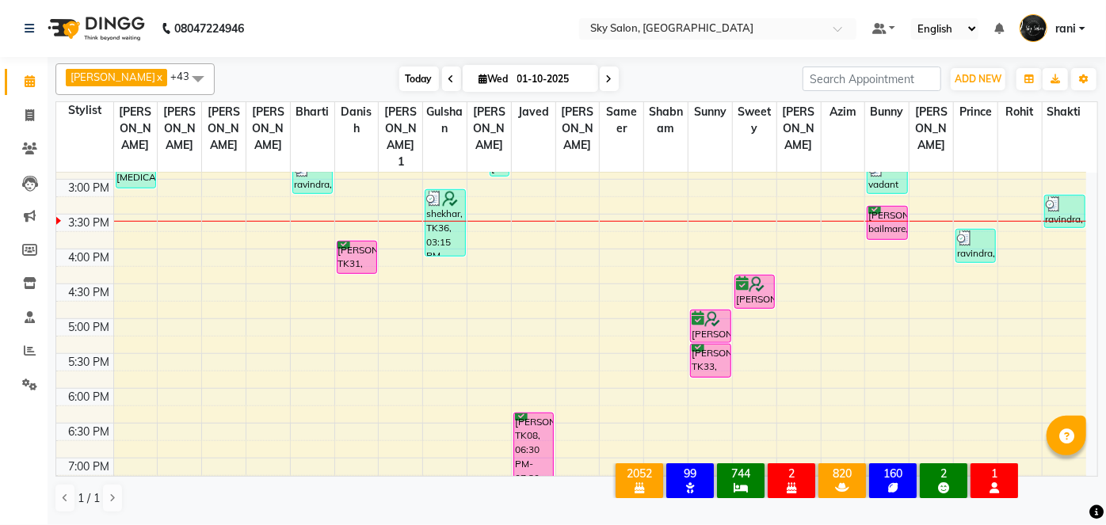
click at [399, 88] on span "Today" at bounding box center [419, 79] width 40 height 25
